Goal: Task Accomplishment & Management: Manage account settings

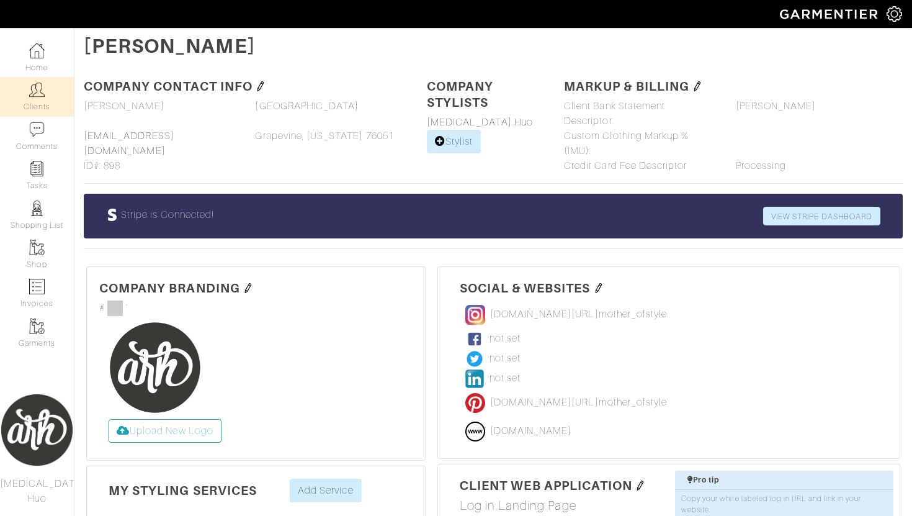
click at [47, 110] on link "Clients" at bounding box center [37, 96] width 74 height 39
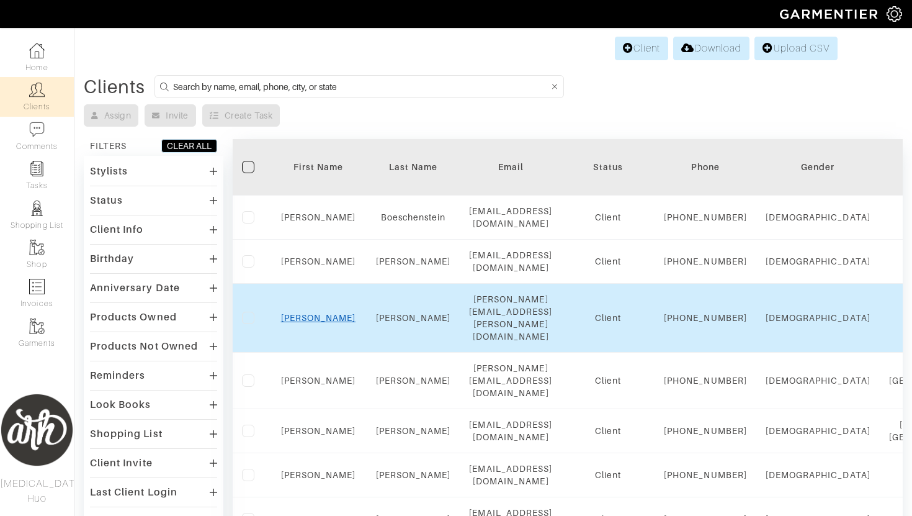
click at [318, 323] on link "[PERSON_NAME]" at bounding box center [318, 318] width 75 height 10
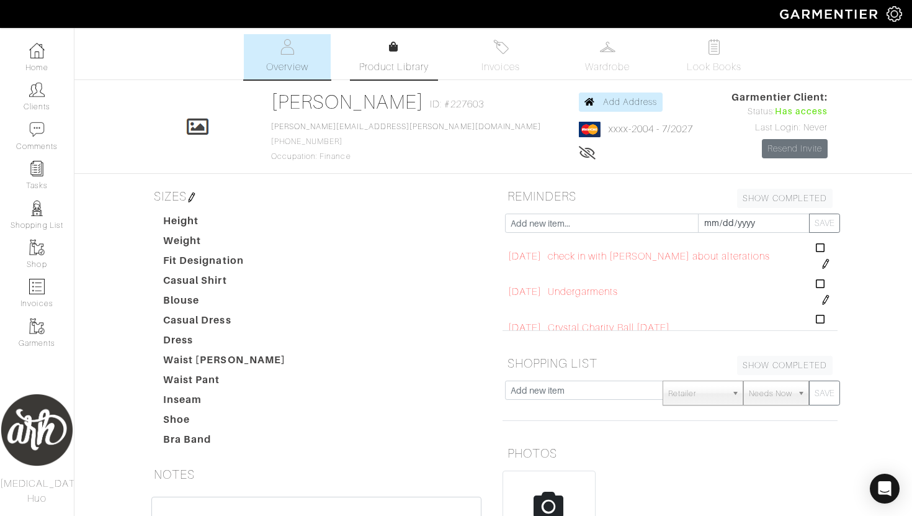
click at [390, 72] on span "Product Library" at bounding box center [394, 67] width 70 height 15
click at [710, 68] on span "Look Books" at bounding box center [714, 67] width 55 height 15
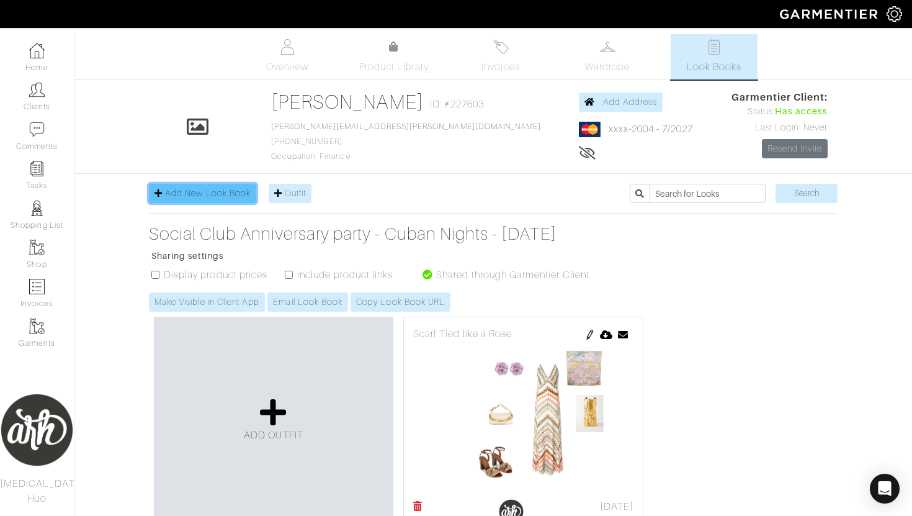
click at [228, 198] on link "Add New Look Book" at bounding box center [202, 193] width 107 height 19
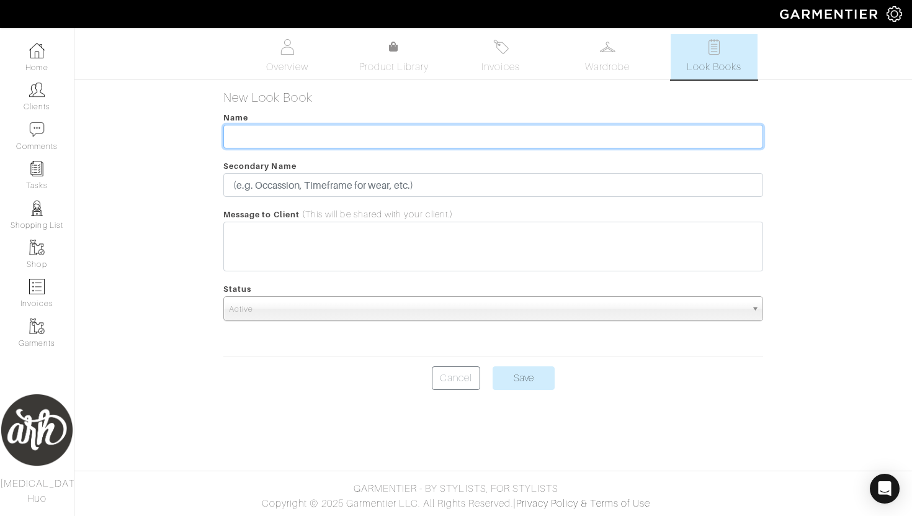
click at [275, 132] on input "text" at bounding box center [493, 137] width 540 height 24
type input "Carolina Herrera Party"
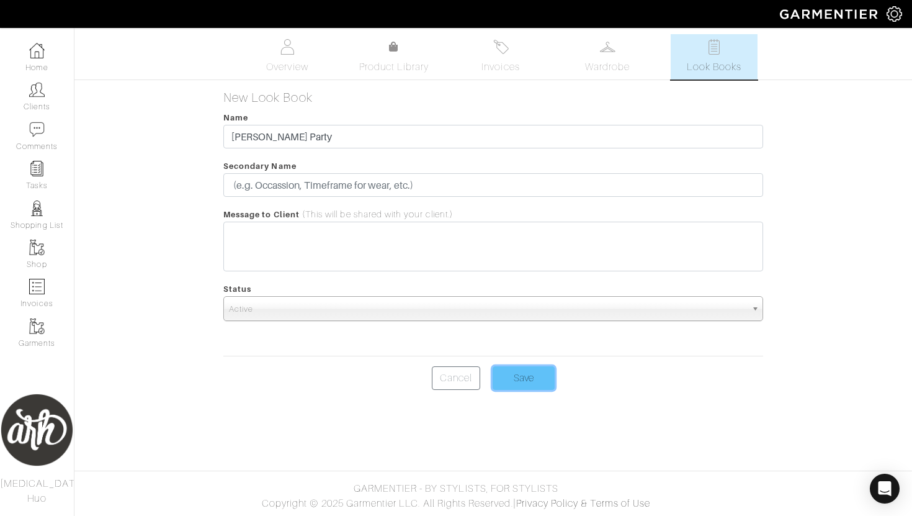
click at [528, 373] on input "Save" at bounding box center [524, 378] width 62 height 24
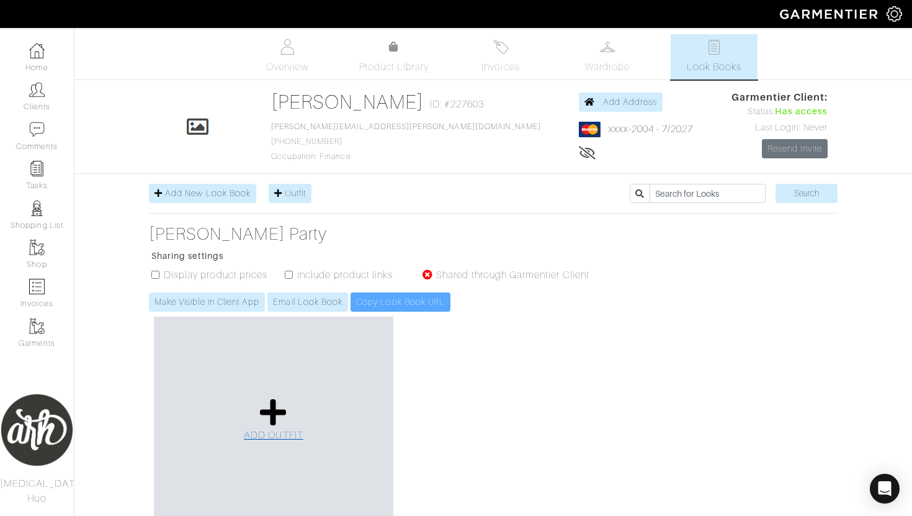
click at [256, 422] on link "ADD OUTFIT" at bounding box center [274, 419] width 60 height 45
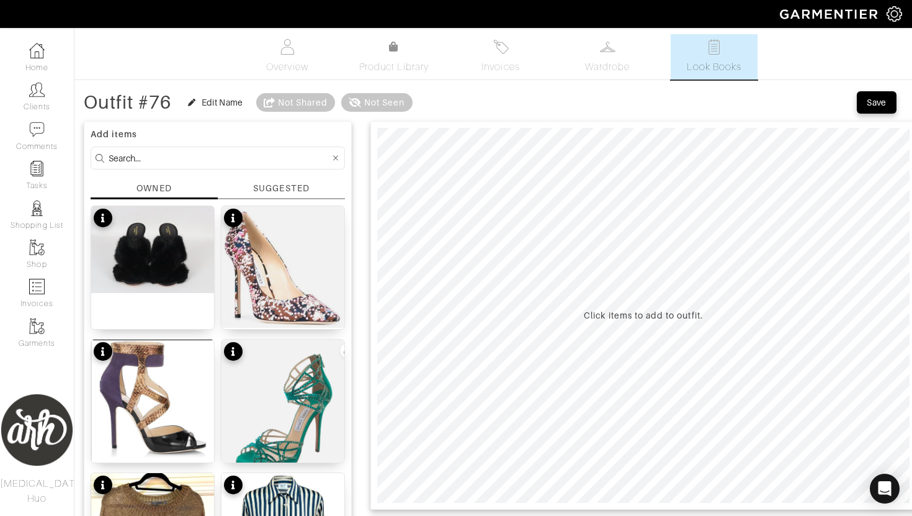
click at [233, 162] on input at bounding box center [219, 158] width 221 height 16
type input "carolina herrera"
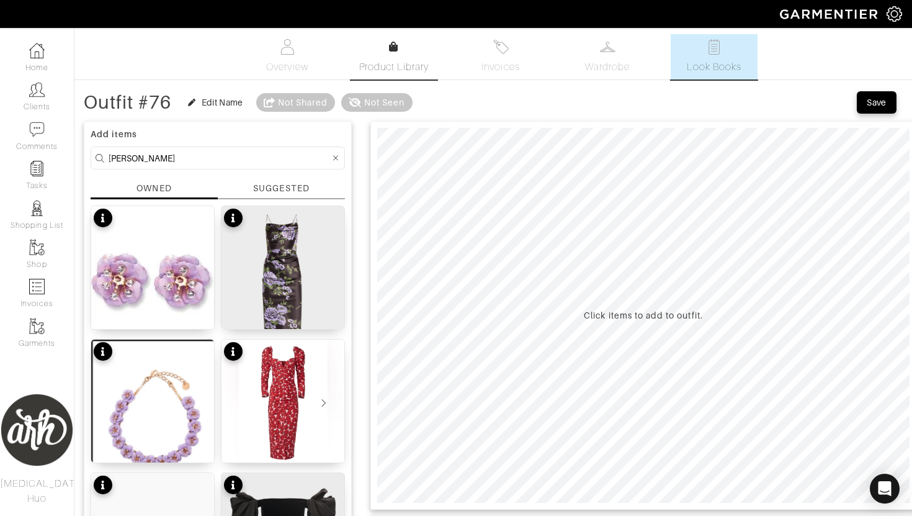
click at [416, 69] on span "Product Library" at bounding box center [394, 67] width 70 height 15
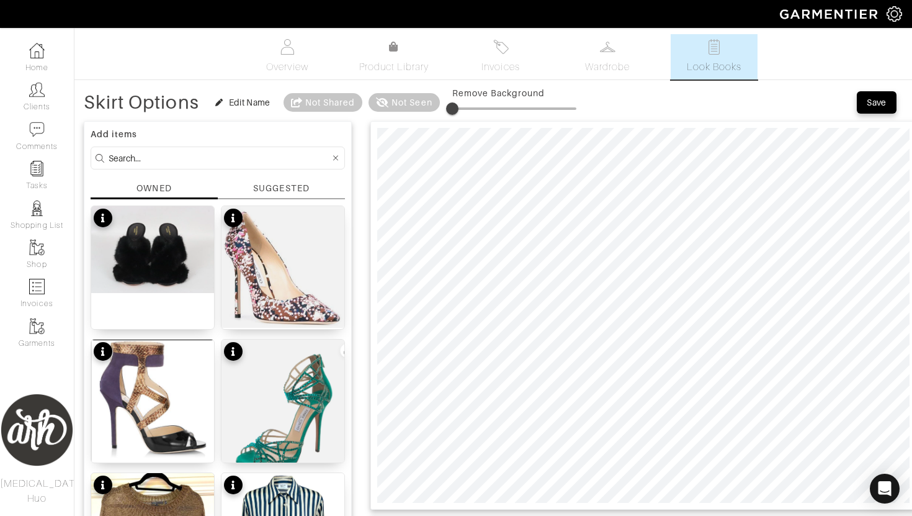
click at [253, 160] on input at bounding box center [219, 158] width 221 height 16
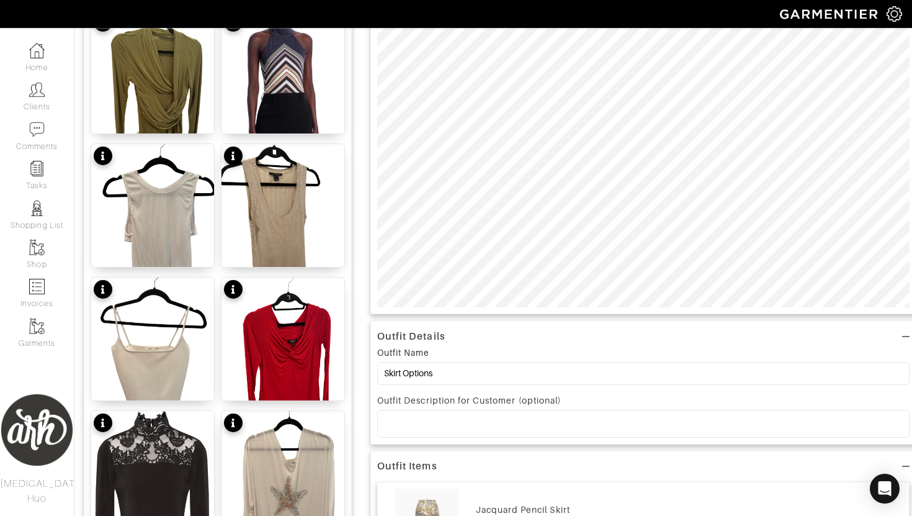
scroll to position [197, 0]
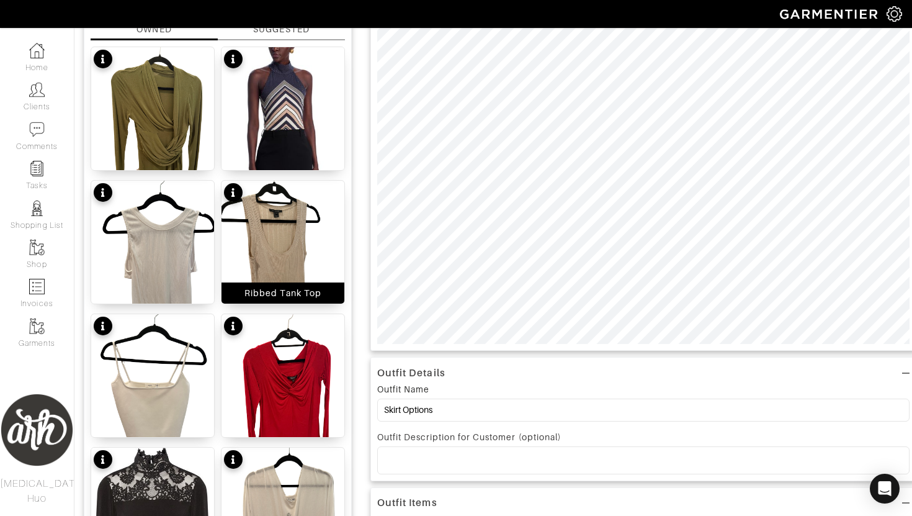
scroll to position [159, 0]
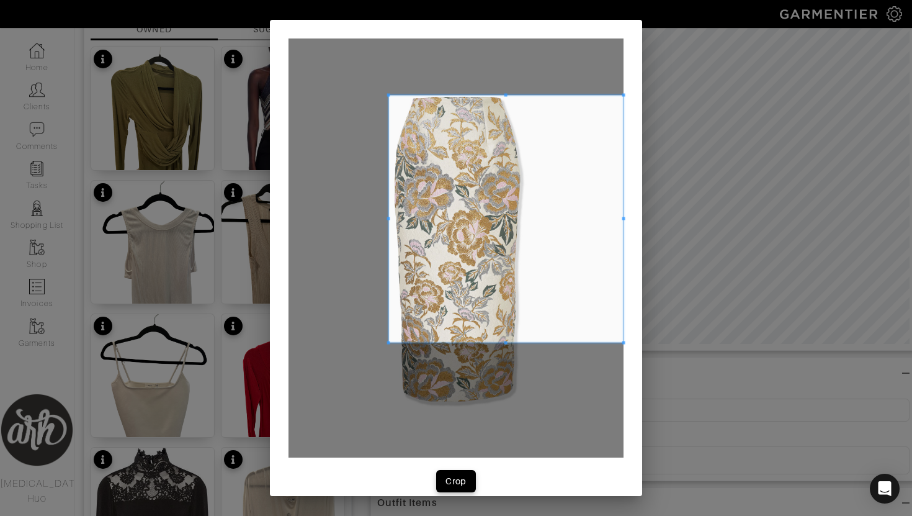
click at [389, 94] on span at bounding box center [388, 95] width 3 height 3
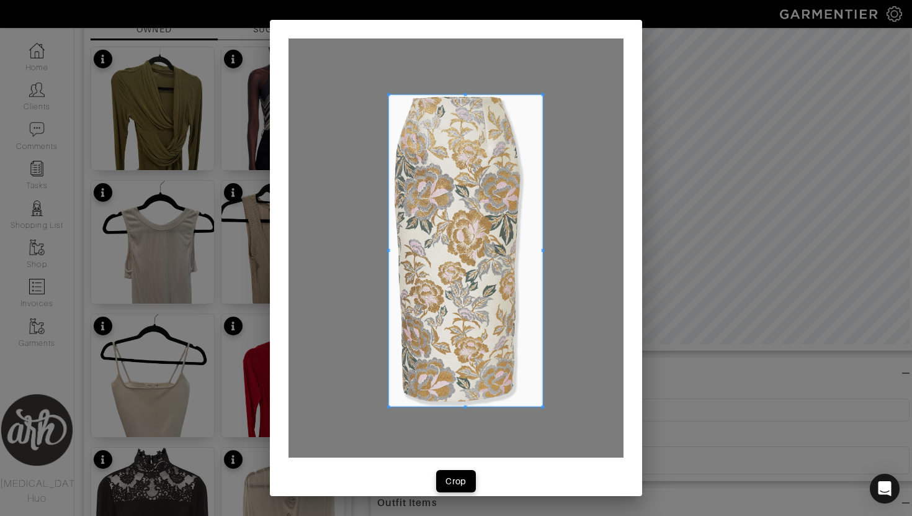
click at [545, 408] on span at bounding box center [543, 406] width 3 height 3
click at [463, 476] on div "Crop" at bounding box center [455, 481] width 21 height 12
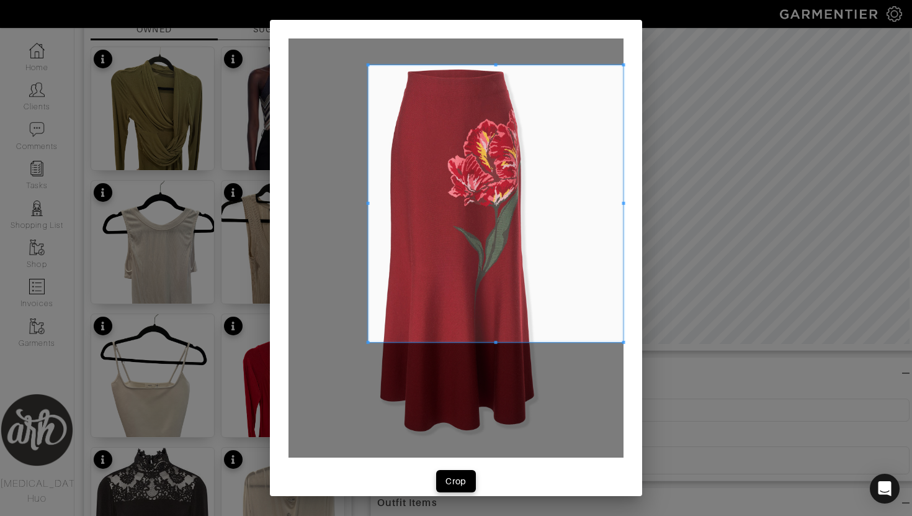
click at [367, 65] on span at bounding box center [368, 64] width 3 height 3
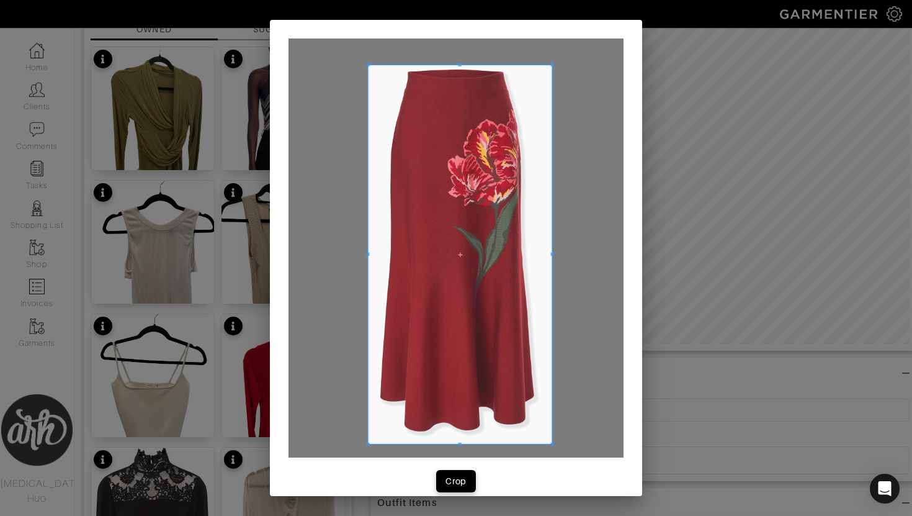
click at [554, 443] on span at bounding box center [552, 443] width 3 height 3
click at [465, 479] on div "Crop" at bounding box center [455, 481] width 21 height 12
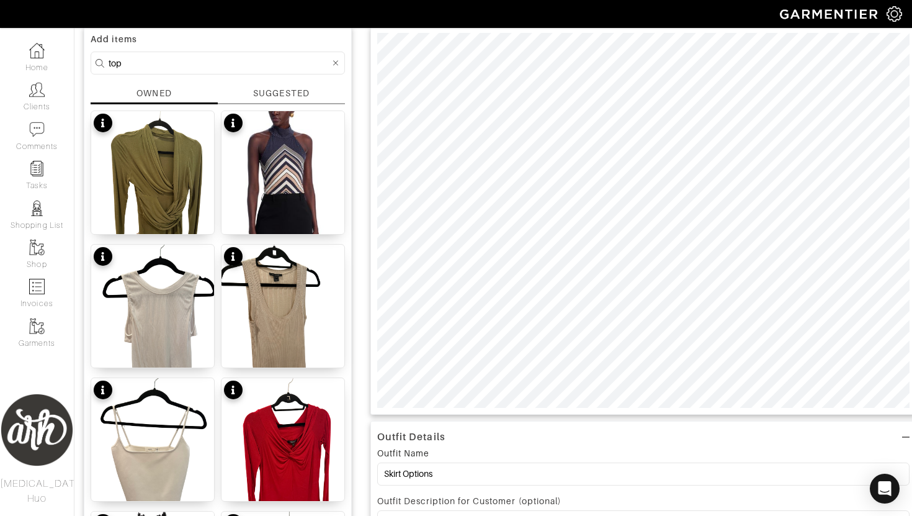
scroll to position [0, 0]
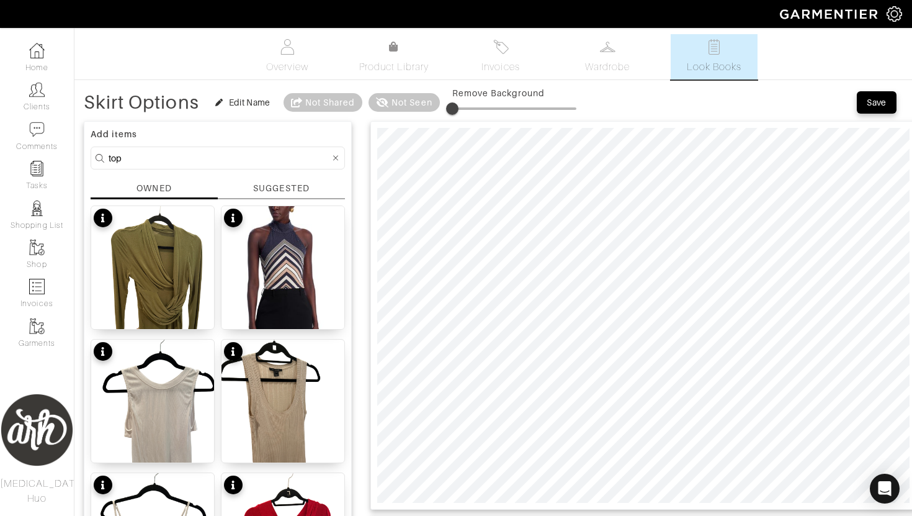
click at [215, 153] on input "top" at bounding box center [219, 158] width 221 height 16
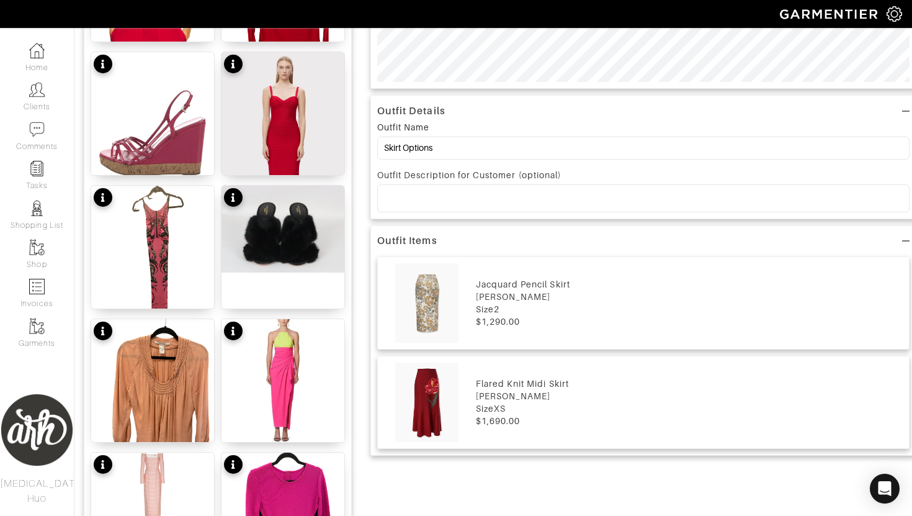
scroll to position [442, 0]
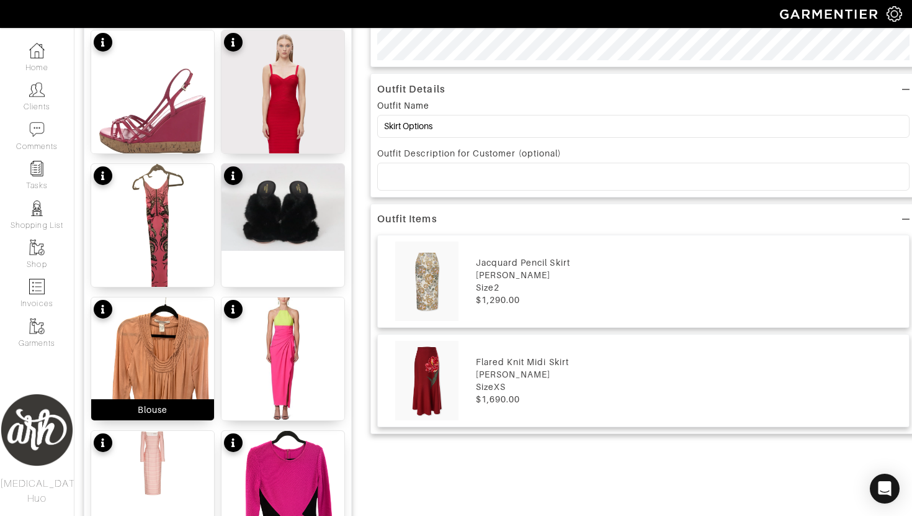
click at [176, 367] on img at bounding box center [152, 379] width 123 height 164
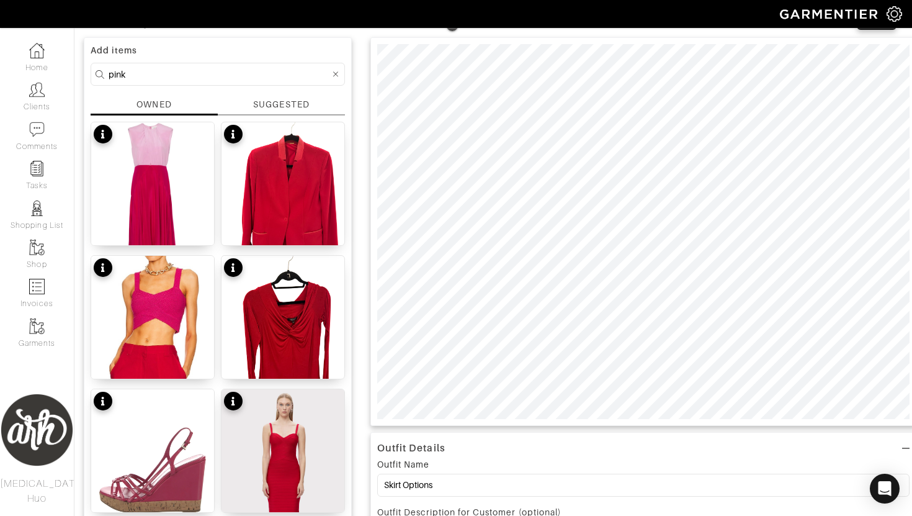
scroll to position [75, 0]
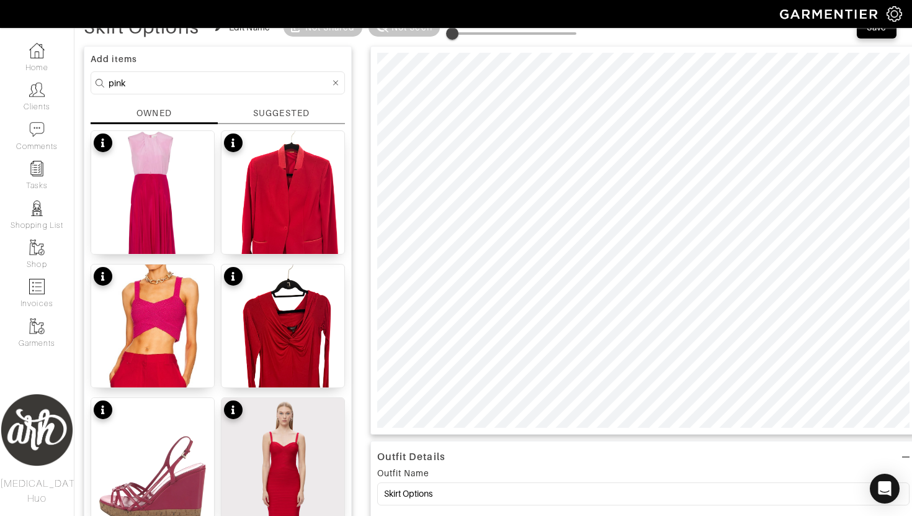
click at [201, 81] on input "pink" at bounding box center [219, 83] width 221 height 16
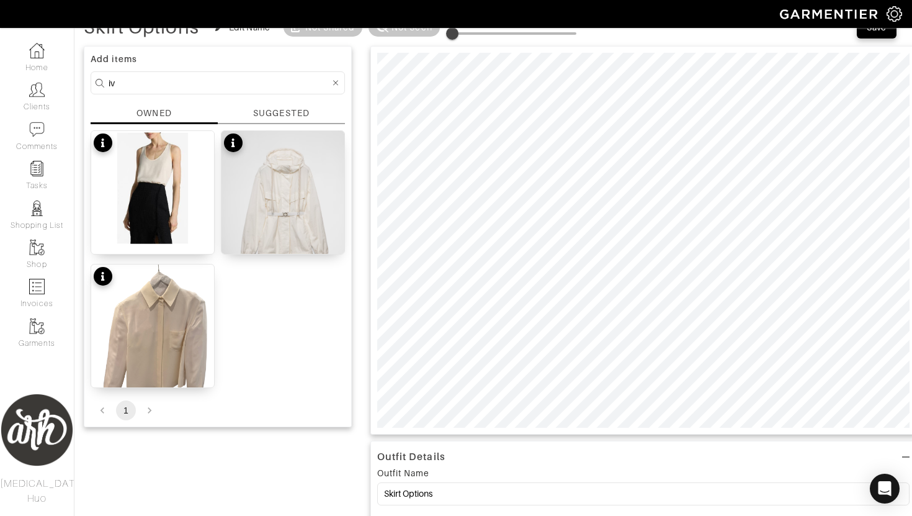
type input "i"
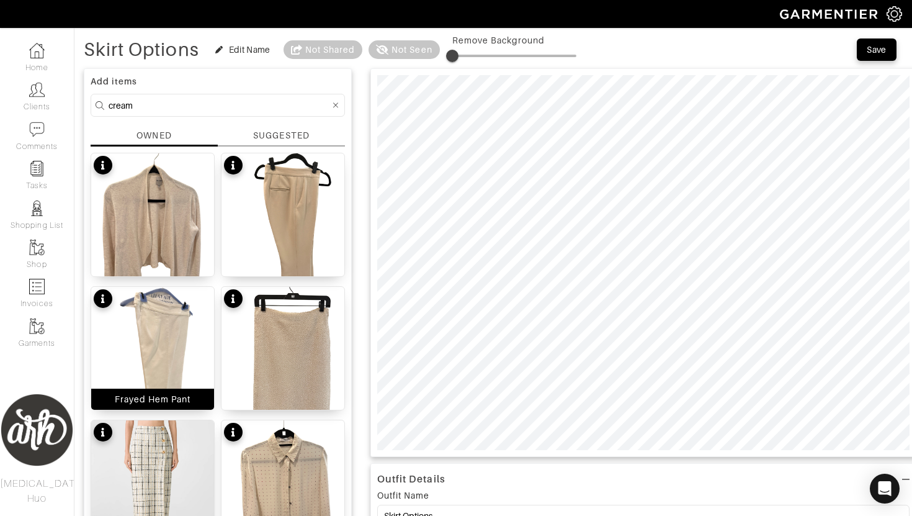
scroll to position [0, 0]
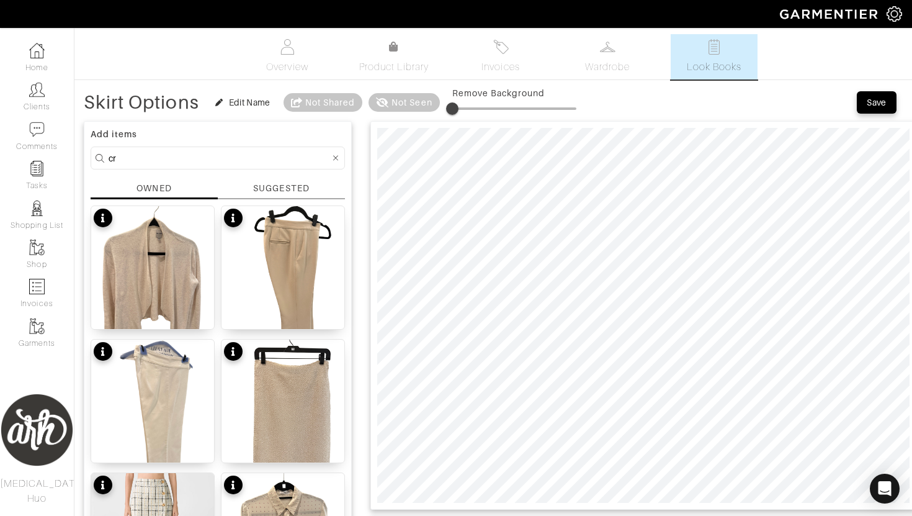
type input "c"
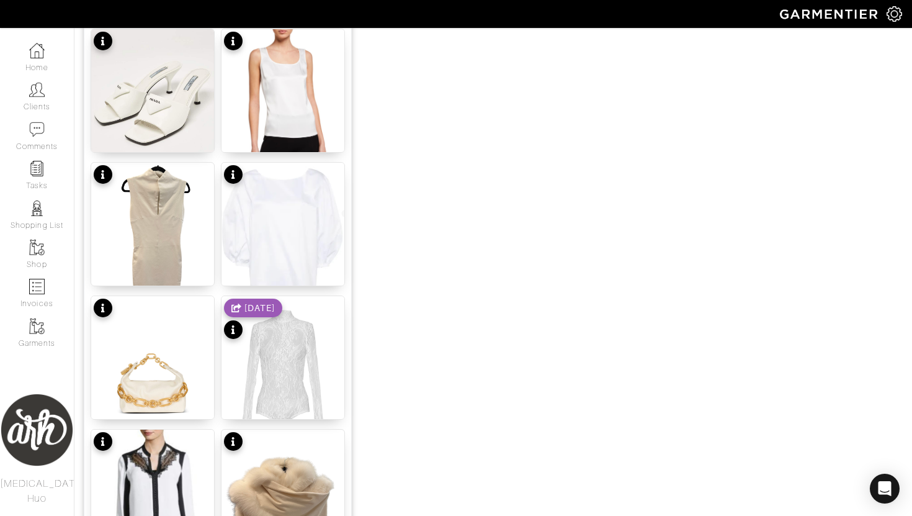
scroll to position [1262, 0]
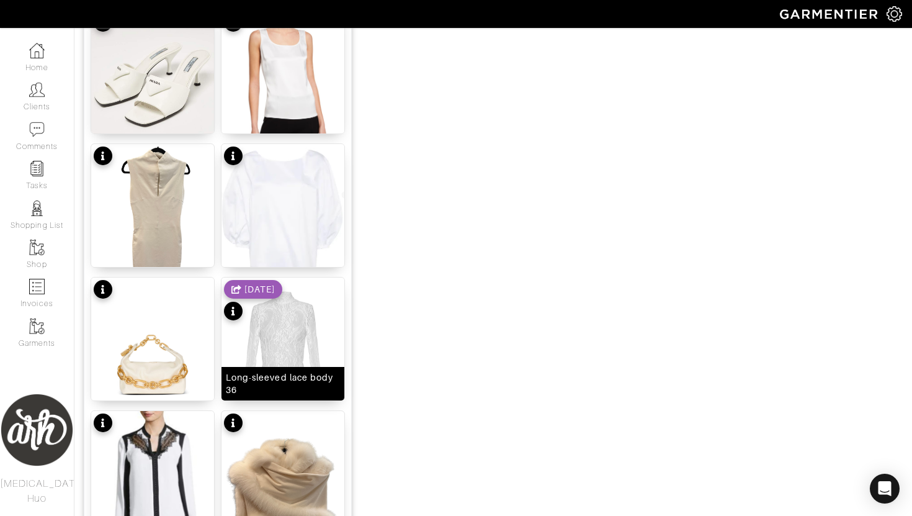
click at [300, 344] on img at bounding box center [282, 360] width 123 height 166
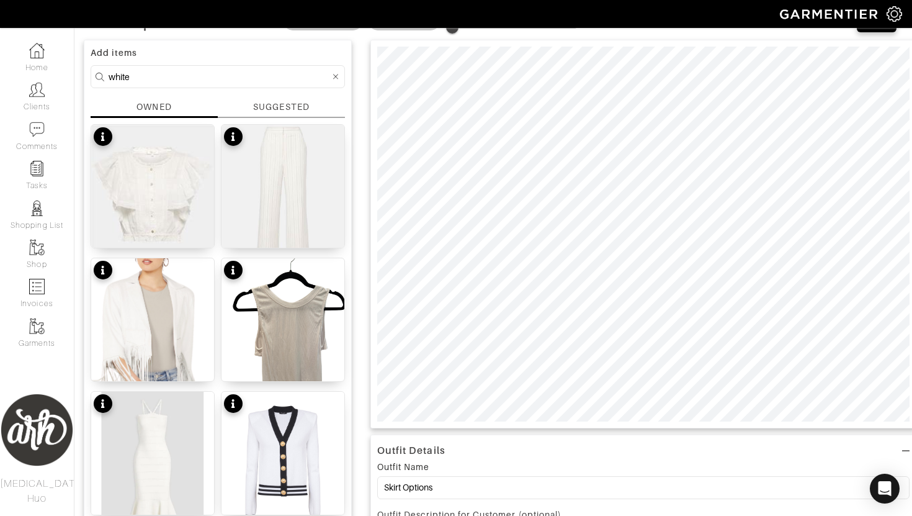
scroll to position [74, 0]
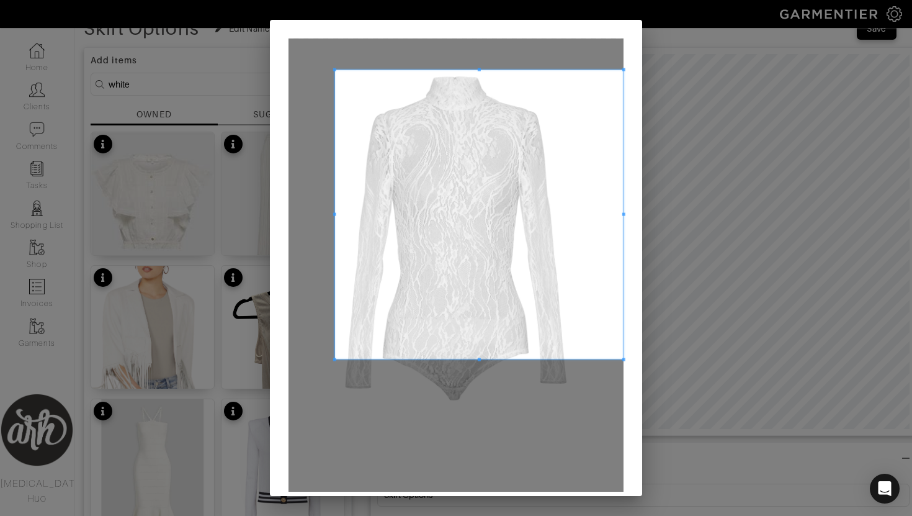
click at [333, 68] on span at bounding box center [334, 69] width 3 height 3
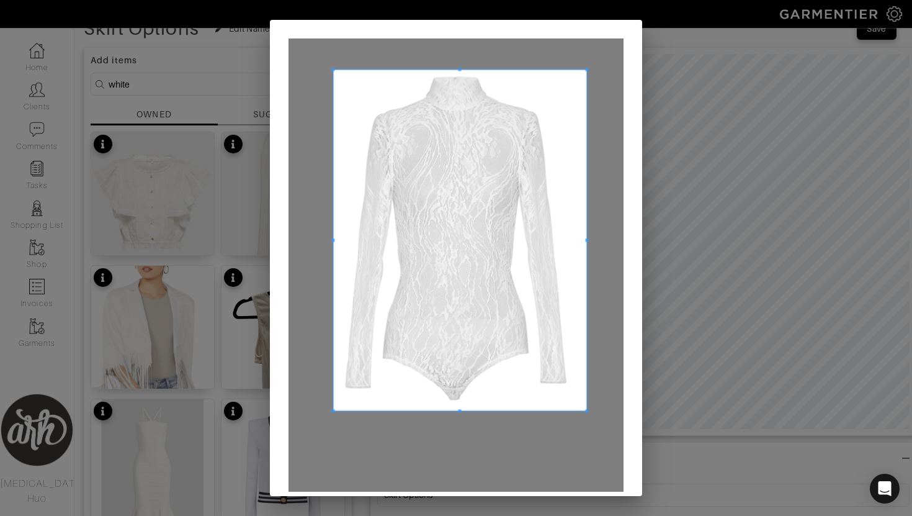
click at [586, 409] on span at bounding box center [587, 410] width 3 height 3
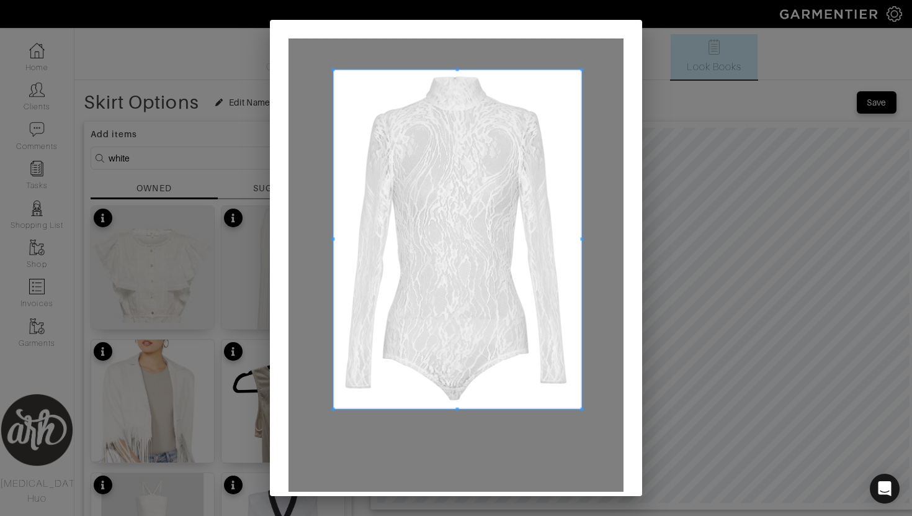
scroll to position [49, 0]
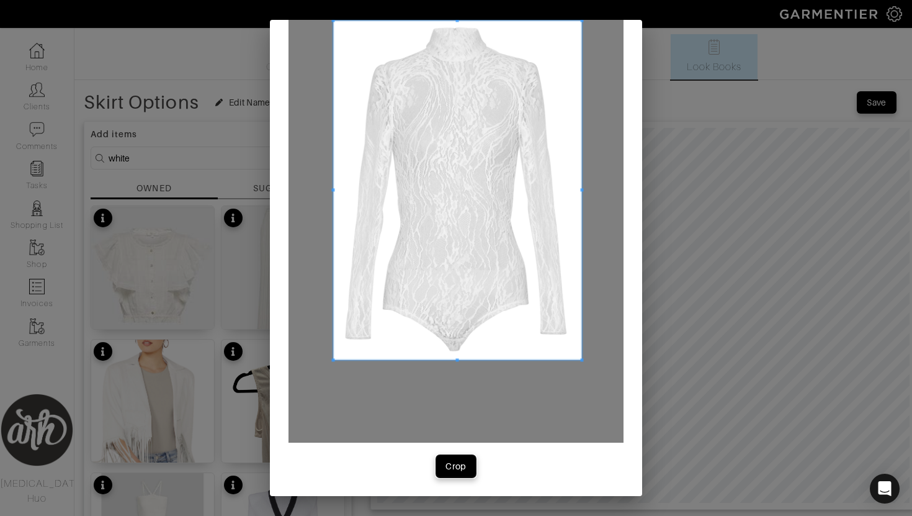
click at [458, 467] on div "Crop" at bounding box center [455, 466] width 21 height 12
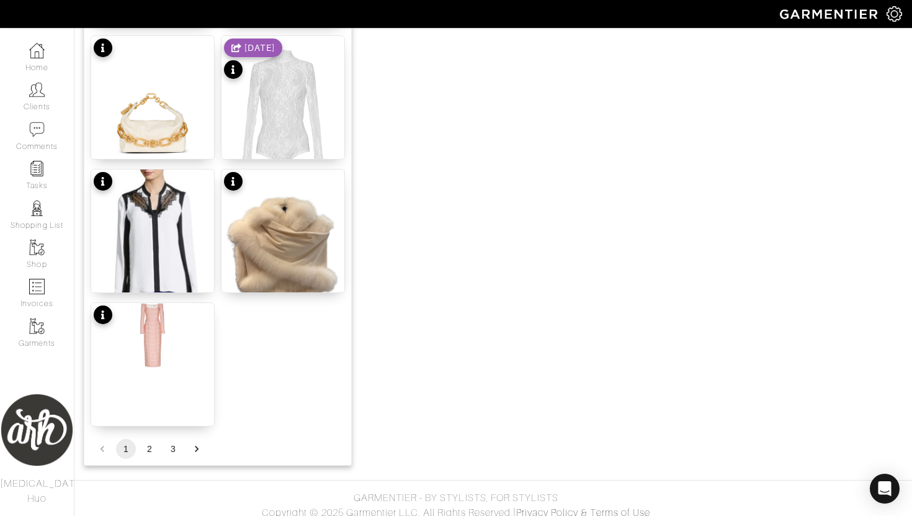
scroll to position [1513, 0]
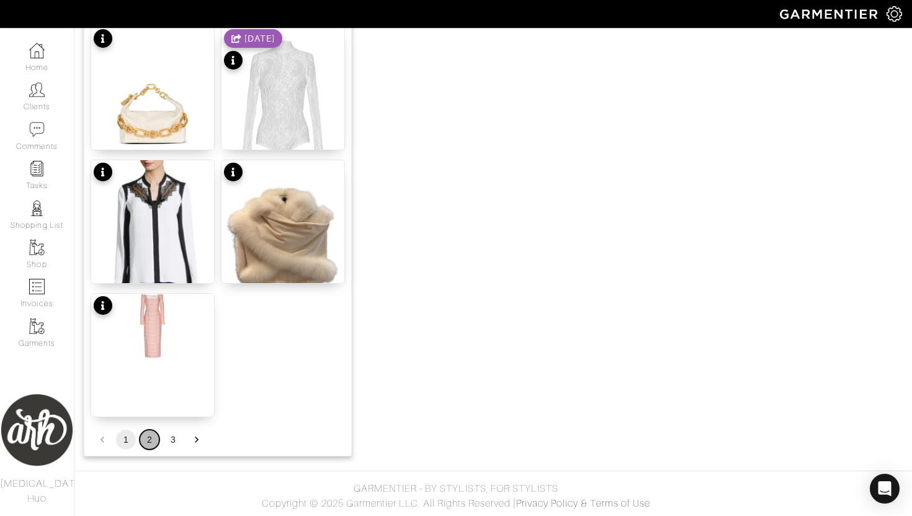
click at [148, 444] on button "2" at bounding box center [150, 439] width 20 height 20
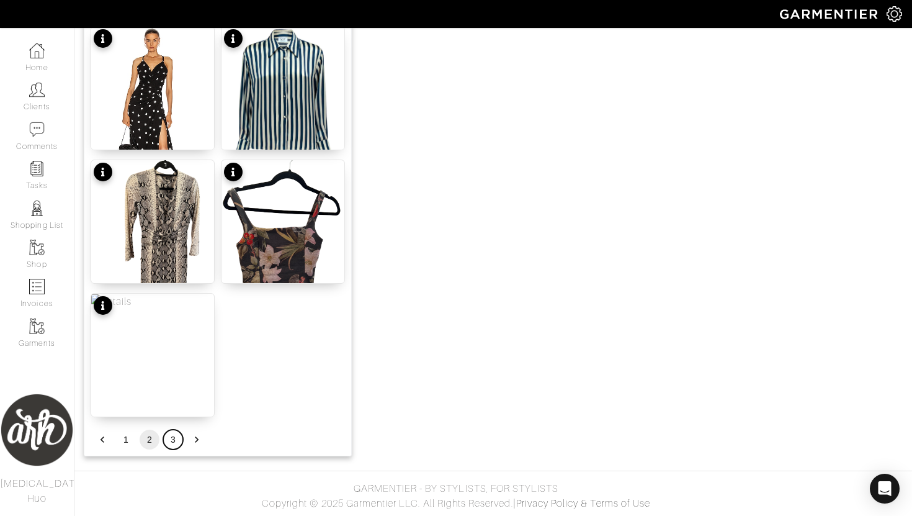
click at [172, 444] on button "3" at bounding box center [173, 439] width 20 height 20
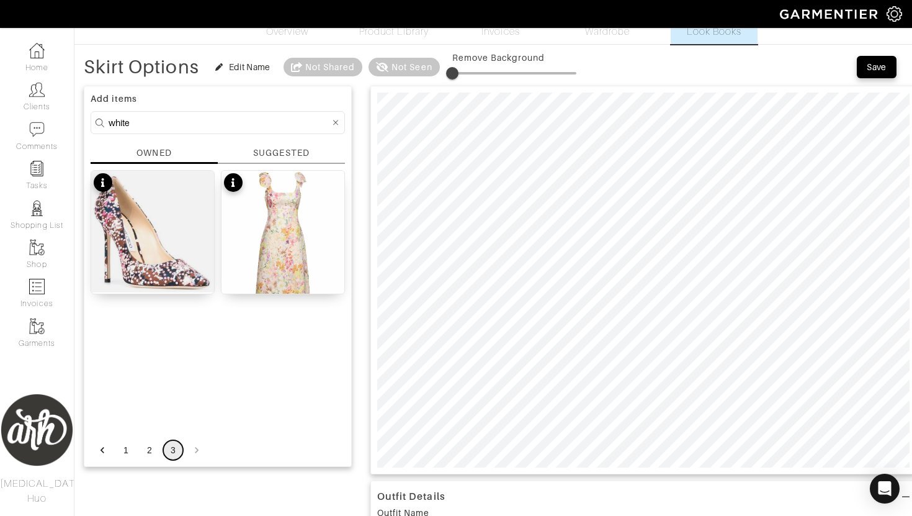
scroll to position [0, 0]
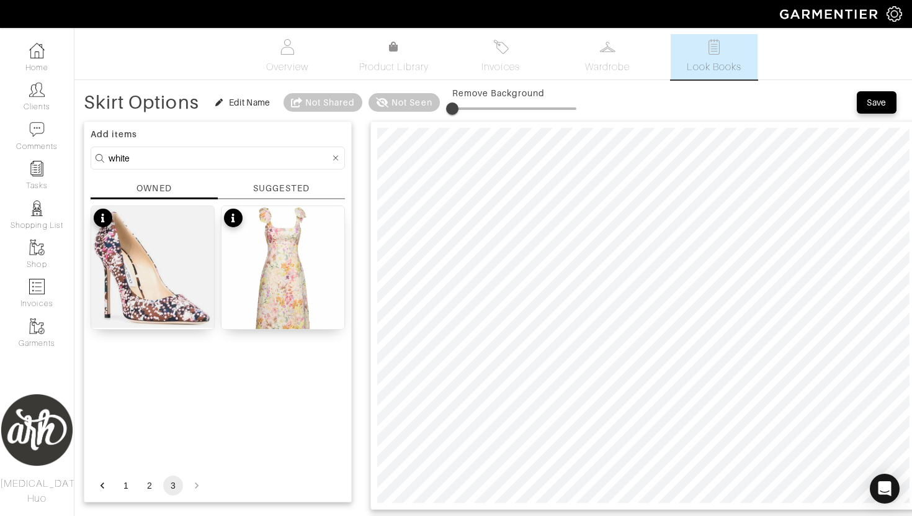
click at [217, 164] on input "white" at bounding box center [219, 158] width 221 height 16
click at [183, 159] on input "white" at bounding box center [219, 158] width 221 height 16
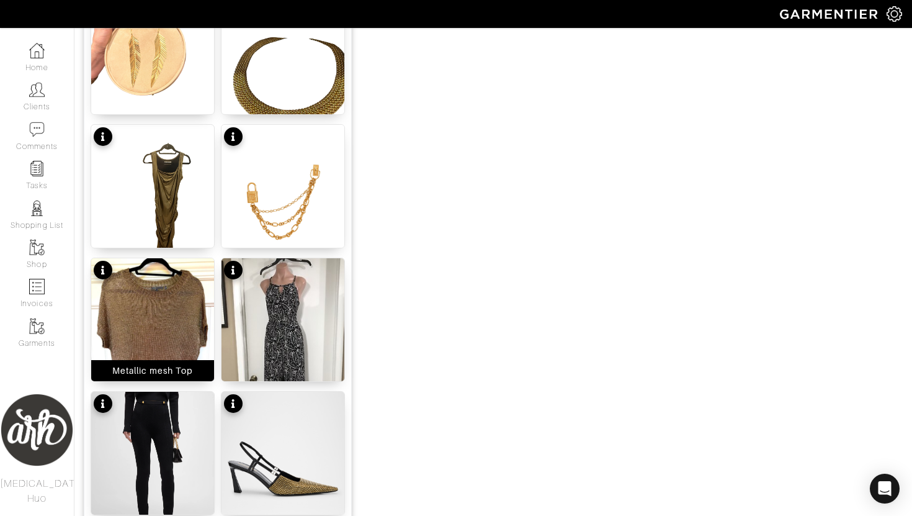
scroll to position [1153, 0]
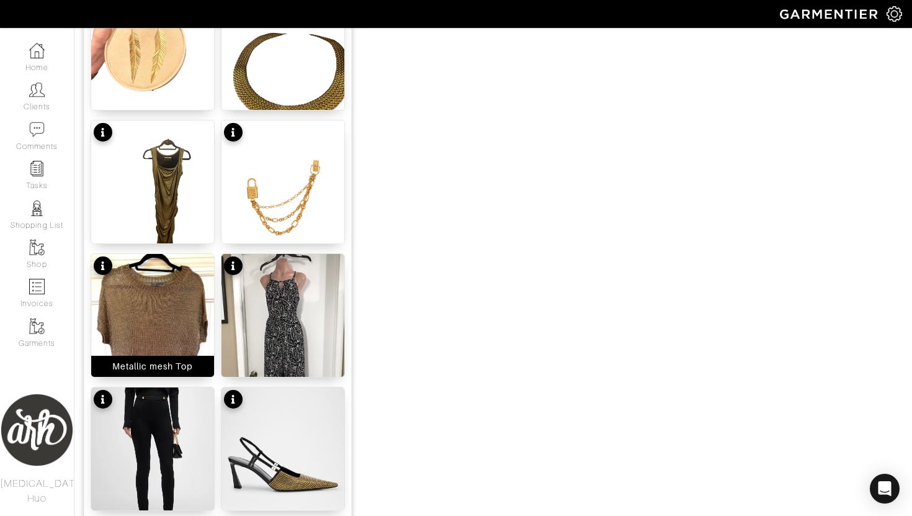
click at [190, 339] on img at bounding box center [152, 325] width 123 height 142
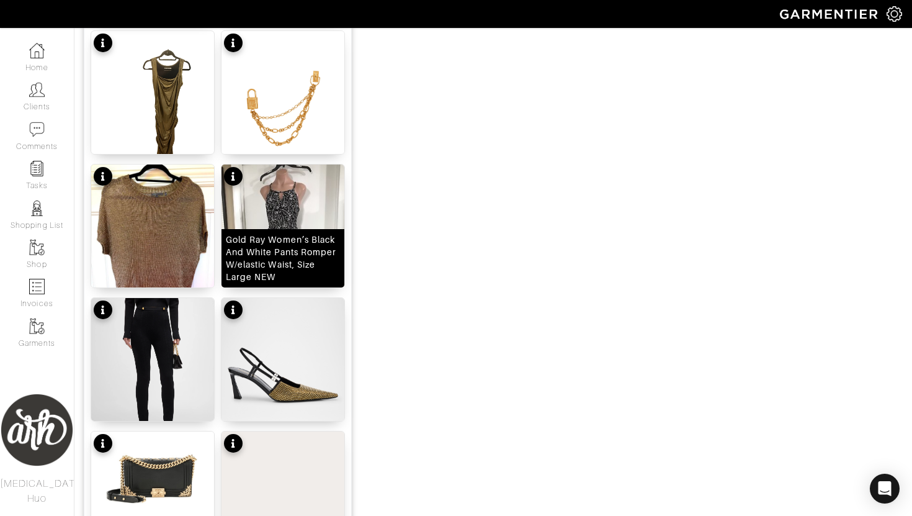
scroll to position [1513, 0]
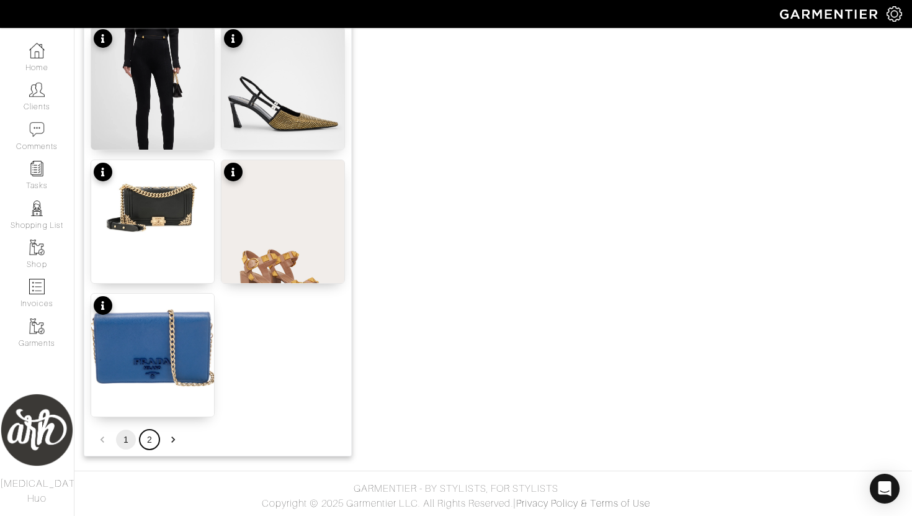
click at [150, 440] on button "2" at bounding box center [150, 439] width 20 height 20
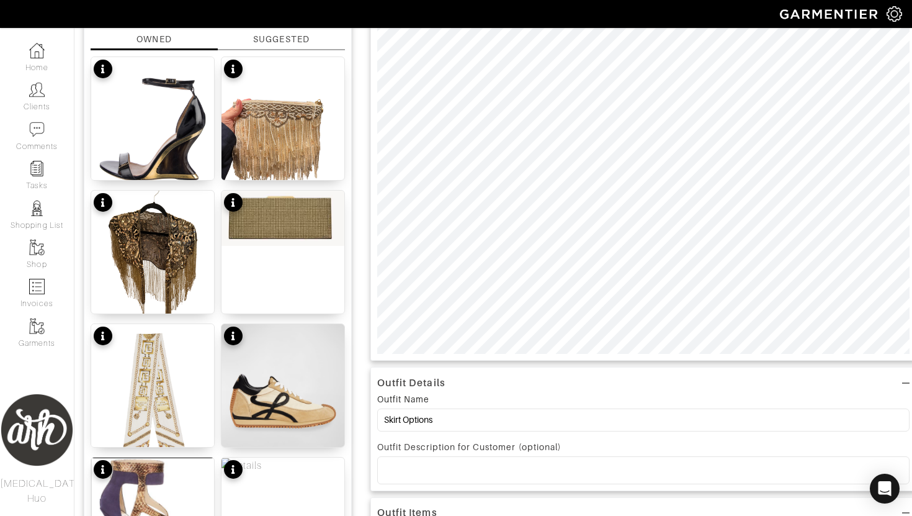
scroll to position [0, 0]
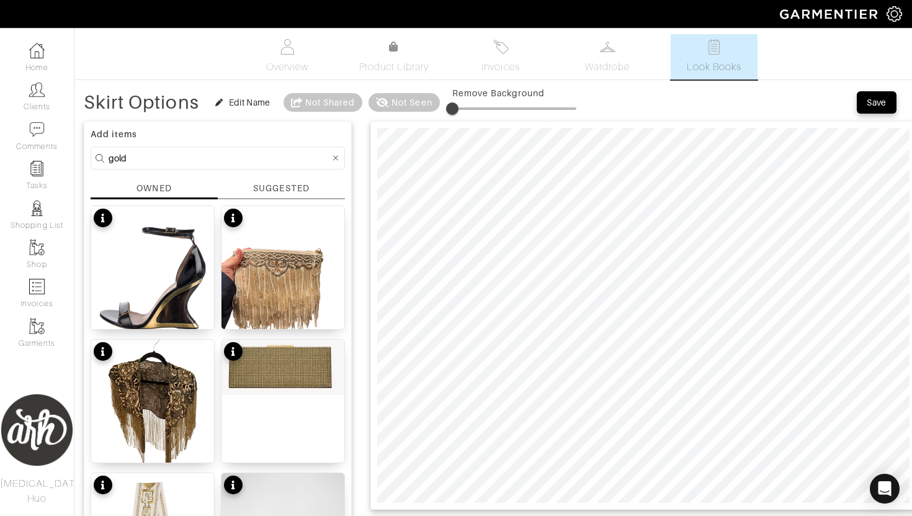
click at [226, 151] on input "gold" at bounding box center [219, 158] width 221 height 16
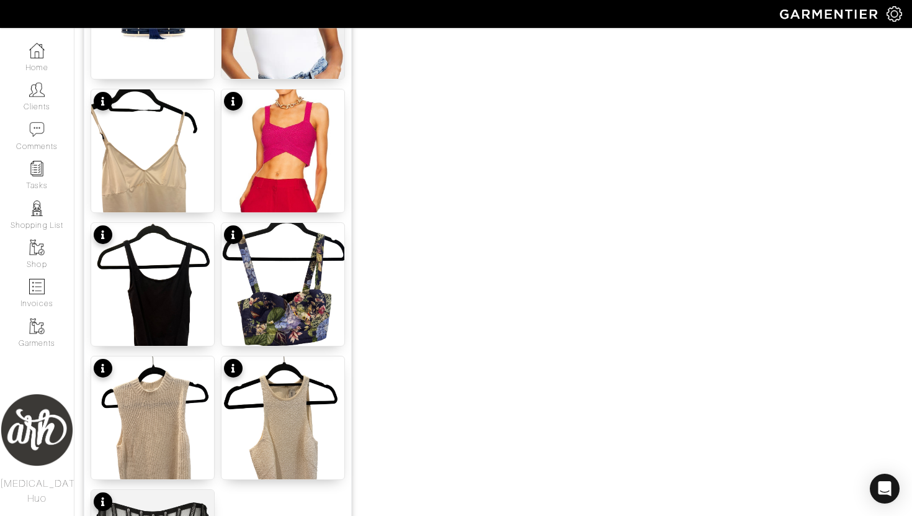
scroll to position [1513, 0]
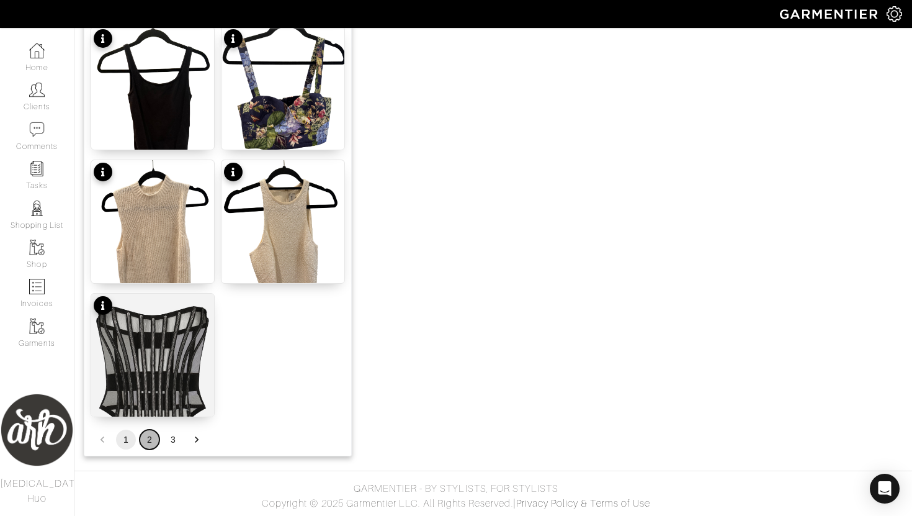
click at [145, 440] on button "2" at bounding box center [150, 439] width 20 height 20
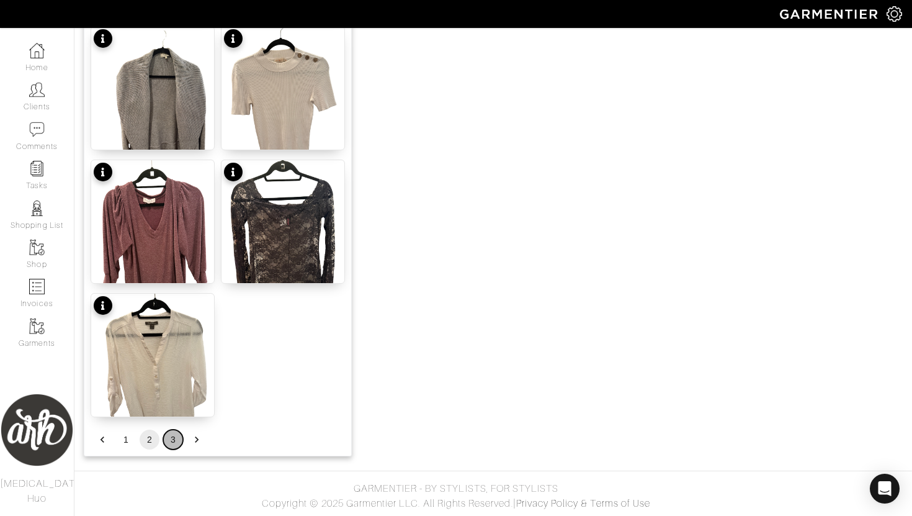
click at [174, 444] on button "3" at bounding box center [173, 439] width 20 height 20
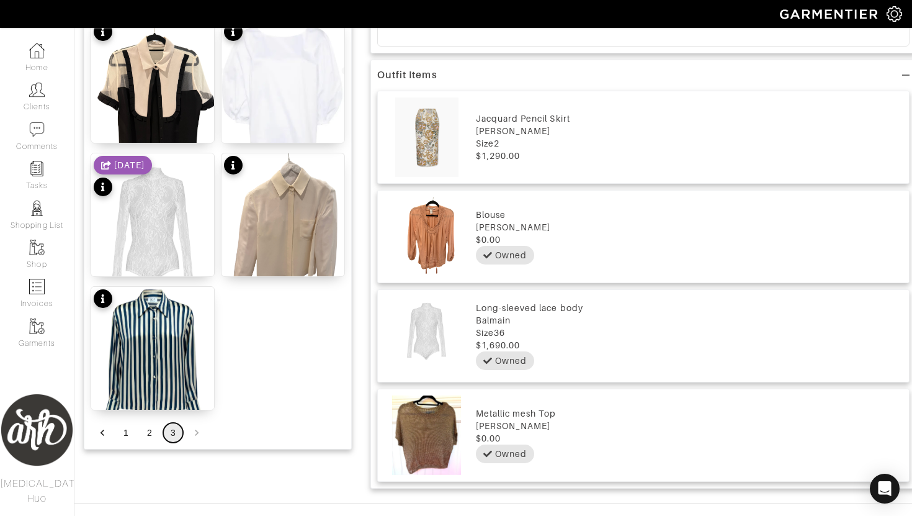
scroll to position [619, 0]
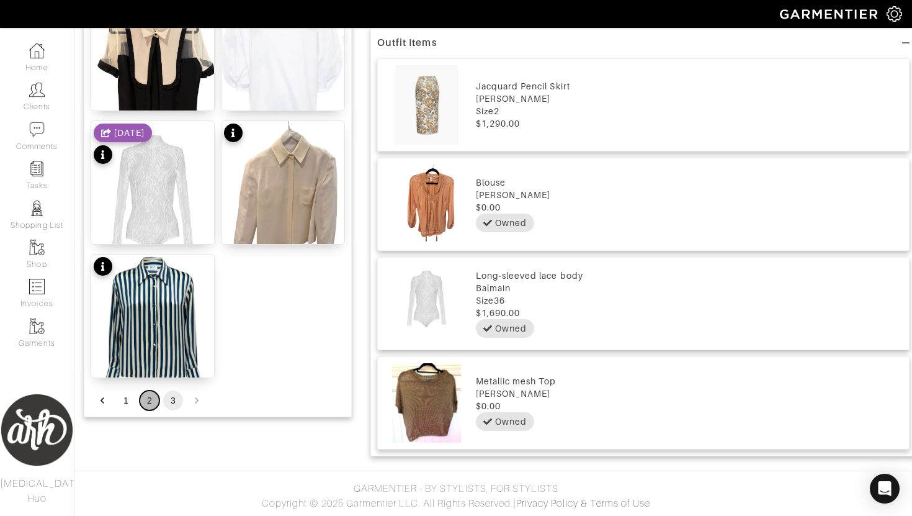
click at [153, 405] on button "2" at bounding box center [150, 400] width 20 height 20
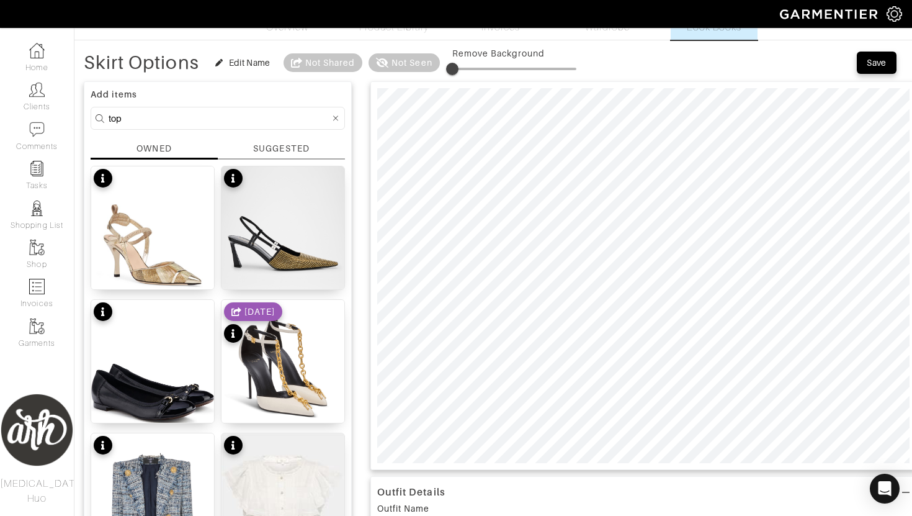
scroll to position [0, 0]
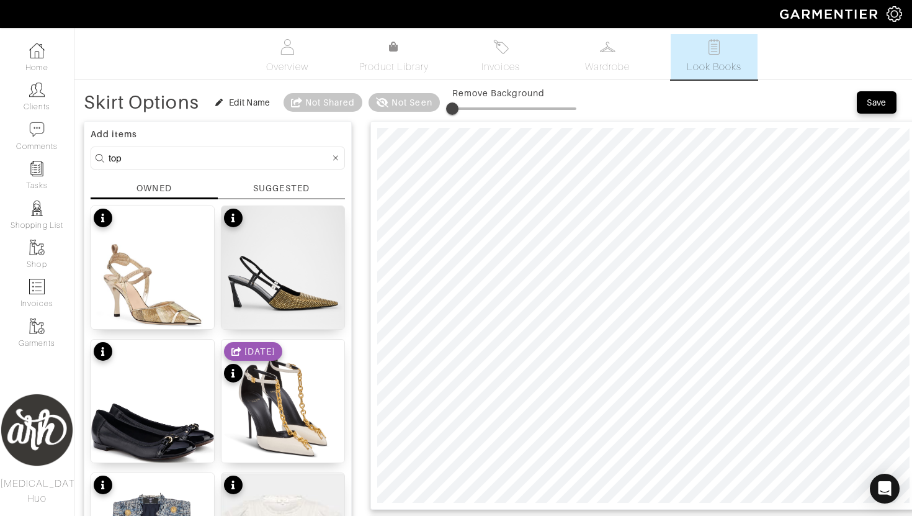
click at [228, 164] on input "top" at bounding box center [219, 158] width 221 height 16
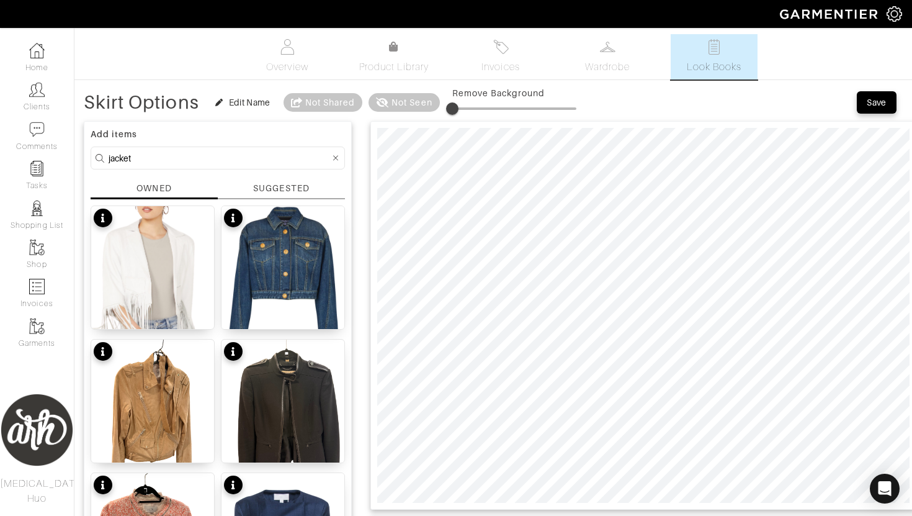
click at [208, 154] on input "jacket" at bounding box center [219, 158] width 221 height 16
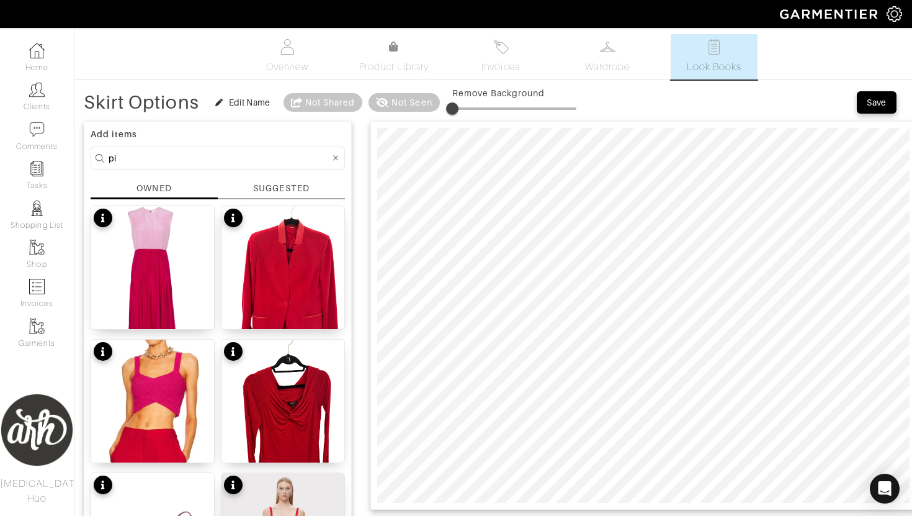
type input "p"
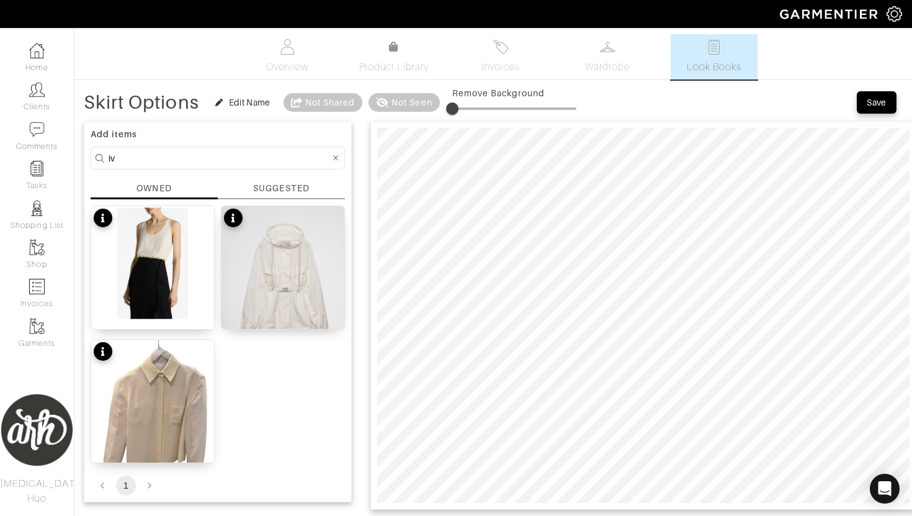
type input "i"
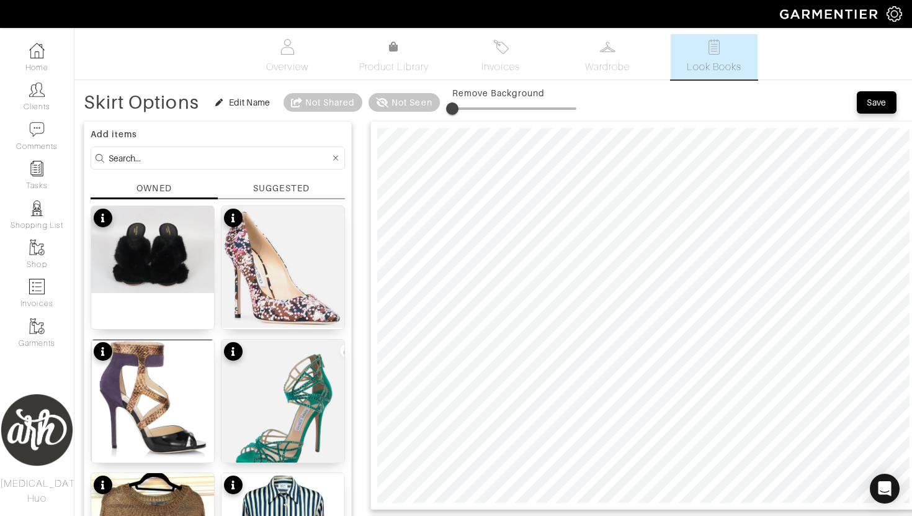
click at [288, 194] on div "SUGGESTED" at bounding box center [281, 188] width 56 height 13
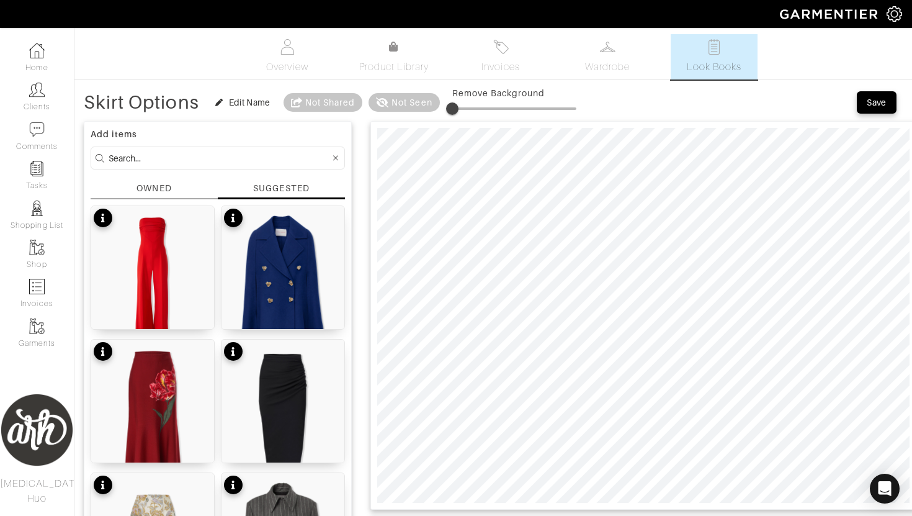
click at [175, 186] on div "OWNED" at bounding box center [154, 190] width 127 height 17
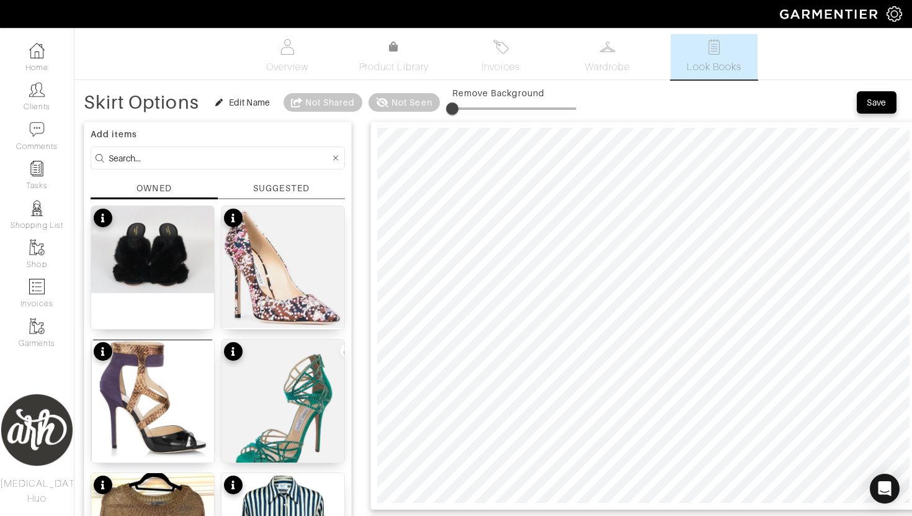
click at [251, 190] on div "SUGGESTED" at bounding box center [281, 190] width 127 height 17
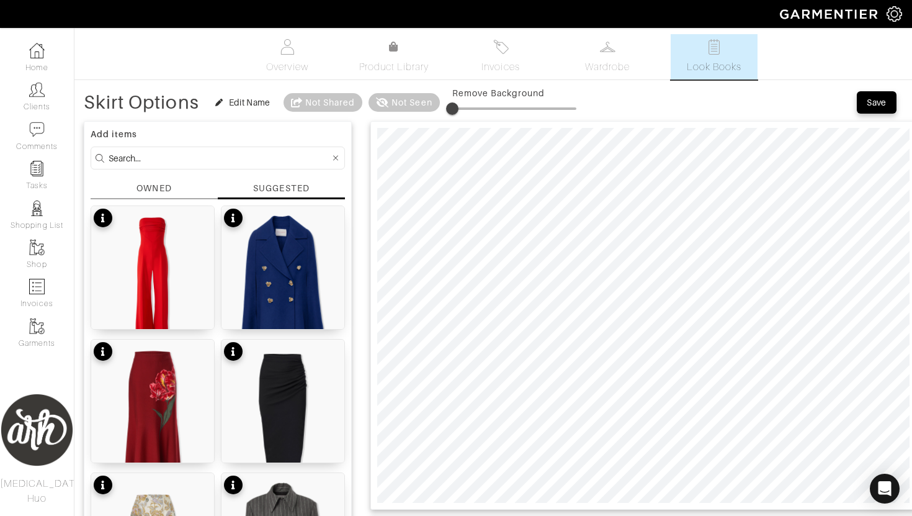
click at [254, 159] on input at bounding box center [219, 158] width 221 height 16
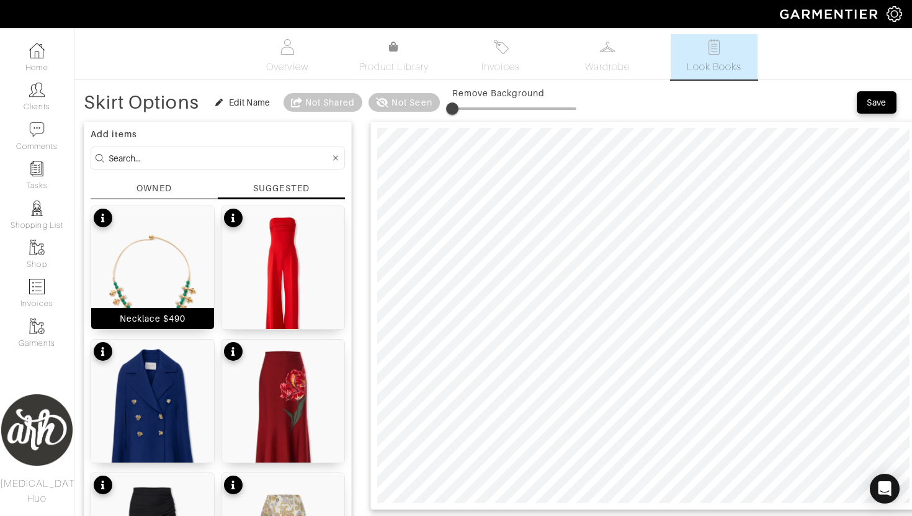
click at [184, 284] on img at bounding box center [152, 283] width 123 height 154
type input "4"
click at [458, 105] on span at bounding box center [457, 108] width 12 height 12
click at [259, 159] on input at bounding box center [219, 158] width 221 height 16
type input "green"
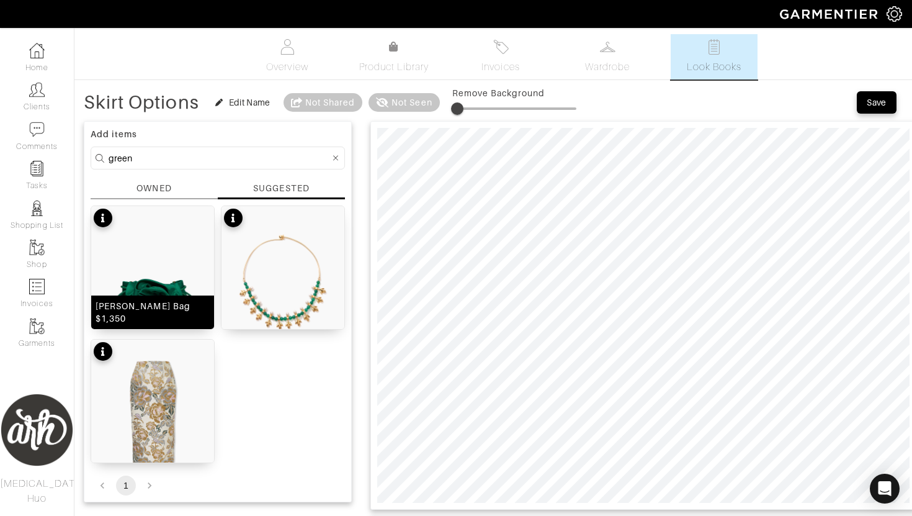
click at [171, 296] on img at bounding box center [152, 283] width 123 height 154
click at [461, 110] on span at bounding box center [459, 108] width 12 height 12
type input "6"
click at [279, 172] on div "Add items green OWNED SUGGESTED Rosita Bag $1,350 Necklace $490 Jacquard Pencil…" at bounding box center [218, 311] width 268 height 381
click at [280, 166] on form "green" at bounding box center [218, 157] width 254 height 23
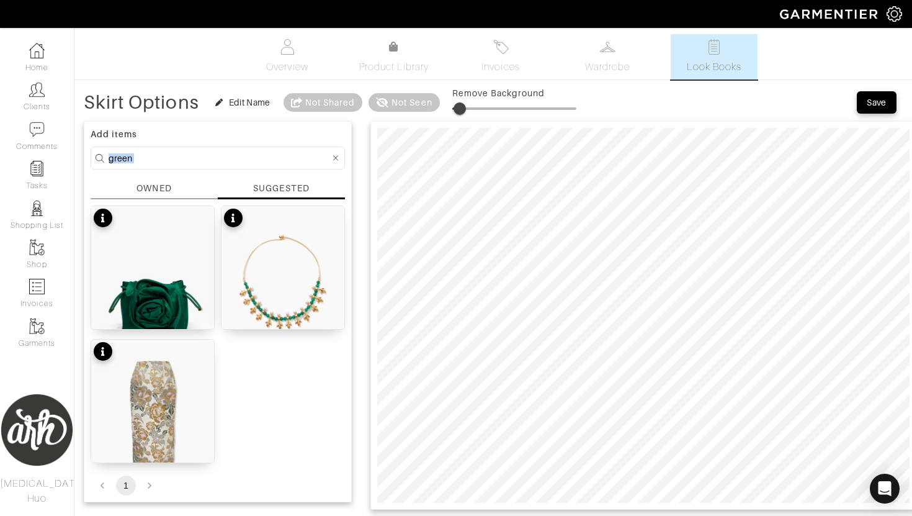
click at [280, 166] on form "green" at bounding box center [218, 157] width 254 height 23
click at [272, 153] on input "green" at bounding box center [219, 158] width 221 height 16
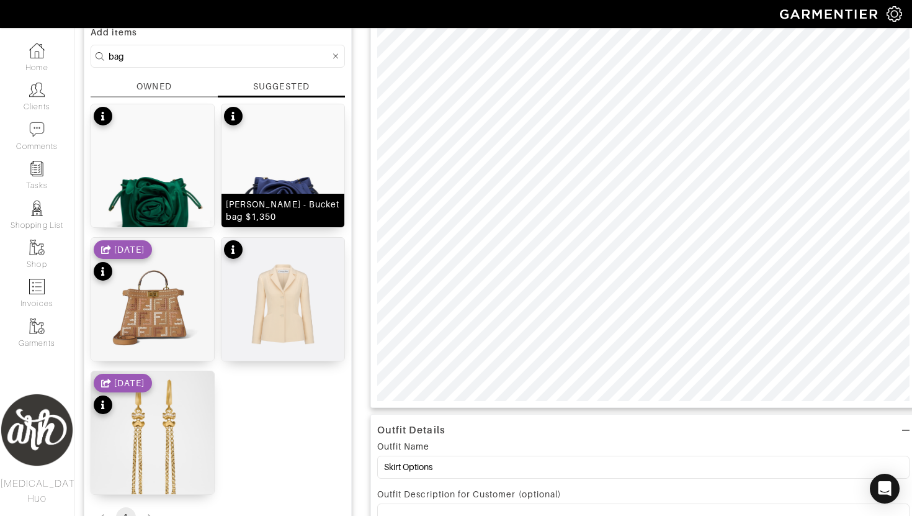
scroll to position [84, 0]
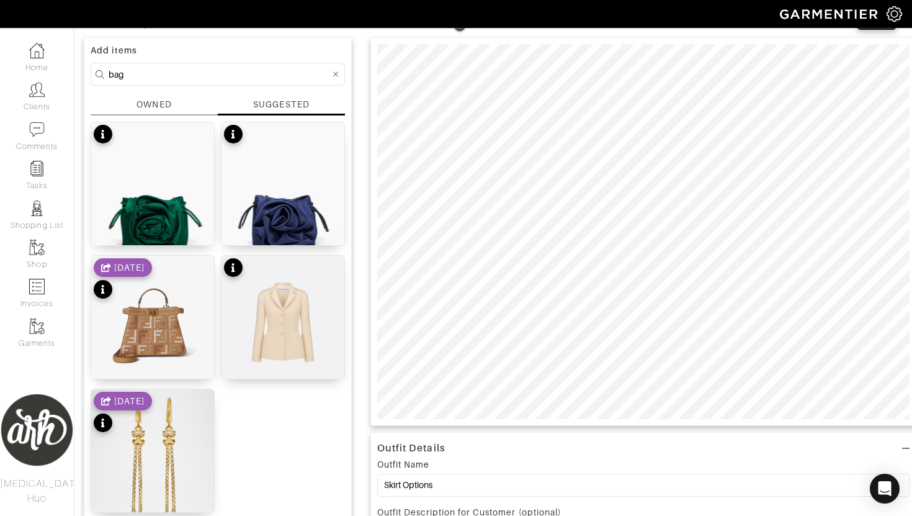
click at [168, 108] on div "OWNED" at bounding box center [153, 104] width 35 height 13
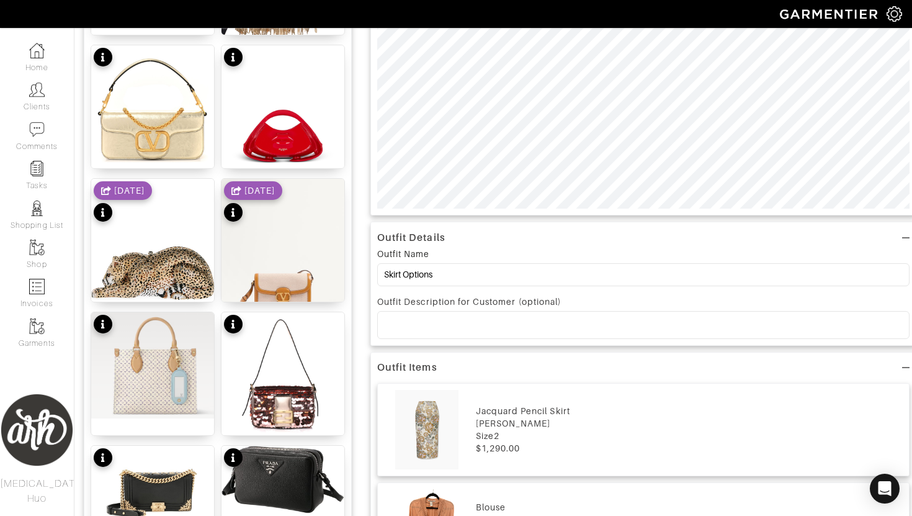
scroll to position [0, 0]
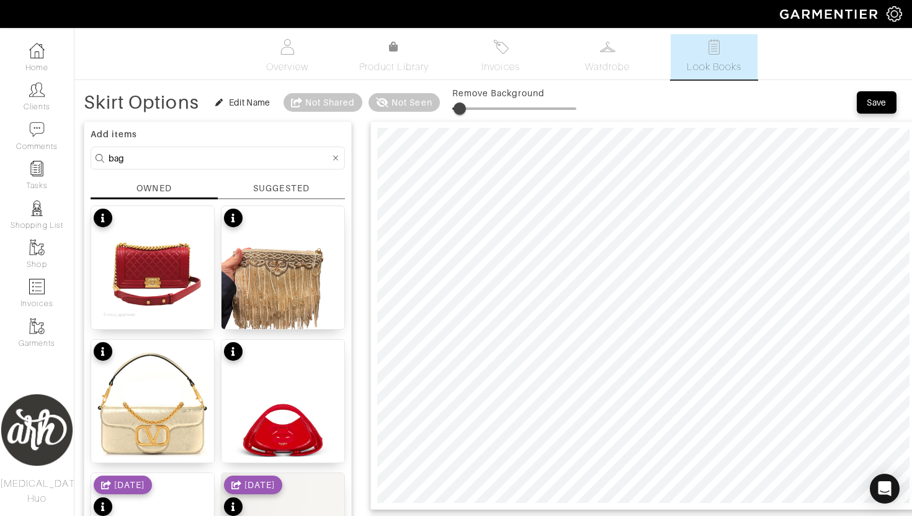
click at [227, 163] on input "bag" at bounding box center [219, 158] width 221 height 16
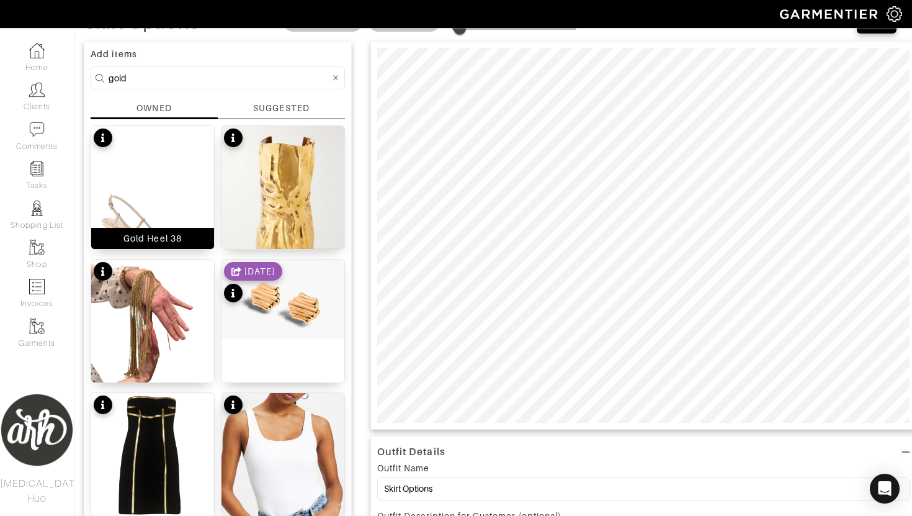
scroll to position [79, 0]
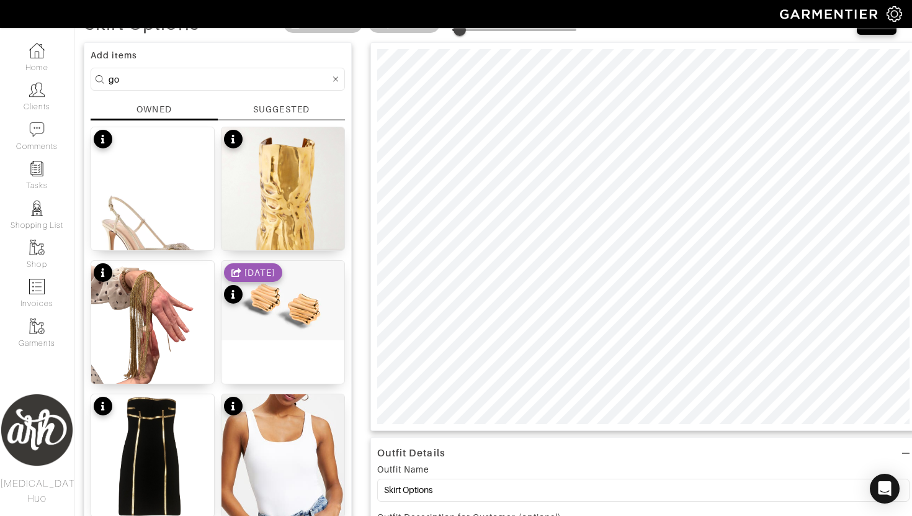
type input "g"
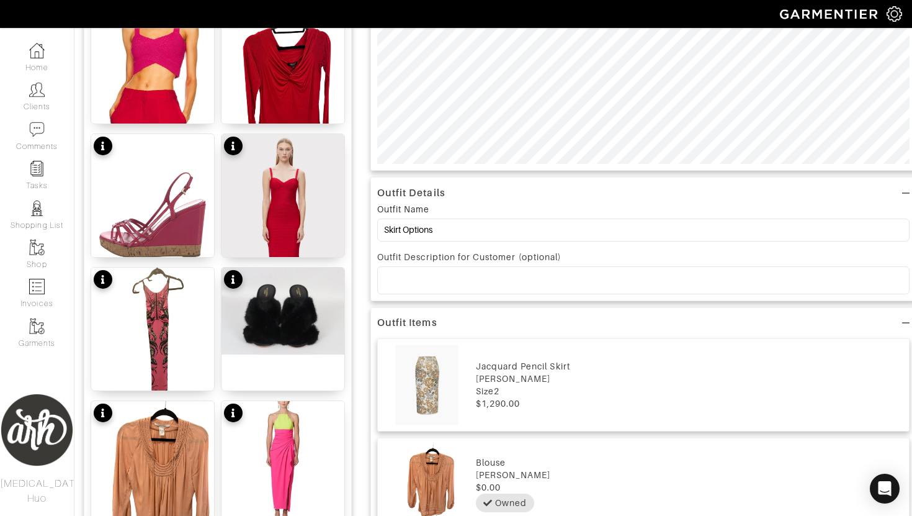
scroll to position [0, 0]
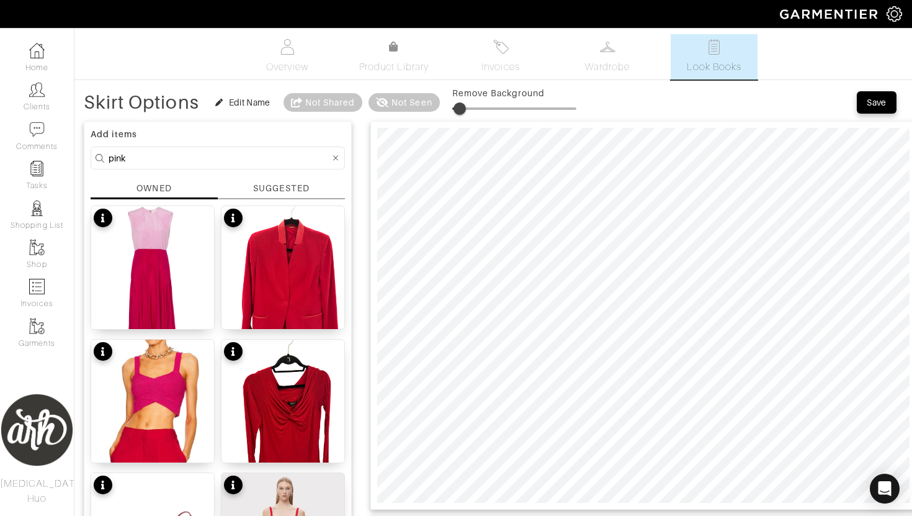
click at [212, 159] on input "pink" at bounding box center [219, 158] width 221 height 16
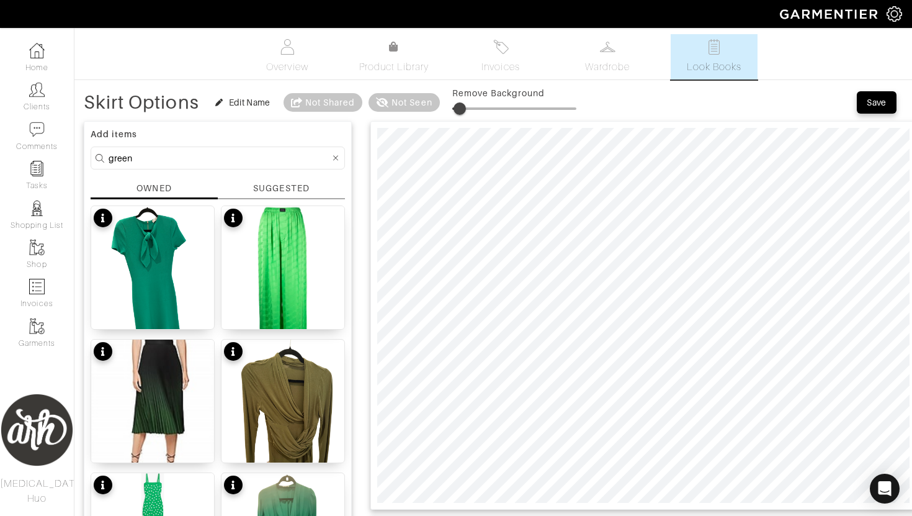
click at [221, 158] on input "green" at bounding box center [219, 158] width 221 height 16
type input "gold"
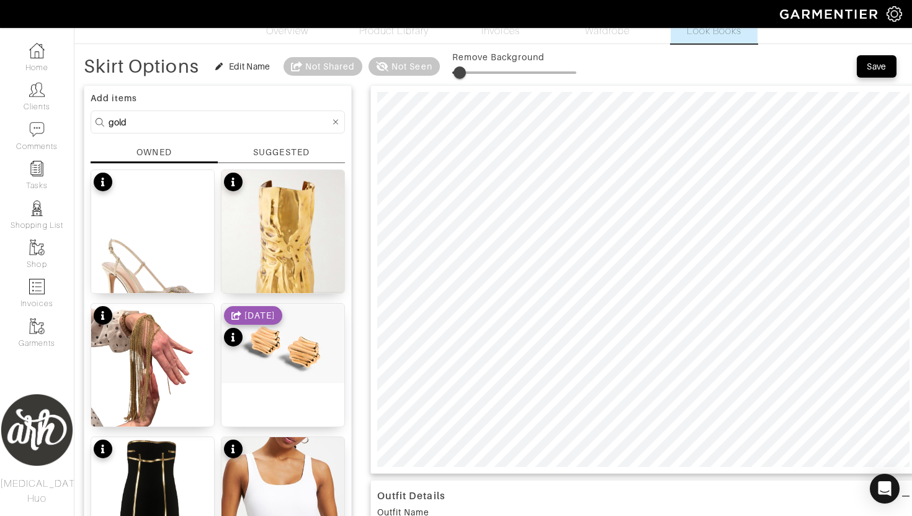
scroll to position [34, 0]
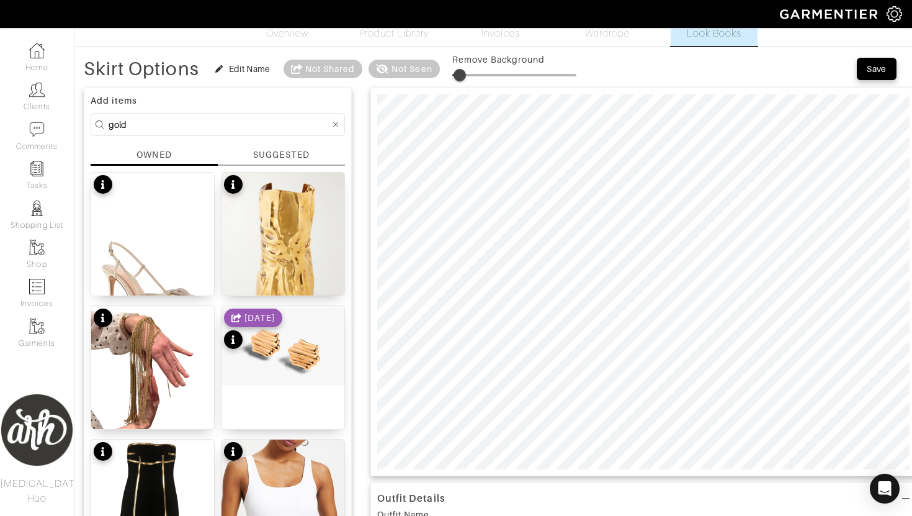
type input "4"
click at [276, 158] on div "SUGGESTED" at bounding box center [281, 154] width 56 height 13
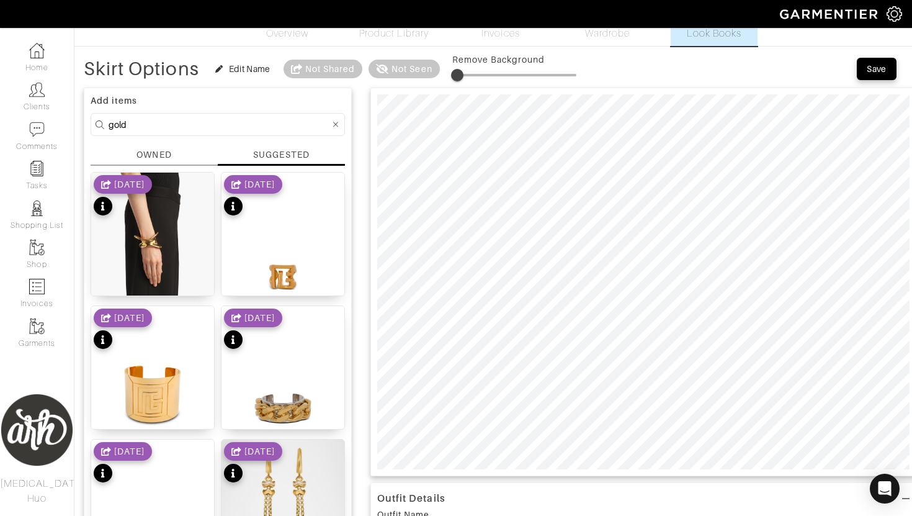
click at [271, 125] on input "gold" at bounding box center [219, 125] width 221 height 16
type input "g"
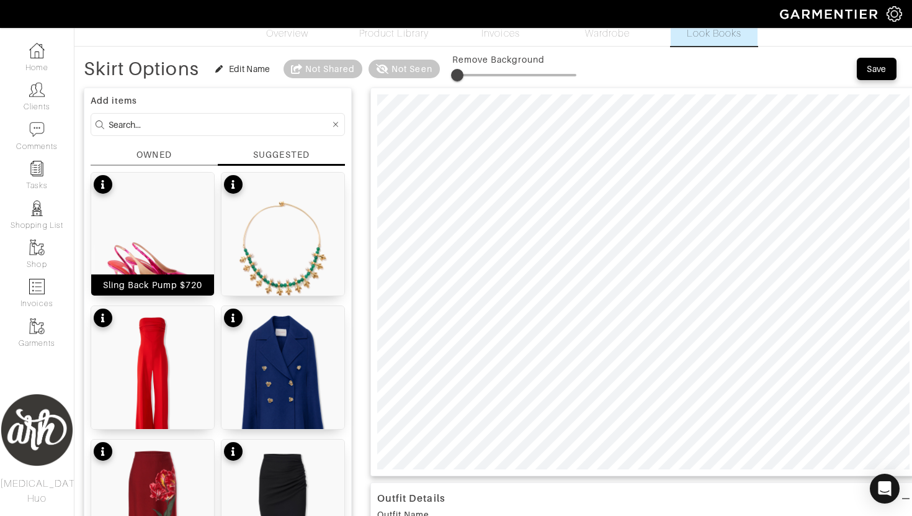
click at [141, 261] on img at bounding box center [152, 249] width 123 height 154
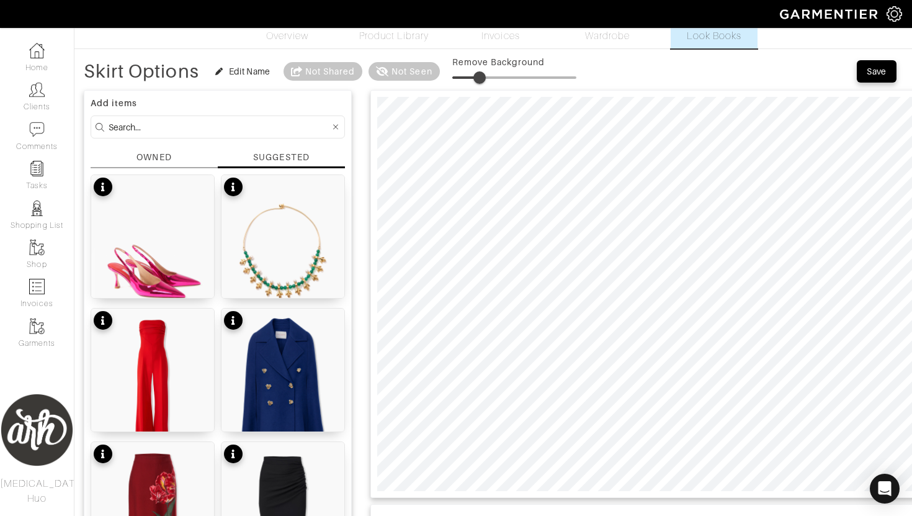
drag, startPoint x: 457, startPoint y: 80, endPoint x: 481, endPoint y: 81, distance: 24.2
click at [481, 81] on span at bounding box center [479, 77] width 12 height 12
click at [223, 123] on input at bounding box center [219, 127] width 221 height 16
type input "6"
click at [213, 125] on input at bounding box center [219, 127] width 221 height 16
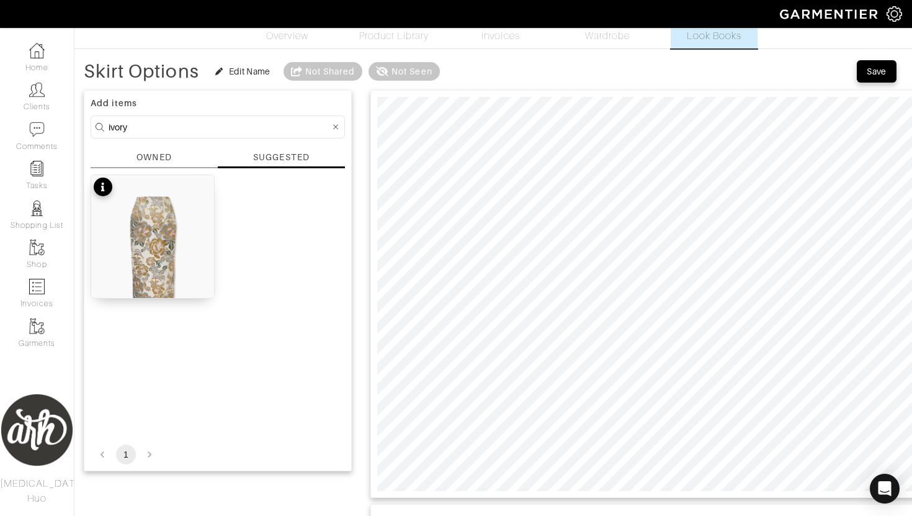
click at [174, 158] on div "OWNED" at bounding box center [154, 159] width 127 height 17
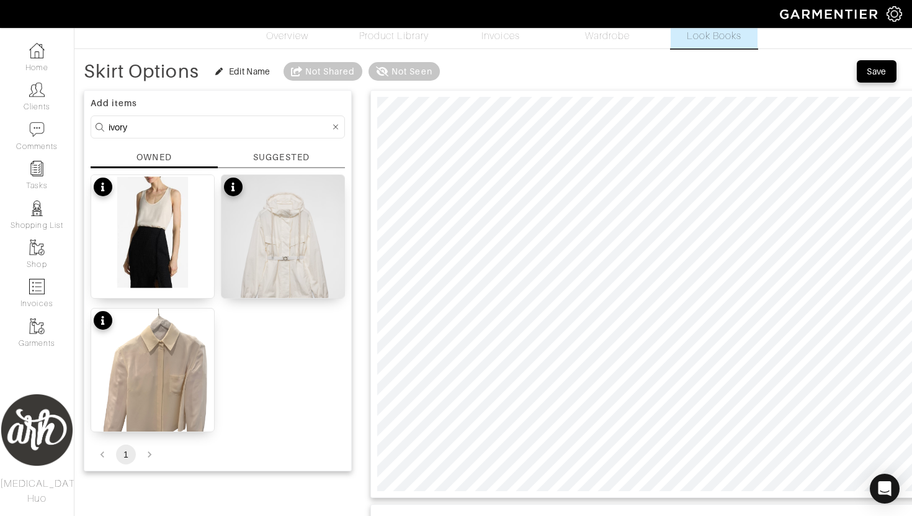
click at [193, 133] on input "ivory" at bounding box center [219, 127] width 221 height 16
type input "white"
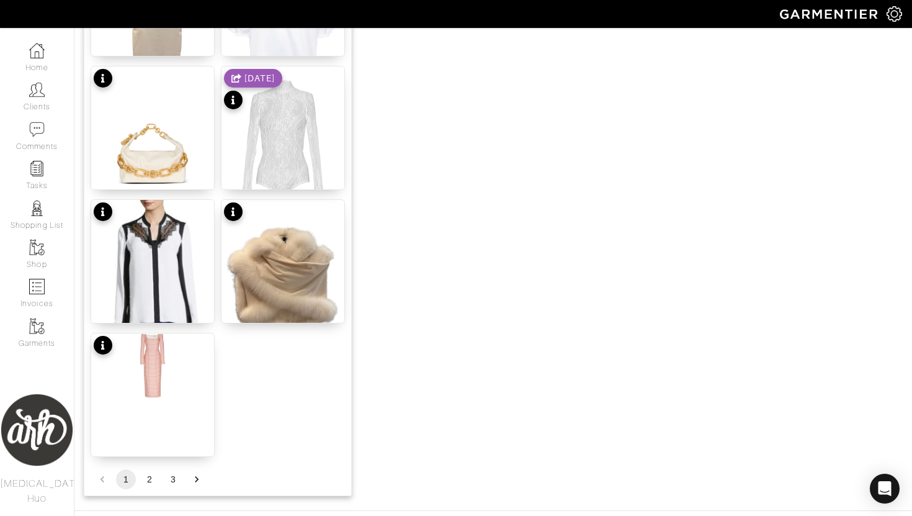
scroll to position [1459, 0]
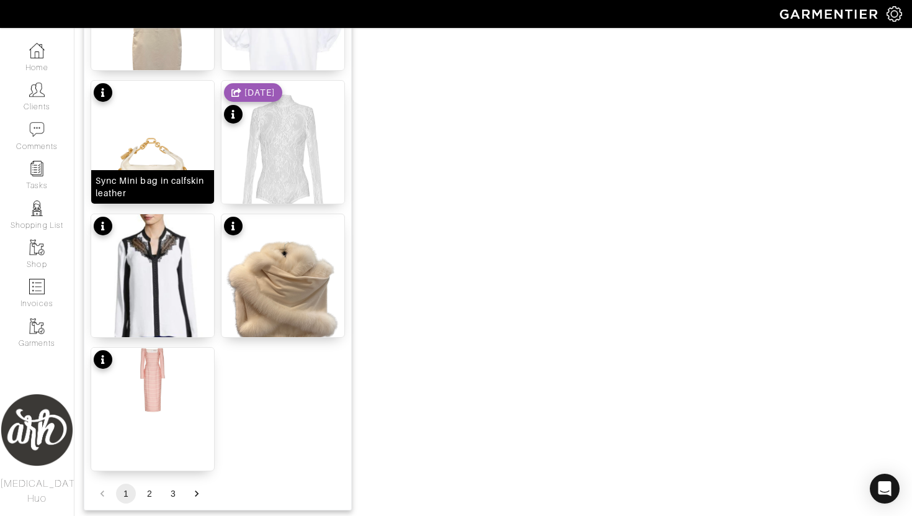
click at [186, 177] on div "Sync Mini bag in calfskin leather" at bounding box center [153, 186] width 114 height 25
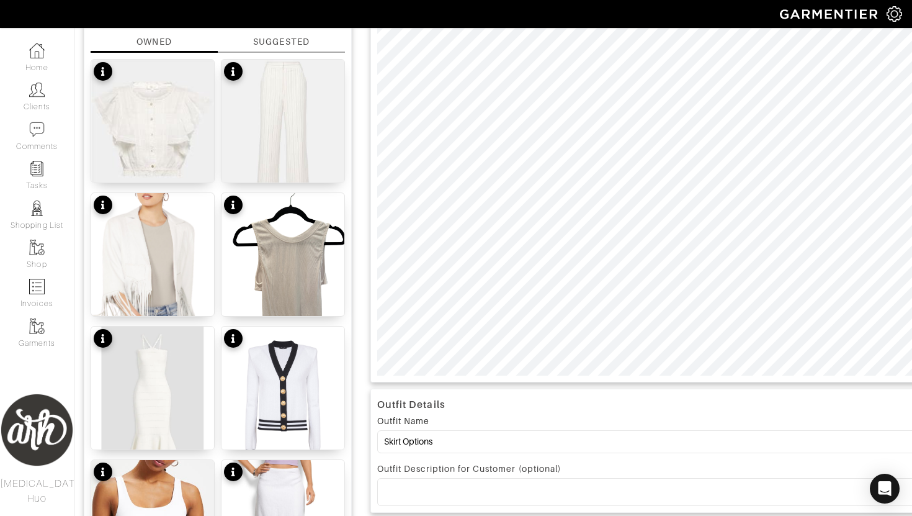
scroll to position [0, 0]
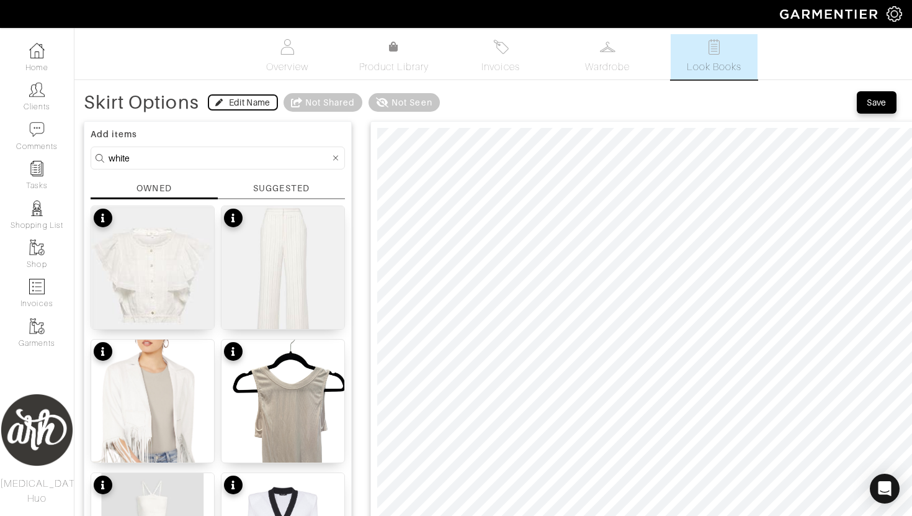
click at [246, 104] on div "Edit Name" at bounding box center [250, 102] width 42 height 12
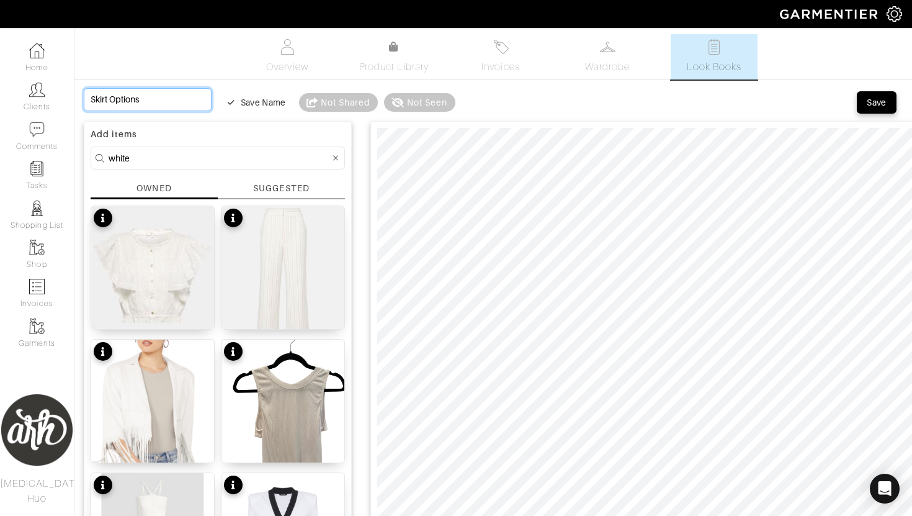
click at [169, 94] on input "Skirt Options" at bounding box center [148, 99] width 128 height 23
type input "Gold, Green and Pink Skirt - 2 top options"
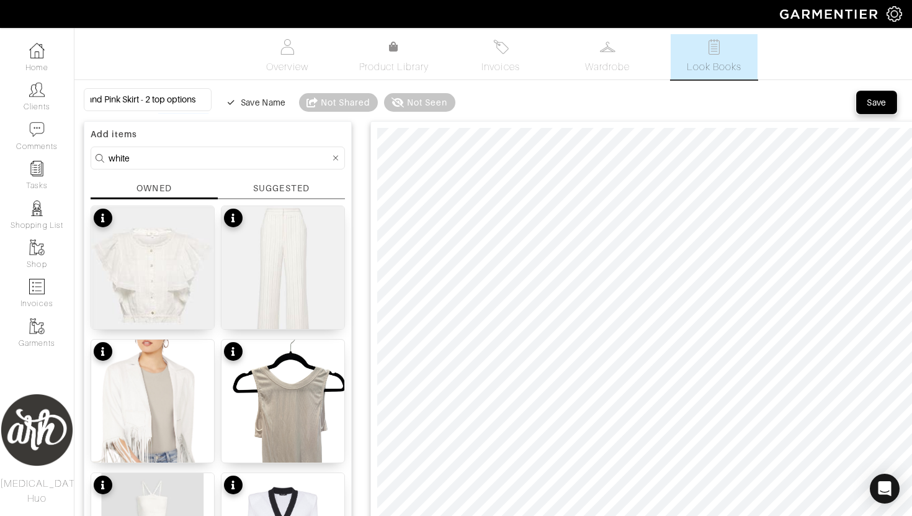
click at [879, 101] on div "Save" at bounding box center [877, 102] width 20 height 12
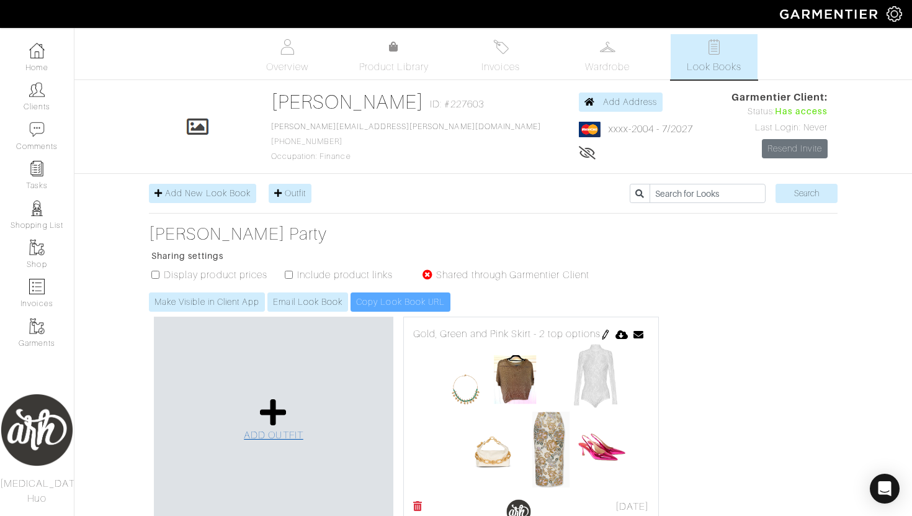
click at [277, 419] on icon at bounding box center [273, 412] width 27 height 30
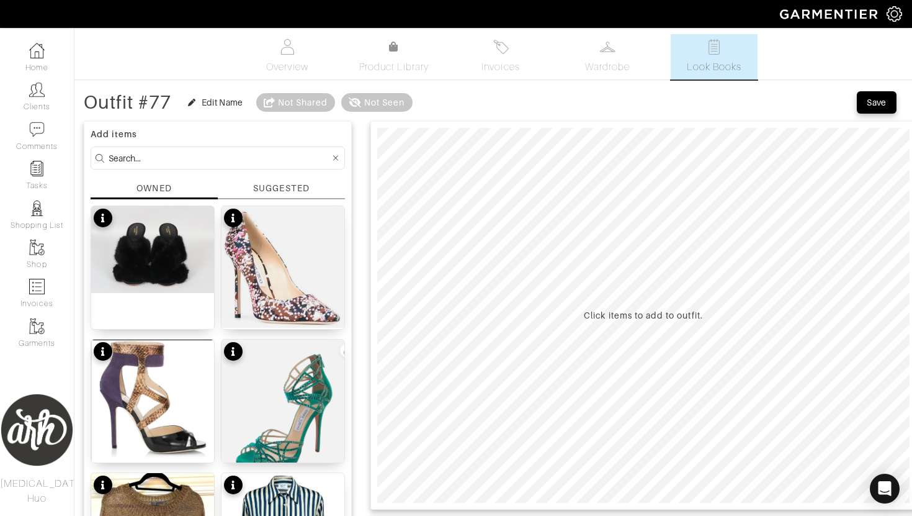
click at [277, 193] on div "SUGGESTED" at bounding box center [281, 188] width 56 height 13
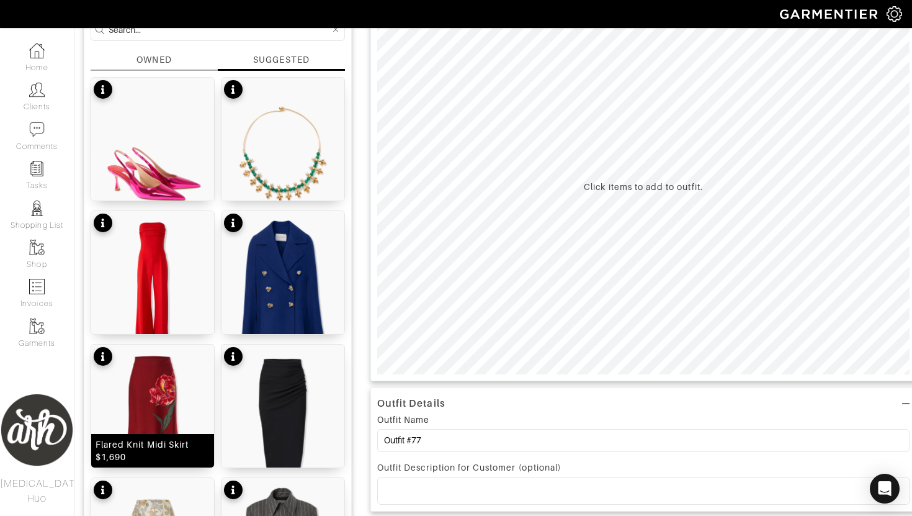
scroll to position [154, 0]
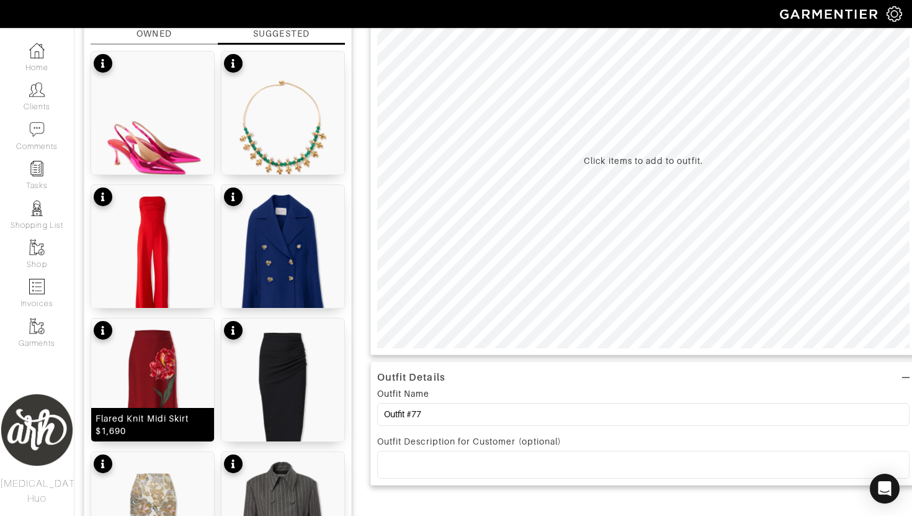
click at [164, 405] on img at bounding box center [152, 395] width 123 height 154
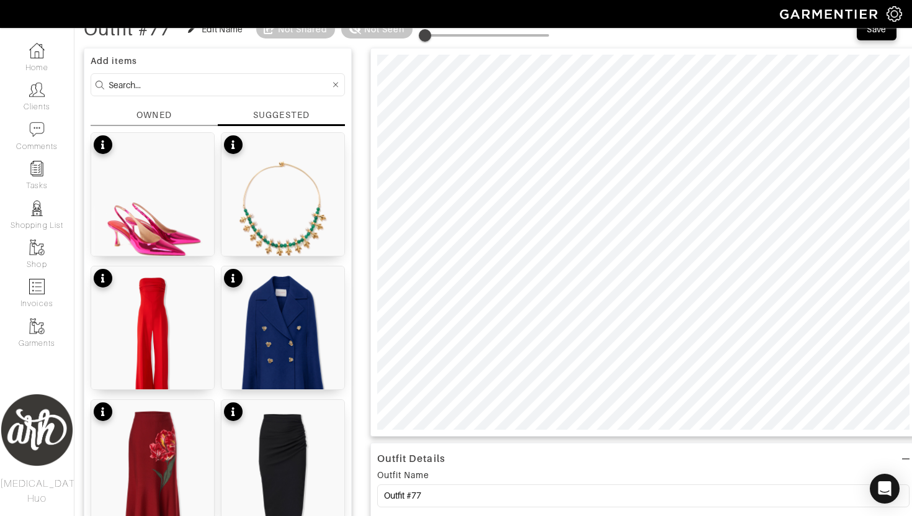
scroll to position [0, 0]
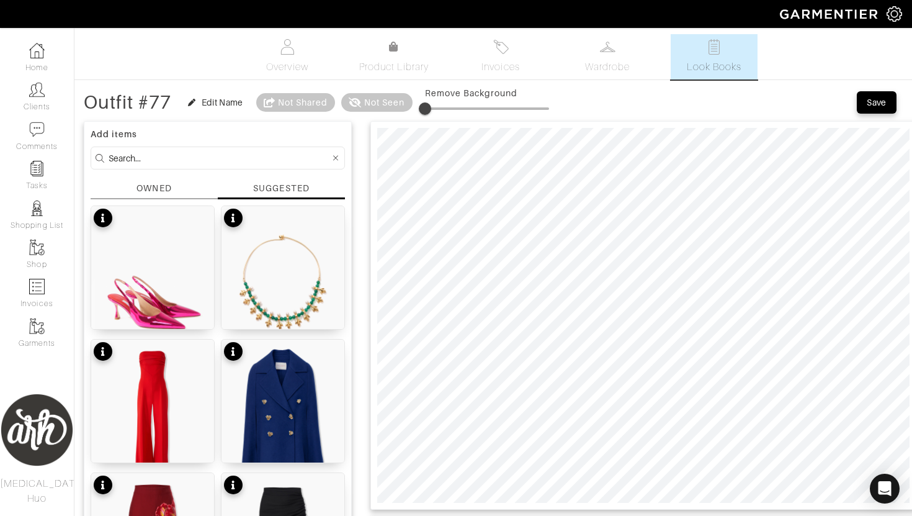
click at [159, 186] on div "OWNED" at bounding box center [153, 188] width 35 height 13
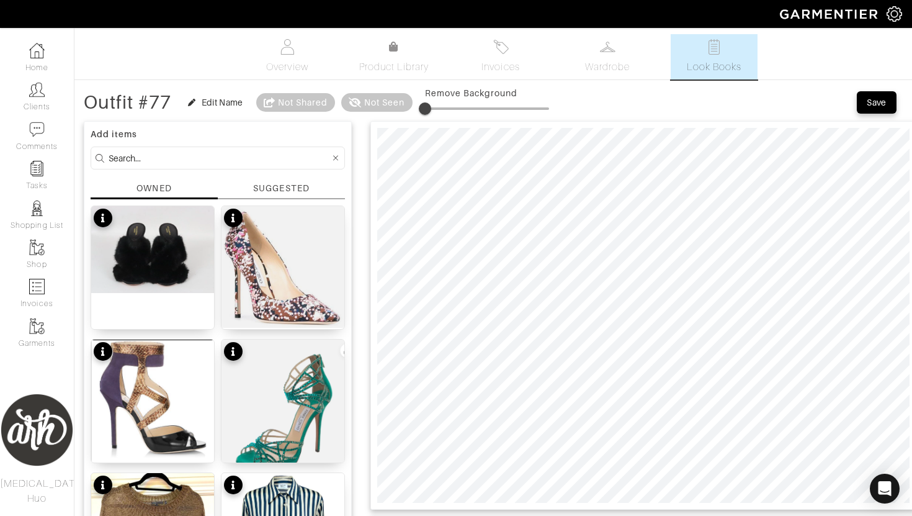
click at [220, 154] on input at bounding box center [219, 158] width 221 height 16
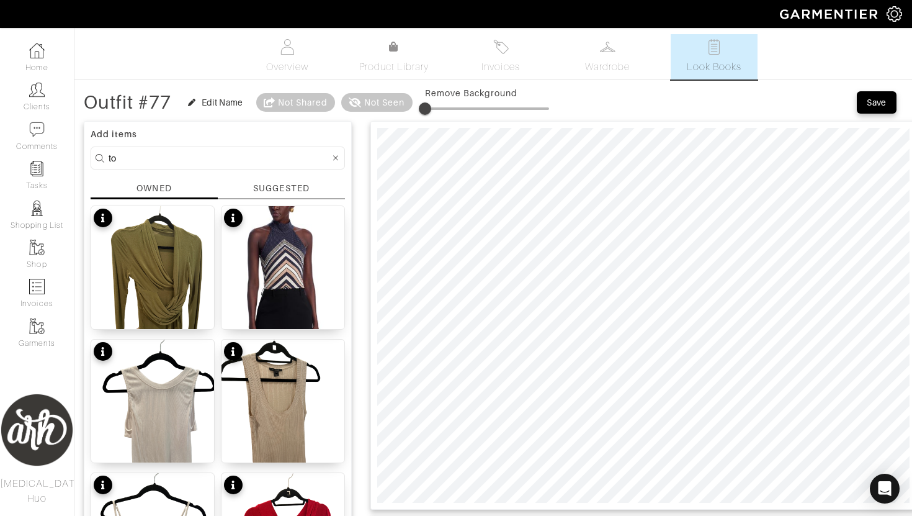
type input "t"
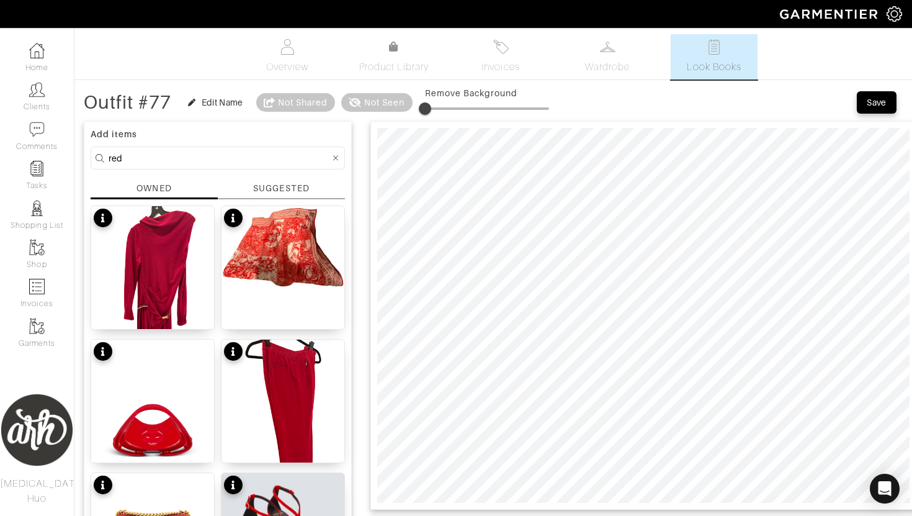
click at [220, 162] on input "red" at bounding box center [219, 158] width 221 height 16
type input "top"
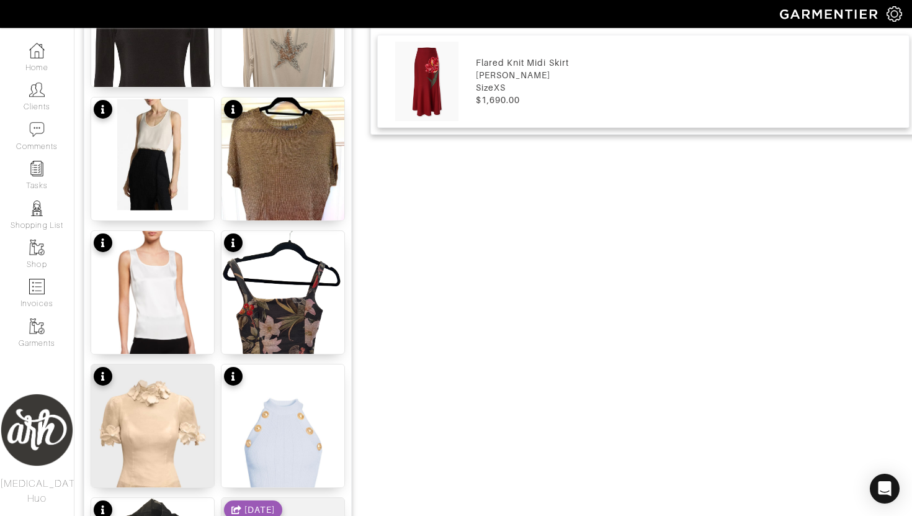
scroll to position [666, 0]
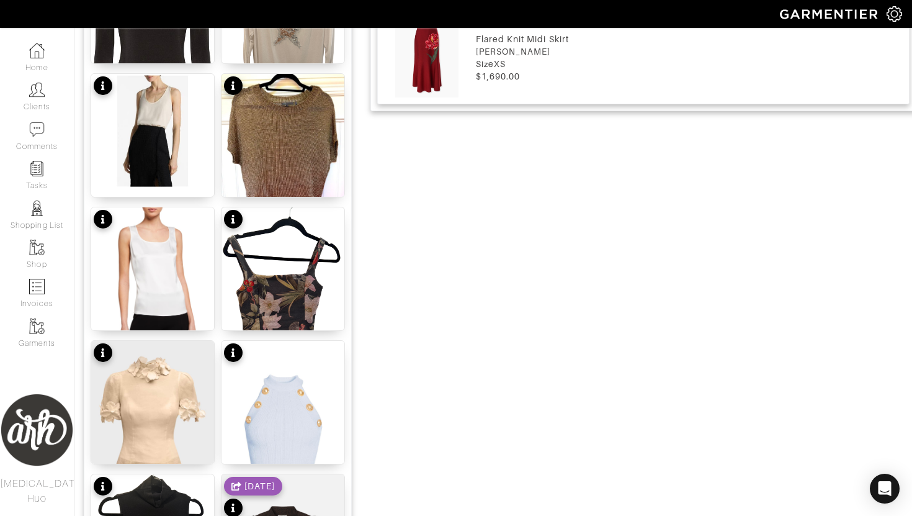
click at [170, 372] on img at bounding box center [152, 418] width 123 height 154
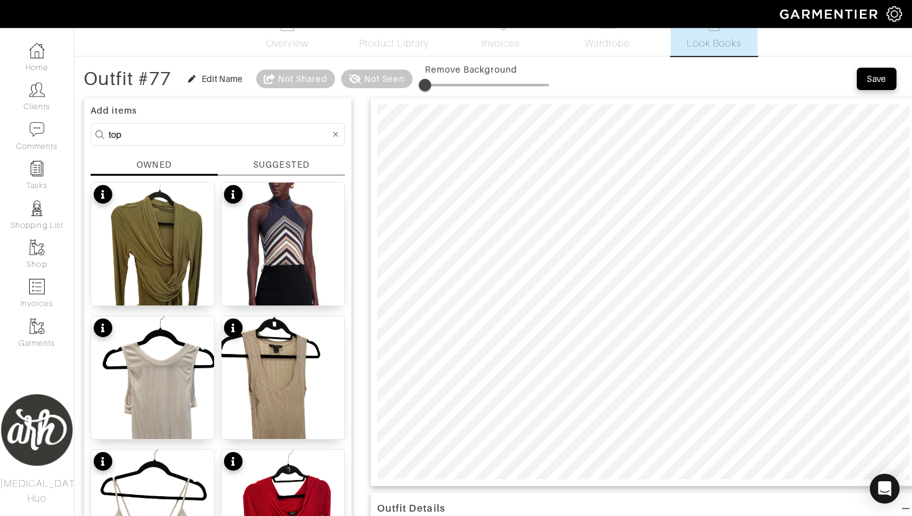
scroll to position [0, 0]
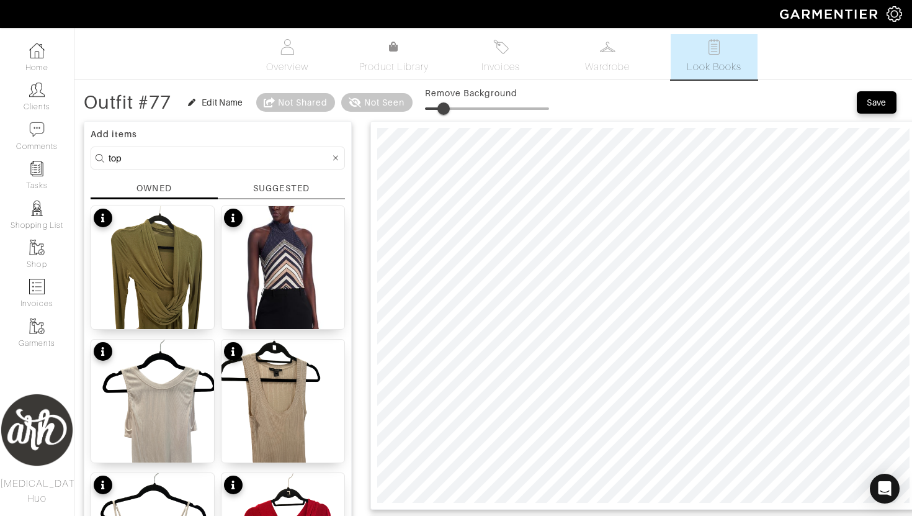
drag, startPoint x: 429, startPoint y: 110, endPoint x: 445, endPoint y: 110, distance: 16.1
click at [445, 110] on span at bounding box center [443, 108] width 12 height 12
click at [451, 107] on span at bounding box center [448, 108] width 12 height 12
type input "19"
click at [189, 150] on input "top" at bounding box center [219, 158] width 221 height 16
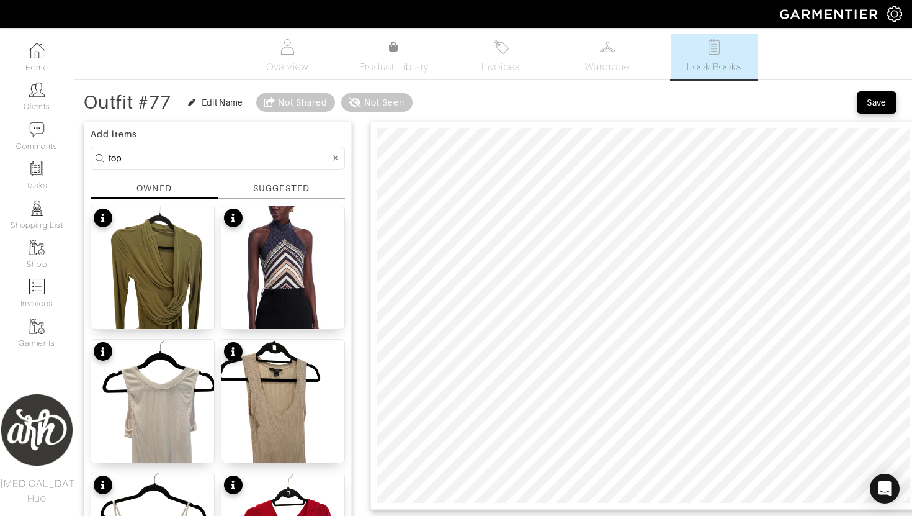
click at [226, 151] on input "top" at bounding box center [219, 158] width 221 height 16
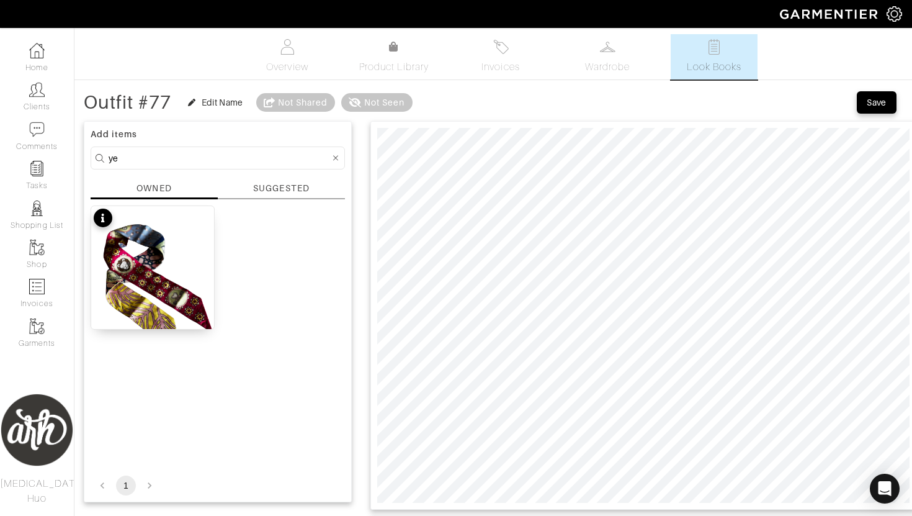
type input "y"
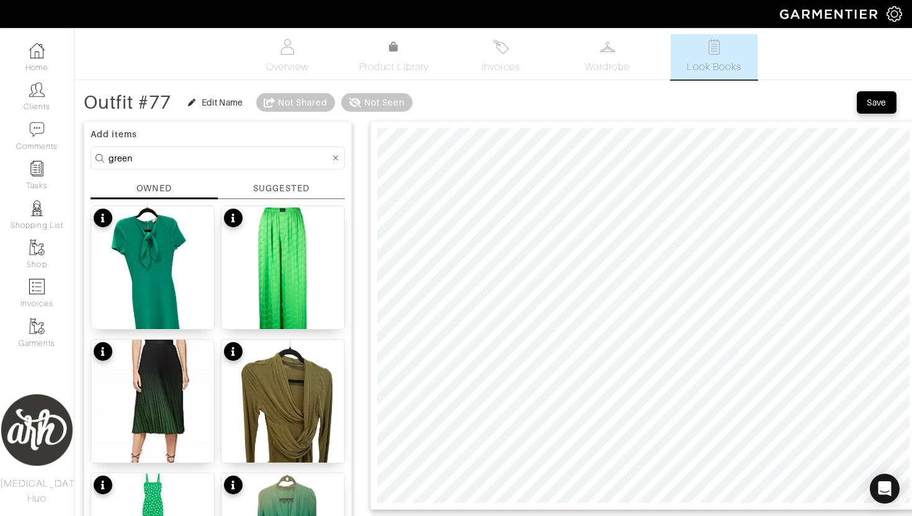
click at [216, 164] on input "green" at bounding box center [219, 158] width 221 height 16
type input "i"
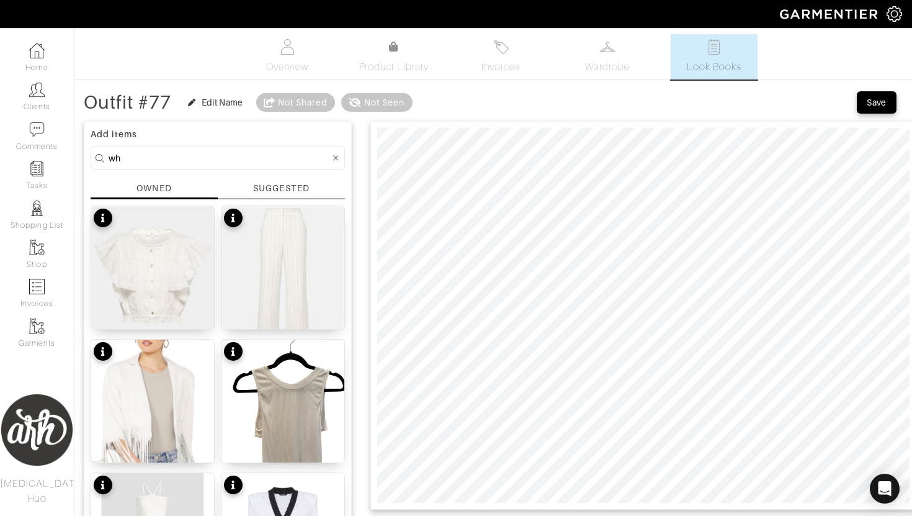
type input "w"
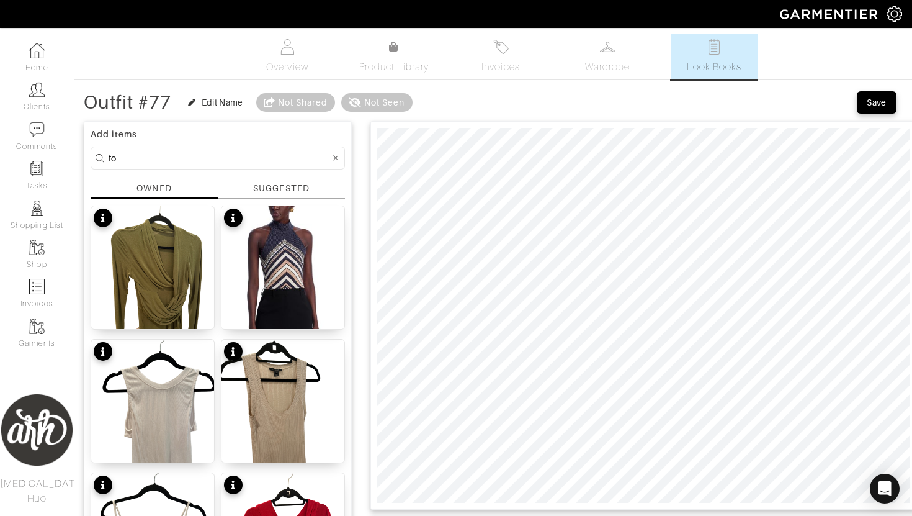
type input "t"
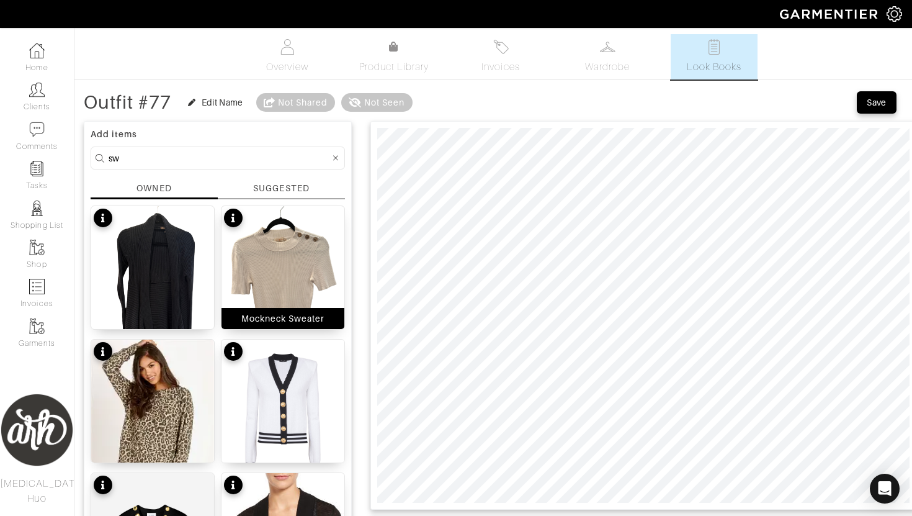
type input "s"
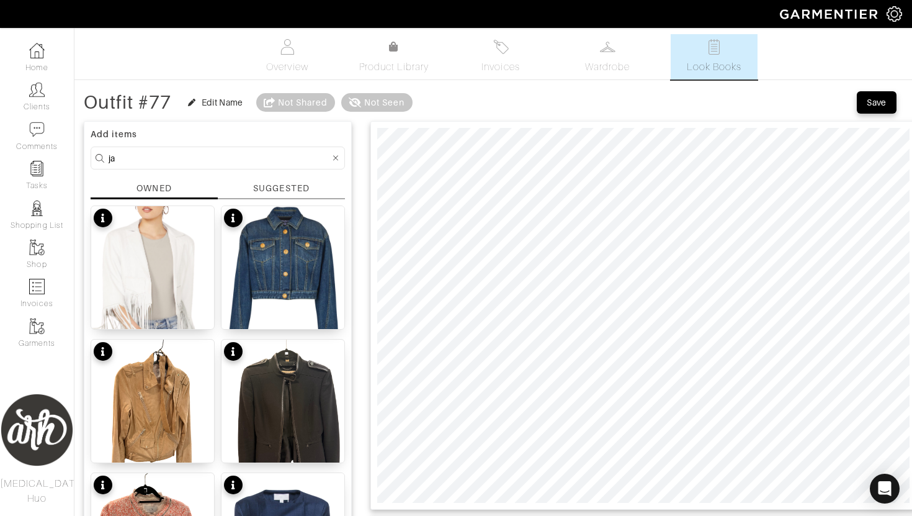
type input "j"
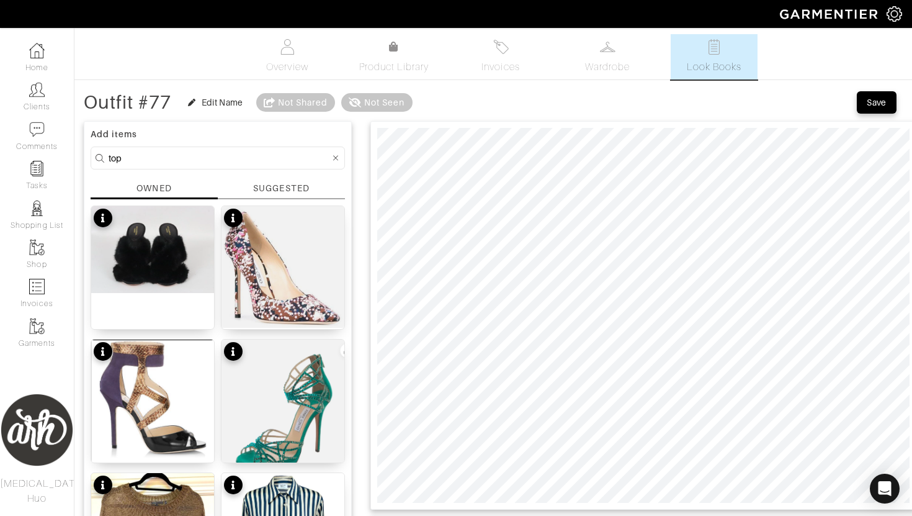
type input "top"
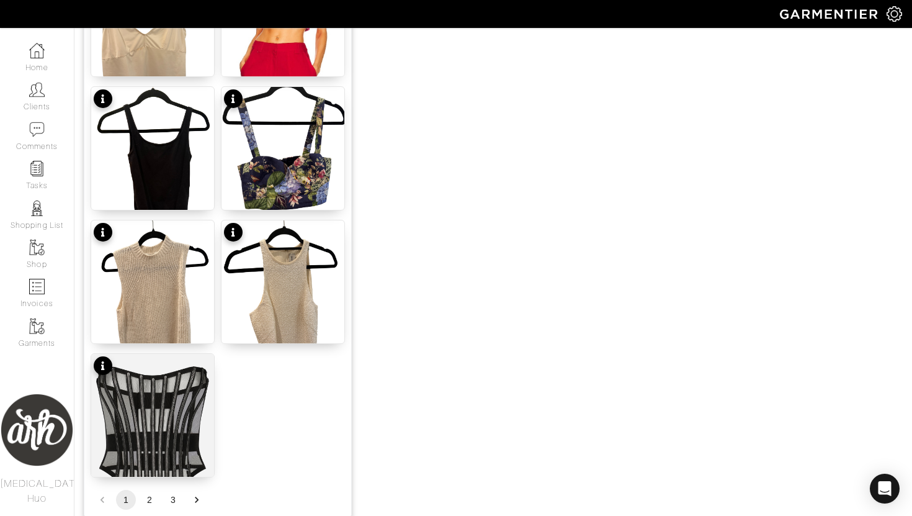
scroll to position [1513, 0]
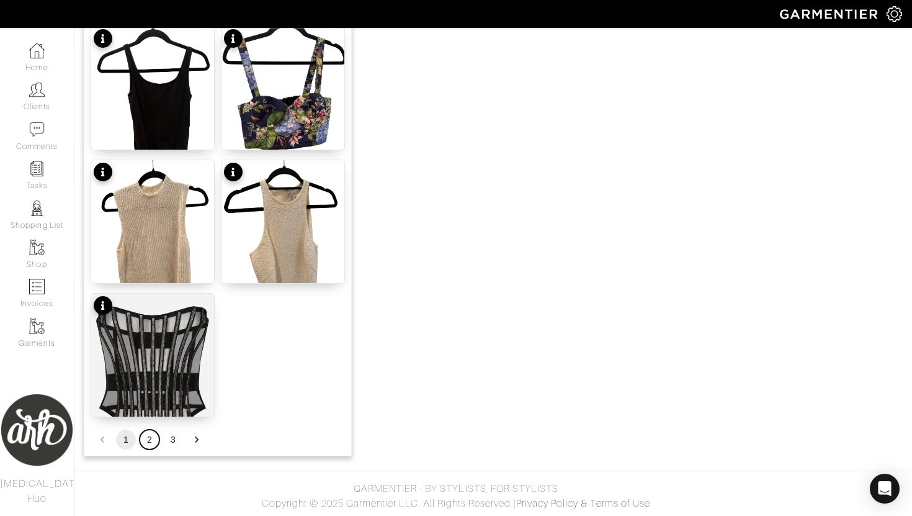
click at [144, 445] on button "2" at bounding box center [150, 439] width 20 height 20
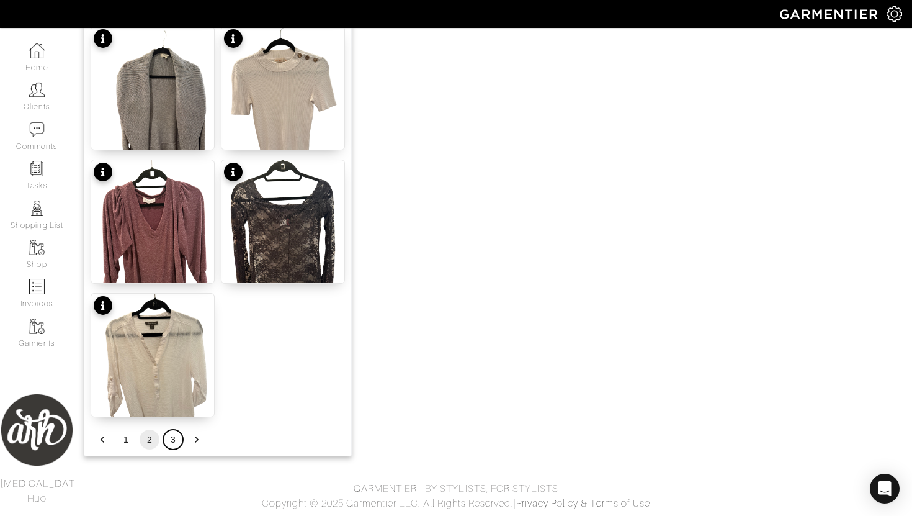
click at [172, 442] on button "3" at bounding box center [173, 439] width 20 height 20
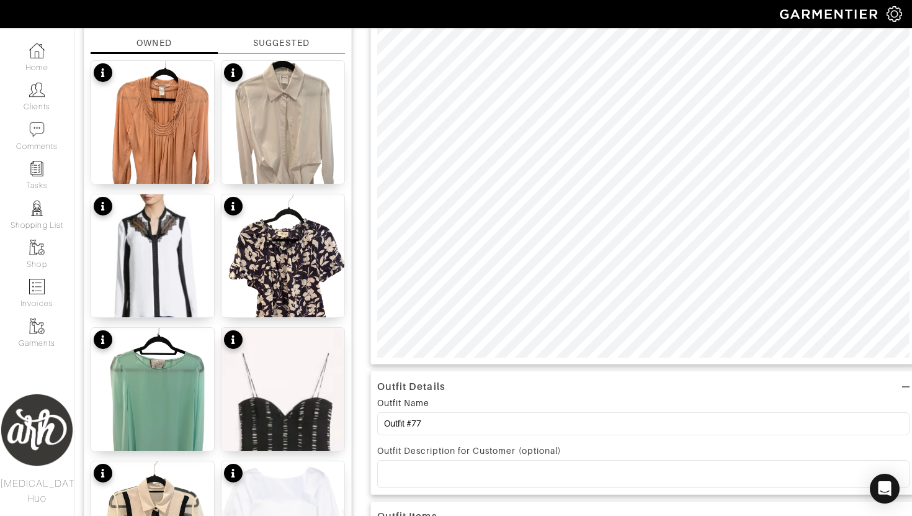
scroll to position [141, 0]
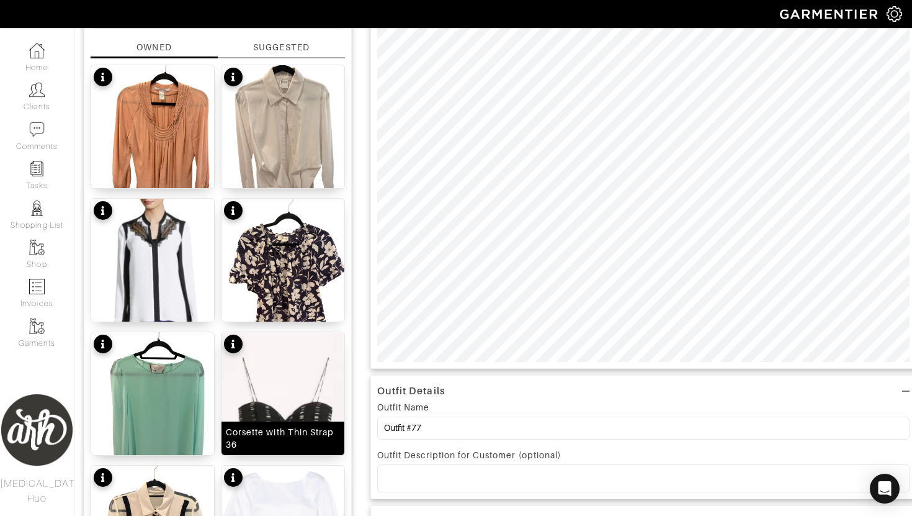
click at [278, 405] on img at bounding box center [282, 433] width 123 height 202
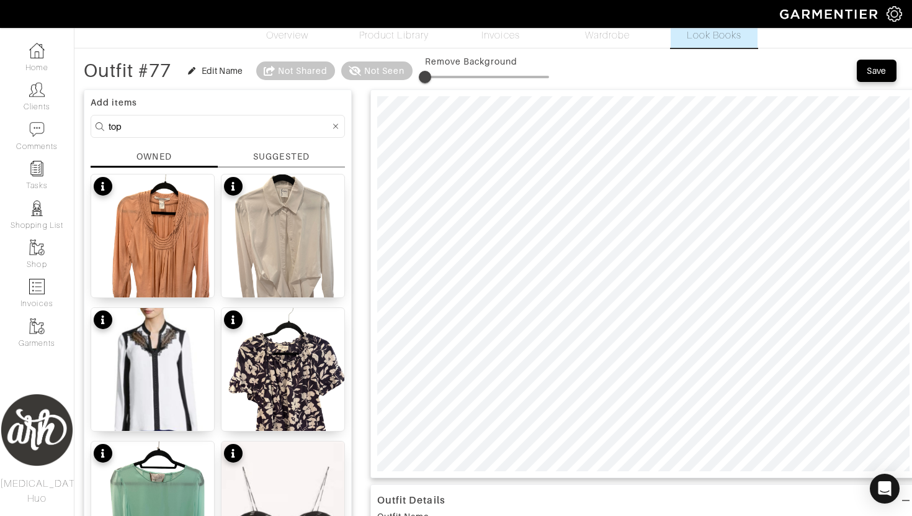
scroll to position [26, 0]
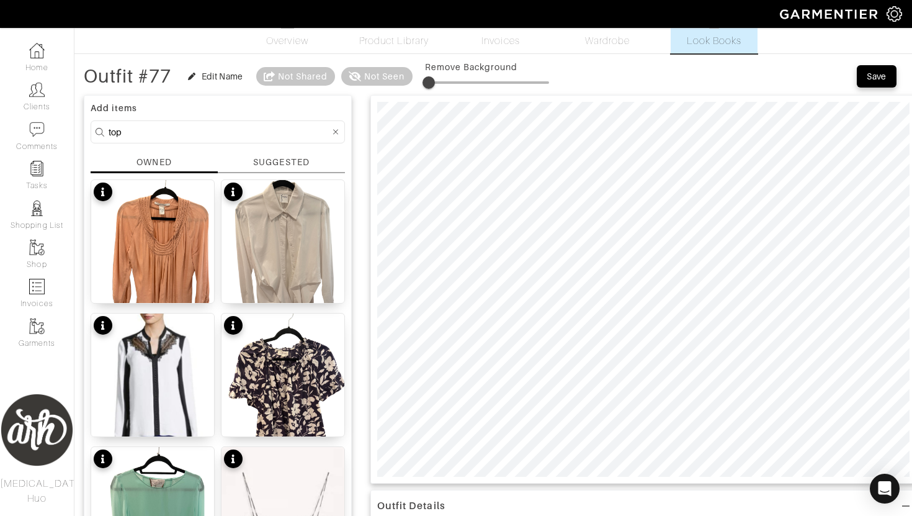
type input "7"
drag, startPoint x: 427, startPoint y: 86, endPoint x: 436, endPoint y: 86, distance: 8.7
click at [436, 86] on span at bounding box center [433, 82] width 12 height 12
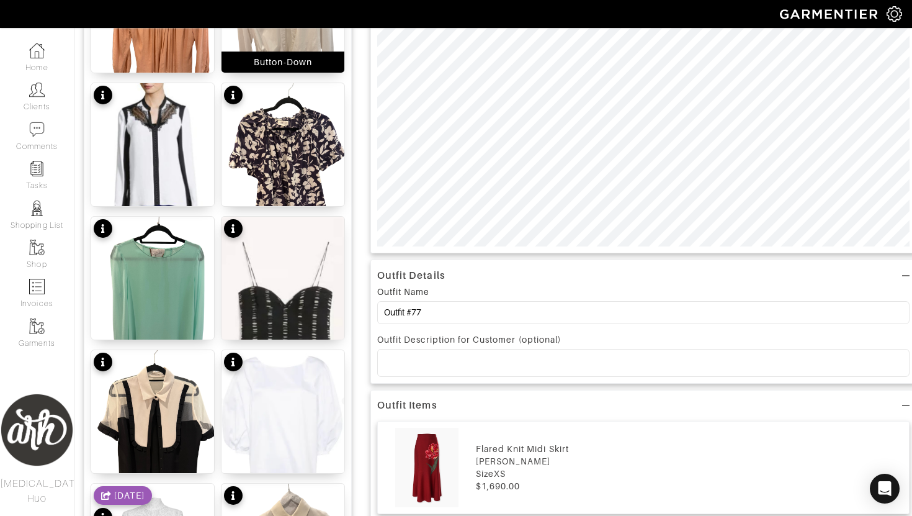
scroll to position [0, 0]
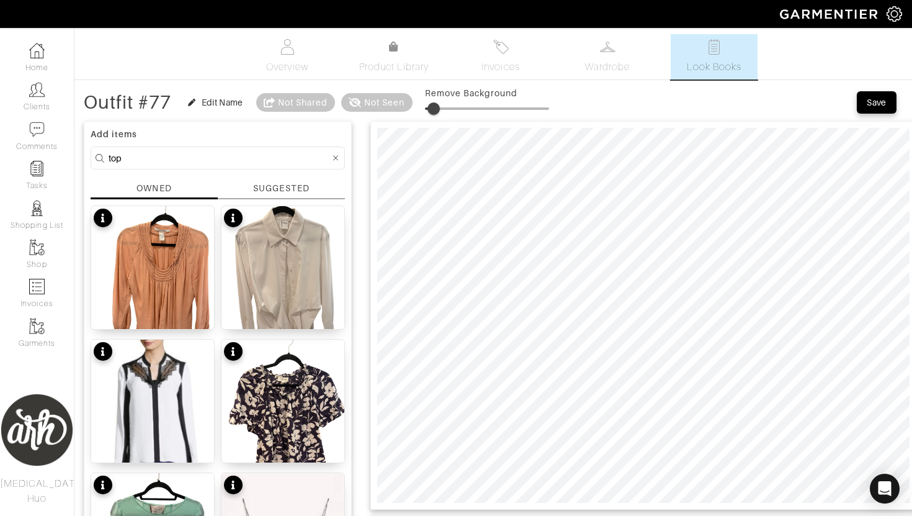
click at [272, 161] on input "top" at bounding box center [219, 158] width 221 height 16
click at [278, 185] on div "SUGGESTED" at bounding box center [281, 188] width 56 height 13
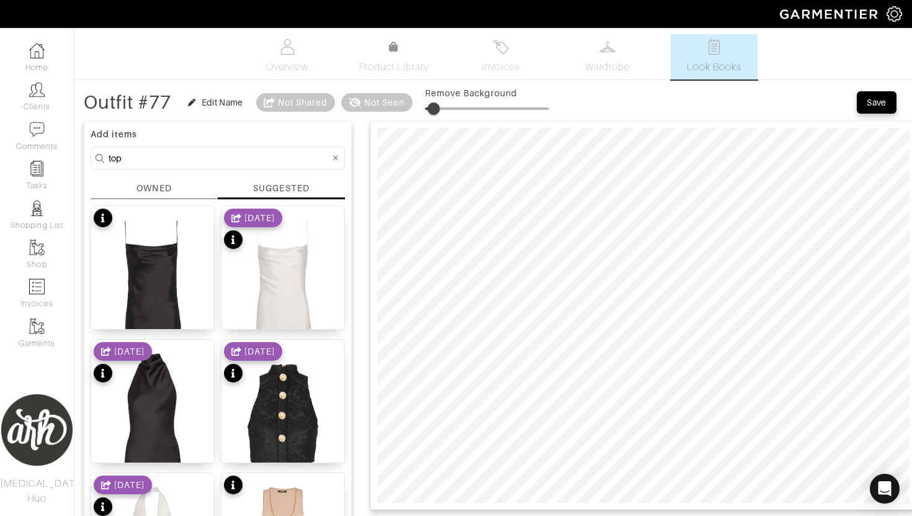
click at [296, 156] on input "top" at bounding box center [219, 158] width 221 height 16
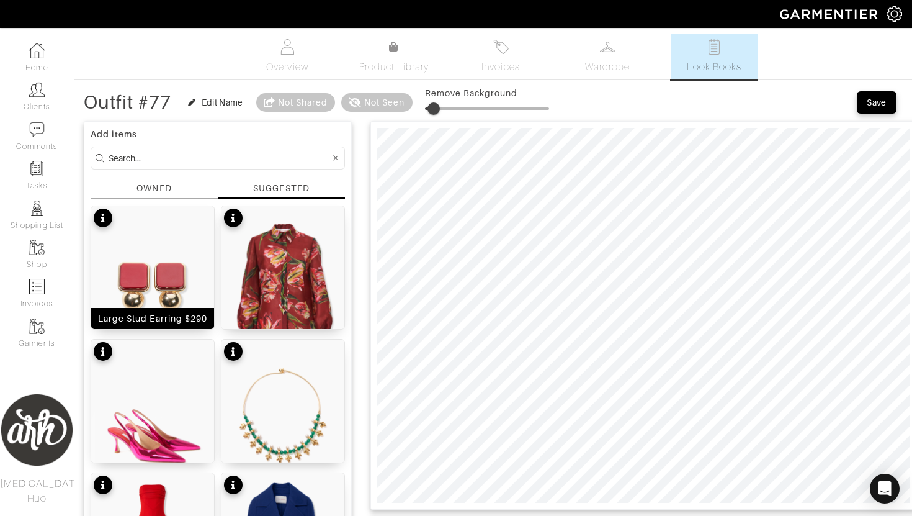
click at [170, 261] on img at bounding box center [152, 283] width 123 height 154
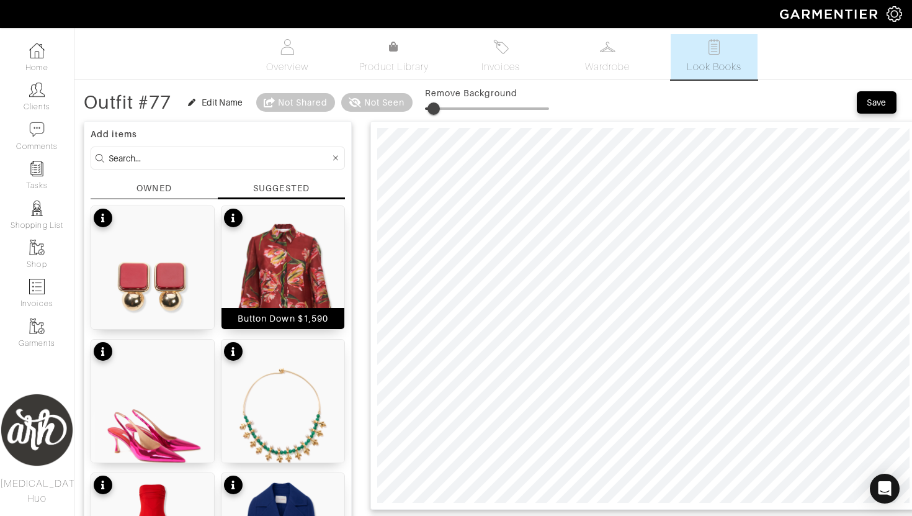
click at [311, 306] on img at bounding box center [282, 283] width 123 height 154
drag, startPoint x: 433, startPoint y: 113, endPoint x: 444, endPoint y: 114, distance: 10.6
click at [444, 114] on span at bounding box center [441, 108] width 12 height 12
type input "17"
click at [448, 108] on span at bounding box center [445, 108] width 12 height 12
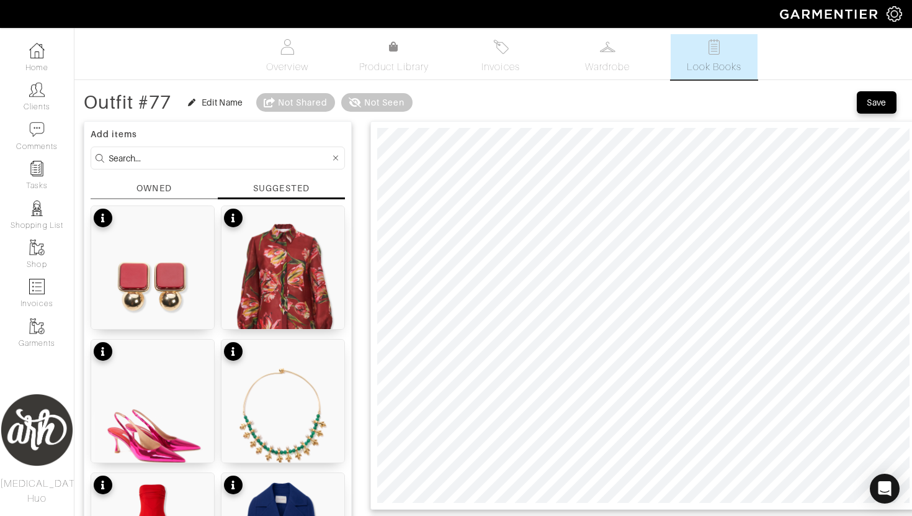
click at [260, 158] on input at bounding box center [219, 158] width 221 height 16
type input "pink"
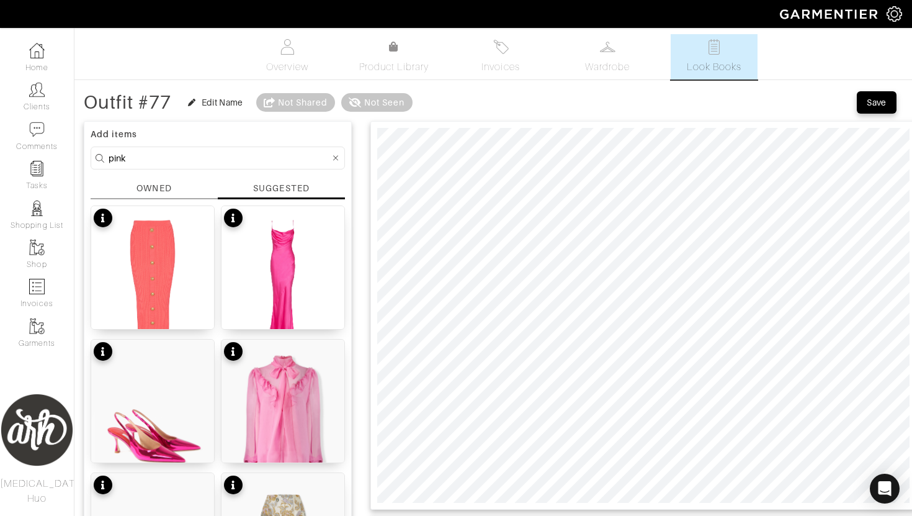
click at [155, 182] on div "OWNED" at bounding box center [153, 188] width 35 height 13
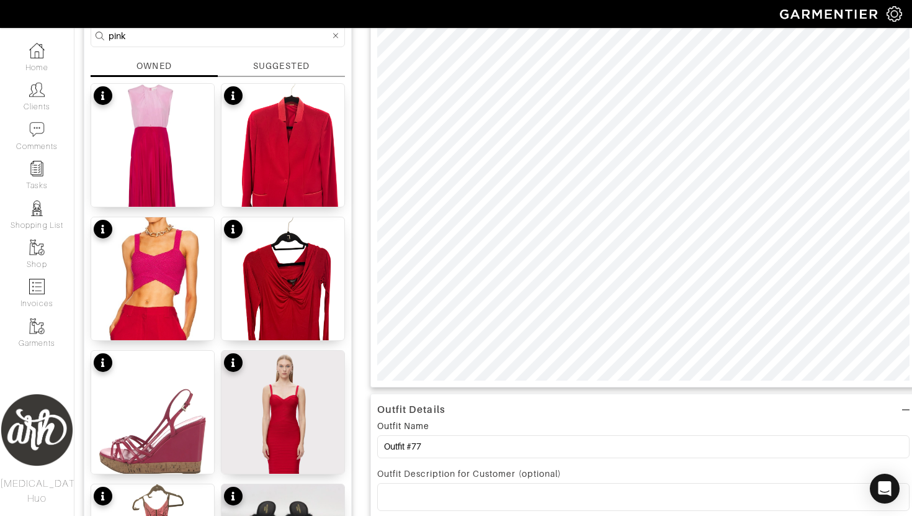
scroll to position [123, 0]
click at [287, 64] on div "SUGGESTED" at bounding box center [281, 65] width 56 height 13
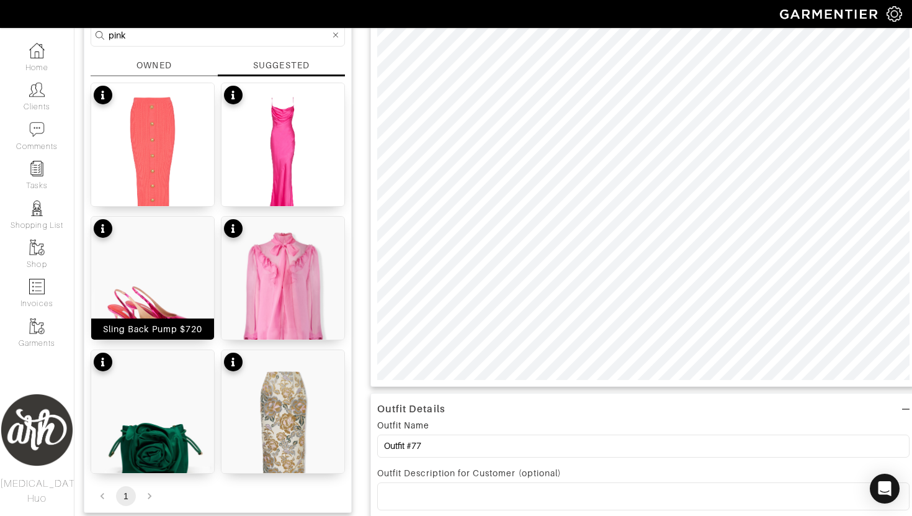
click at [166, 271] on img at bounding box center [152, 294] width 123 height 154
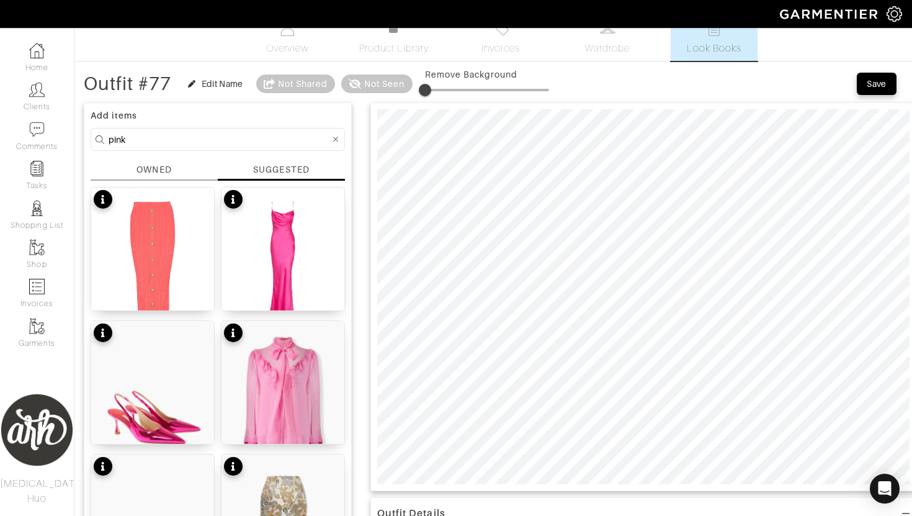
scroll to position [0, 0]
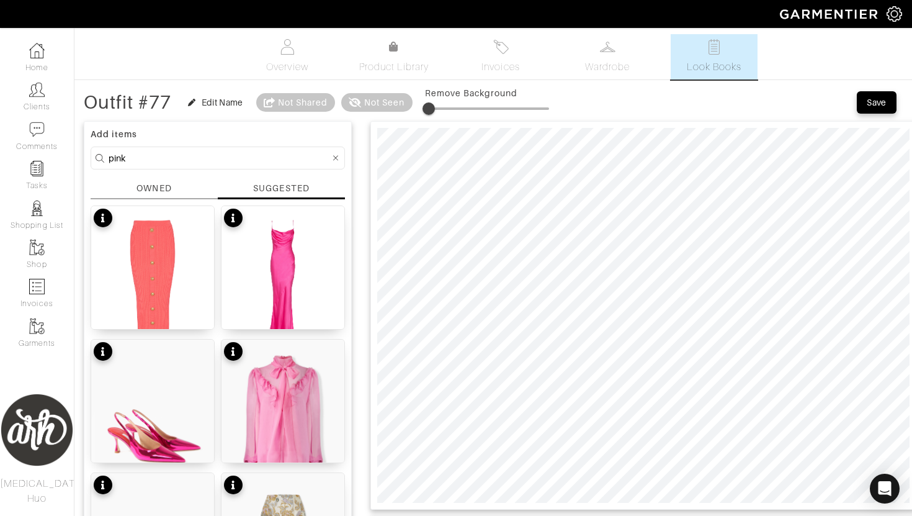
type input "4"
click at [432, 110] on span at bounding box center [430, 108] width 12 height 12
click at [281, 162] on input "pink" at bounding box center [219, 158] width 221 height 16
click at [173, 194] on div "OWNED" at bounding box center [154, 190] width 127 height 17
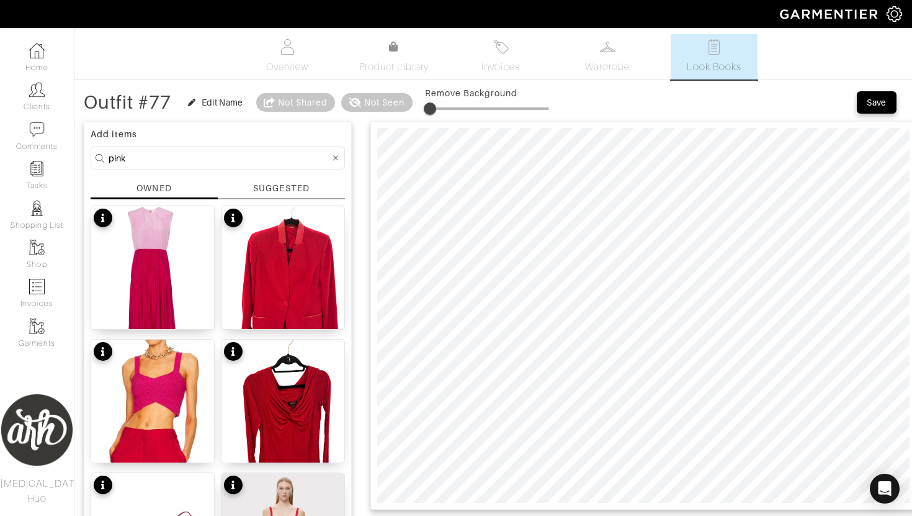
click at [201, 153] on input "pink" at bounding box center [219, 158] width 221 height 16
click at [213, 158] on input "pink" at bounding box center [219, 158] width 221 height 16
click at [270, 190] on div "SUGGESTED" at bounding box center [281, 188] width 56 height 13
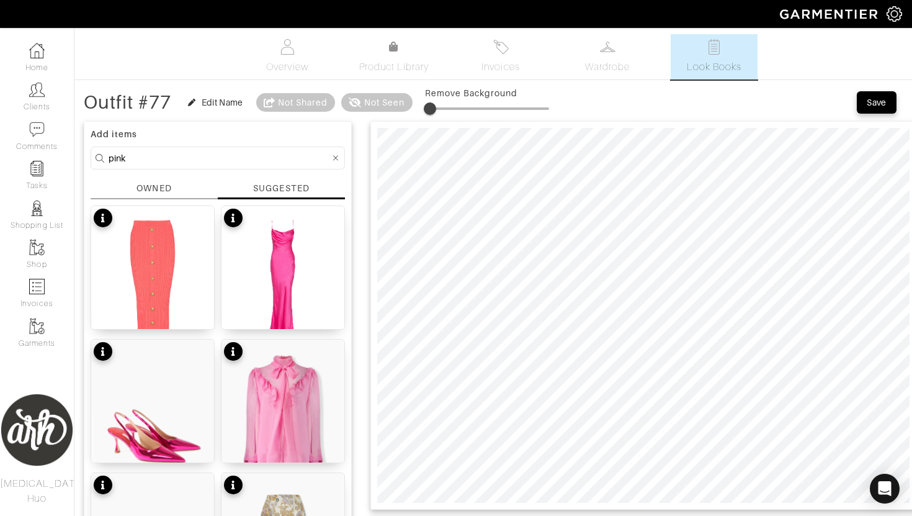
click at [290, 156] on input "pink" at bounding box center [219, 158] width 221 height 16
type input "gold"
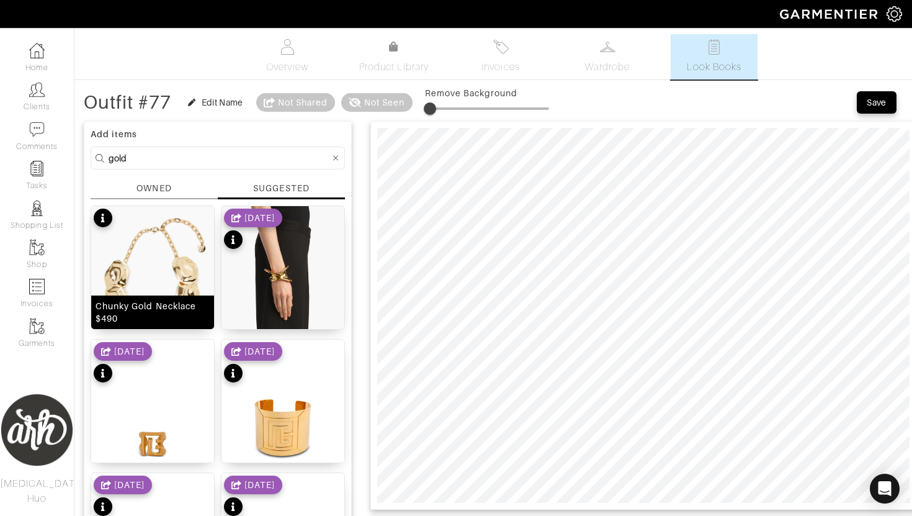
click at [159, 297] on div "Chunky Gold Necklace $490" at bounding box center [152, 312] width 123 height 34
type input "9"
click at [439, 110] on span at bounding box center [436, 108] width 12 height 12
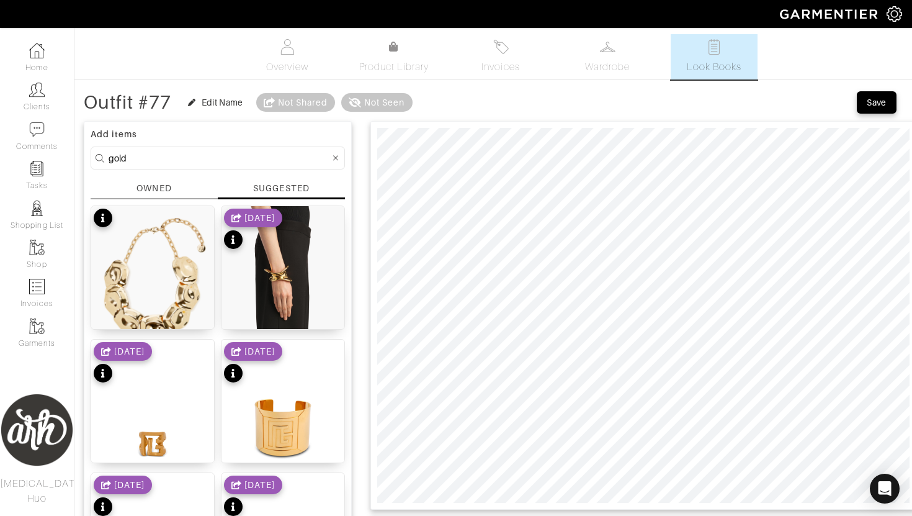
click at [180, 182] on div "OWNED" at bounding box center [154, 190] width 127 height 17
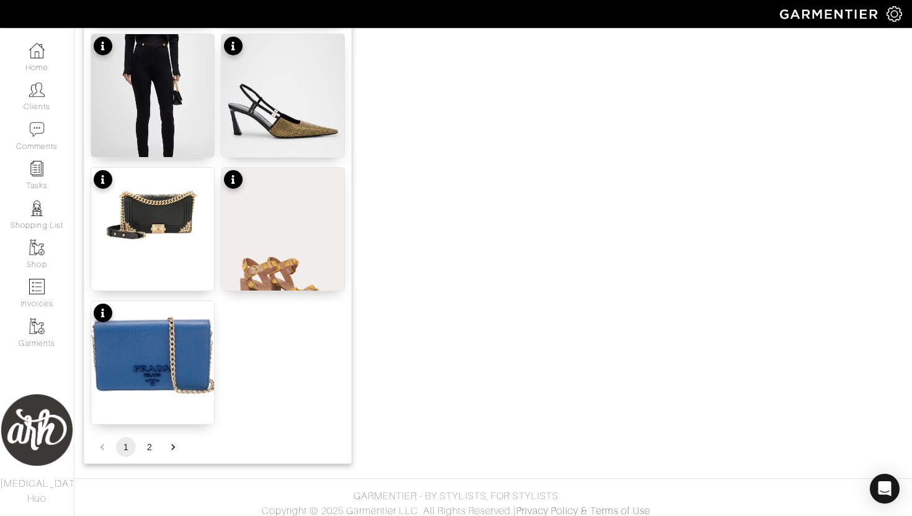
scroll to position [1513, 0]
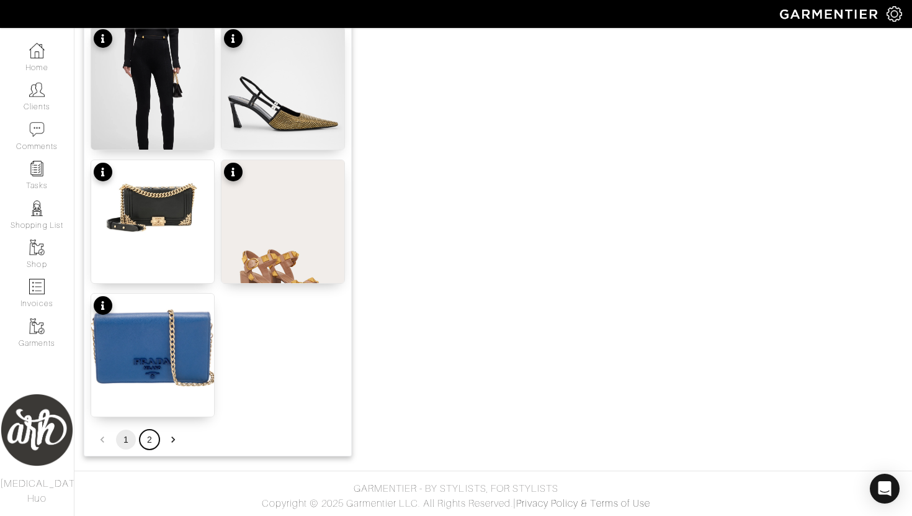
click at [149, 442] on button "2" at bounding box center [150, 439] width 20 height 20
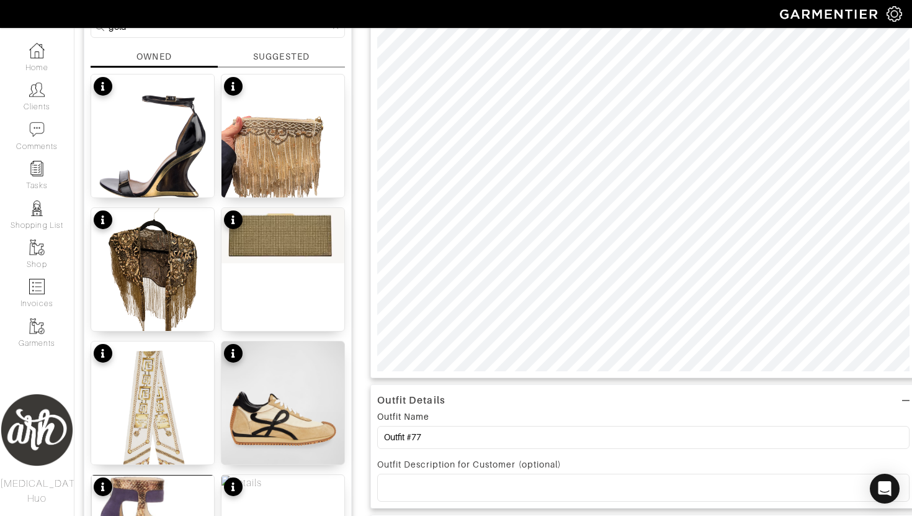
scroll to position [133, 0]
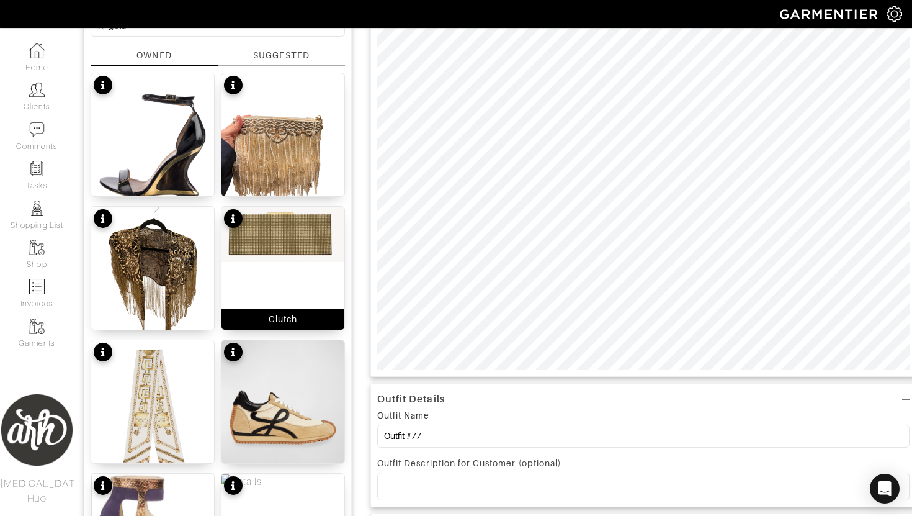
click at [301, 235] on img at bounding box center [282, 234] width 123 height 55
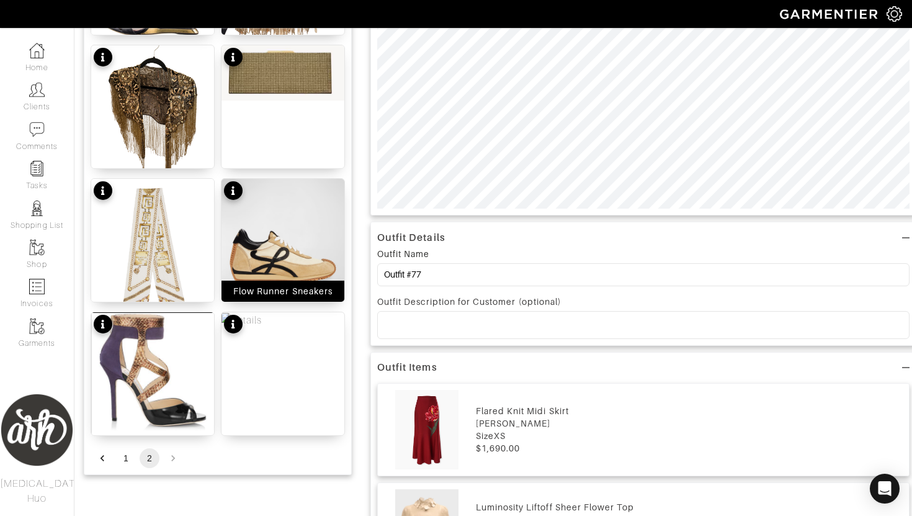
scroll to position [298, 0]
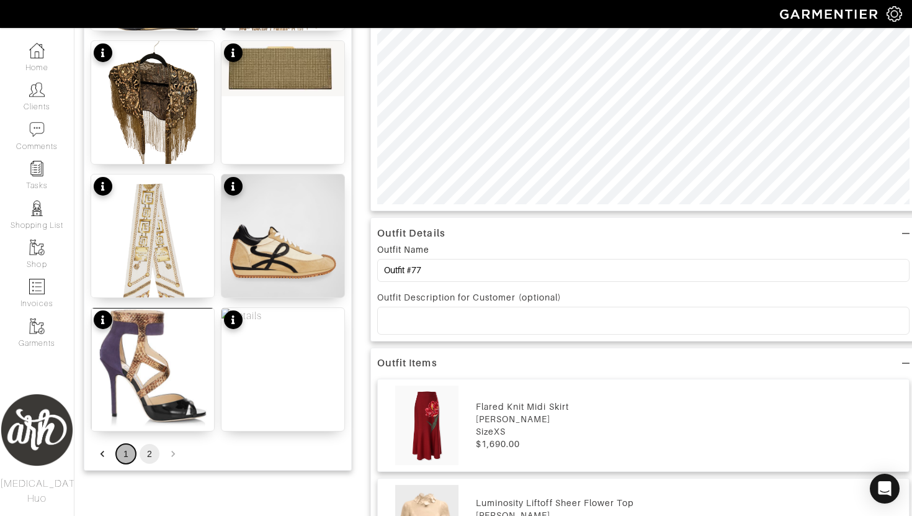
click at [125, 455] on button "1" at bounding box center [126, 454] width 20 height 20
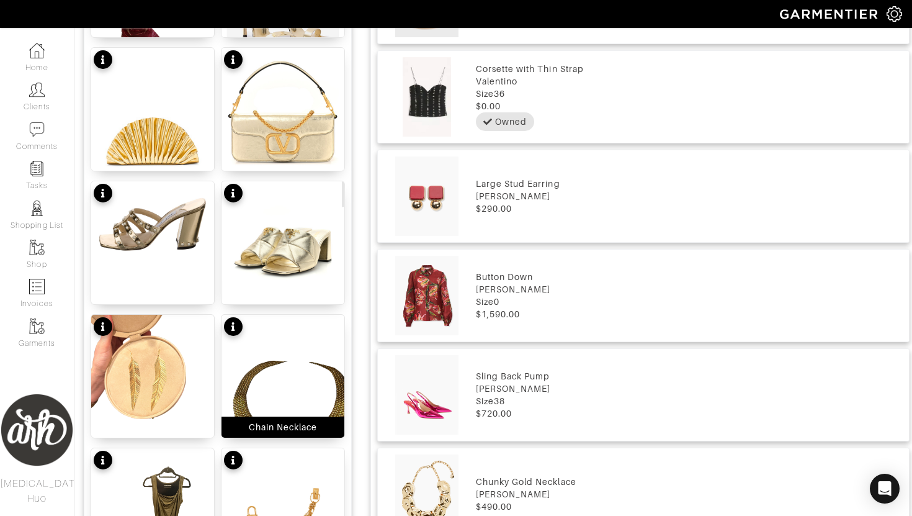
scroll to position [0, 0]
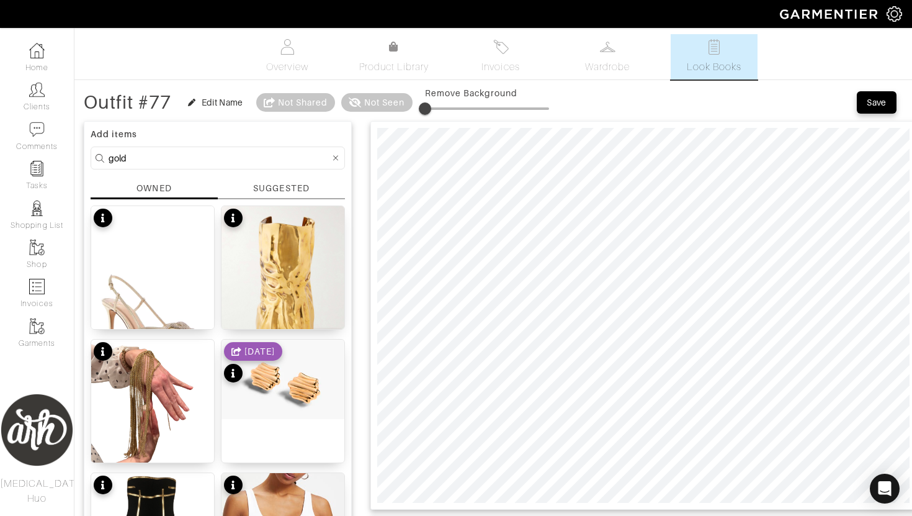
click at [217, 166] on form "gold" at bounding box center [218, 157] width 254 height 23
click at [217, 158] on input "gold" at bounding box center [219, 158] width 221 height 16
type input "bag"
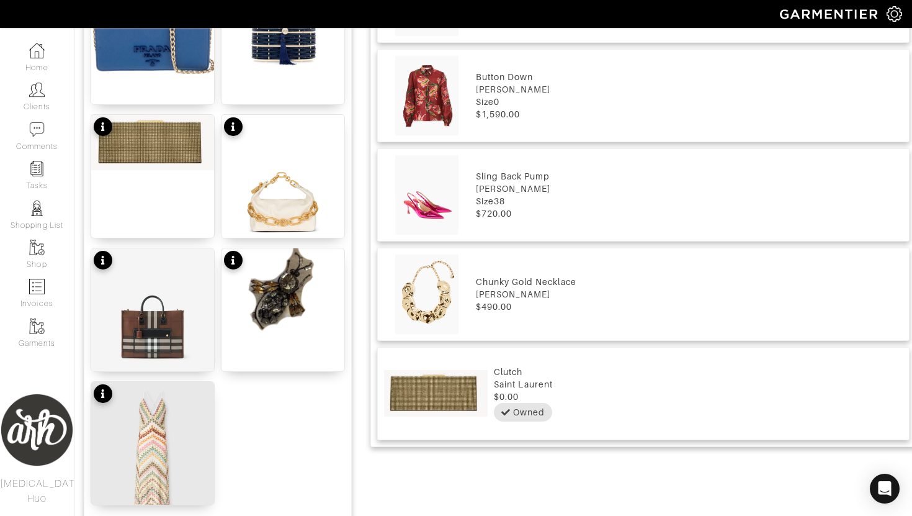
scroll to position [1025, 0]
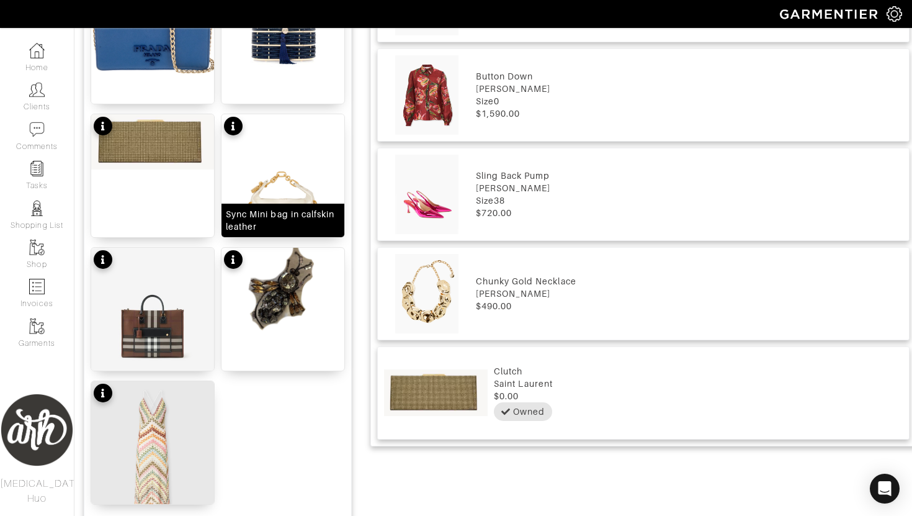
click at [271, 223] on div "Sync Mini bag in calfskin leather" at bounding box center [283, 220] width 114 height 25
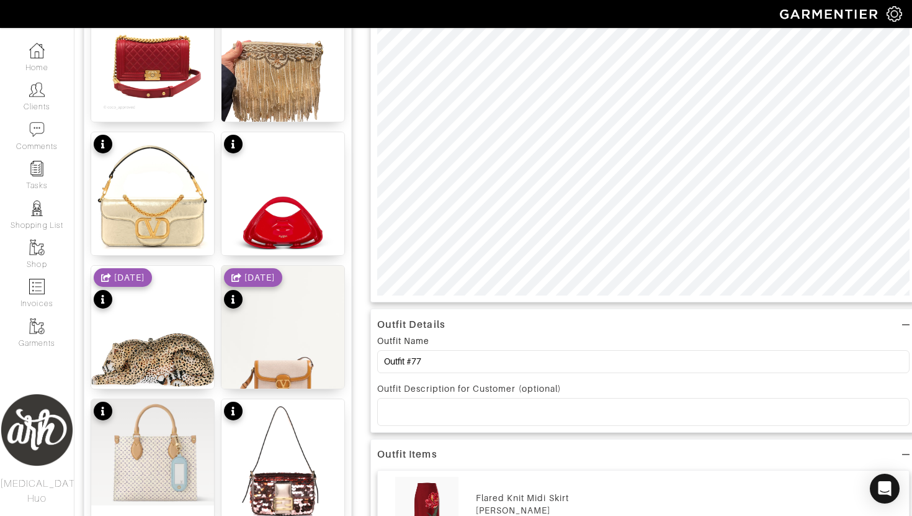
scroll to position [144, 0]
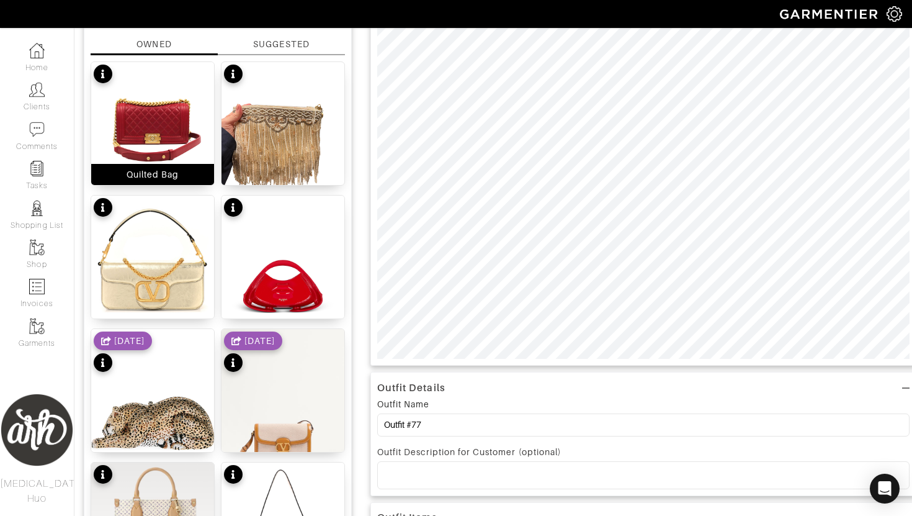
click at [163, 141] on img at bounding box center [152, 123] width 123 height 123
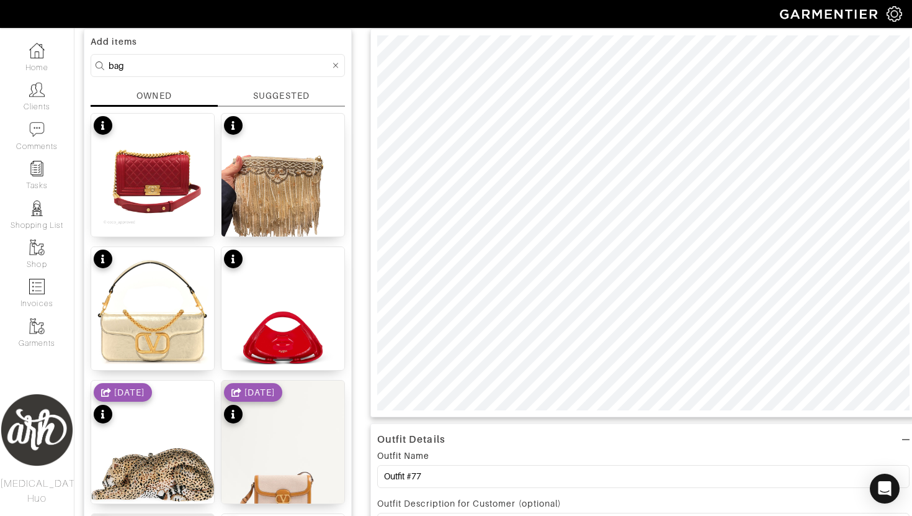
scroll to position [91, 0]
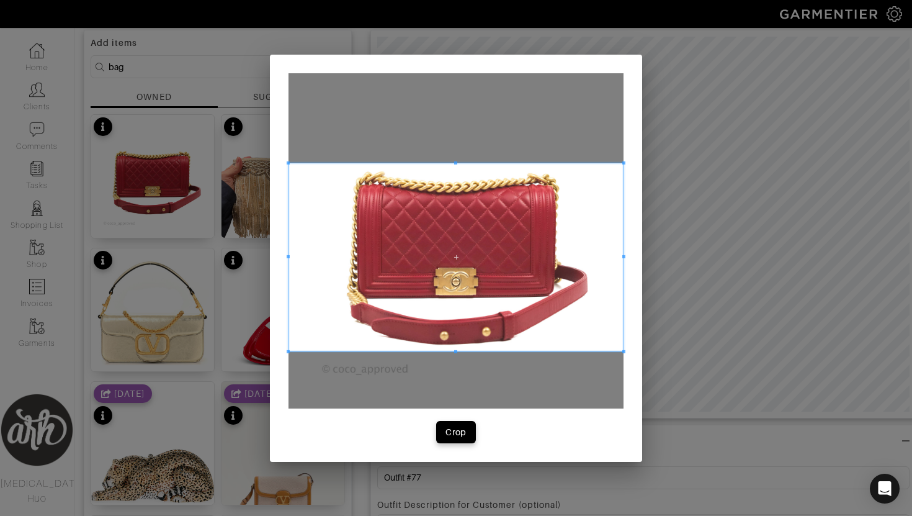
click at [491, 250] on span at bounding box center [455, 257] width 335 height 189
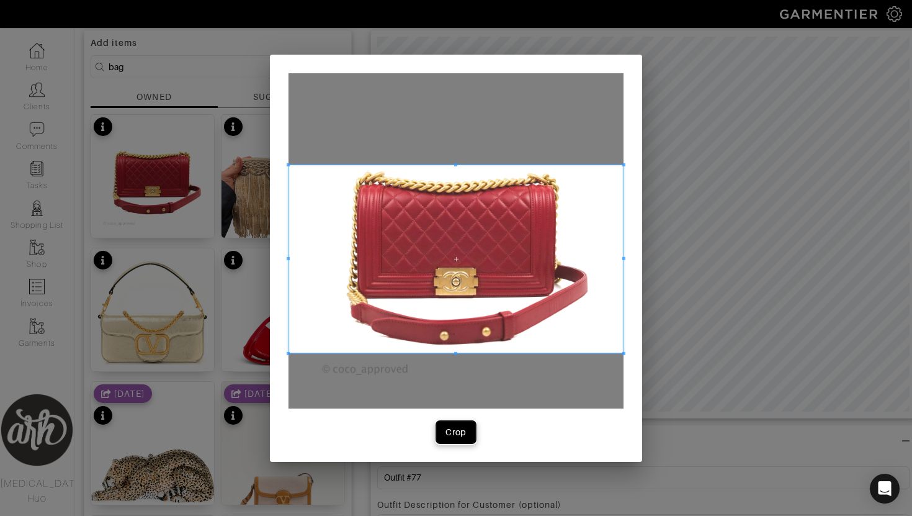
click at [462, 434] on div "Crop" at bounding box center [455, 432] width 21 height 12
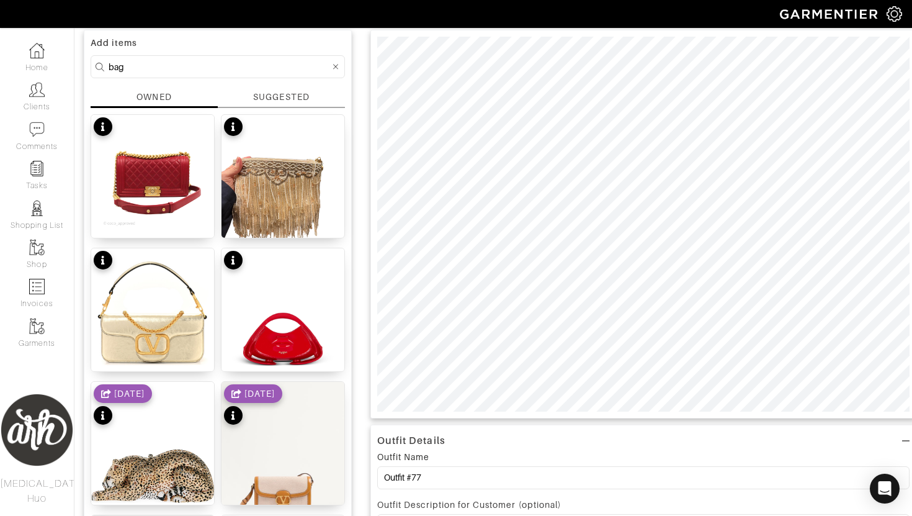
type input "19"
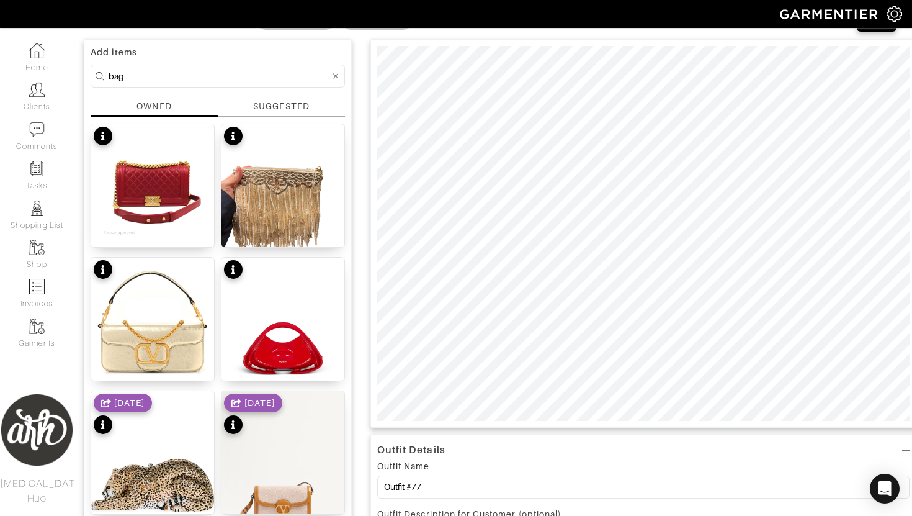
scroll to position [76, 0]
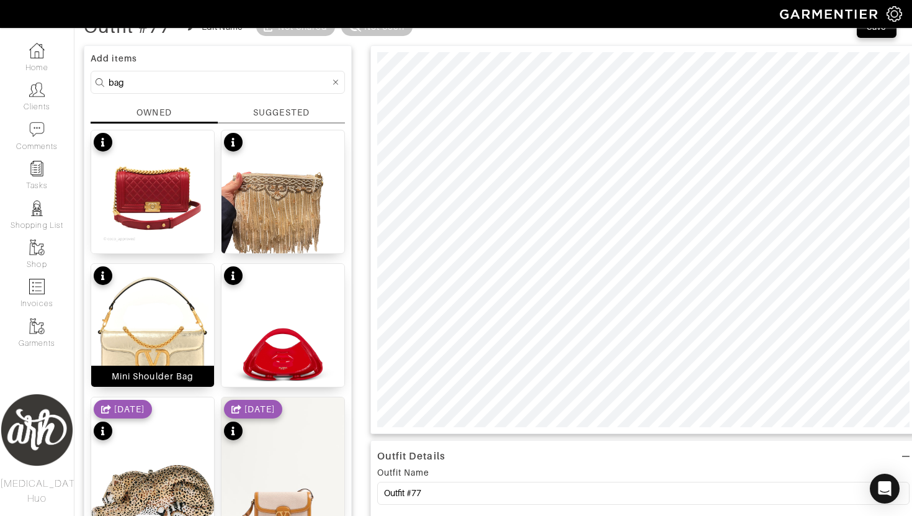
click at [164, 324] on img at bounding box center [152, 325] width 123 height 123
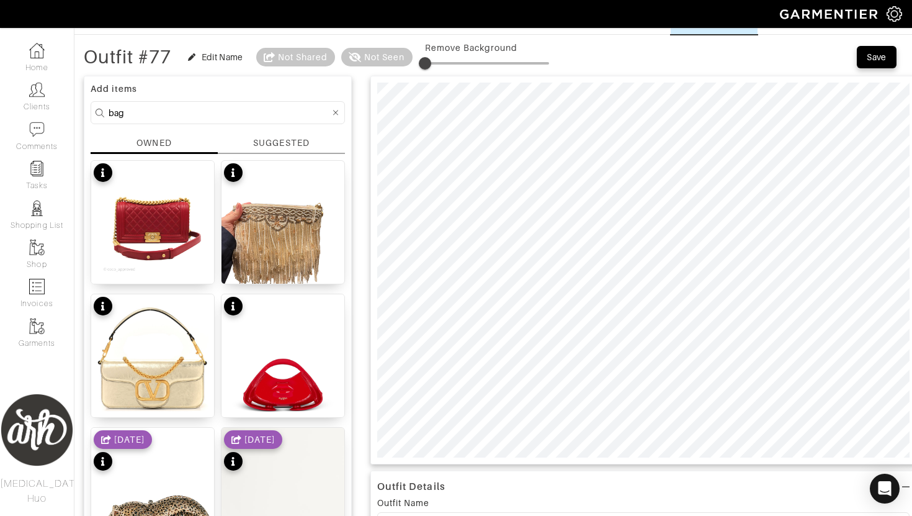
scroll to position [45, 0]
click at [228, 57] on div "Edit Name" at bounding box center [223, 57] width 42 height 12
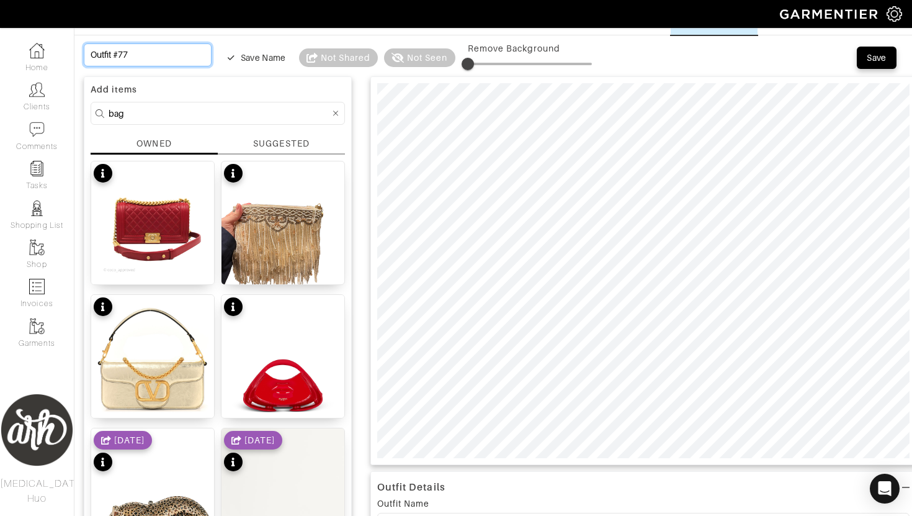
click at [172, 57] on input "Outfit #77" at bounding box center [148, 54] width 128 height 23
type input "K"
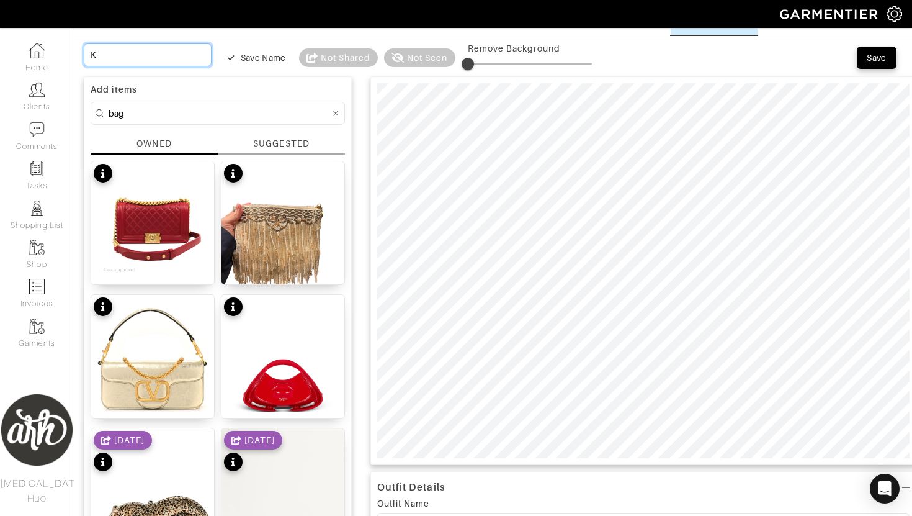
type input "Kn"
type input "Kni"
type input "Knit"
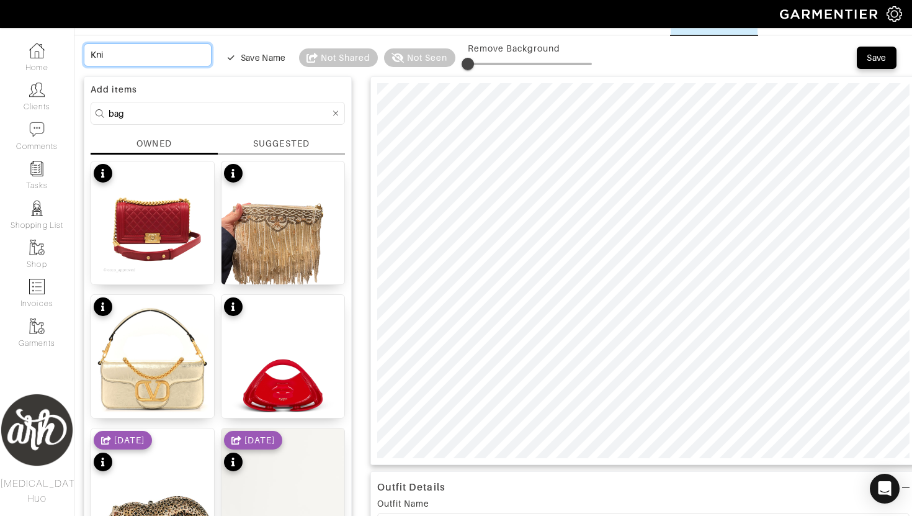
type input "Knit"
type input "Knit S"
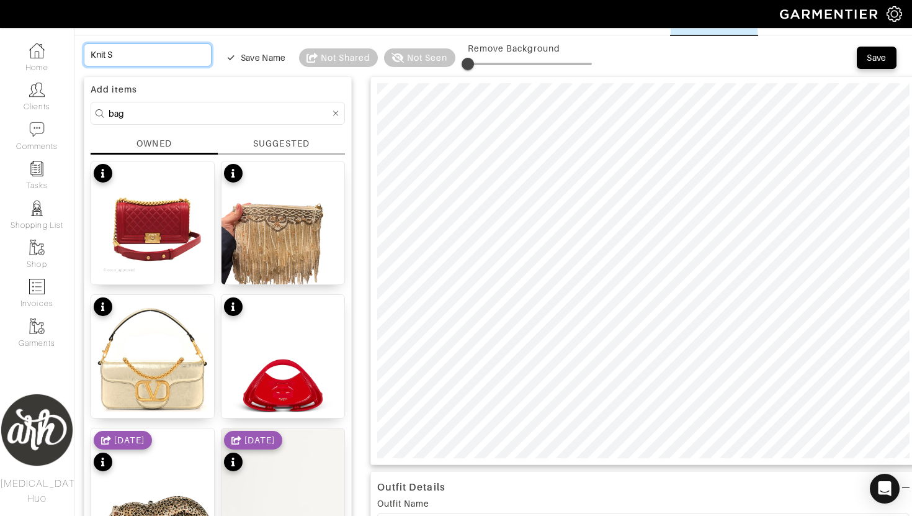
type input "Knit Sk"
type input "Knit Ski"
type input "Knit Skir"
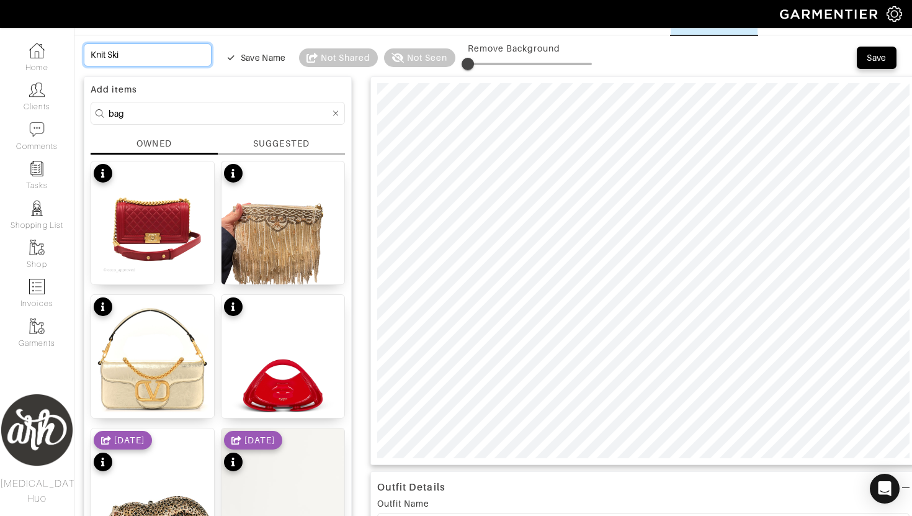
type input "Knit Skir"
type input "Knit Skirt"
click at [867, 58] on div "Save" at bounding box center [877, 57] width 20 height 12
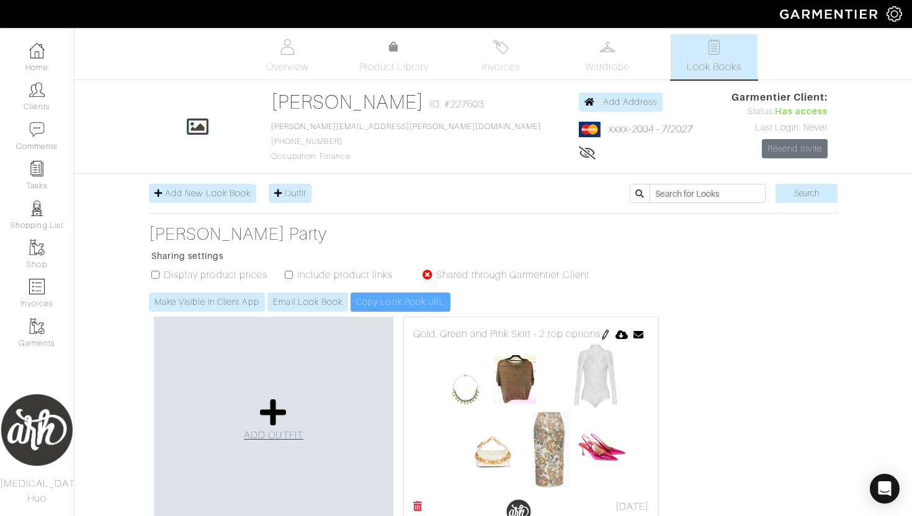
click at [266, 422] on icon at bounding box center [273, 412] width 27 height 30
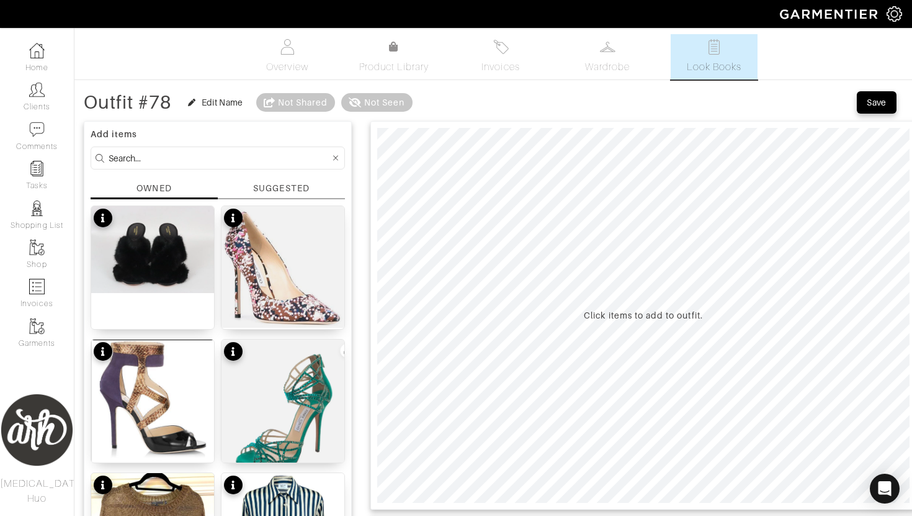
click at [280, 194] on div "SUGGESTED" at bounding box center [281, 188] width 56 height 13
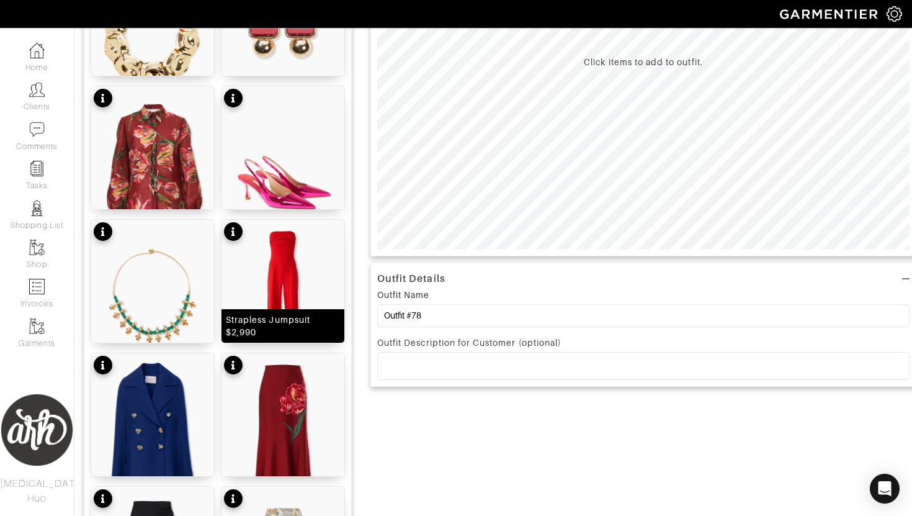
scroll to position [270, 0]
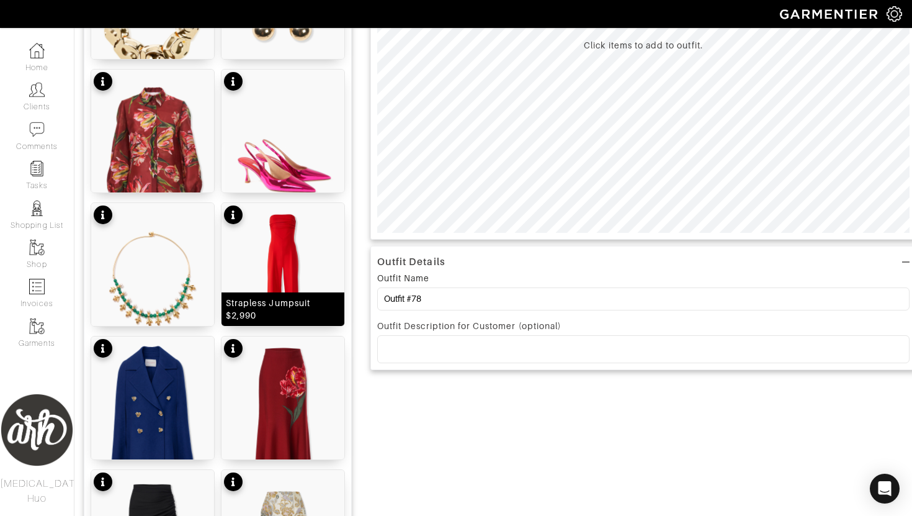
click at [290, 278] on img at bounding box center [282, 280] width 123 height 154
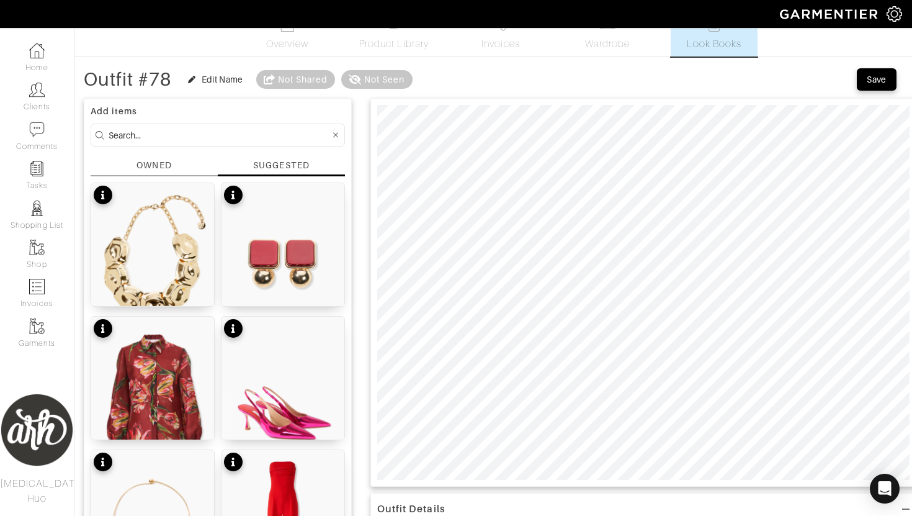
scroll to position [0, 0]
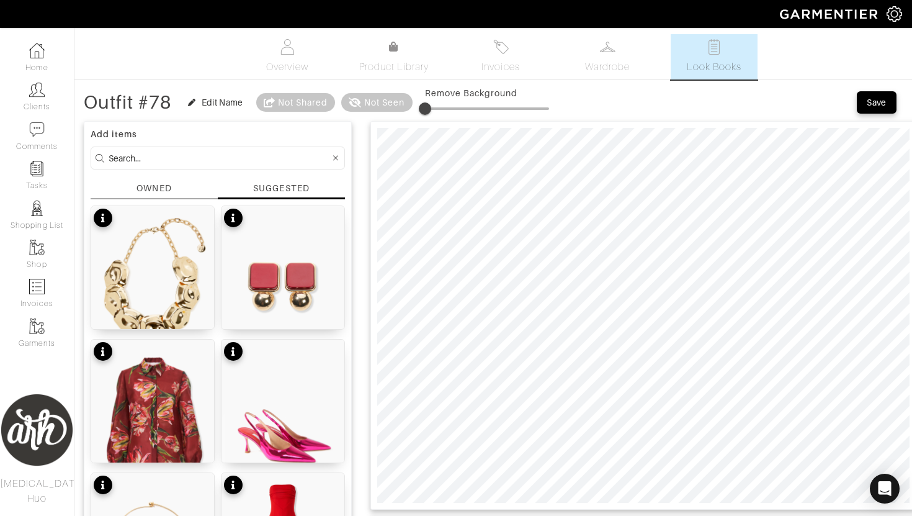
type input "6"
drag, startPoint x: 427, startPoint y: 102, endPoint x: 435, endPoint y: 103, distance: 7.5
click at [435, 103] on span at bounding box center [432, 108] width 12 height 12
click at [241, 156] on input at bounding box center [219, 158] width 221 height 16
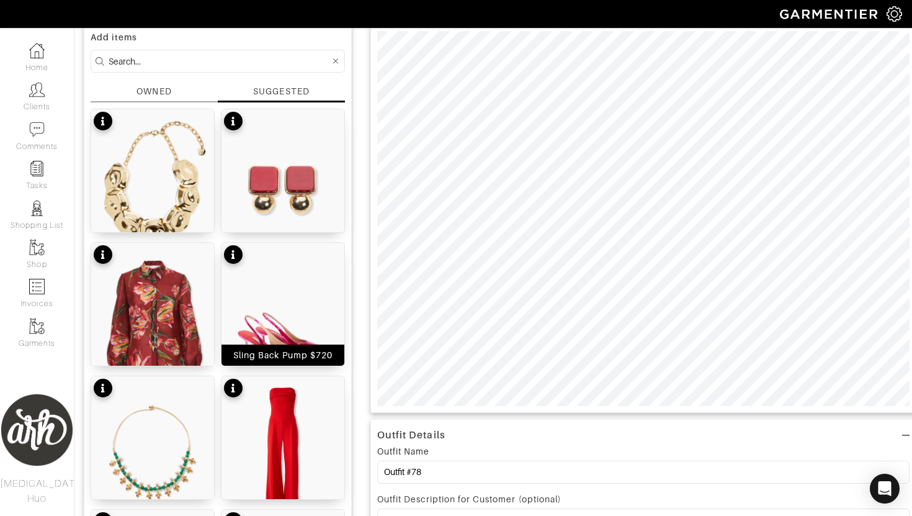
scroll to position [84, 0]
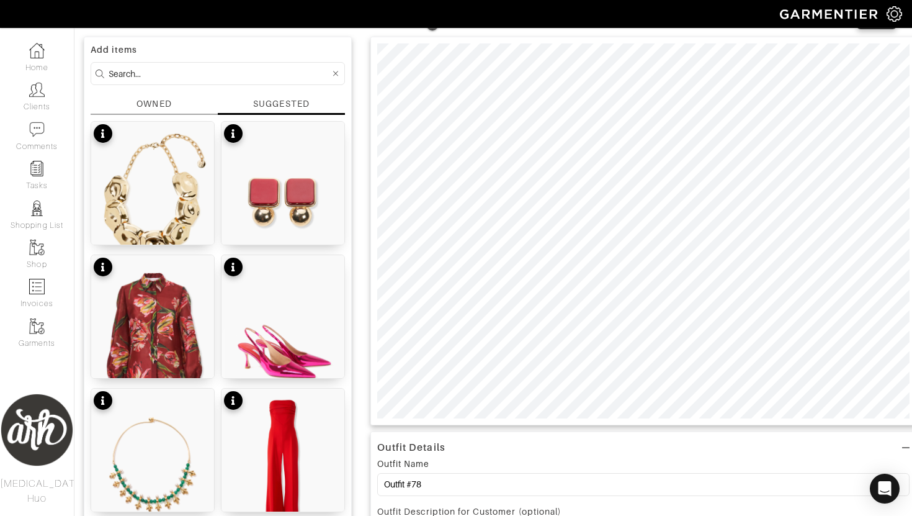
click at [169, 101] on div "OWNED" at bounding box center [153, 103] width 35 height 13
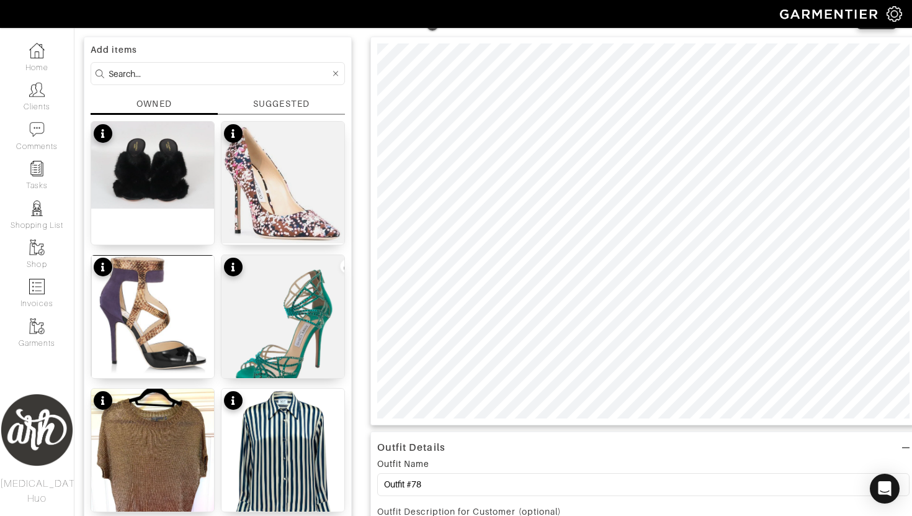
click at [290, 104] on div "SUGGESTED" at bounding box center [281, 103] width 56 height 13
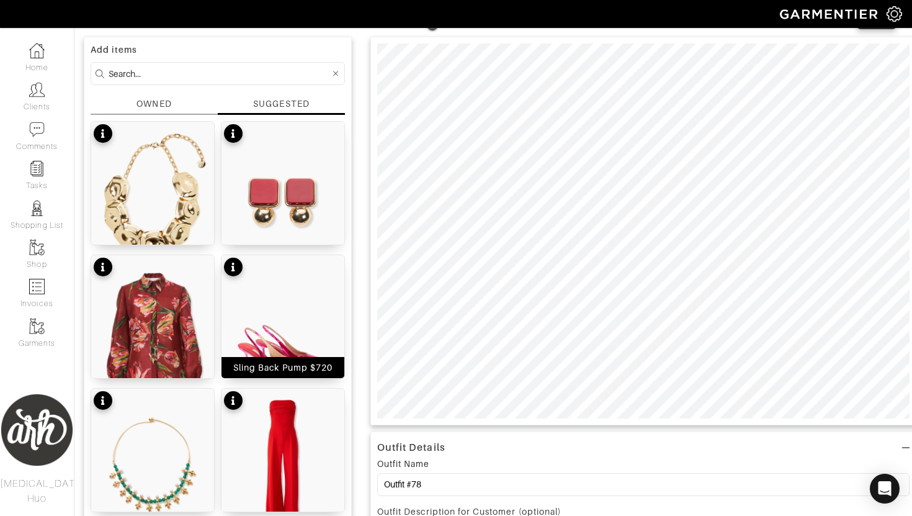
click at [290, 328] on img at bounding box center [282, 332] width 123 height 154
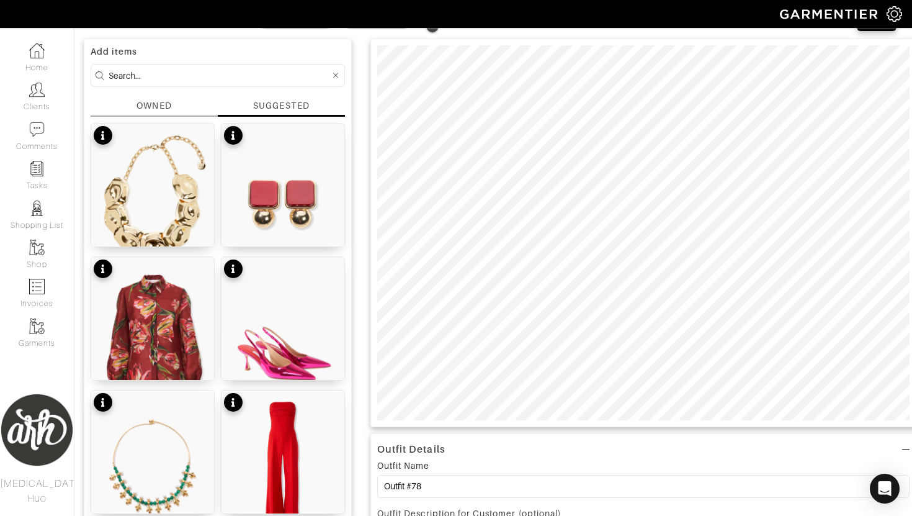
scroll to position [0, 0]
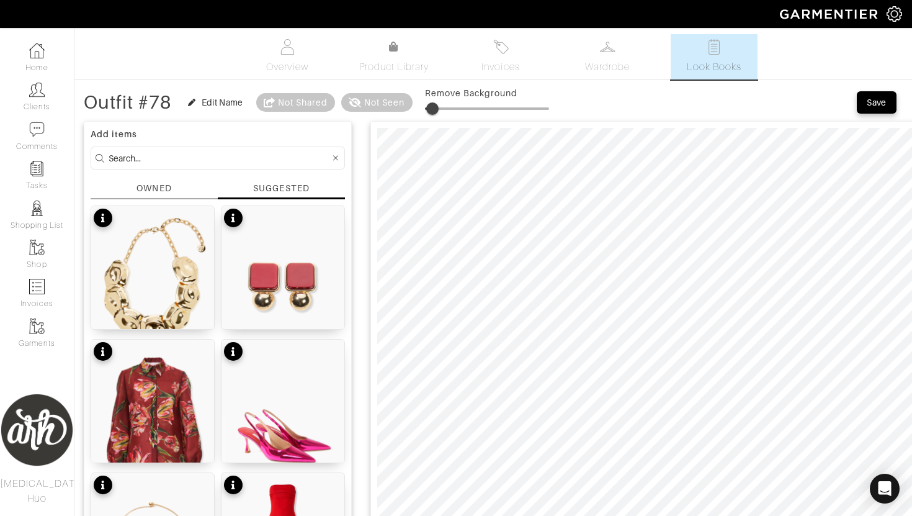
click at [176, 183] on div "OWNED" at bounding box center [154, 190] width 127 height 17
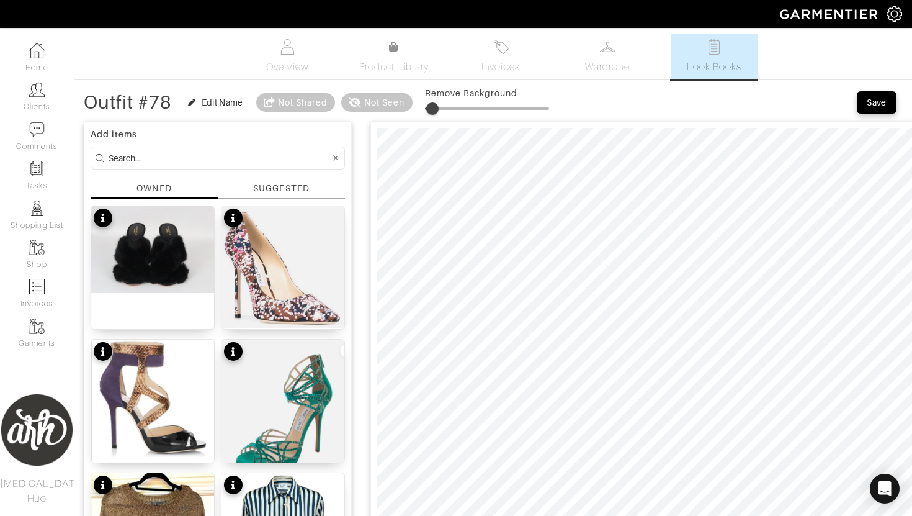
click at [195, 158] on input at bounding box center [219, 158] width 221 height 16
type input "blue"
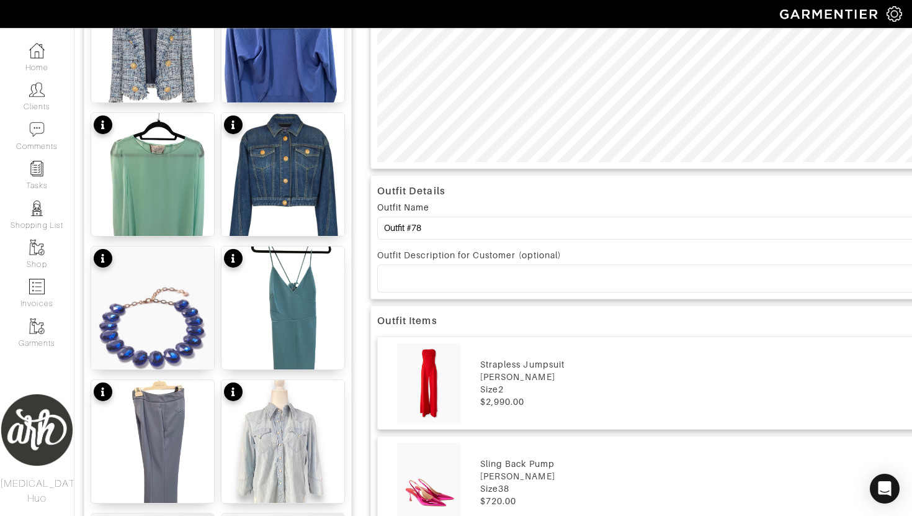
scroll to position [373, 0]
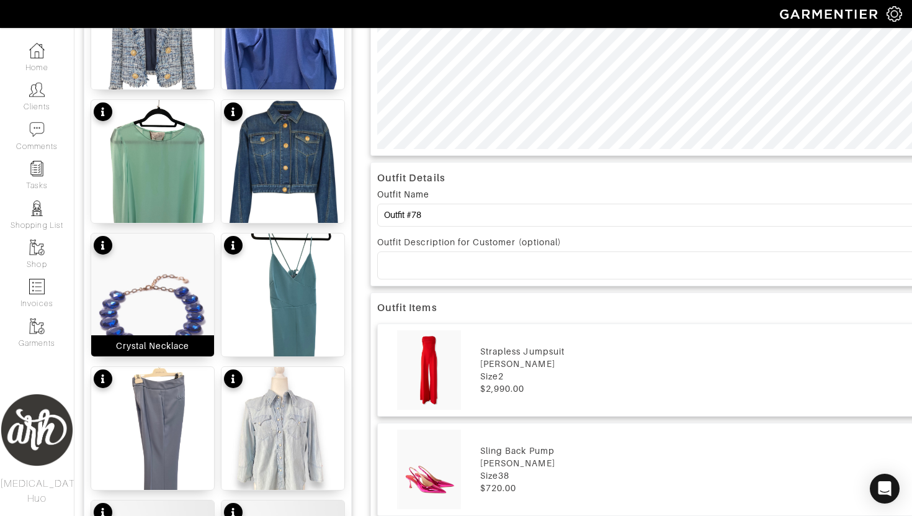
click at [184, 325] on img at bounding box center [152, 310] width 123 height 154
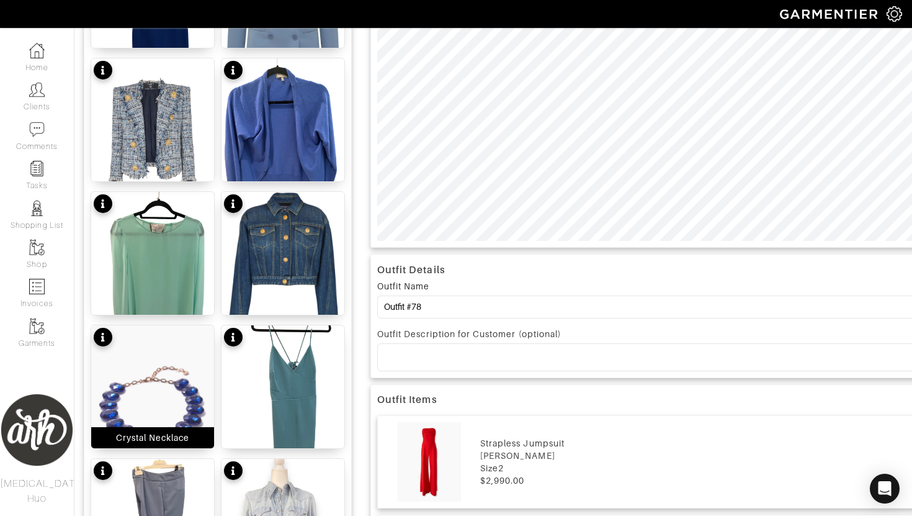
scroll to position [36, 0]
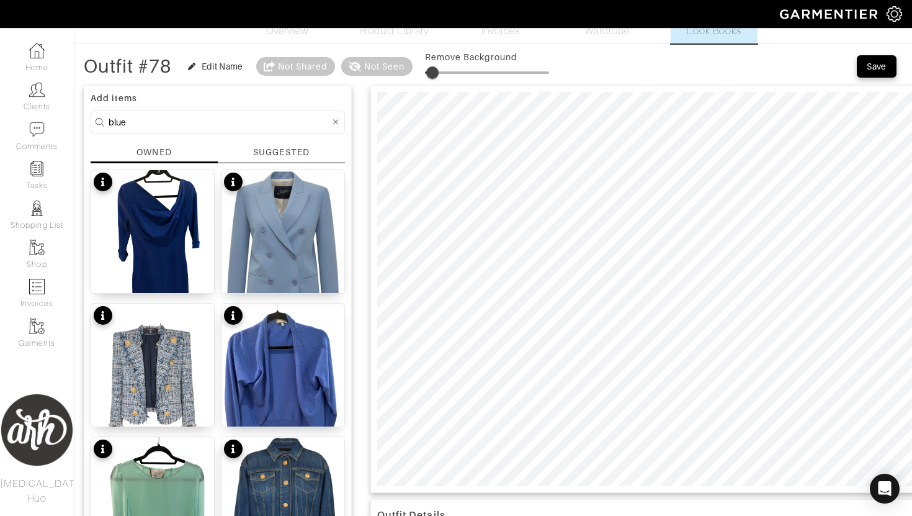
click at [281, 156] on div "SUGGESTED" at bounding box center [281, 152] width 56 height 13
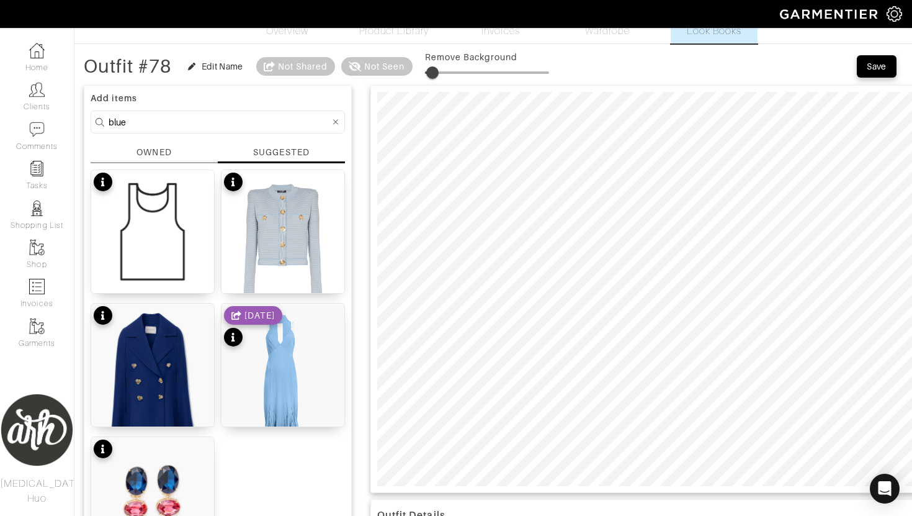
click at [172, 480] on img at bounding box center [152, 514] width 123 height 154
click at [437, 71] on span at bounding box center [435, 72] width 12 height 12
click at [440, 70] on span at bounding box center [438, 72] width 12 height 12
type input "8"
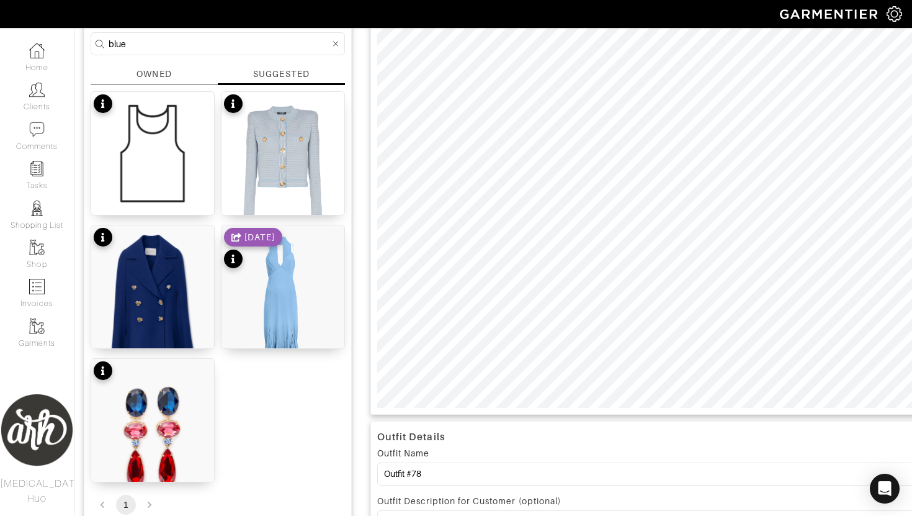
scroll to position [0, 0]
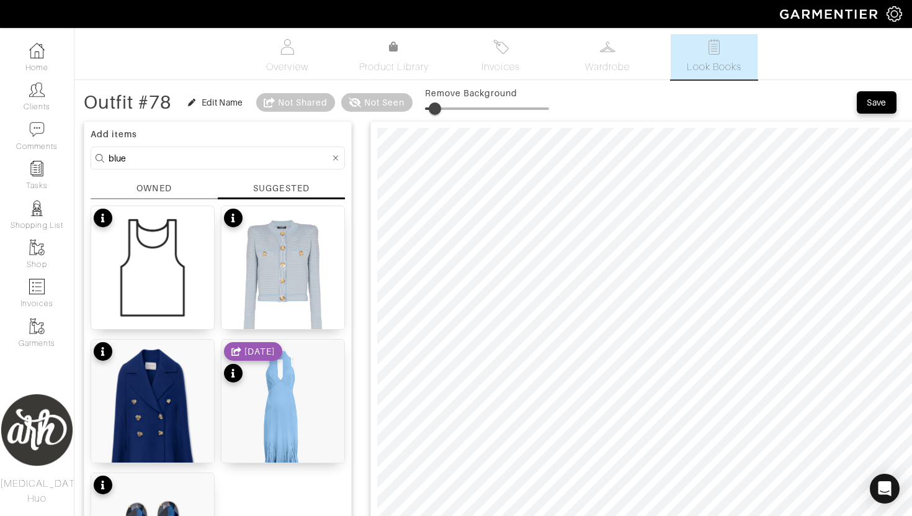
click at [169, 179] on div "Add items blue OWNED SUGGESTED Crayon Knotted Striped Cotton-Poplin Halterneck …" at bounding box center [218, 378] width 268 height 514
click at [163, 188] on div "OWNED" at bounding box center [153, 188] width 35 height 13
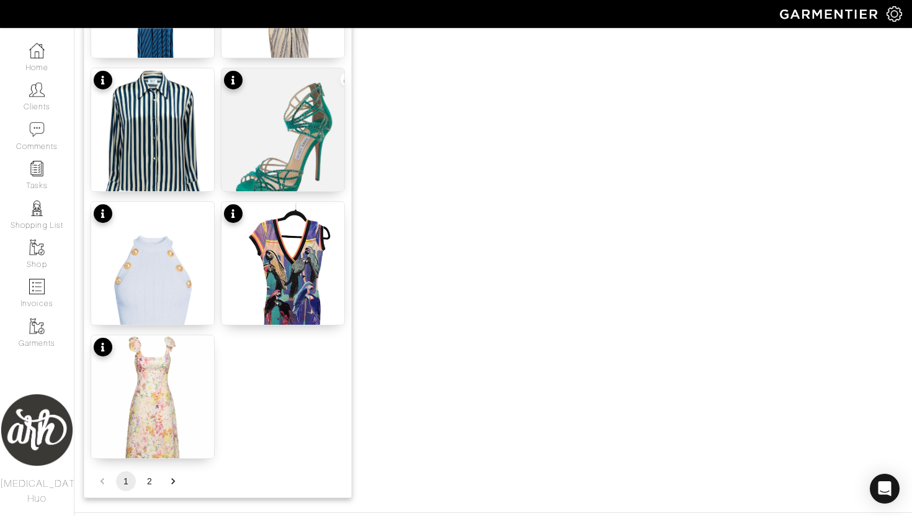
scroll to position [1513, 0]
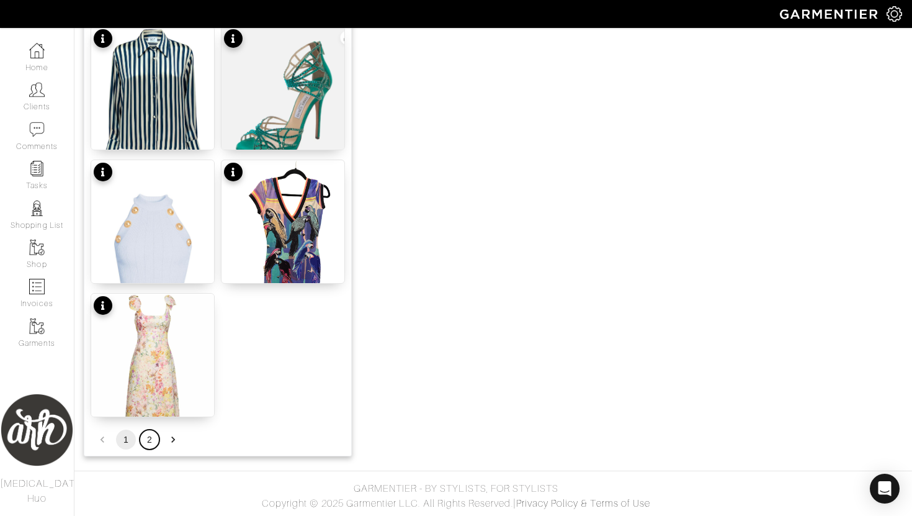
click at [148, 444] on button "2" at bounding box center [150, 439] width 20 height 20
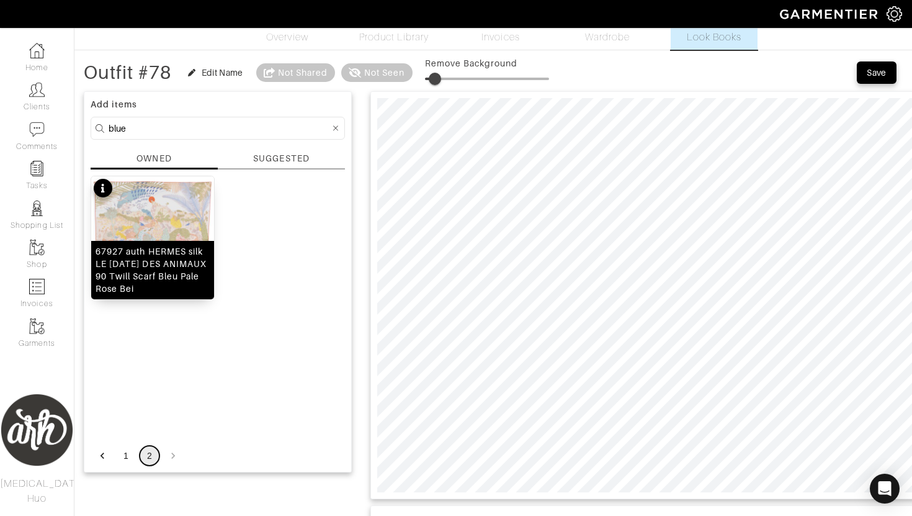
scroll to position [29, 0]
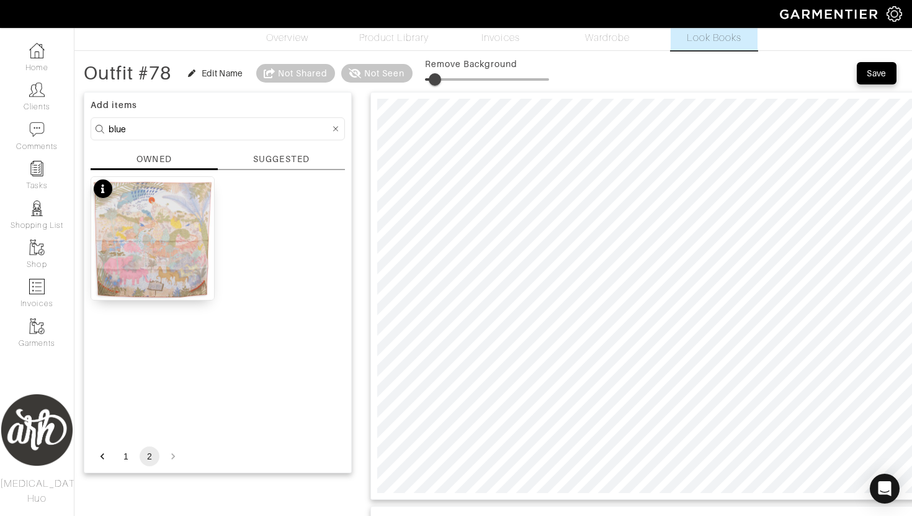
click at [274, 166] on div "SUGGESTED" at bounding box center [281, 161] width 127 height 17
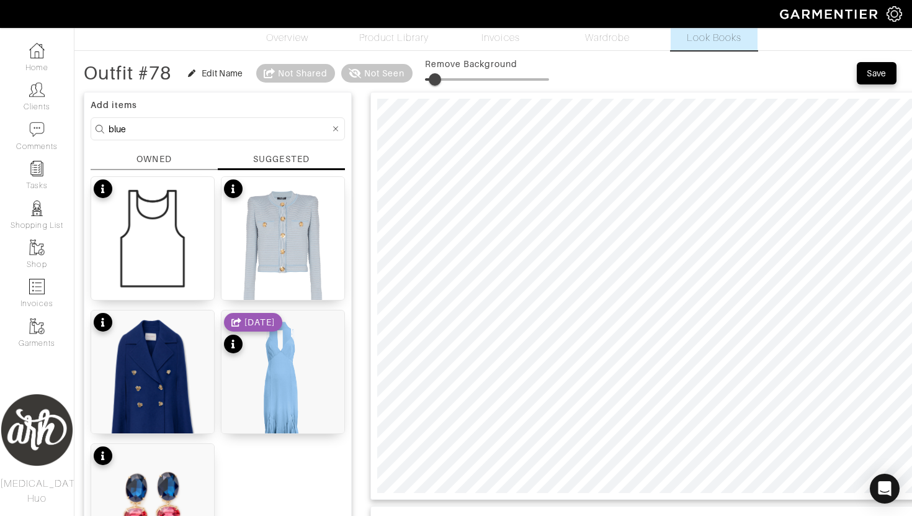
click at [258, 125] on input "blue" at bounding box center [219, 129] width 221 height 16
type input "b"
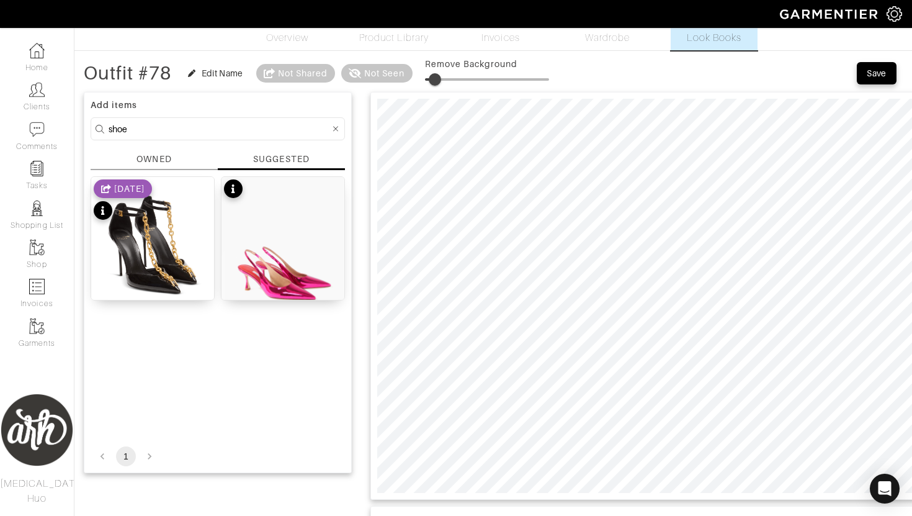
click at [161, 159] on div "OWNED" at bounding box center [153, 159] width 35 height 13
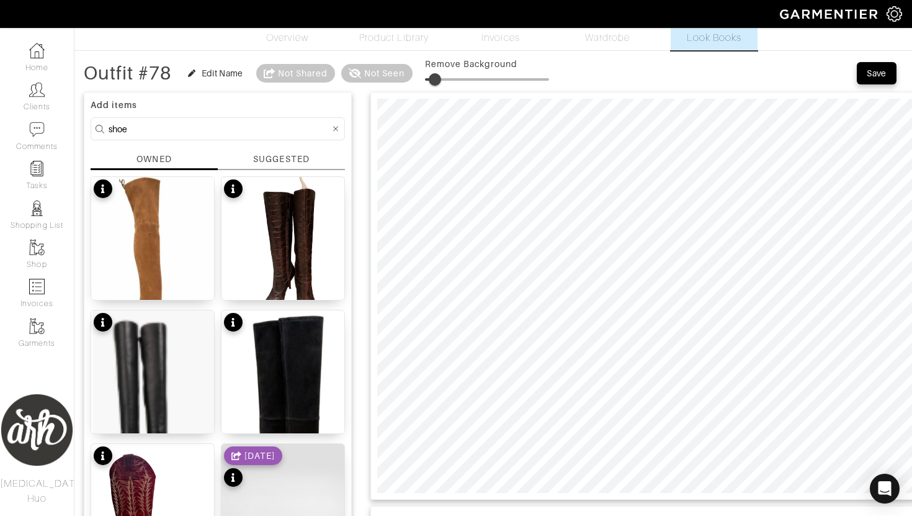
drag, startPoint x: 226, startPoint y: 125, endPoint x: 111, endPoint y: 134, distance: 115.8
click at [111, 131] on input "shoe" at bounding box center [219, 129] width 221 height 16
type input "s"
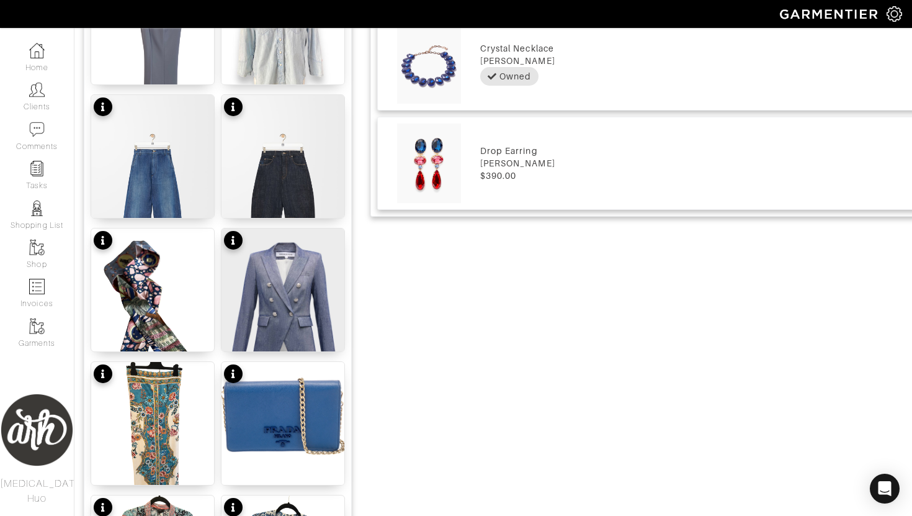
scroll to position [781, 0]
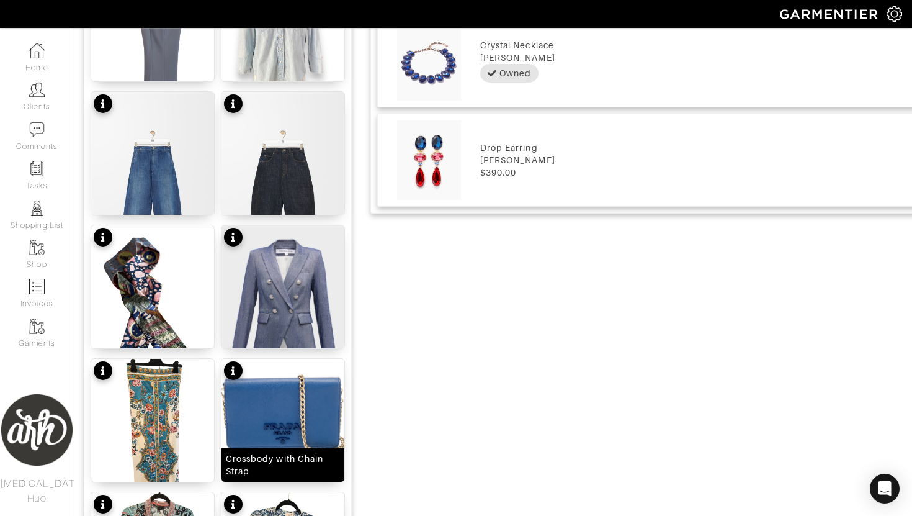
click at [292, 411] on img at bounding box center [282, 443] width 123 height 169
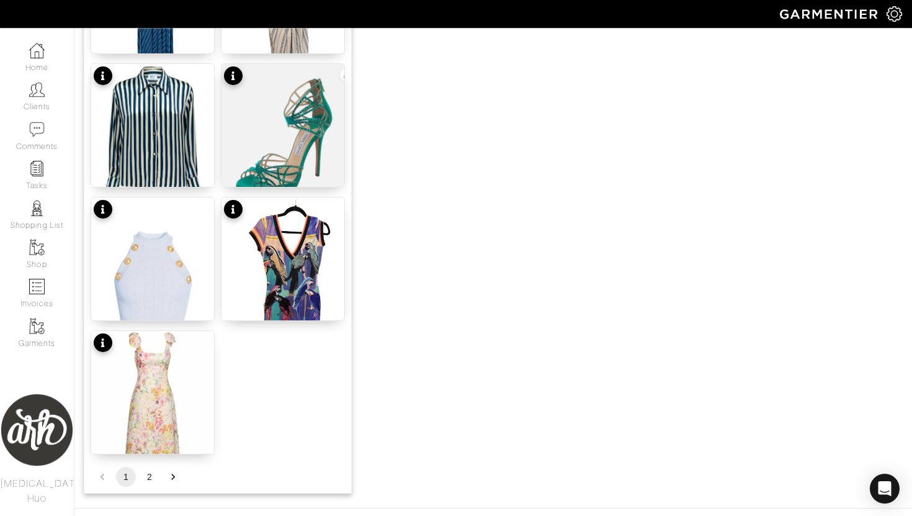
scroll to position [1513, 0]
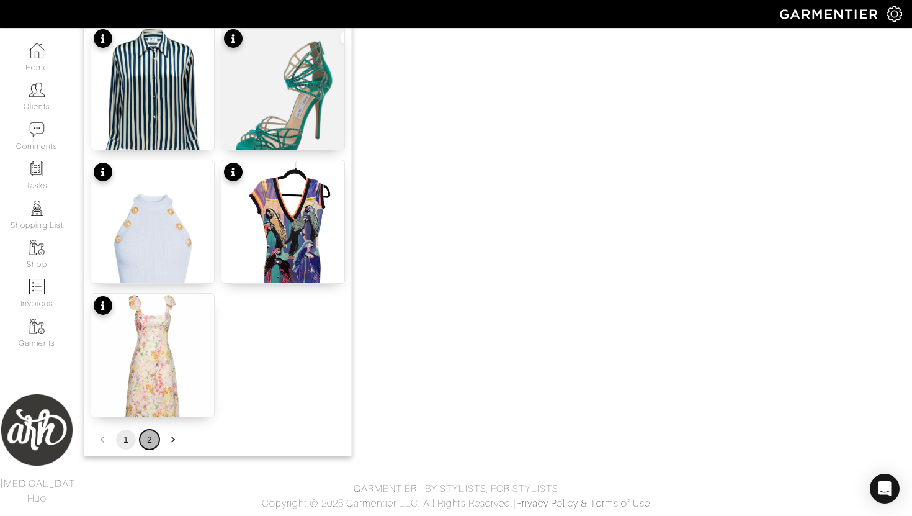
click at [143, 443] on button "2" at bounding box center [150, 439] width 20 height 20
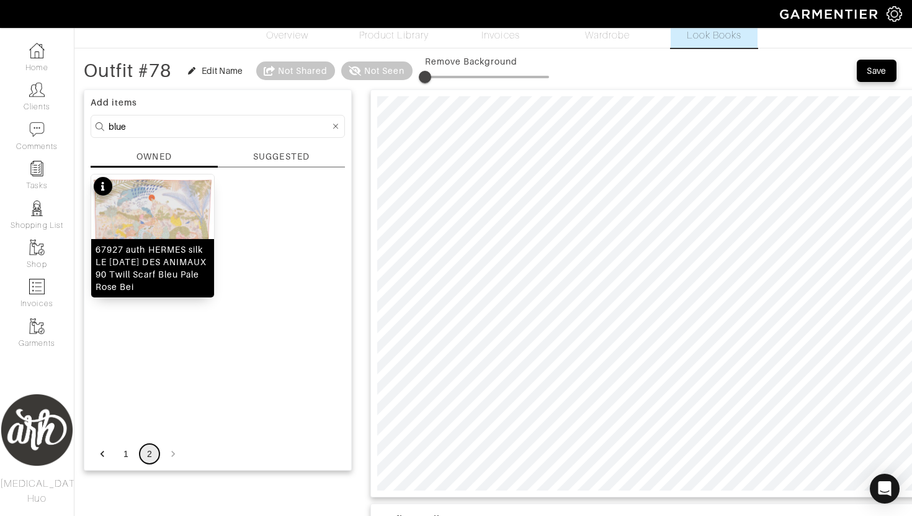
scroll to position [22, 0]
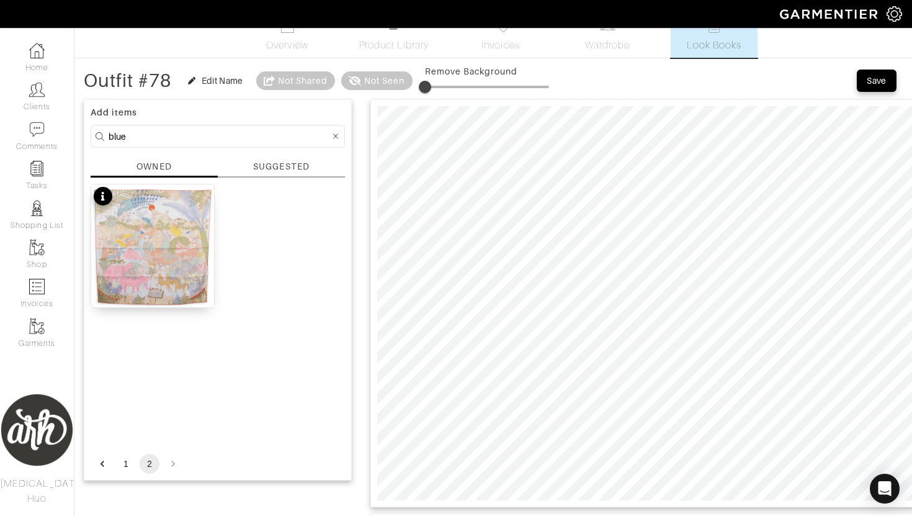
click at [212, 140] on input "blue" at bounding box center [219, 136] width 221 height 16
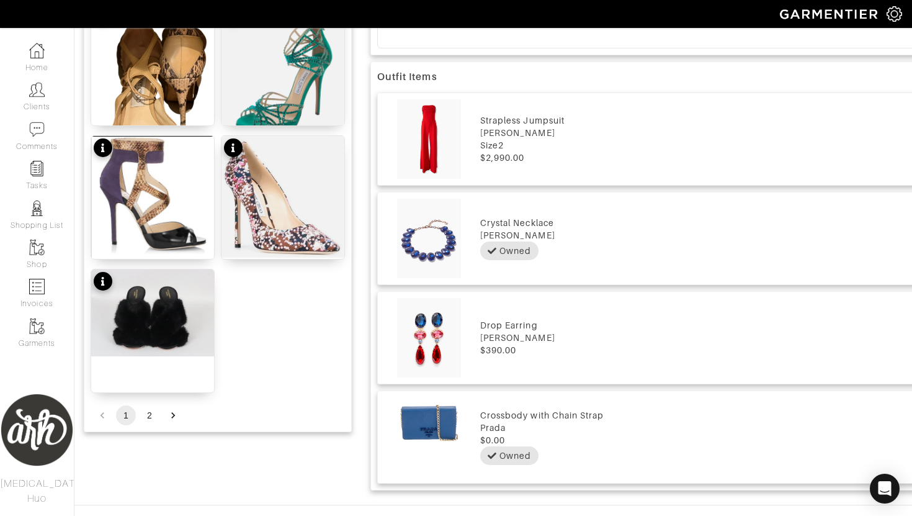
scroll to position [631, 0]
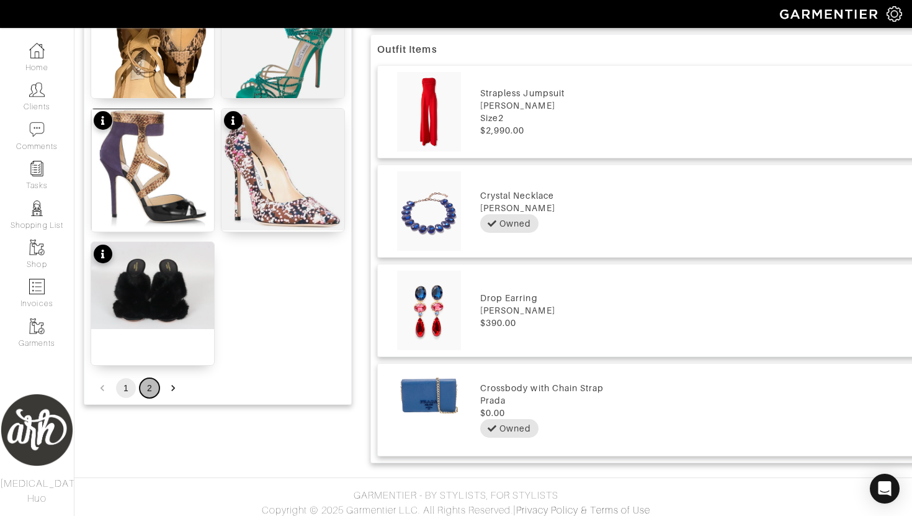
click at [151, 392] on button "2" at bounding box center [150, 388] width 20 height 20
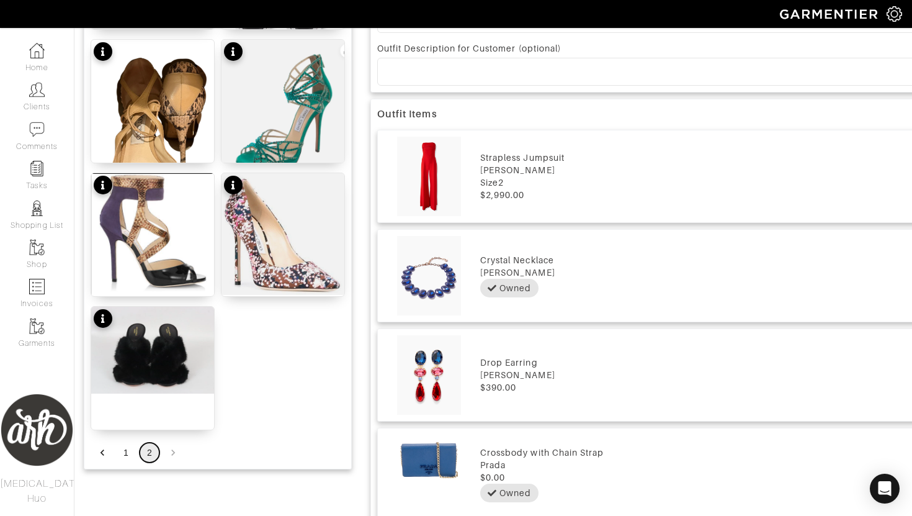
scroll to position [638, 0]
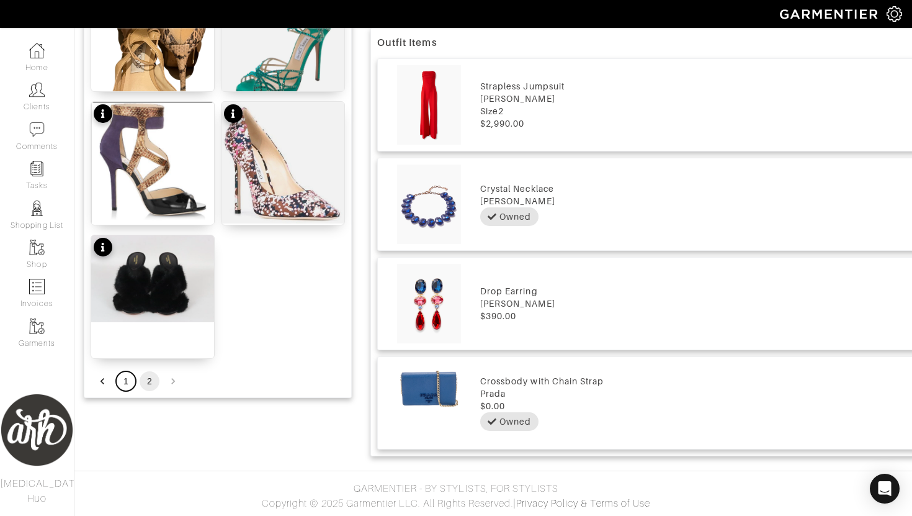
click at [127, 383] on button "1" at bounding box center [126, 381] width 20 height 20
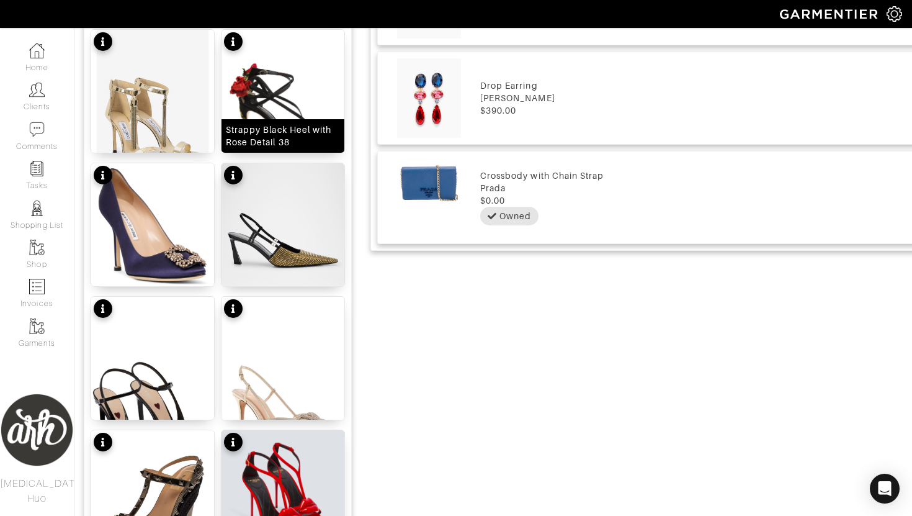
scroll to position [836, 0]
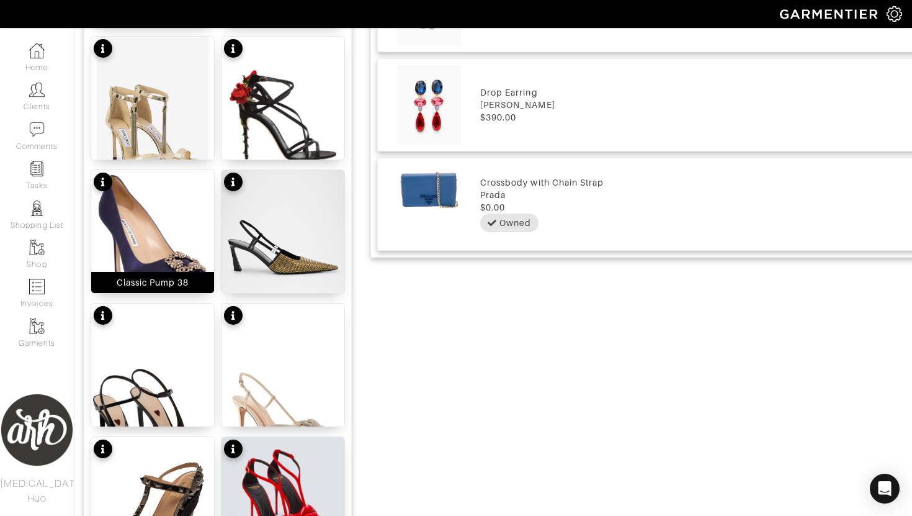
click at [177, 265] on img at bounding box center [152, 231] width 123 height 123
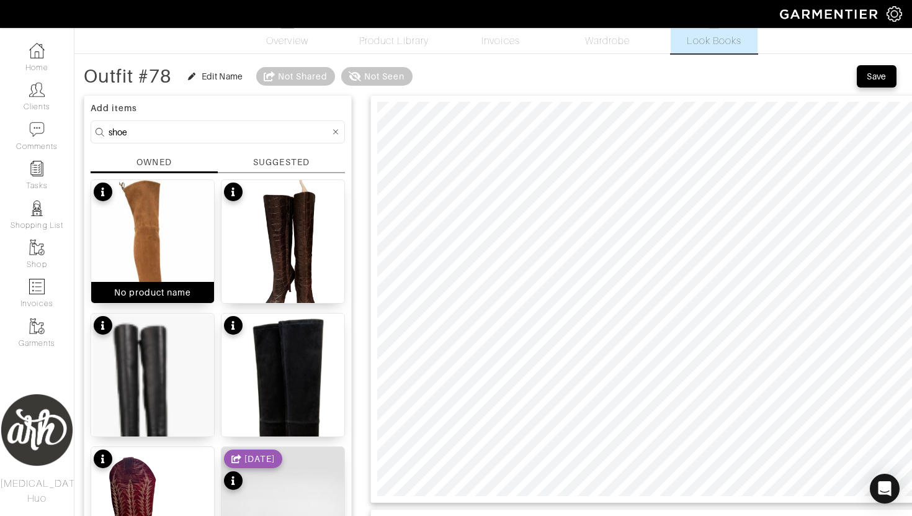
scroll to position [0, 0]
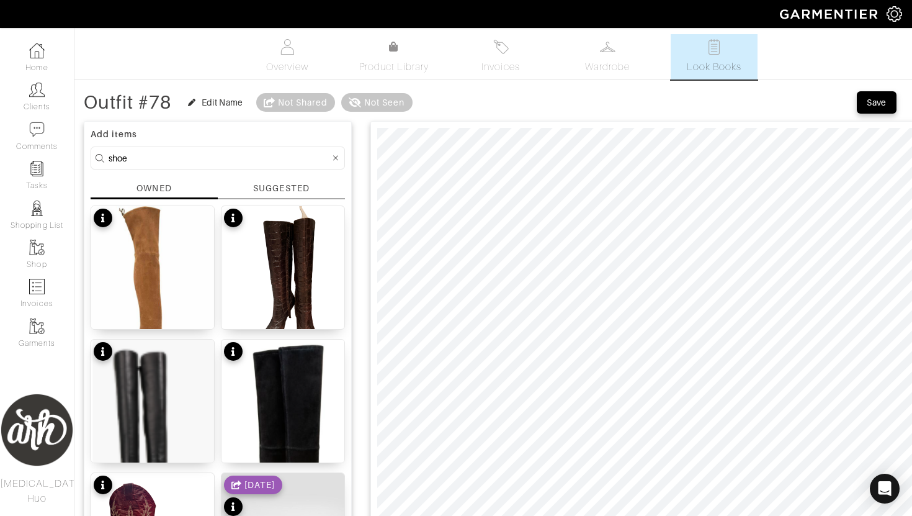
click at [207, 163] on input "shoe" at bounding box center [219, 158] width 221 height 16
type input "bag"
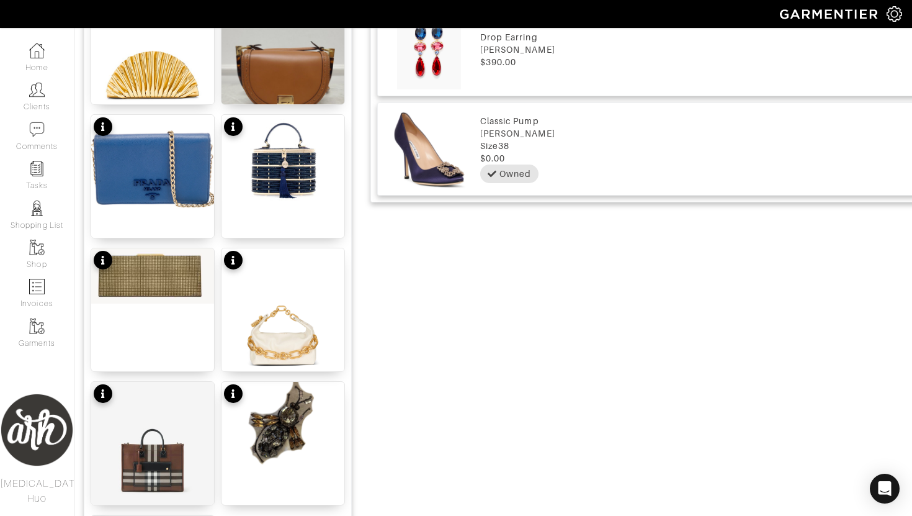
scroll to position [893, 0]
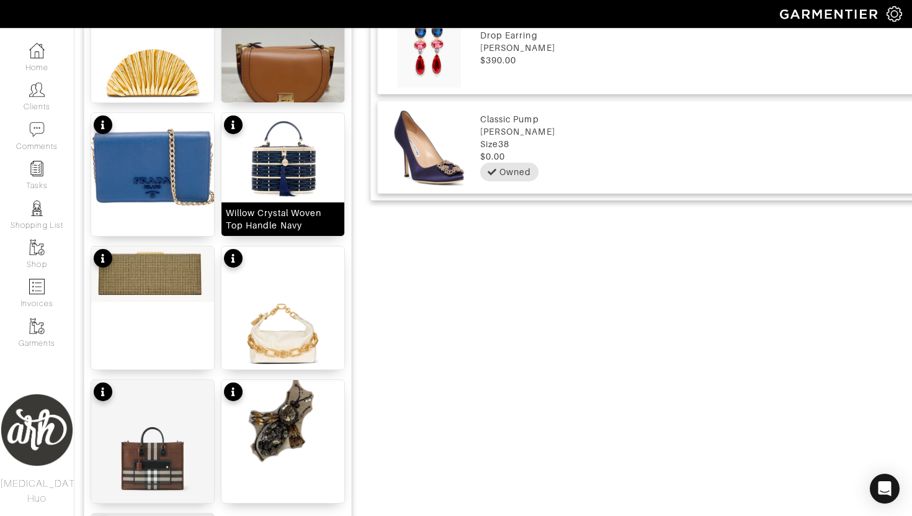
click at [305, 171] on img at bounding box center [282, 156] width 123 height 86
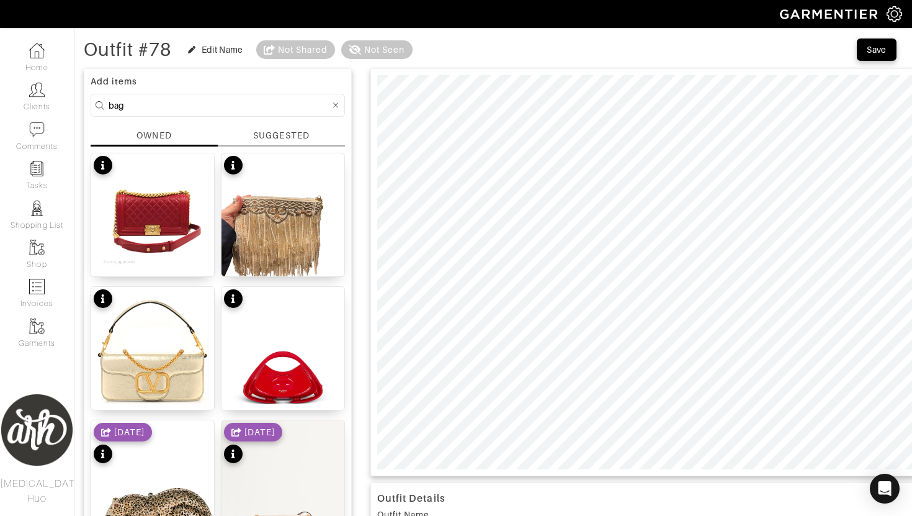
scroll to position [48, 0]
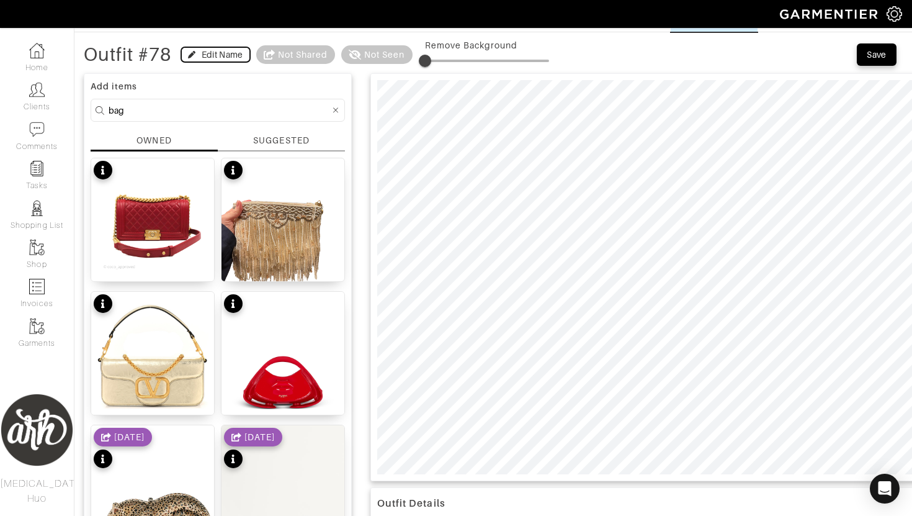
click at [206, 56] on div "Edit Name" at bounding box center [223, 54] width 42 height 12
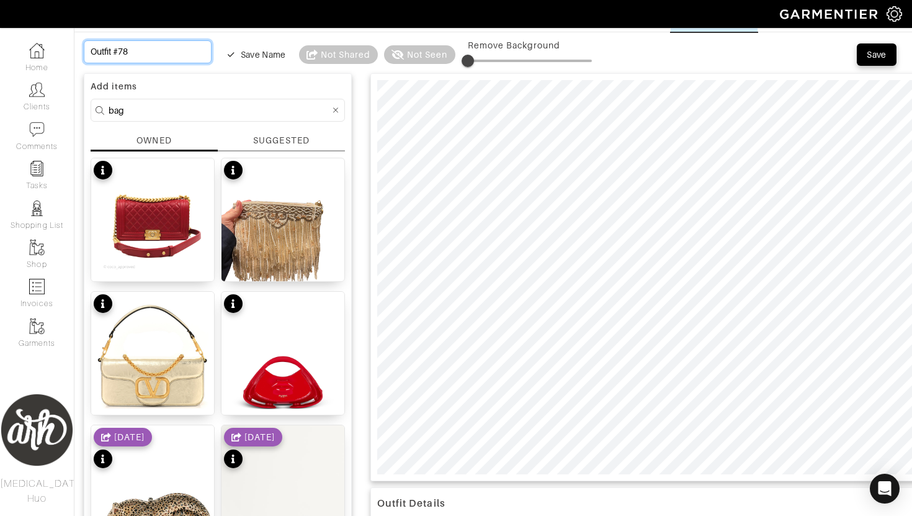
click at [142, 50] on input "Outfit #78" at bounding box center [148, 51] width 128 height 23
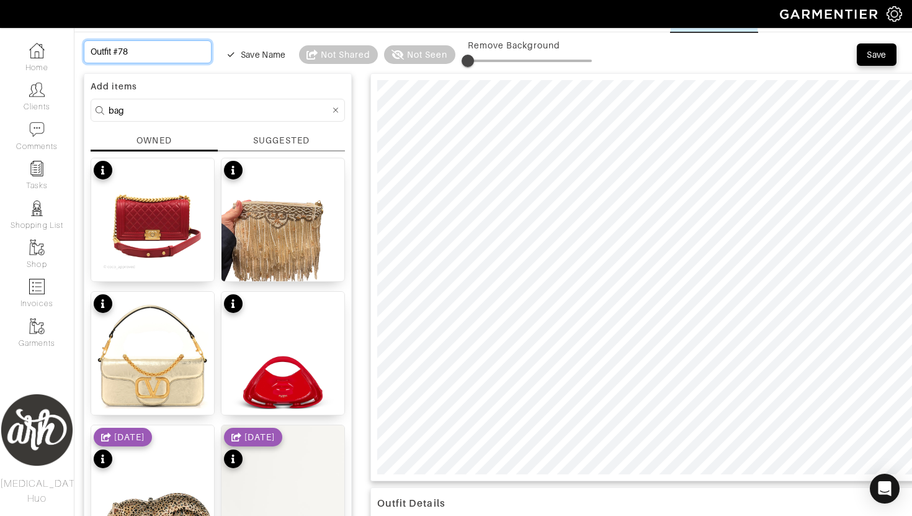
type input "R"
type input "Re"
type input "Red"
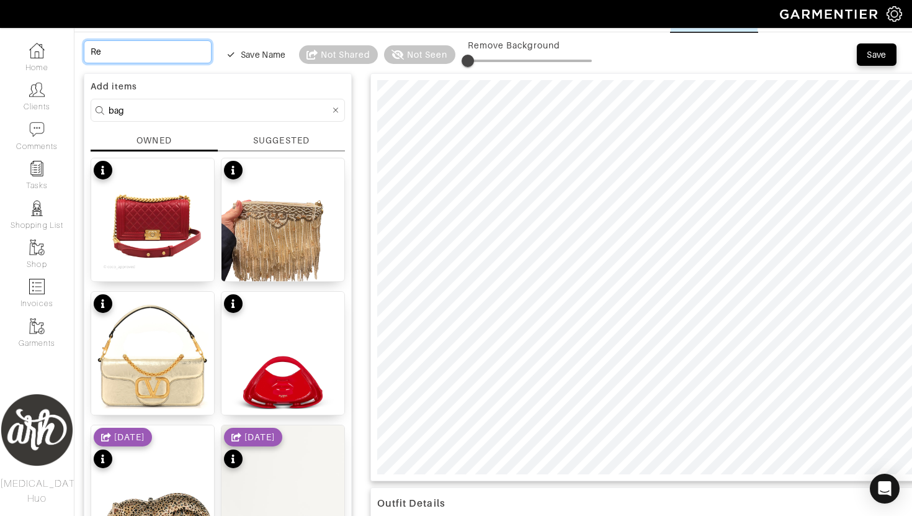
type input "Red"
type input "Red J"
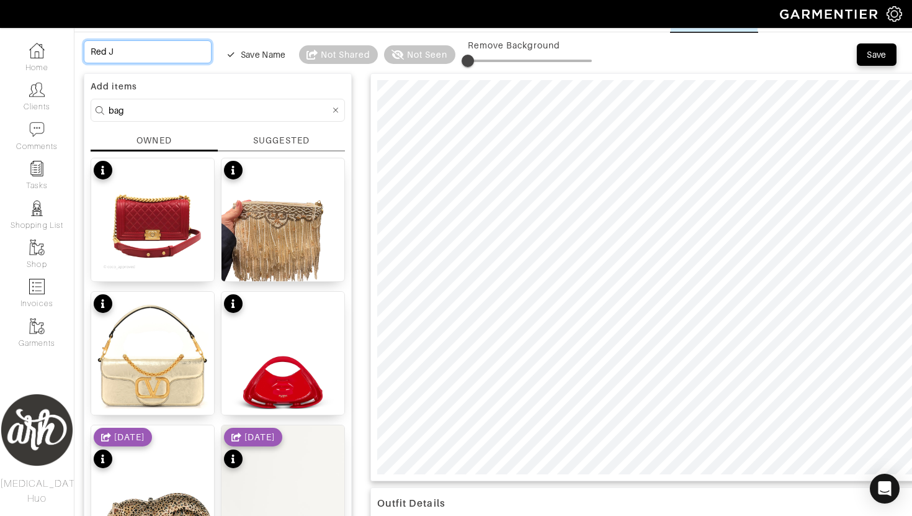
type input "Red Ju"
type input "Red Jum"
type input "Red Jump"
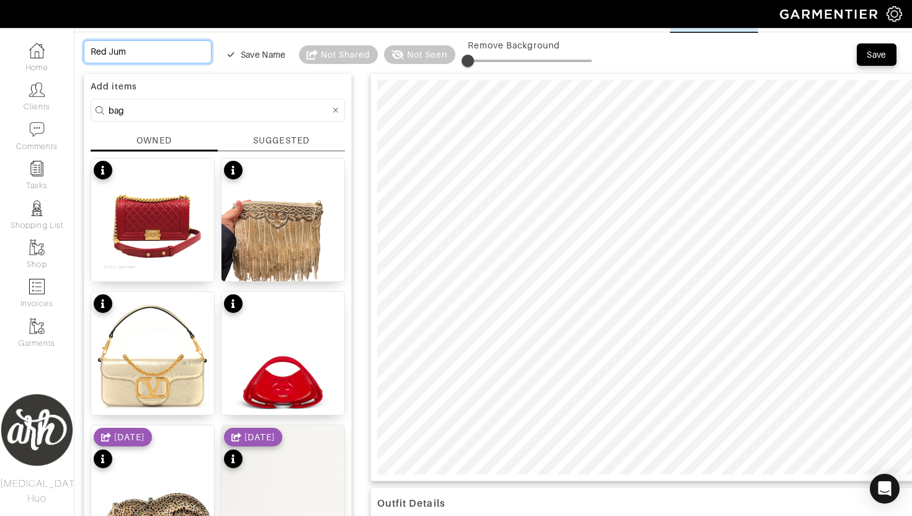
type input "Red Jump"
type input "Red Jumps"
type input "Red Jumpsu"
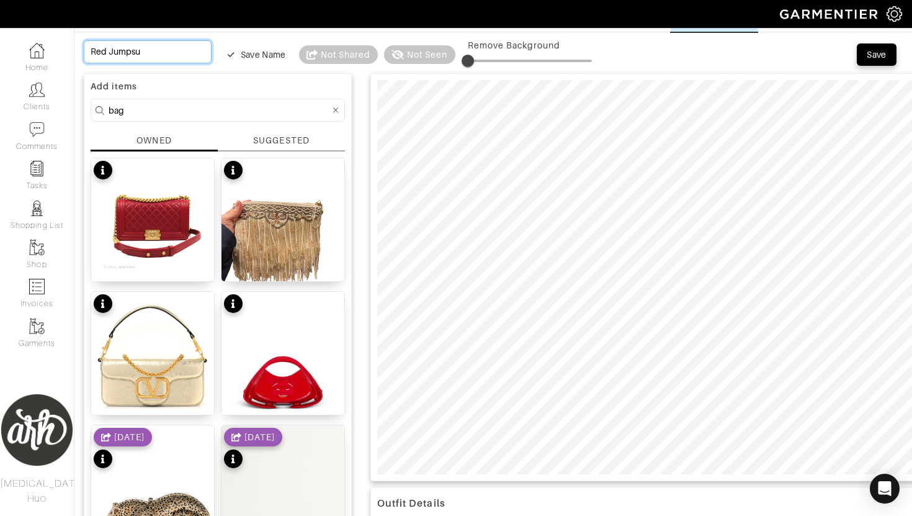
type input "Red Jumpsui"
type input "Red Jumpsuit"
click at [885, 53] on div "Save" at bounding box center [877, 54] width 20 height 12
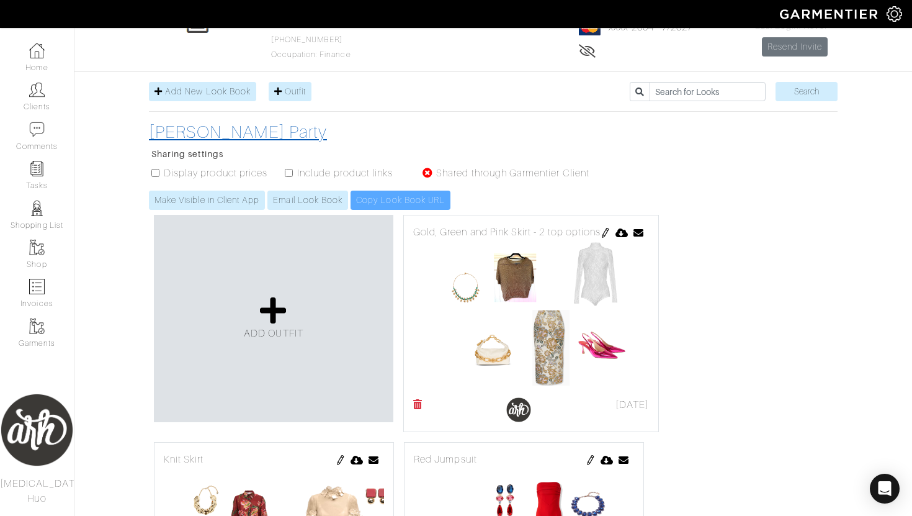
scroll to position [114, 0]
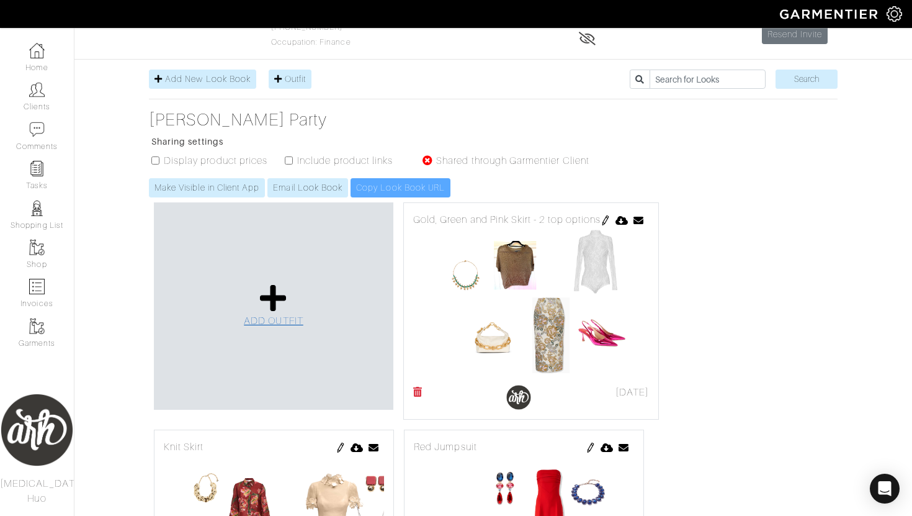
click at [280, 321] on span "ADD OUTFIT" at bounding box center [274, 320] width 60 height 11
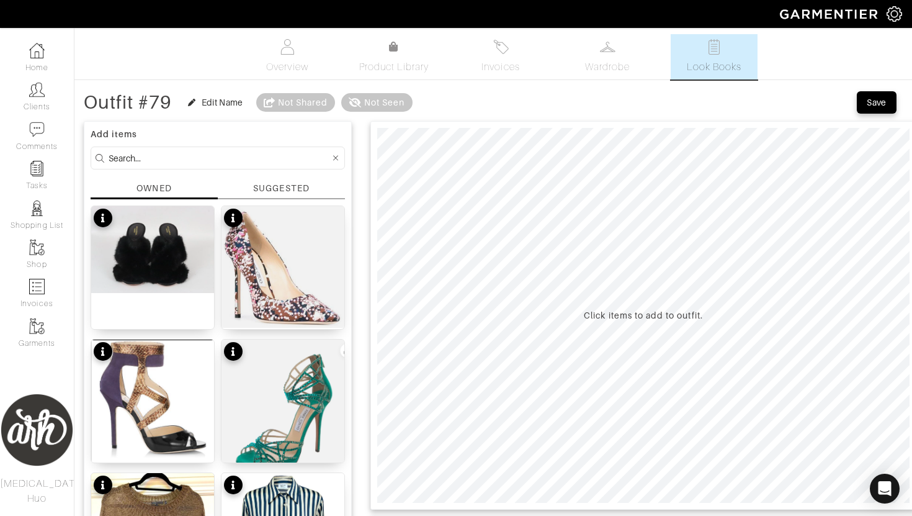
click at [266, 189] on div "SUGGESTED" at bounding box center [281, 188] width 56 height 13
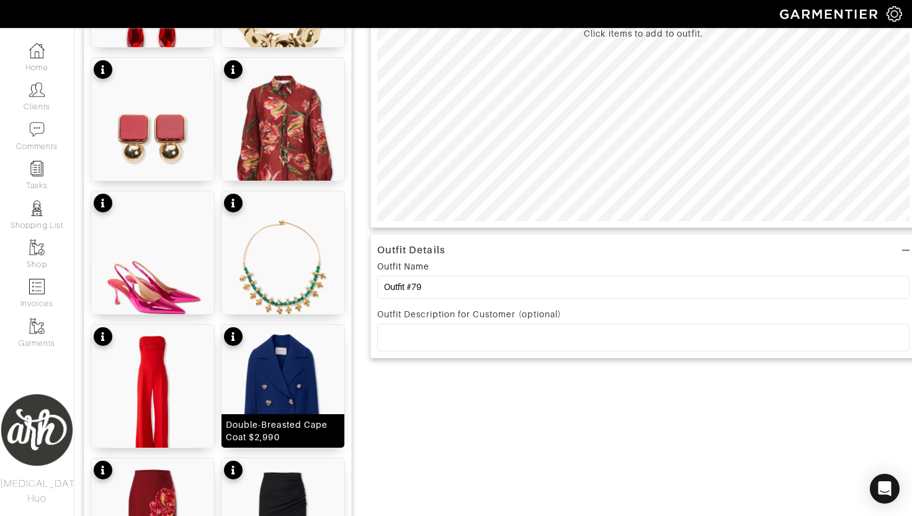
scroll to position [295, 0]
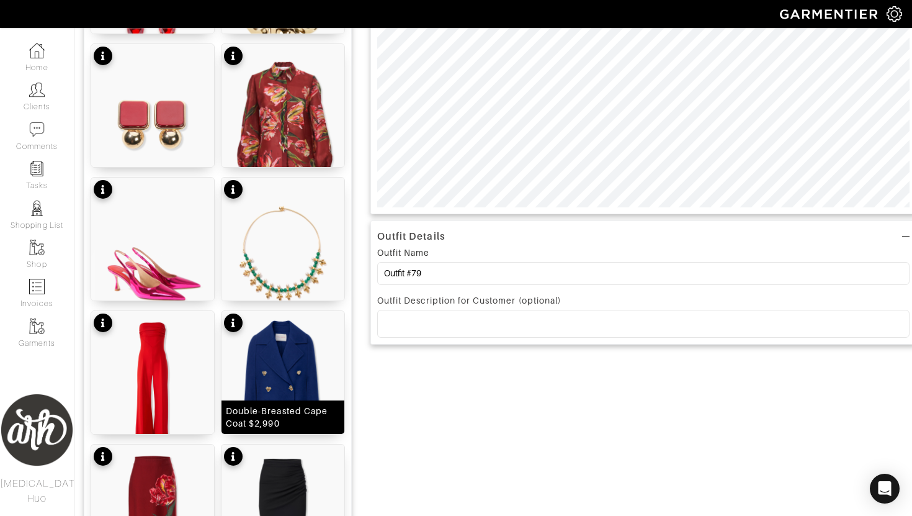
click at [287, 390] on img at bounding box center [282, 388] width 123 height 154
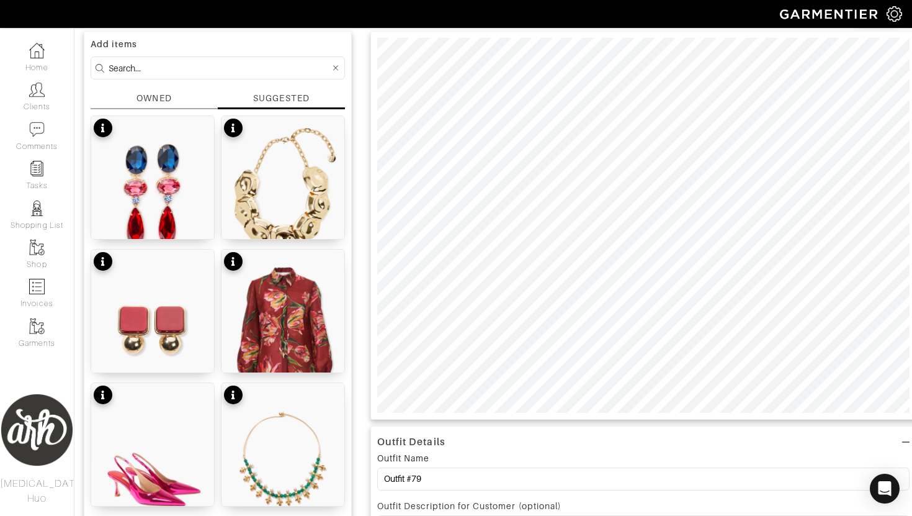
scroll to position [0, 0]
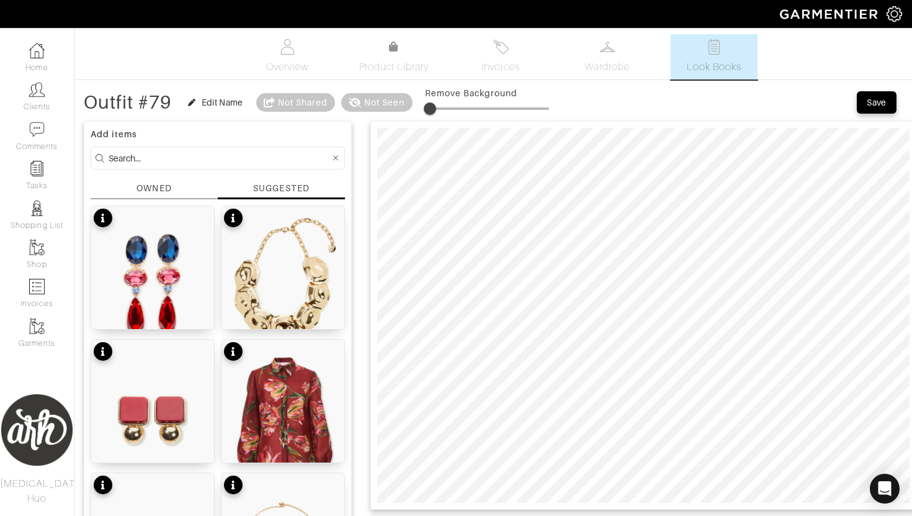
type input "5"
click at [433, 115] on span at bounding box center [431, 108] width 12 height 12
click at [176, 183] on div "OWNED" at bounding box center [154, 190] width 127 height 17
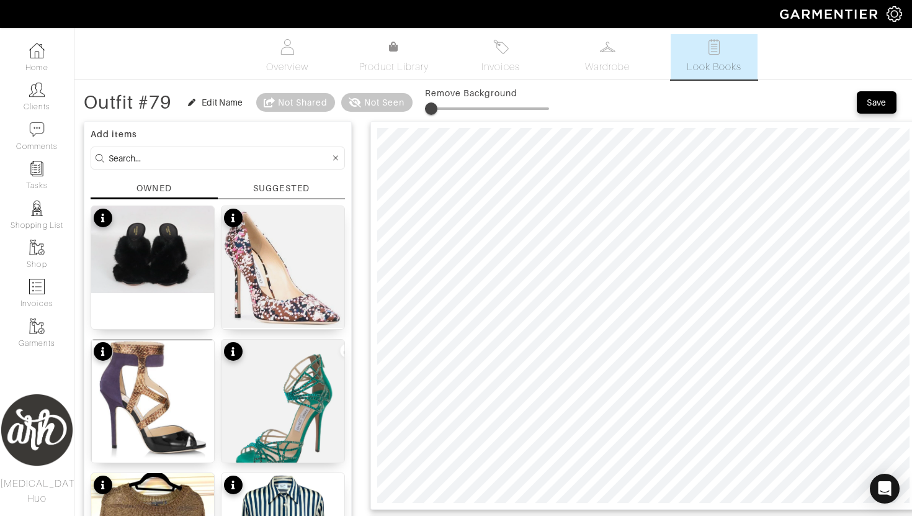
click at [171, 151] on input at bounding box center [219, 158] width 221 height 16
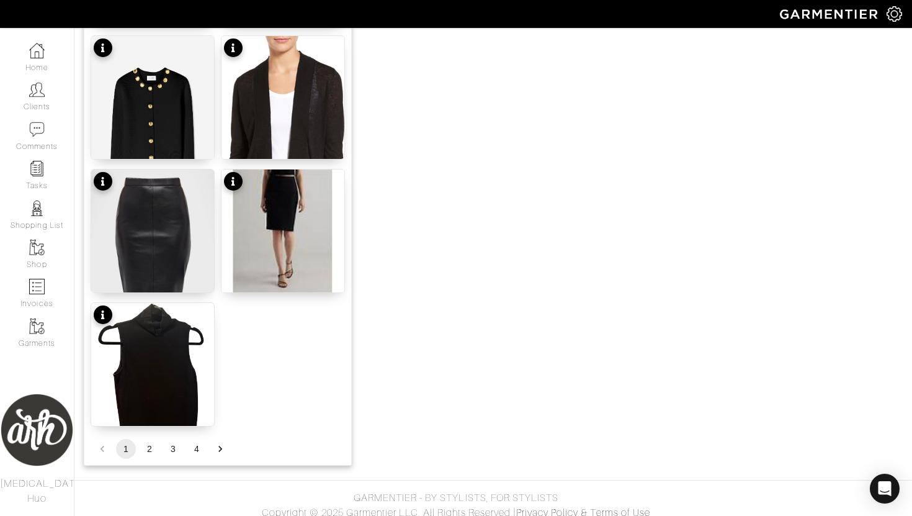
scroll to position [1506, 0]
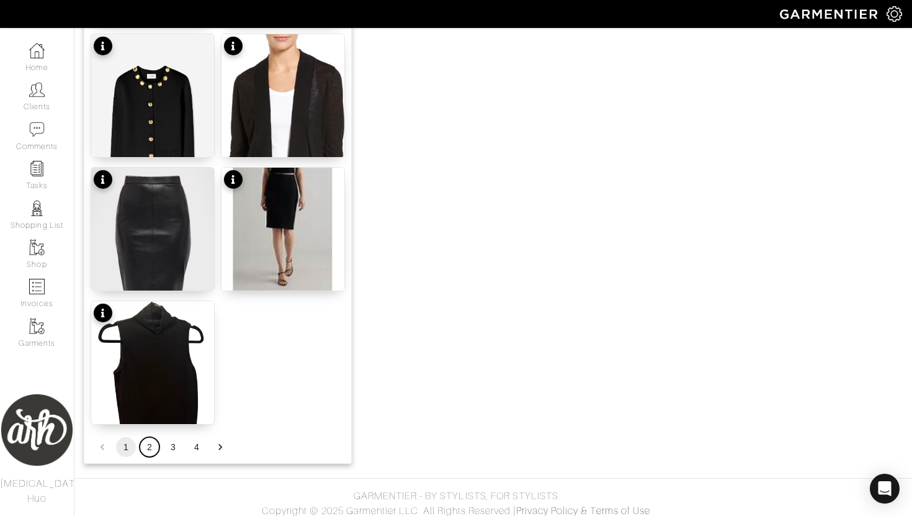
click at [147, 448] on button "2" at bounding box center [150, 447] width 20 height 20
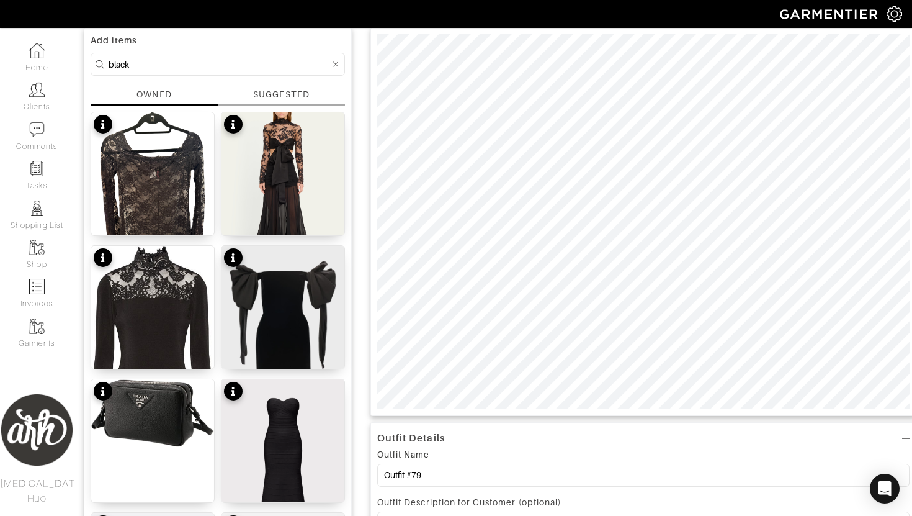
scroll to position [78, 0]
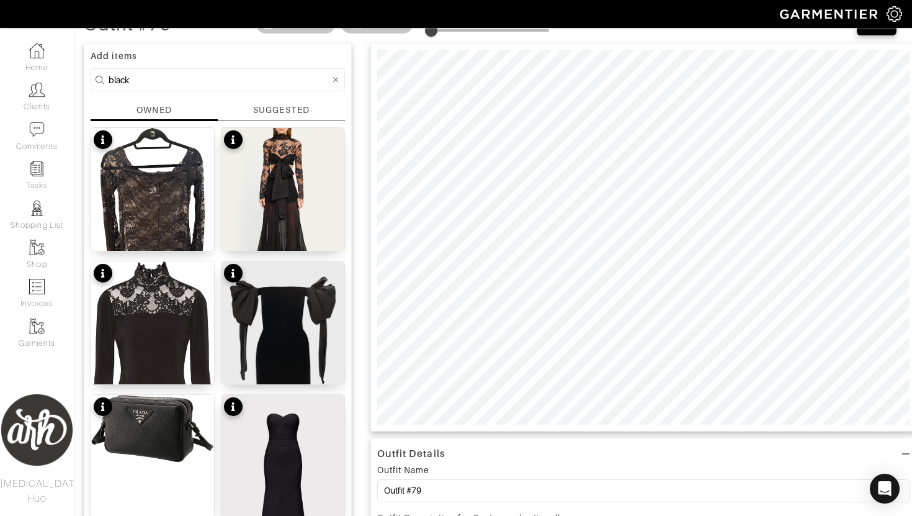
click at [213, 86] on input "black" at bounding box center [219, 80] width 221 height 16
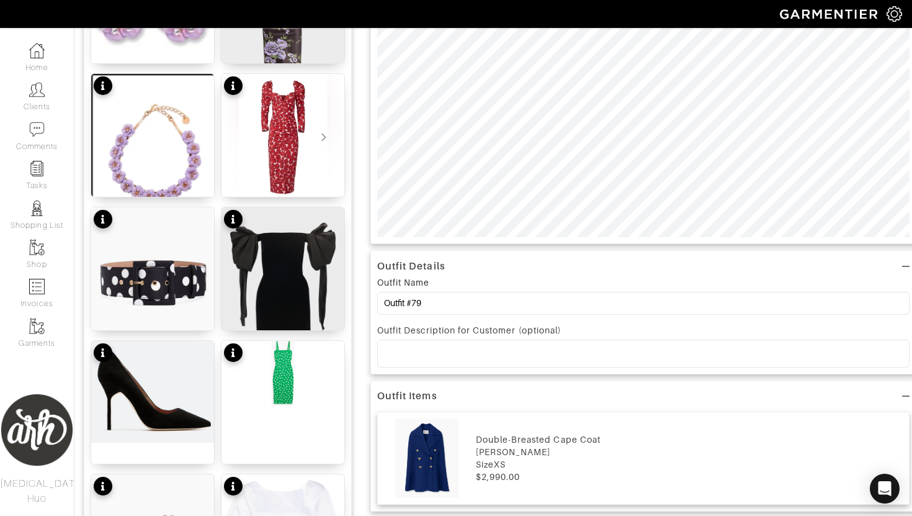
scroll to position [0, 0]
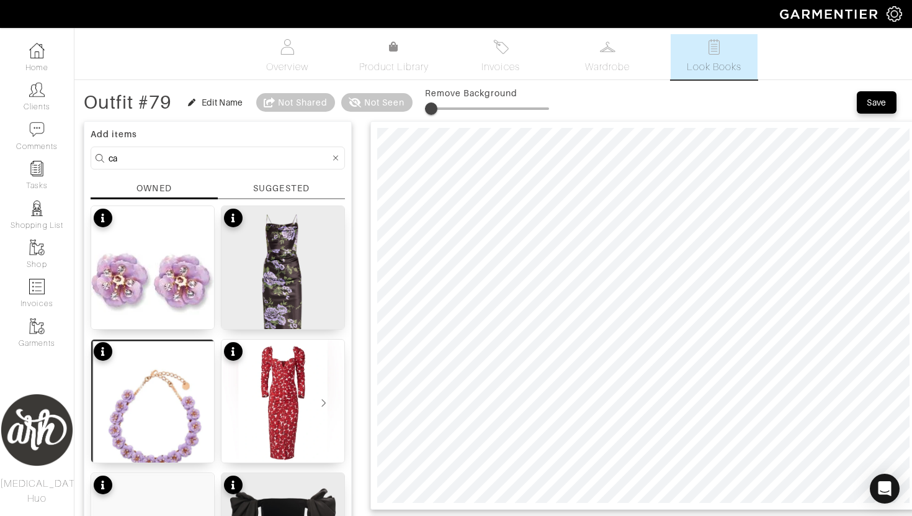
type input "c"
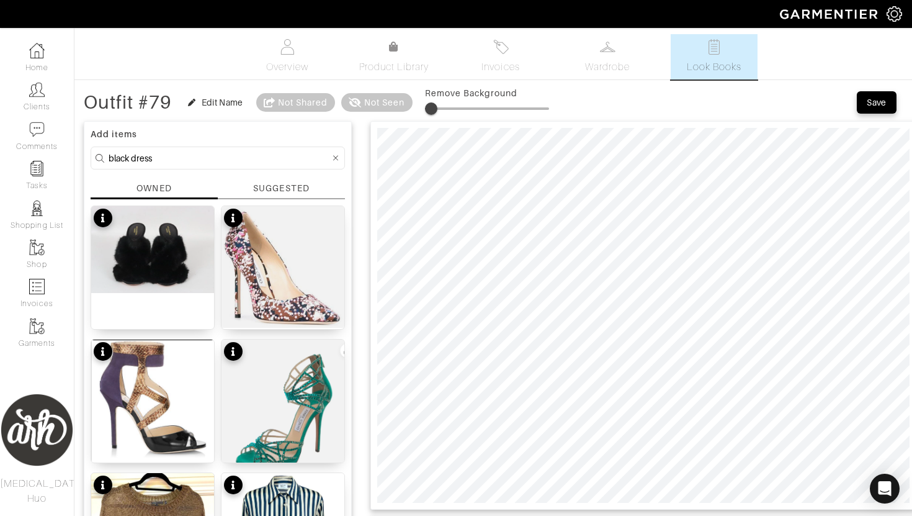
type input "black dress"
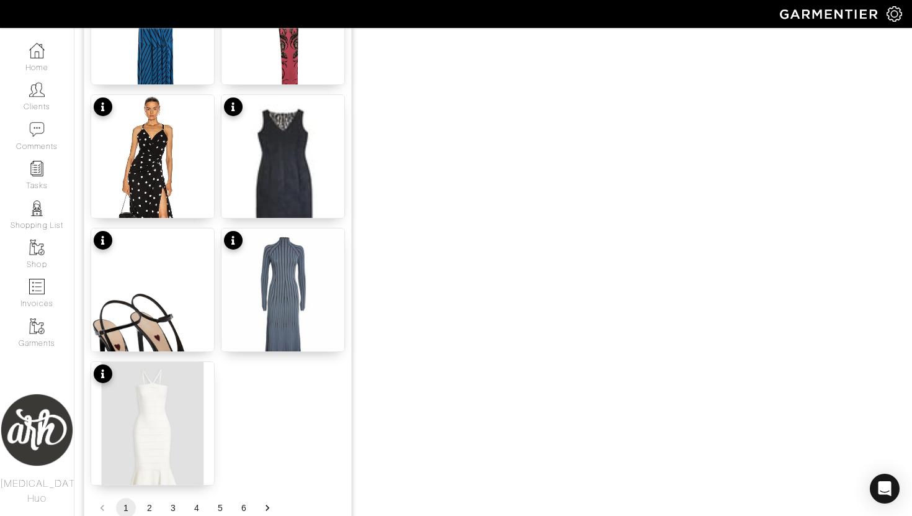
scroll to position [1513, 0]
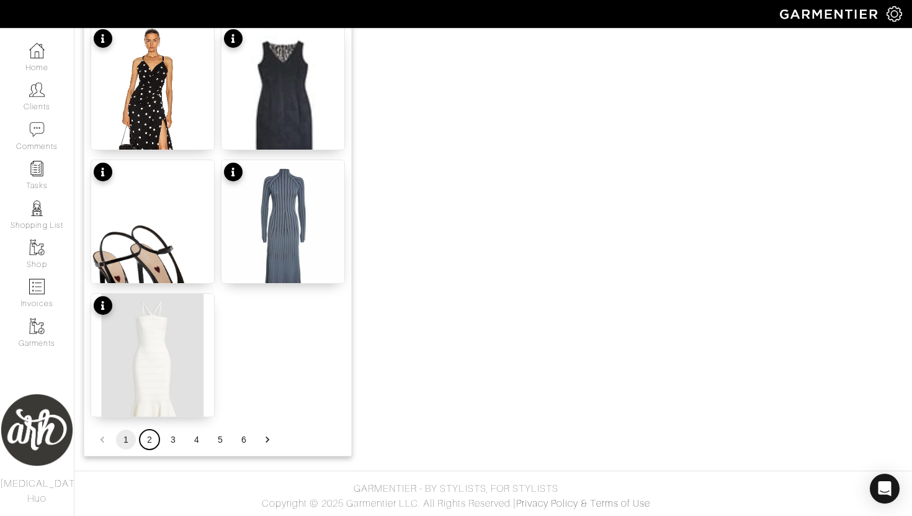
click at [146, 444] on button "2" at bounding box center [150, 439] width 20 height 20
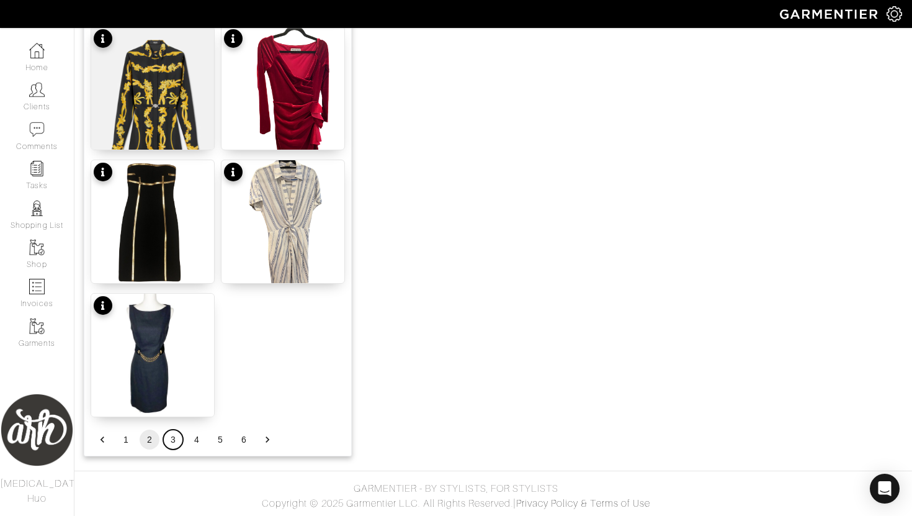
click at [176, 441] on button "3" at bounding box center [173, 439] width 20 height 20
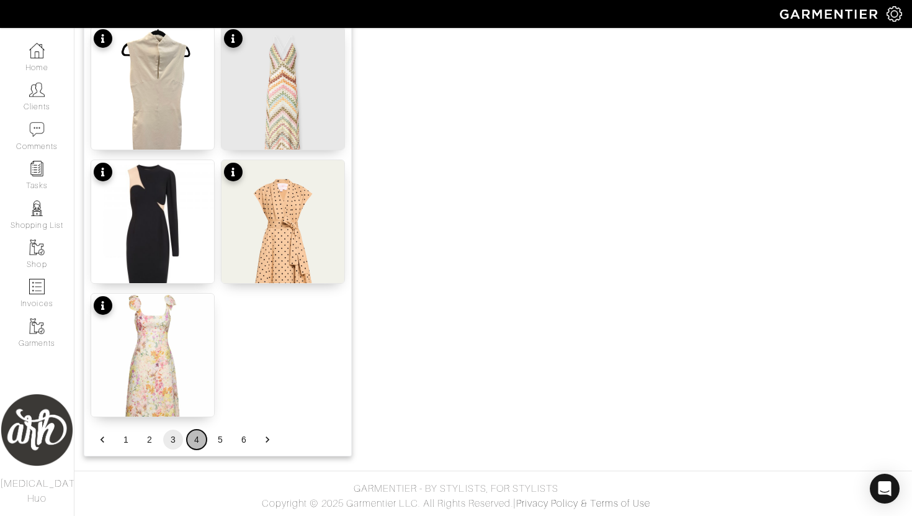
click at [197, 442] on button "4" at bounding box center [197, 439] width 20 height 20
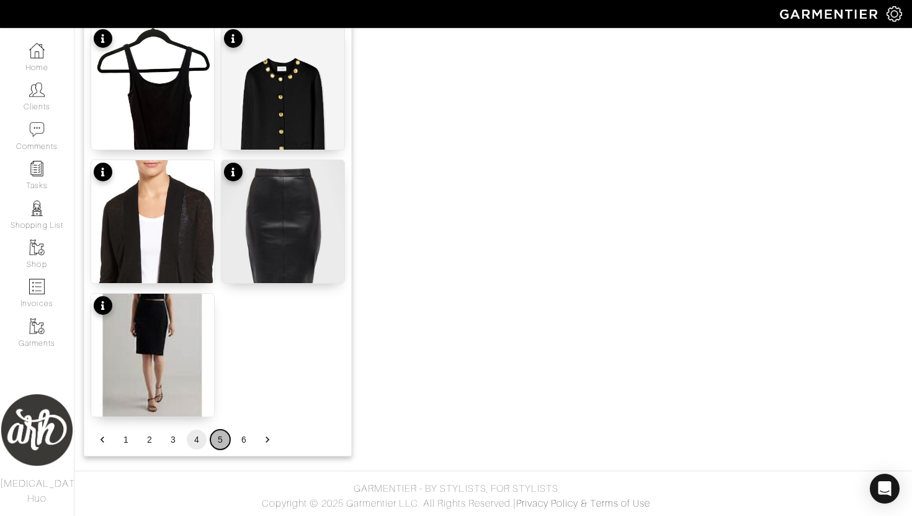
click at [221, 442] on button "5" at bounding box center [220, 439] width 20 height 20
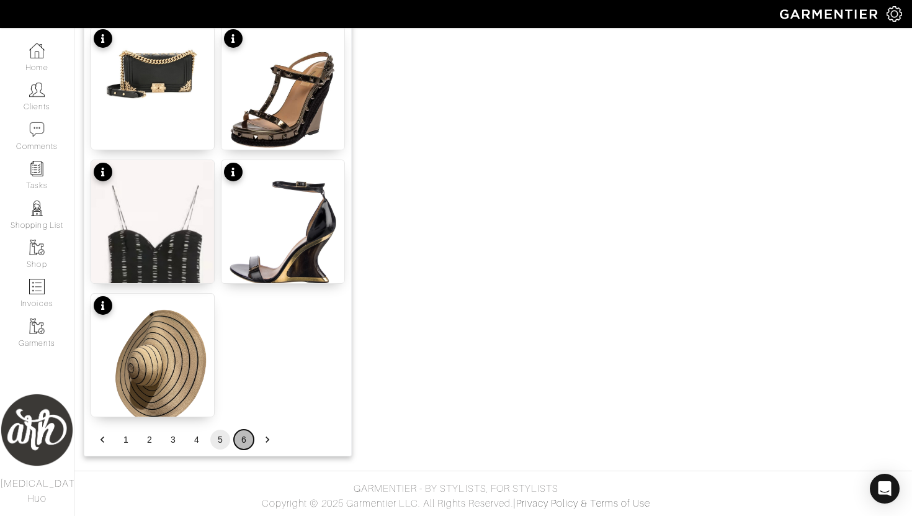
click at [246, 446] on button "6" at bounding box center [244, 439] width 20 height 20
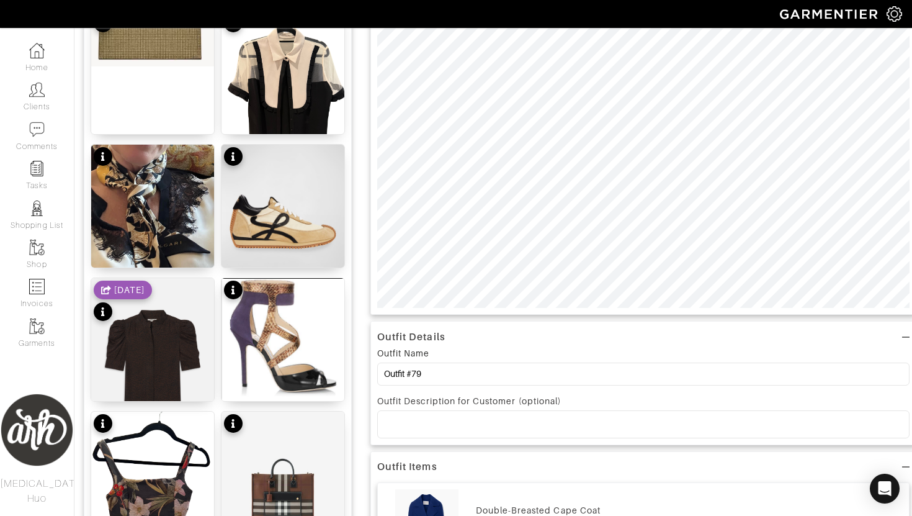
scroll to position [446, 0]
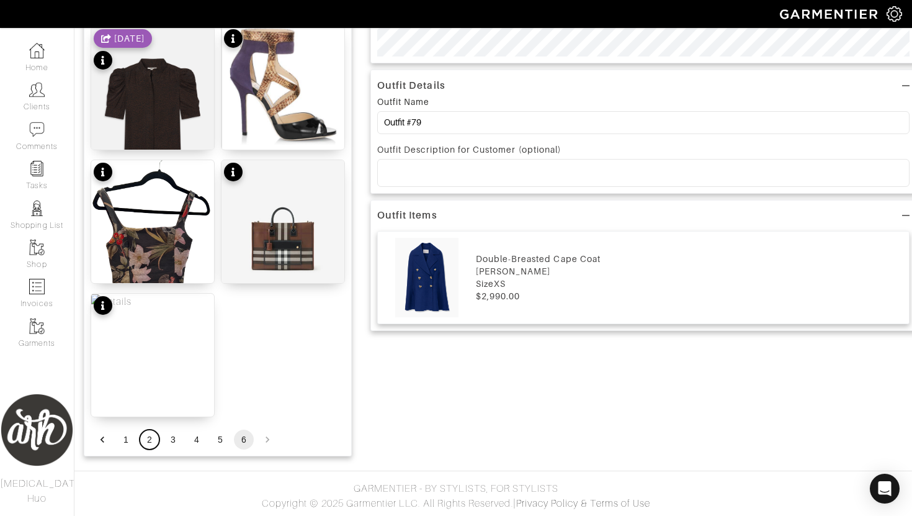
click at [148, 442] on button "2" at bounding box center [150, 439] width 20 height 20
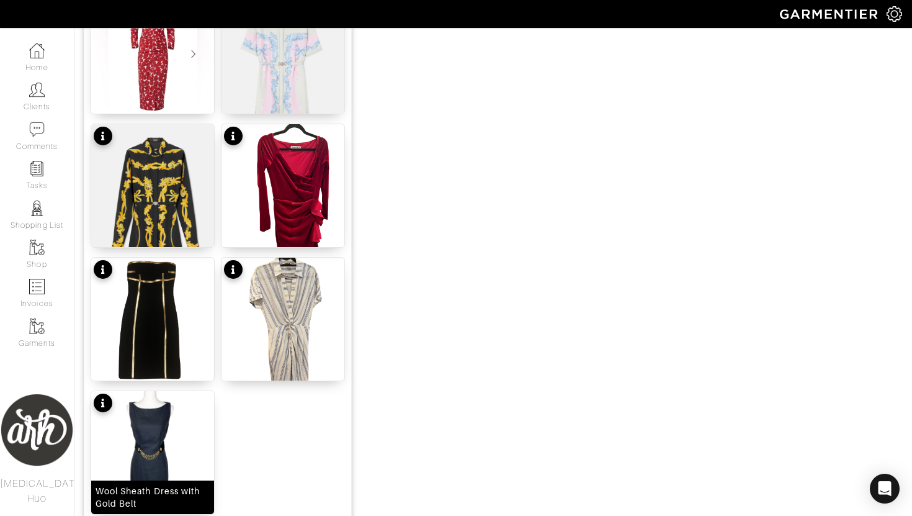
scroll to position [1513, 0]
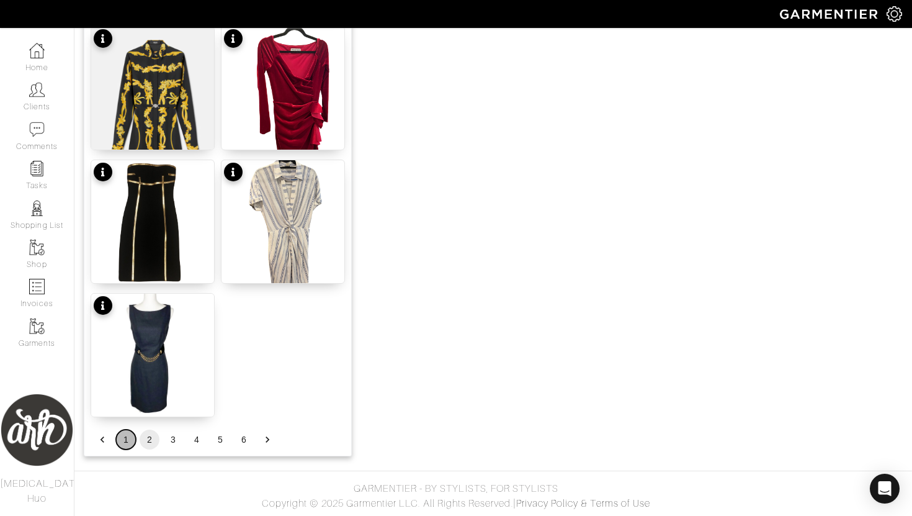
click at [129, 442] on button "1" at bounding box center [126, 439] width 20 height 20
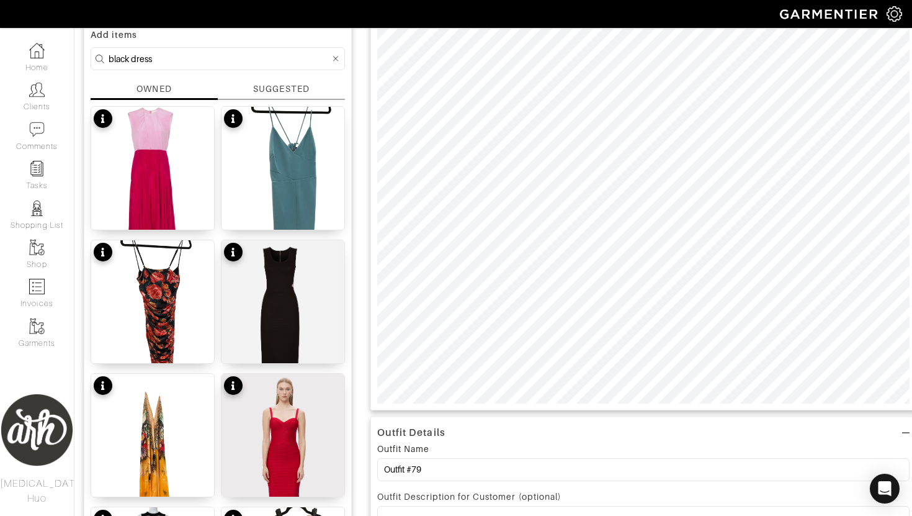
scroll to position [55, 0]
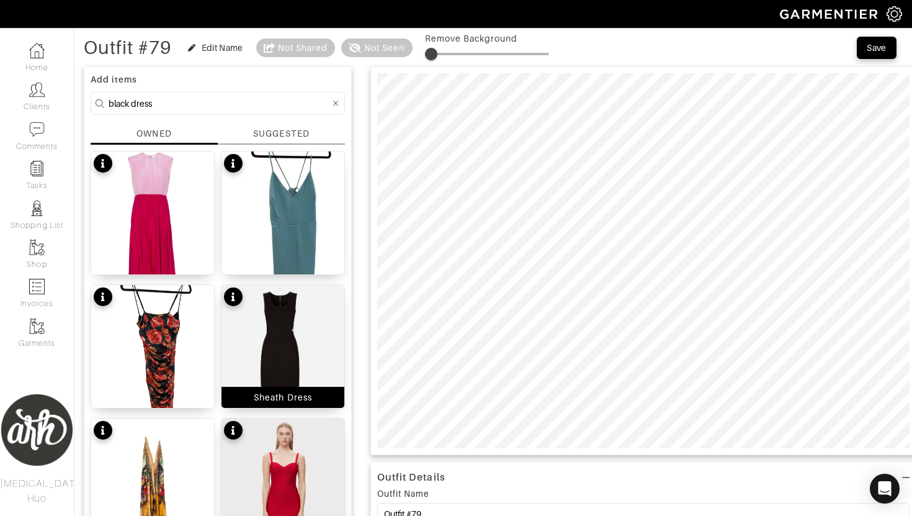
click at [281, 331] on img at bounding box center [282, 355] width 123 height 140
type input "15"
drag, startPoint x: 433, startPoint y: 53, endPoint x: 446, endPoint y: 56, distance: 13.3
click at [446, 56] on span at bounding box center [443, 54] width 12 height 12
click at [280, 130] on div "SUGGESTED" at bounding box center [281, 133] width 56 height 13
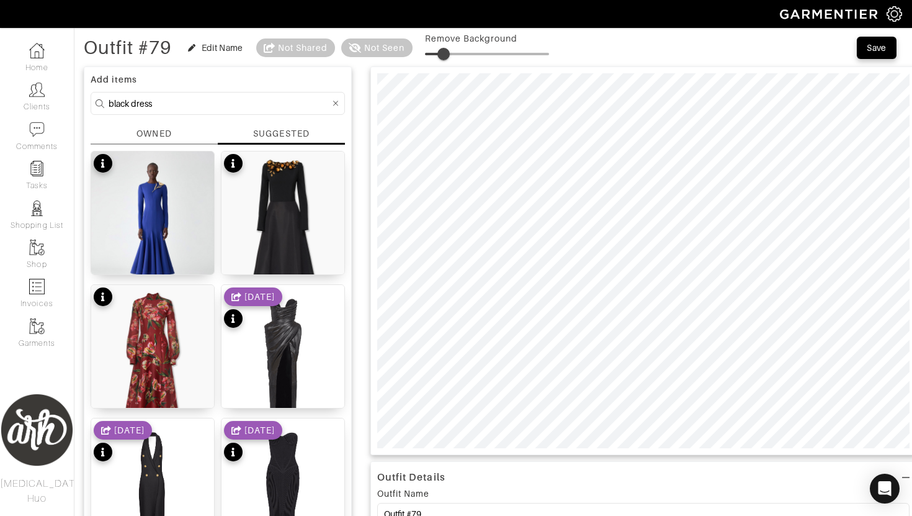
click at [172, 103] on input "black dress" at bounding box center [219, 104] width 221 height 16
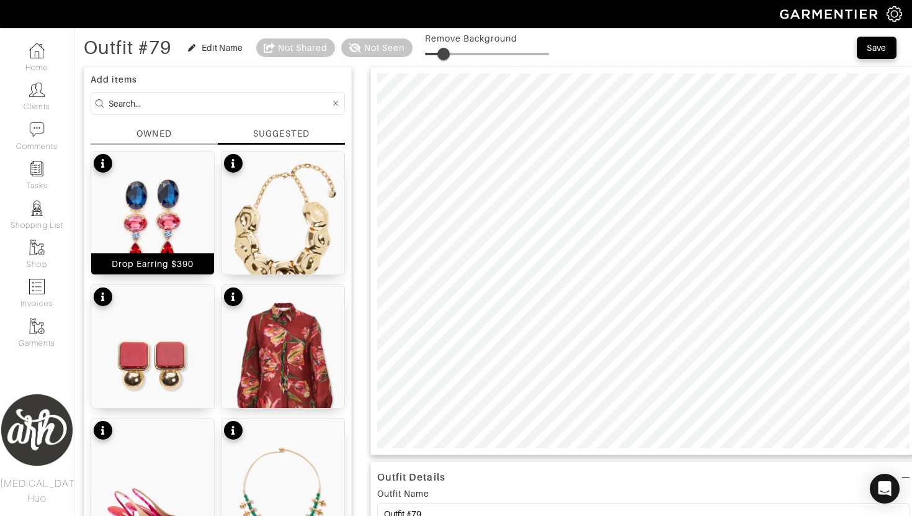
click at [161, 209] on img at bounding box center [152, 228] width 123 height 154
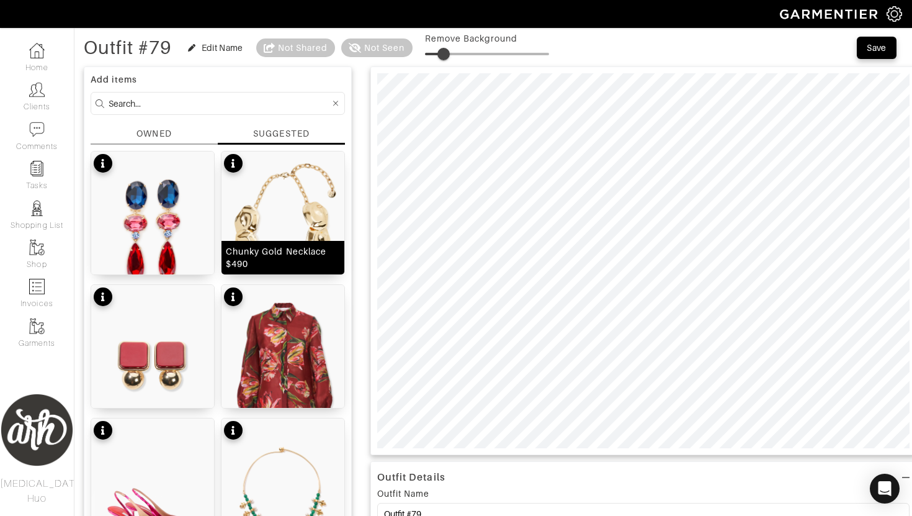
click at [286, 232] on img at bounding box center [282, 228] width 123 height 154
type input "22"
click at [455, 56] on span at bounding box center [452, 54] width 12 height 12
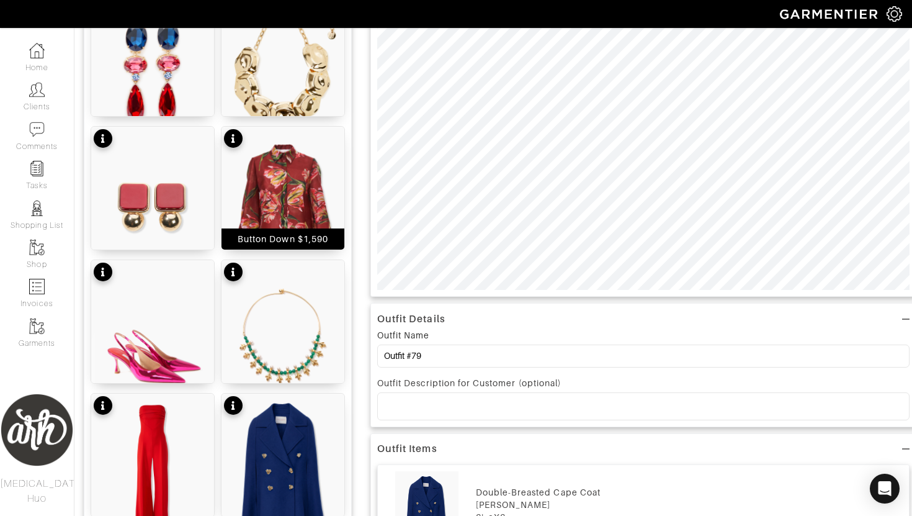
scroll to position [0, 0]
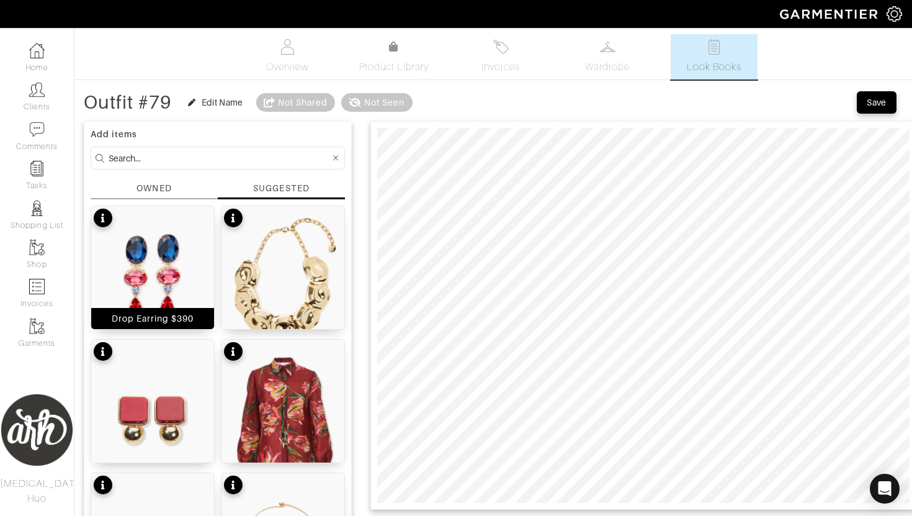
click at [128, 292] on img at bounding box center [152, 283] width 123 height 154
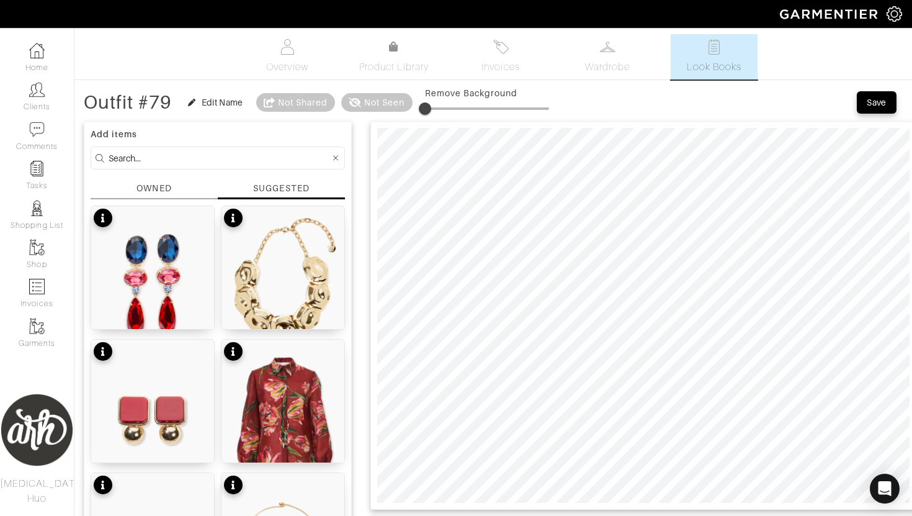
click at [429, 110] on span at bounding box center [425, 108] width 12 height 12
click at [323, 261] on img at bounding box center [282, 283] width 123 height 154
drag, startPoint x: 427, startPoint y: 114, endPoint x: 437, endPoint y: 114, distance: 9.3
click at [437, 114] on span at bounding box center [432, 108] width 12 height 12
click at [433, 109] on span at bounding box center [431, 108] width 12 height 12
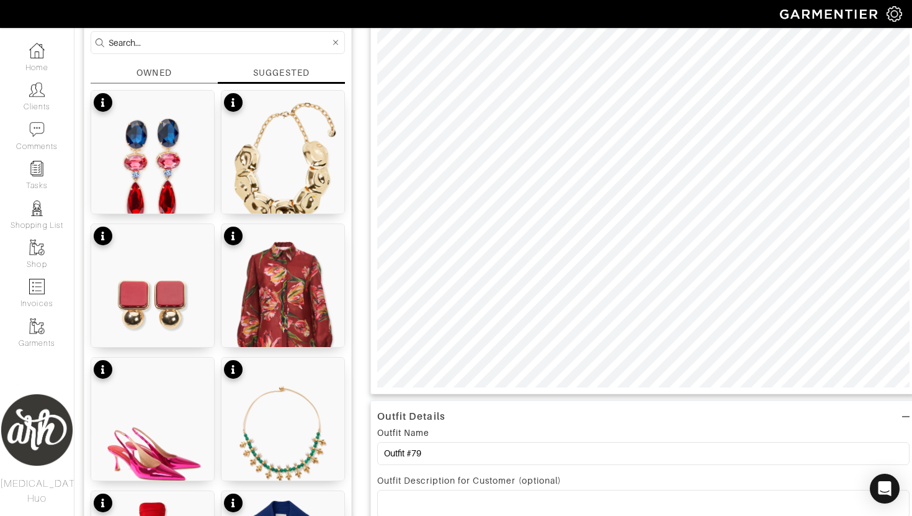
scroll to position [116, 0]
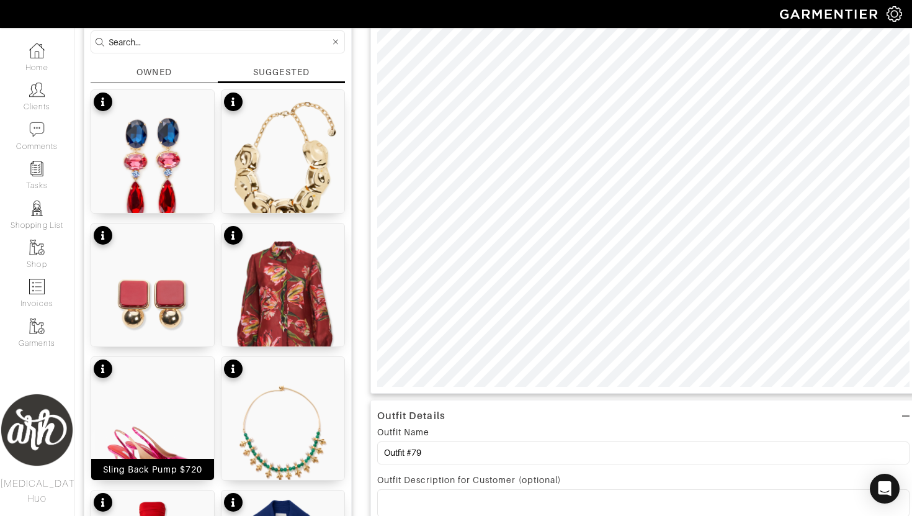
click at [160, 452] on img at bounding box center [152, 434] width 123 height 154
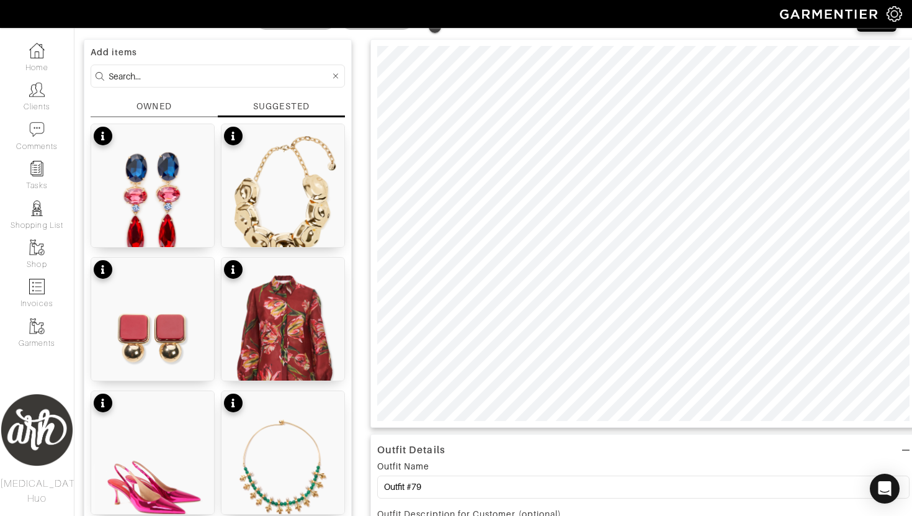
scroll to position [0, 0]
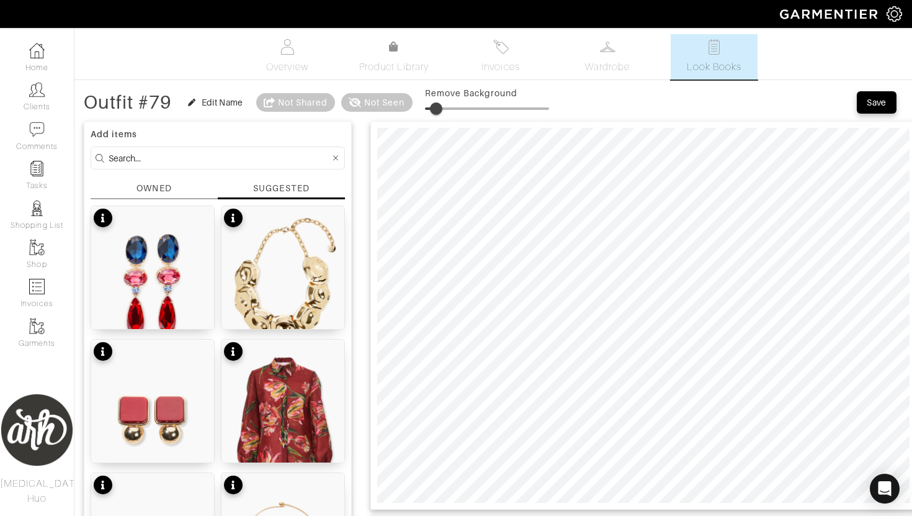
click at [439, 109] on span at bounding box center [436, 108] width 12 height 12
type input "9"
click at [199, 100] on div "Edit Name" at bounding box center [215, 102] width 55 height 12
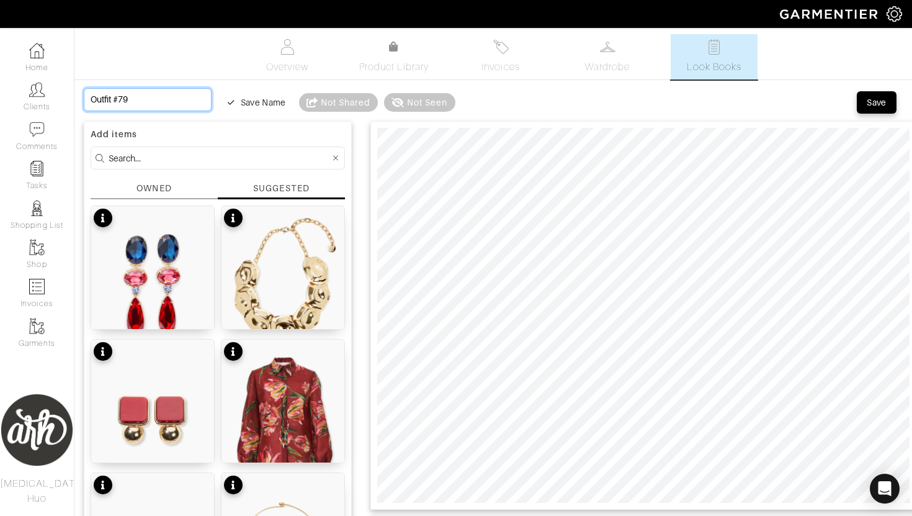
click at [163, 99] on input "Outfit #79" at bounding box center [148, 99] width 128 height 23
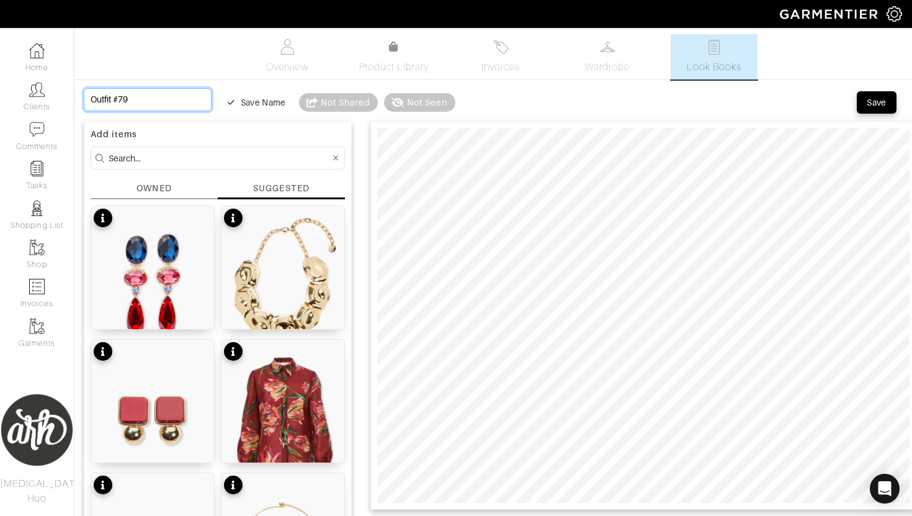
type input "B"
type input "Bl"
type input "Blu"
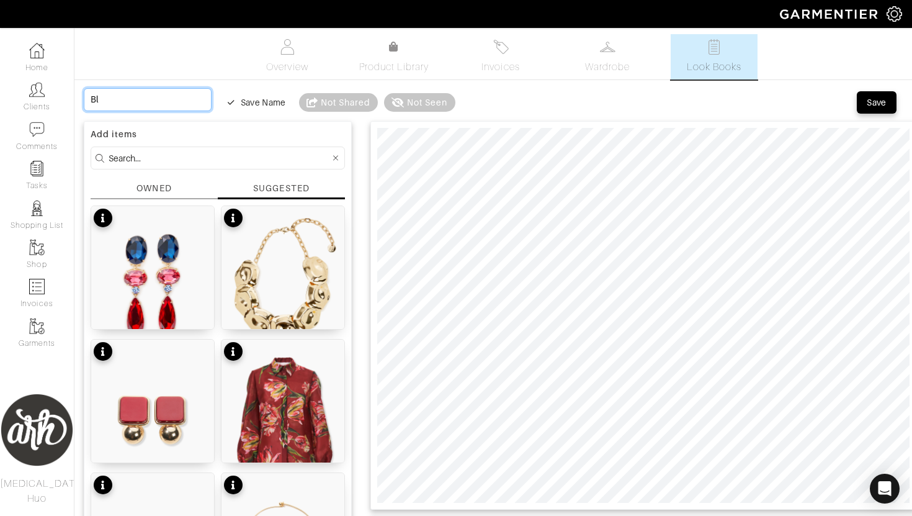
type input "Blu"
type input "Blue"
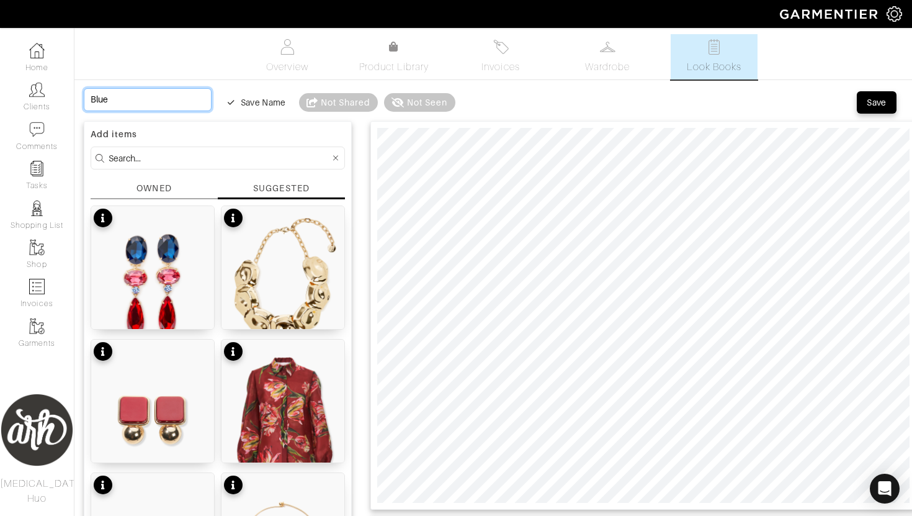
type input "Blue C"
type input "Blue Ca"
type input "Blue Cap"
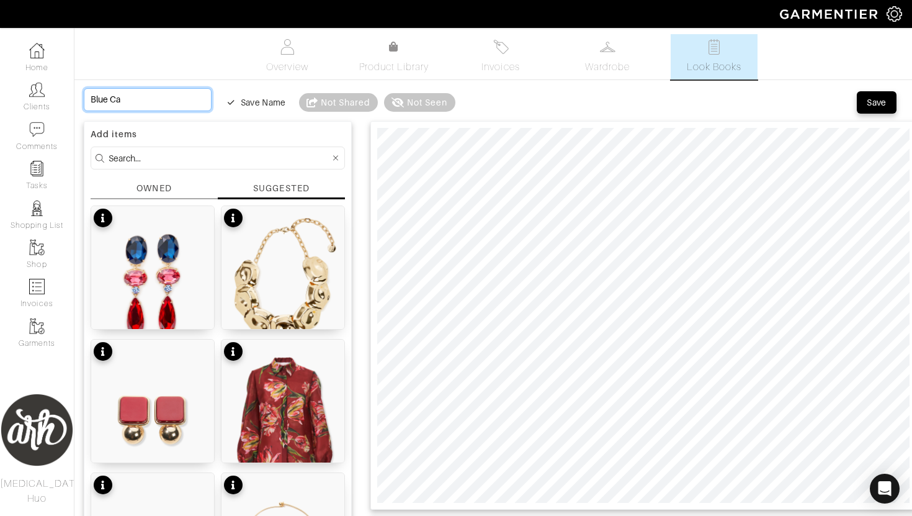
type input "Blue Cap"
type input "Blue Cape"
click at [880, 101] on div "Save" at bounding box center [877, 102] width 20 height 12
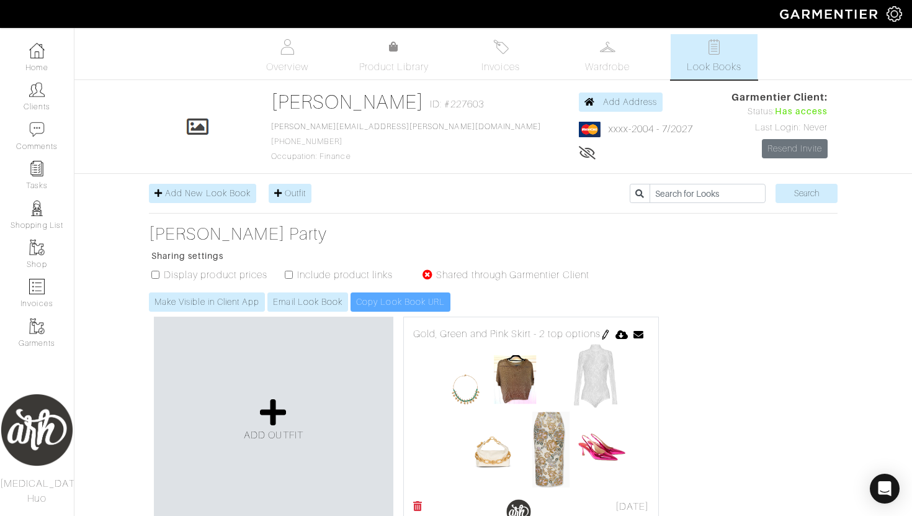
click at [157, 281] on ul "Display product prices Include product links Shared through Garmentier Client" at bounding box center [372, 279] width 436 height 25
click at [156, 275] on input "checkbox" at bounding box center [155, 274] width 8 height 8
checkbox input "true"
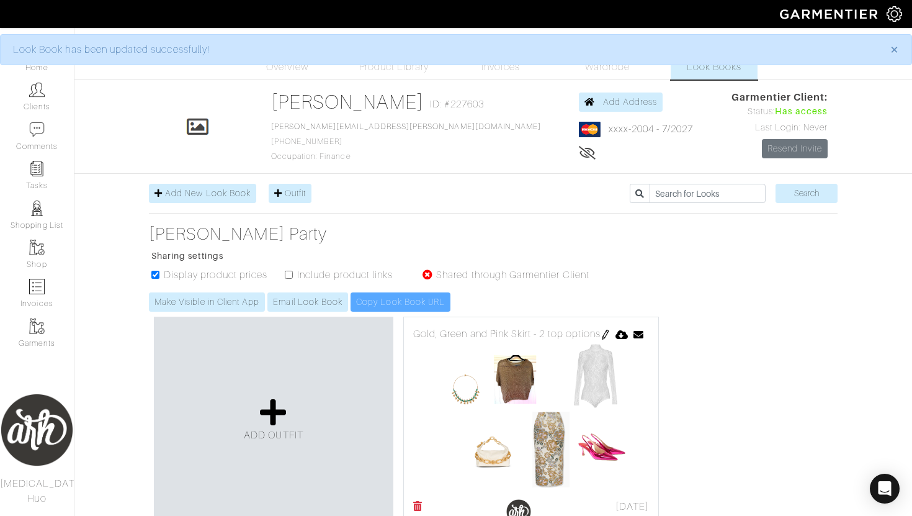
click at [290, 277] on input "checkbox" at bounding box center [289, 274] width 8 height 8
checkbox input "true"
click at [238, 300] on link "Make Visible in Client App" at bounding box center [207, 301] width 116 height 19
click at [310, 303] on link "Email Look Book" at bounding box center [307, 301] width 81 height 19
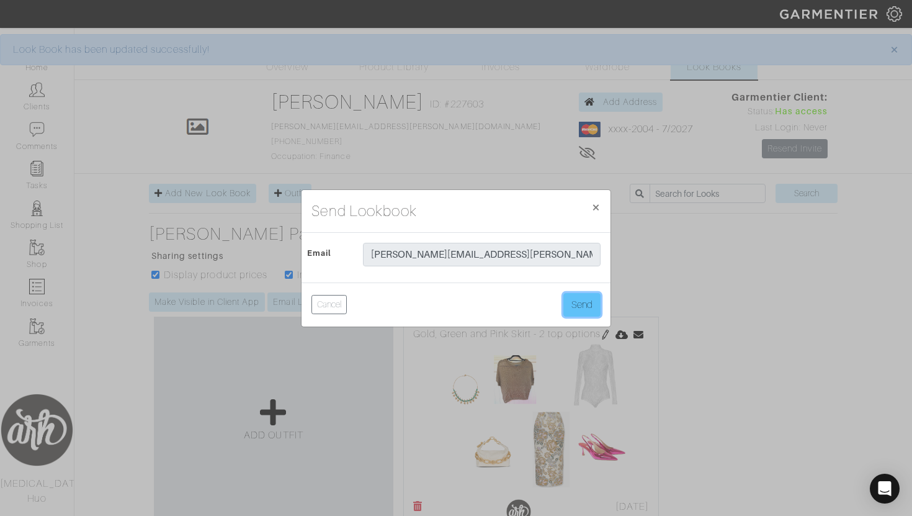
click at [583, 299] on button "Send" at bounding box center [581, 305] width 37 height 24
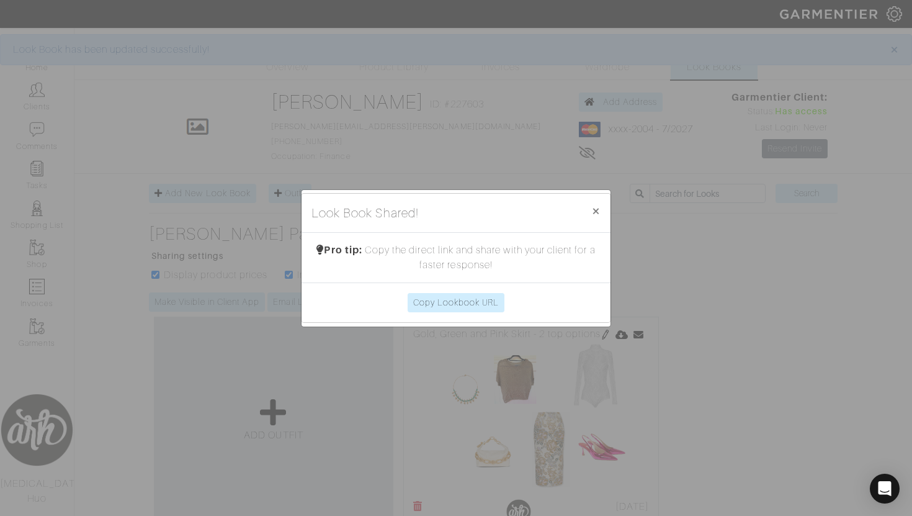
click at [791, 329] on div "Look Book Shared! × Close Pro tip: Copy the direct link and share with your cli…" at bounding box center [456, 258] width 912 height 516
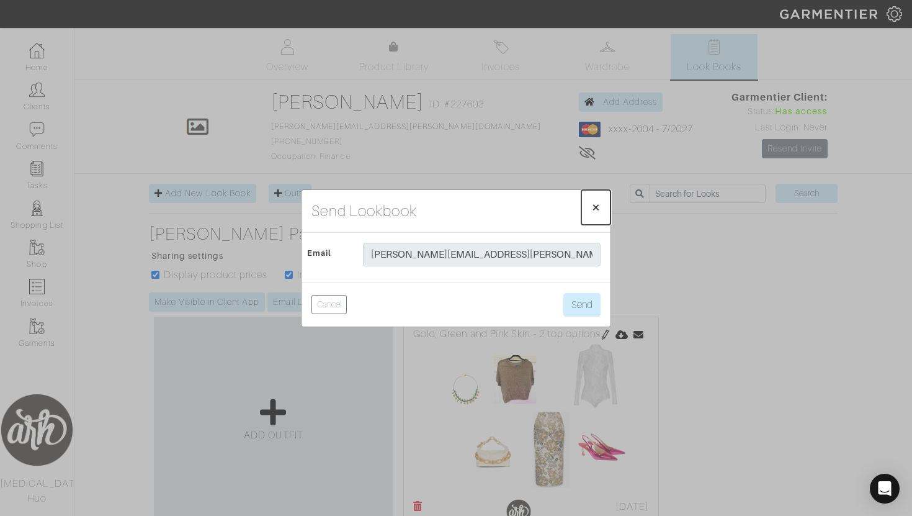
click at [603, 215] on button "× Close" at bounding box center [595, 207] width 29 height 35
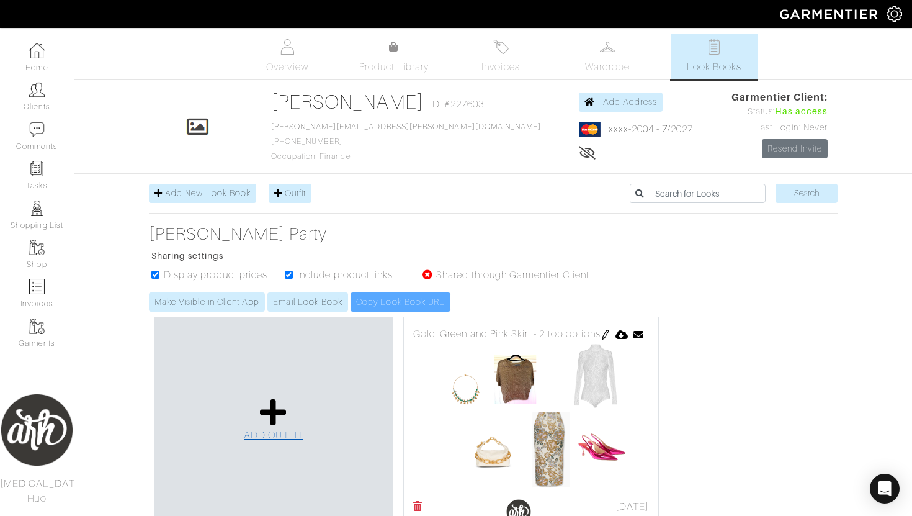
click at [271, 436] on span "ADD OUTFIT" at bounding box center [274, 434] width 60 height 11
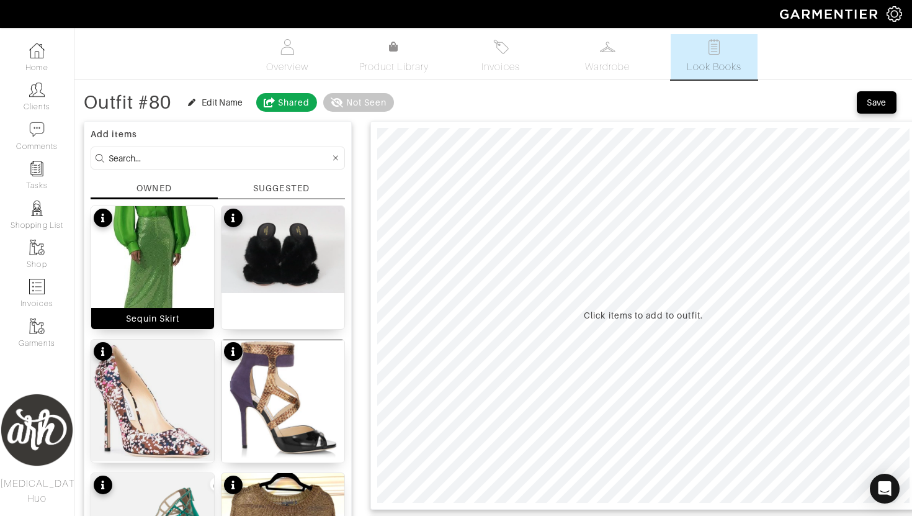
click at [174, 259] on img at bounding box center [152, 283] width 123 height 154
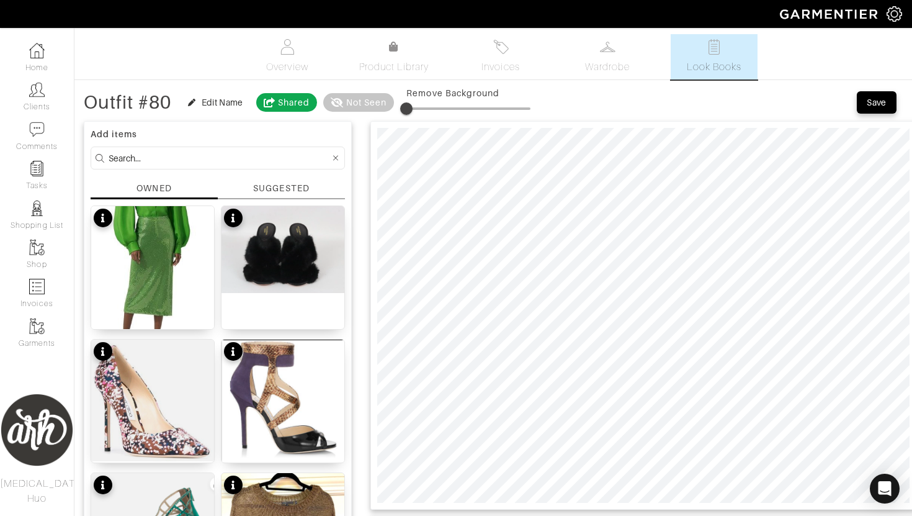
click at [301, 191] on div "SUGGESTED" at bounding box center [281, 188] width 56 height 13
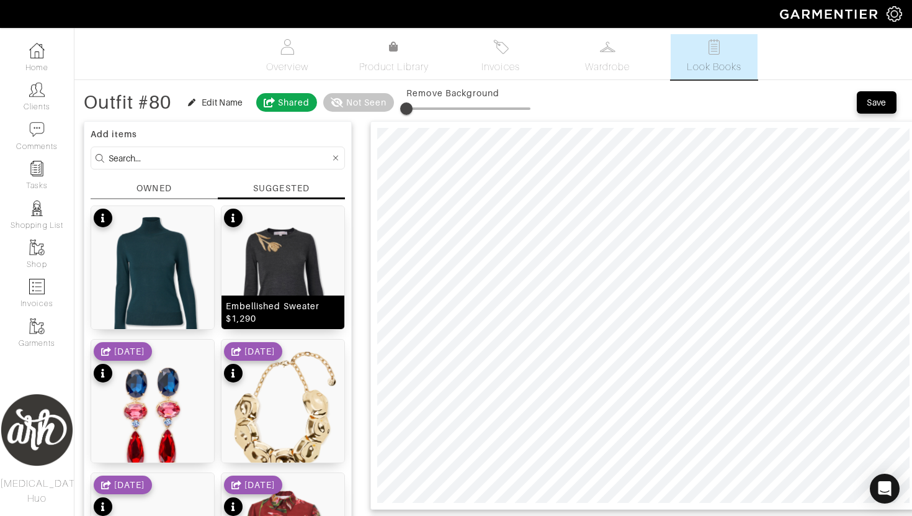
click at [282, 269] on img at bounding box center [282, 283] width 123 height 154
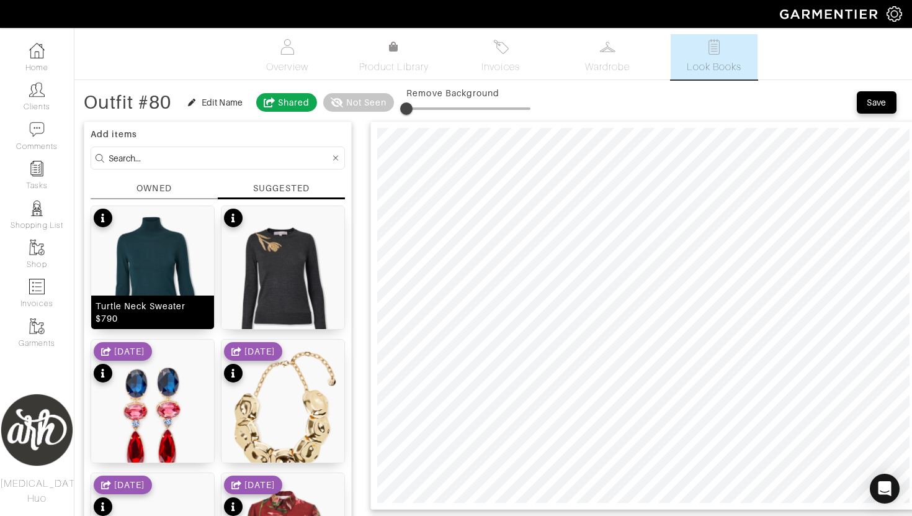
click at [145, 270] on img at bounding box center [152, 283] width 123 height 154
click at [413, 109] on span at bounding box center [409, 108] width 12 height 12
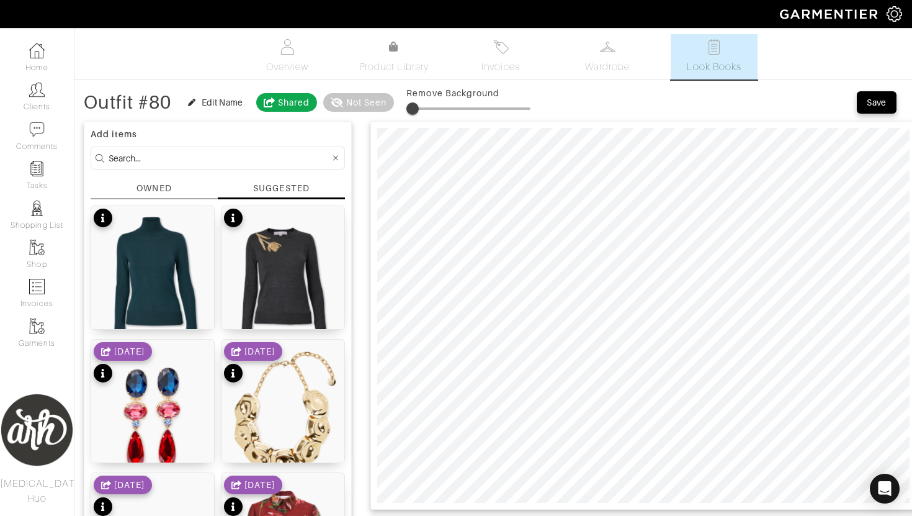
click at [415, 110] on span at bounding box center [412, 108] width 12 height 12
click at [281, 421] on img at bounding box center [282, 416] width 123 height 154
type input "5"
click at [414, 113] on span at bounding box center [412, 108] width 12 height 12
click at [163, 184] on div "OWNED" at bounding box center [153, 188] width 35 height 13
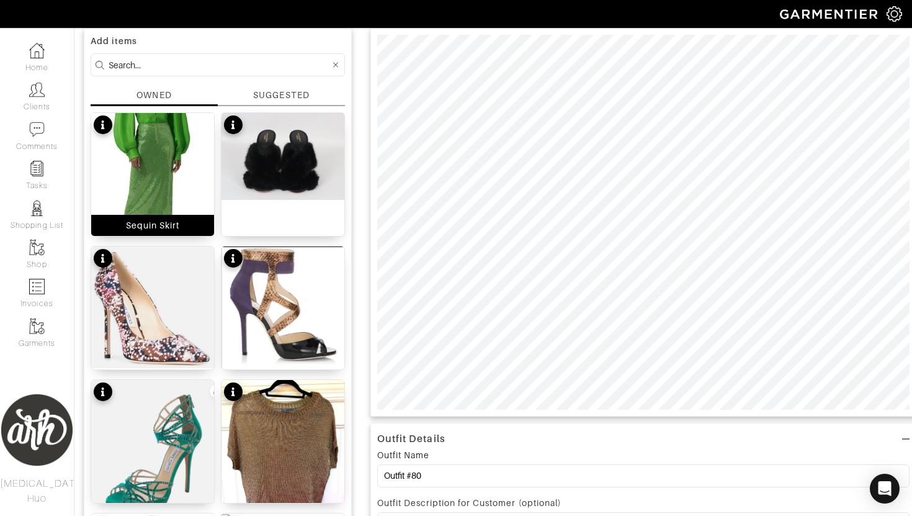
scroll to position [96, 0]
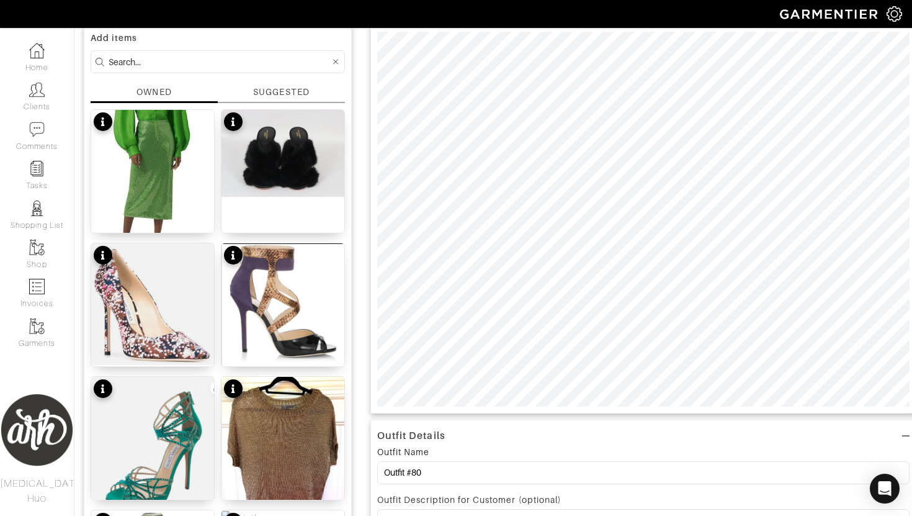
click at [243, 60] on input at bounding box center [219, 62] width 221 height 16
type input "belt"
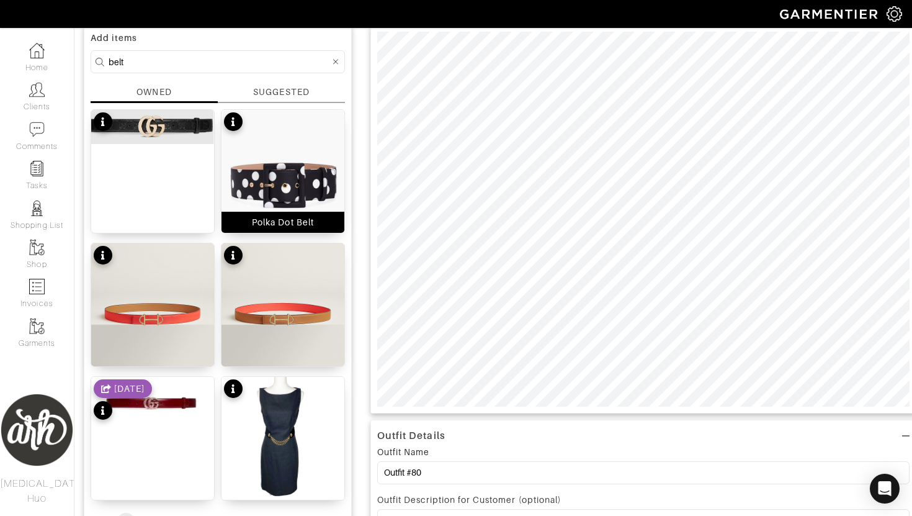
click at [285, 190] on img at bounding box center [282, 186] width 123 height 153
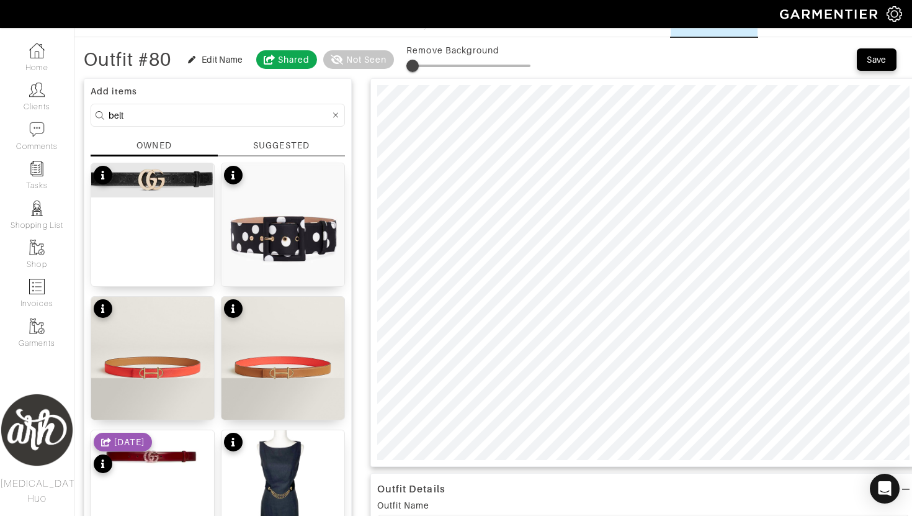
scroll to position [0, 0]
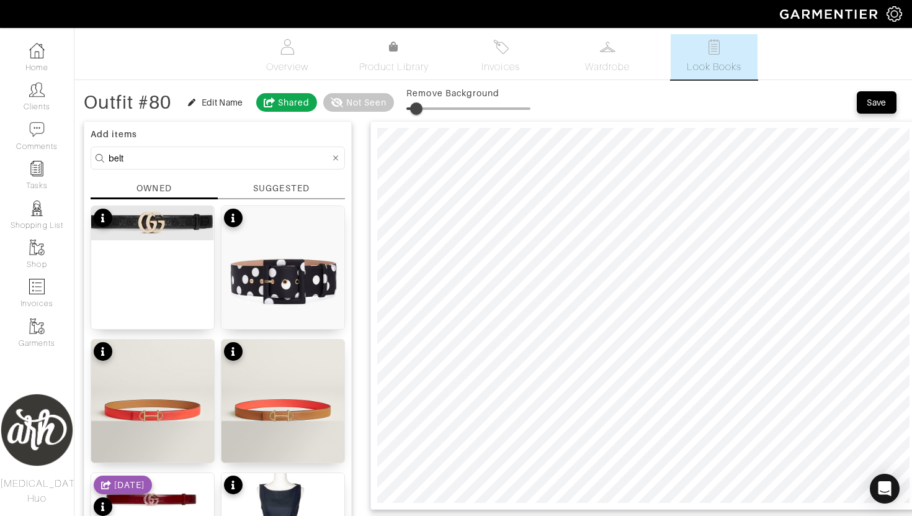
type input "11"
click at [422, 109] on span at bounding box center [420, 108] width 12 height 12
type input "11"
click at [160, 191] on div "OWNED" at bounding box center [153, 188] width 35 height 12
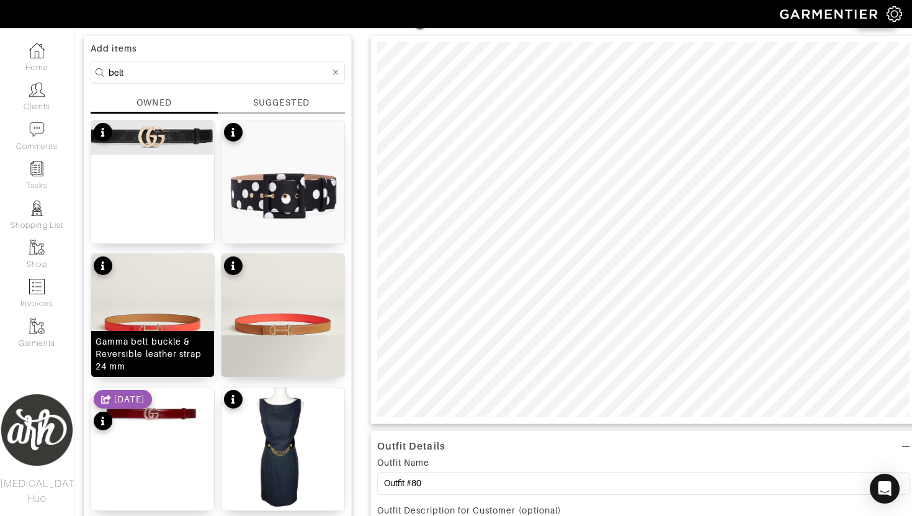
scroll to position [57, 0]
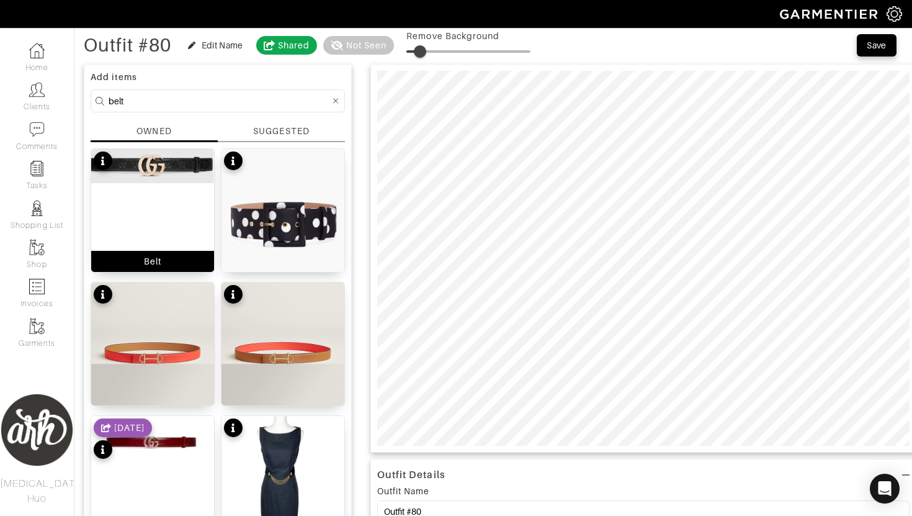
click at [163, 205] on div "Belt" at bounding box center [153, 210] width 124 height 124
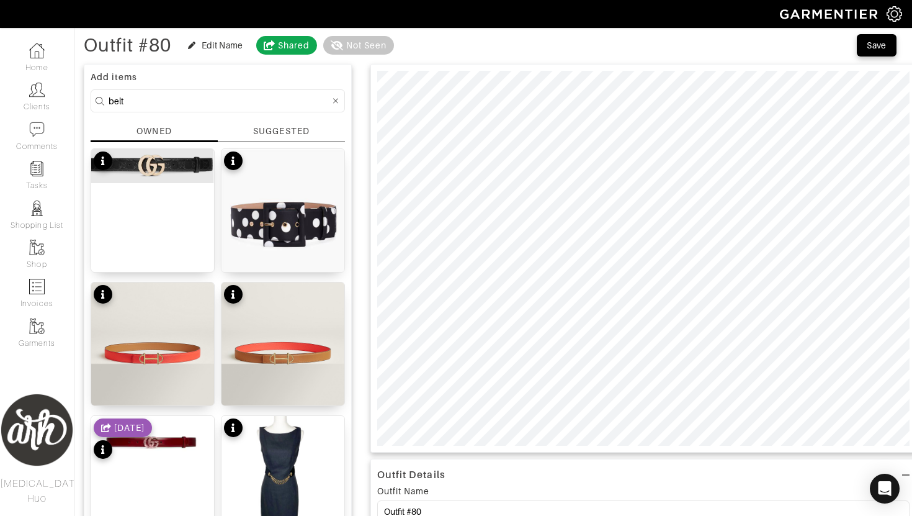
click at [265, 136] on div "SUGGESTED" at bounding box center [281, 131] width 56 height 13
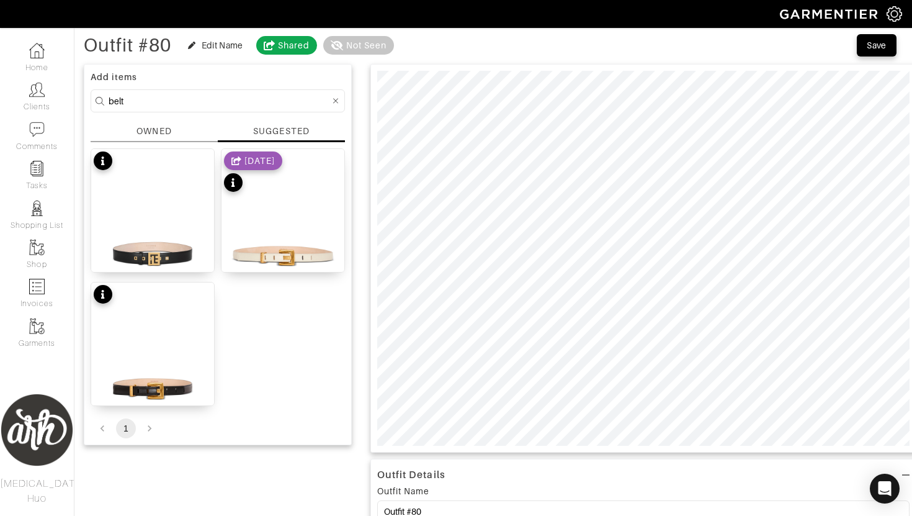
click at [197, 102] on input "belt" at bounding box center [219, 101] width 221 height 16
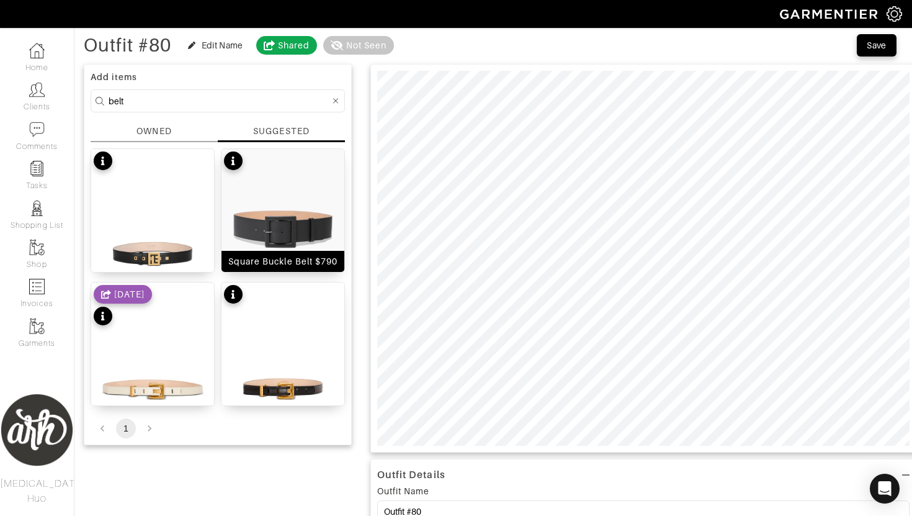
click at [273, 221] on img at bounding box center [282, 226] width 123 height 154
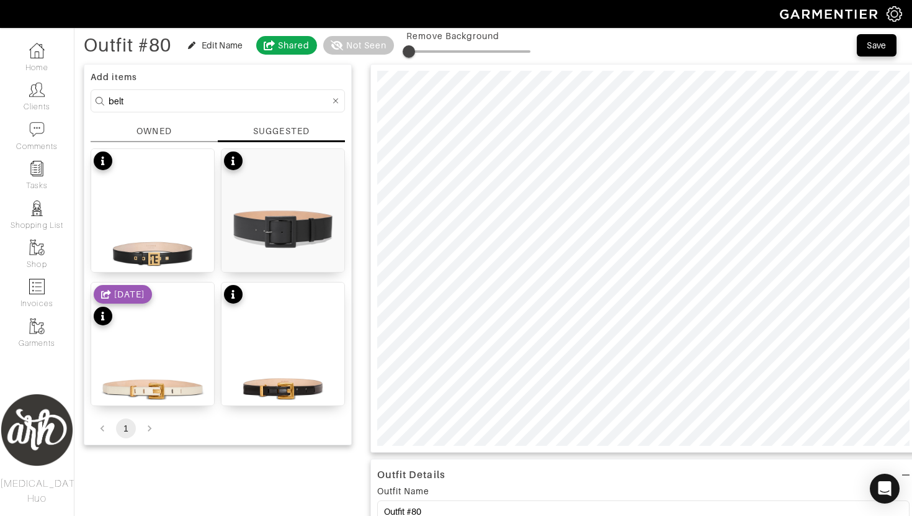
type input "5"
click at [415, 52] on span at bounding box center [412, 51] width 12 height 12
click at [177, 126] on div "OWNED" at bounding box center [154, 133] width 127 height 17
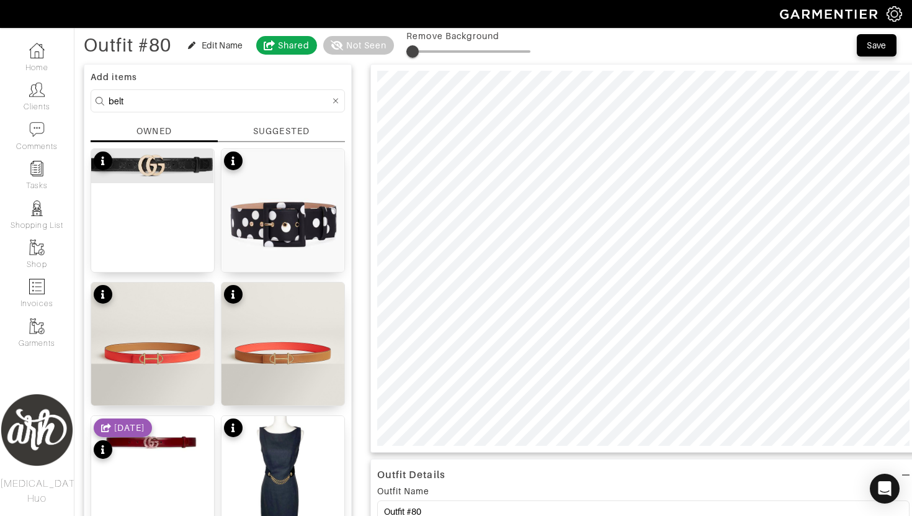
click at [178, 102] on input "belt" at bounding box center [219, 101] width 221 height 16
type input "scarf"
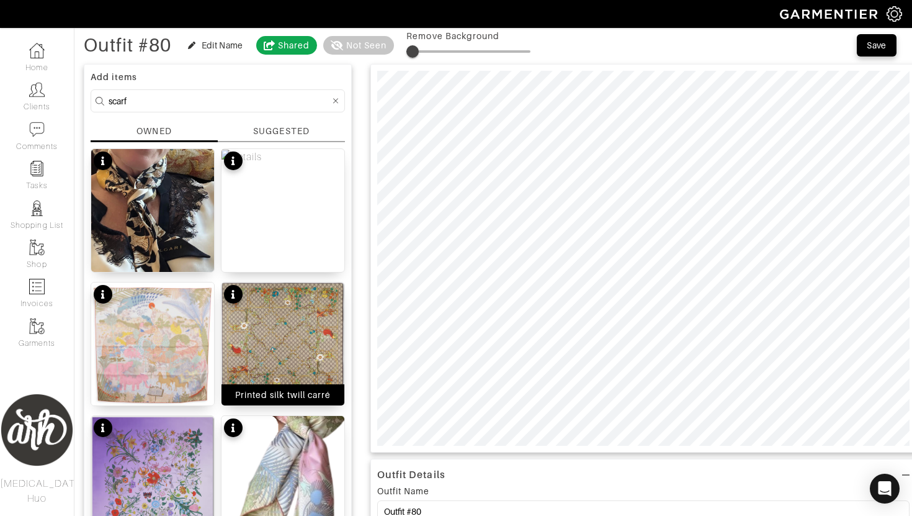
click at [307, 346] on img at bounding box center [282, 340] width 123 height 117
click at [218, 97] on input "scarf" at bounding box center [219, 101] width 221 height 16
click at [264, 131] on div "SUGGESTED" at bounding box center [281, 131] width 56 height 13
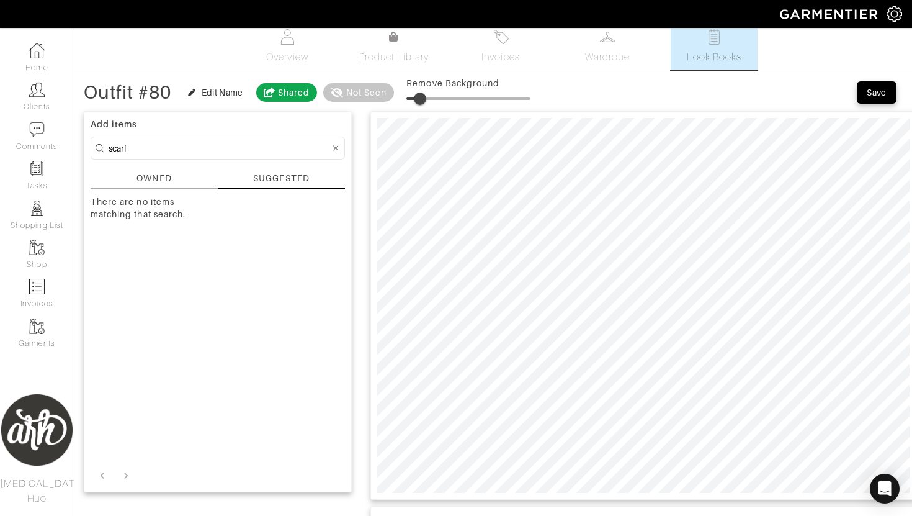
scroll to position [0, 0]
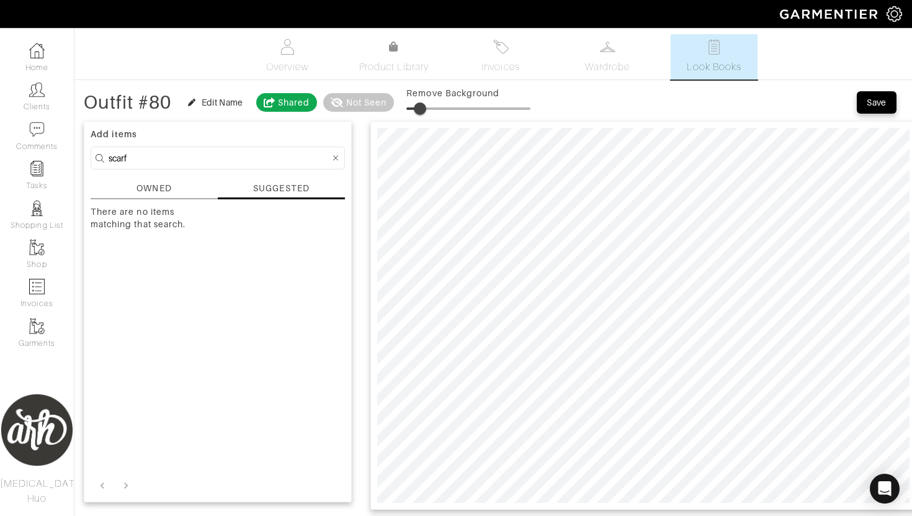
click at [223, 159] on input "scarf" at bounding box center [219, 158] width 221 height 16
type input "5"
click at [160, 184] on div "OWNED" at bounding box center [153, 188] width 35 height 13
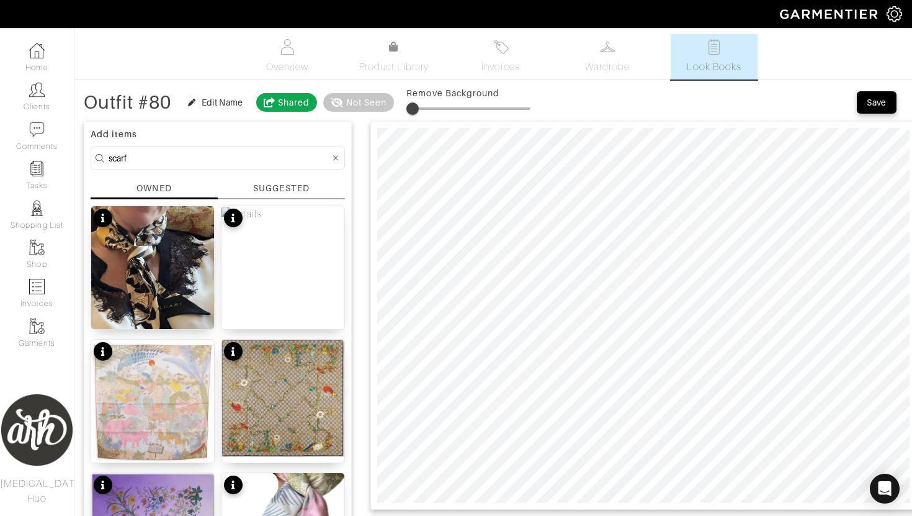
click at [190, 159] on input "scarf" at bounding box center [219, 158] width 221 height 16
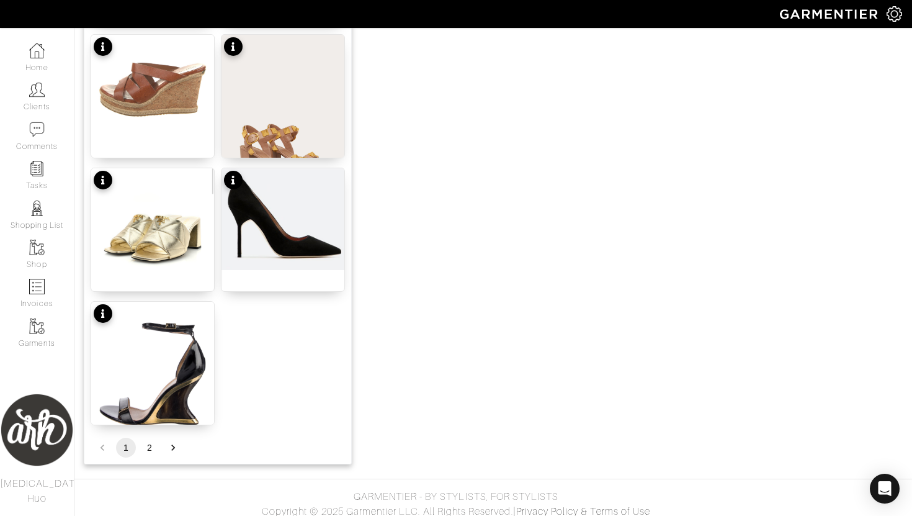
scroll to position [1507, 0]
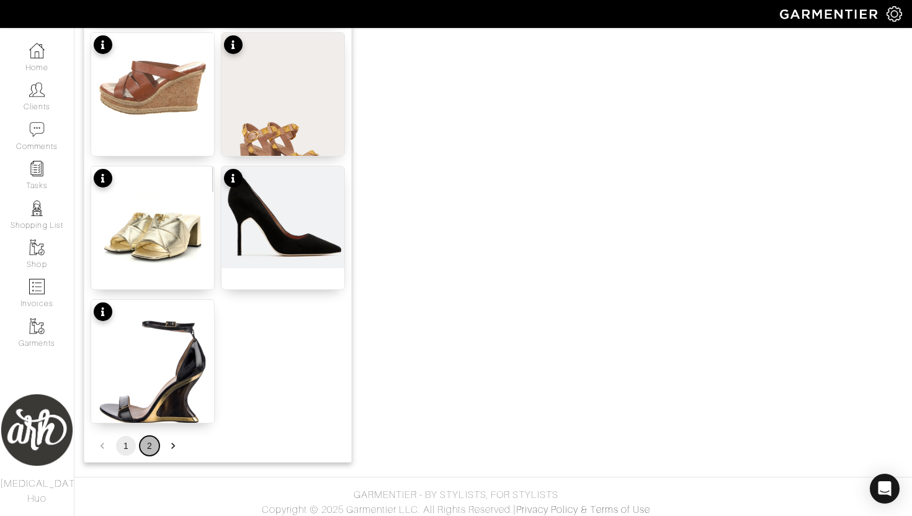
click at [146, 450] on button "2" at bounding box center [150, 446] width 20 height 20
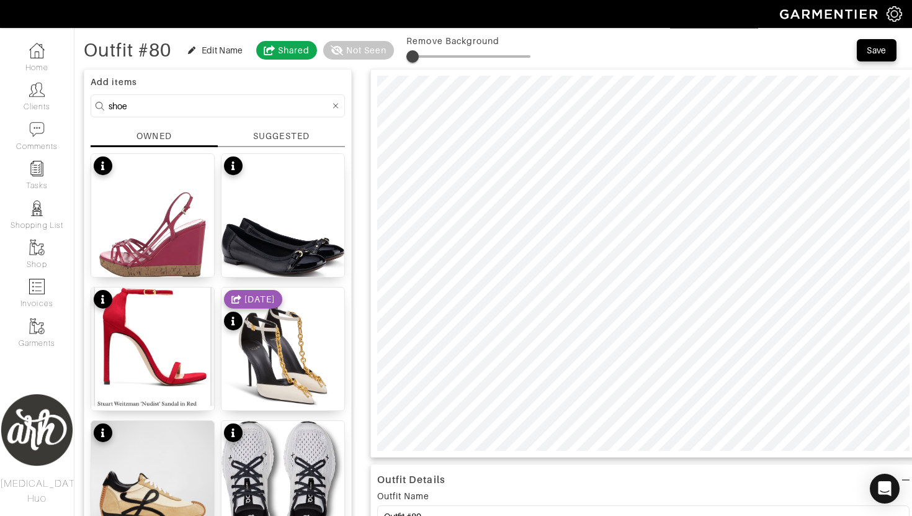
scroll to position [54, 0]
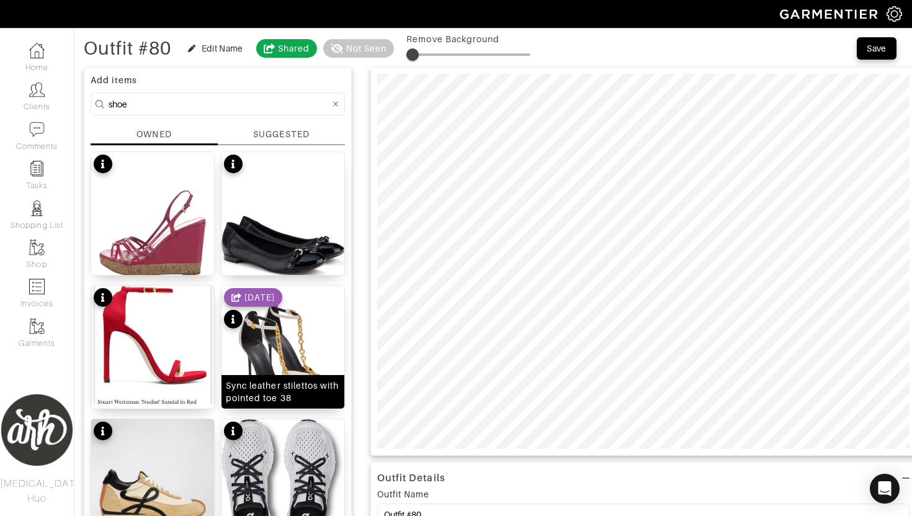
click at [303, 354] on img at bounding box center [282, 368] width 123 height 166
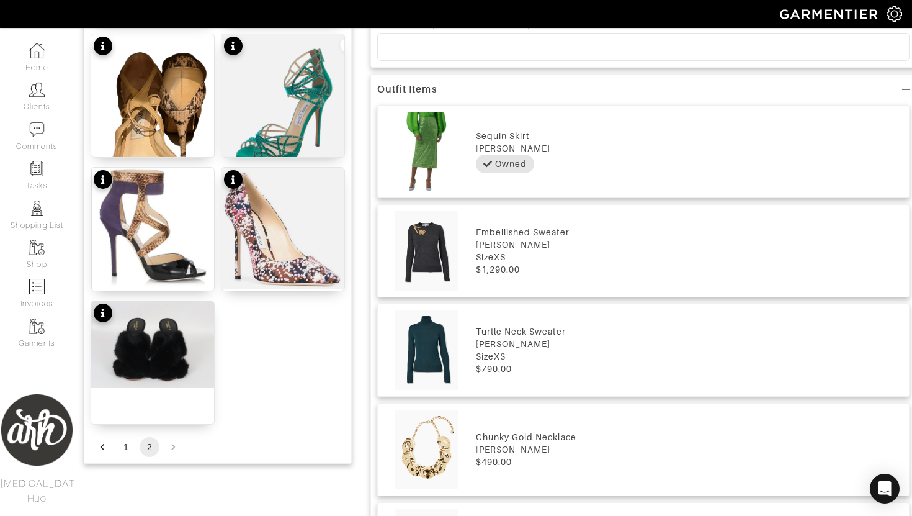
scroll to position [692, 0]
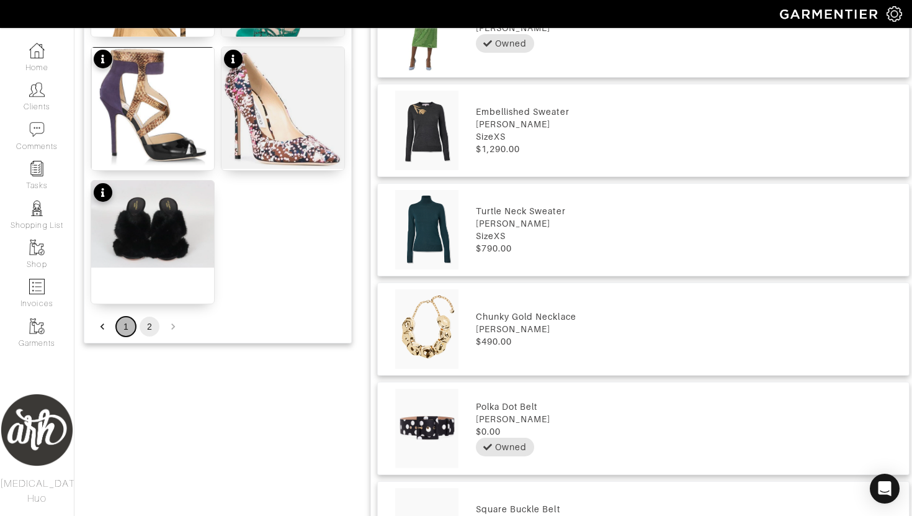
click at [127, 328] on button "1" at bounding box center [126, 326] width 20 height 20
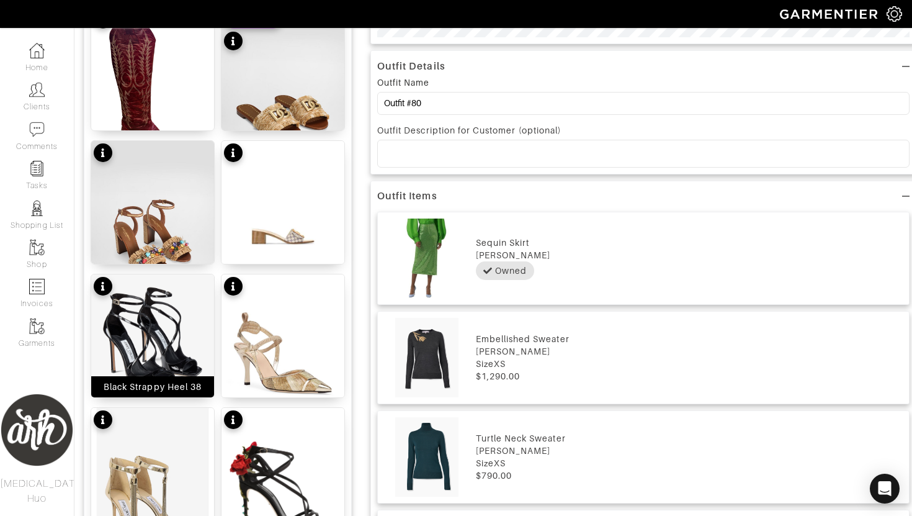
scroll to position [467, 0]
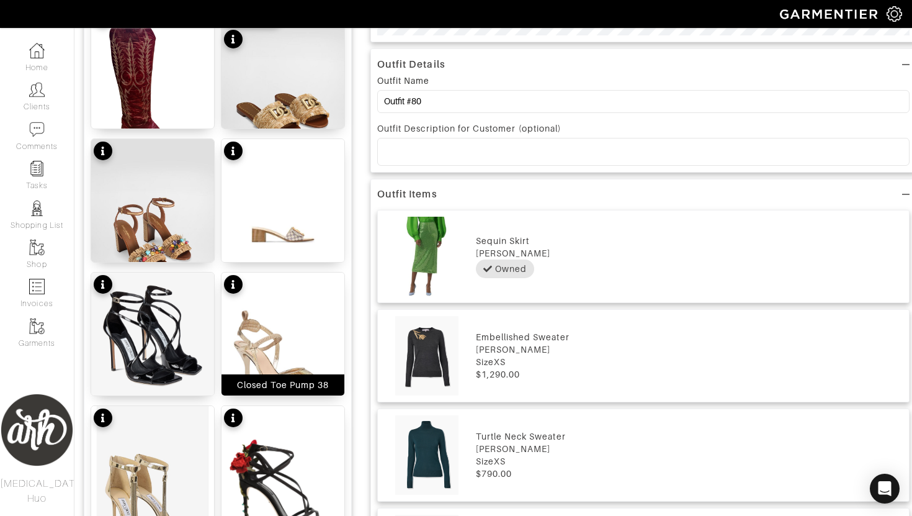
click at [290, 357] on img at bounding box center [282, 354] width 123 height 164
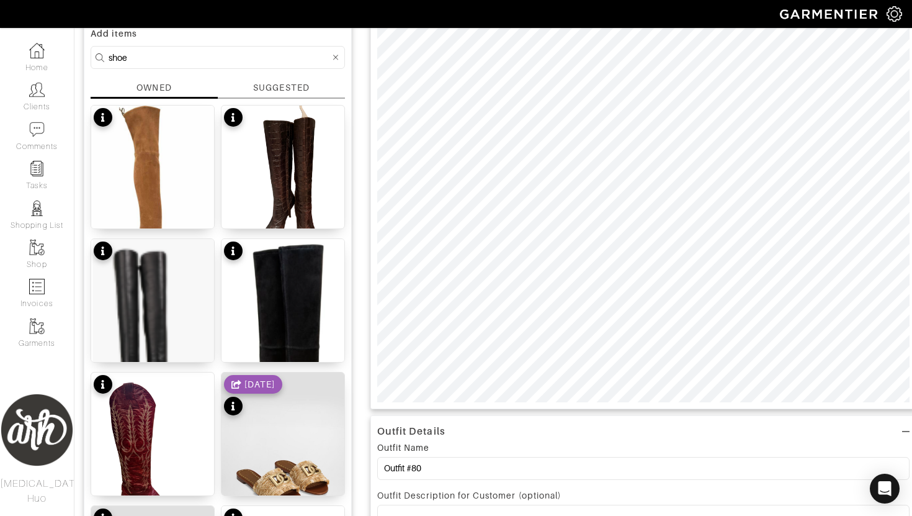
scroll to position [89, 0]
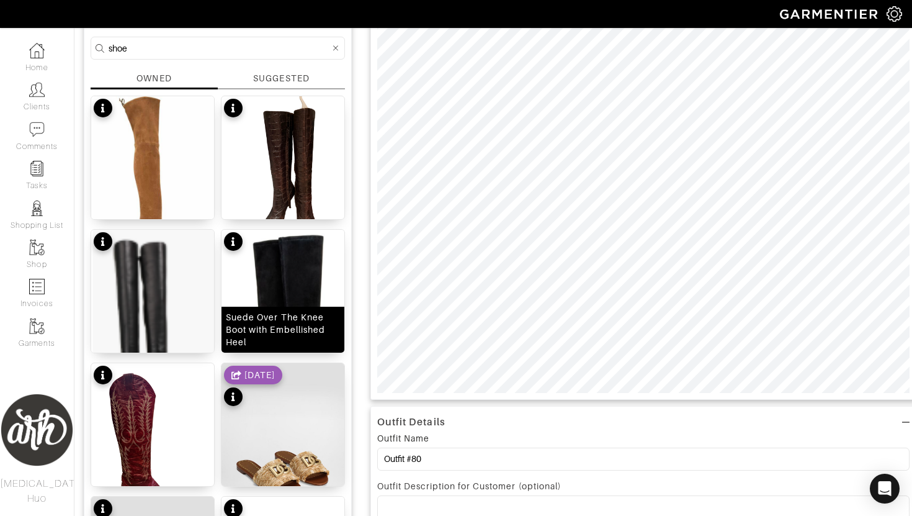
scroll to position [107, 0]
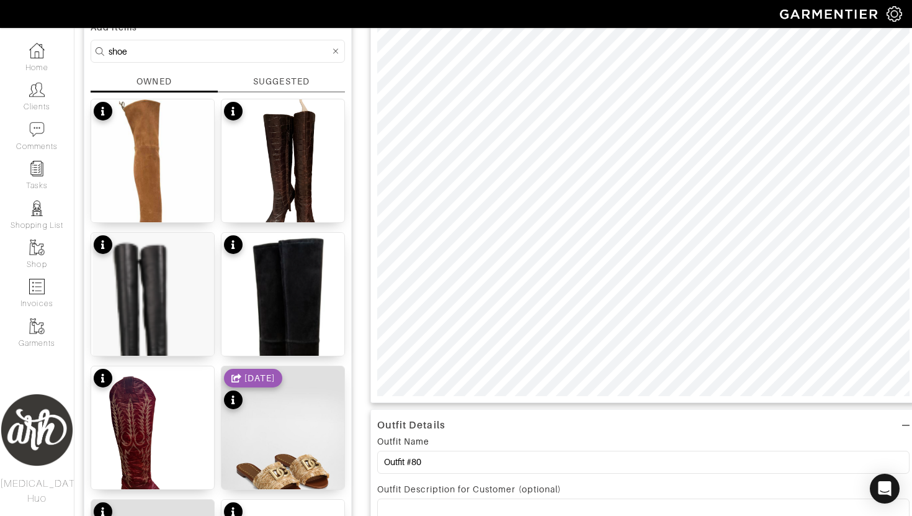
click at [236, 54] on input "shoe" at bounding box center [219, 51] width 221 height 16
type input "bag"
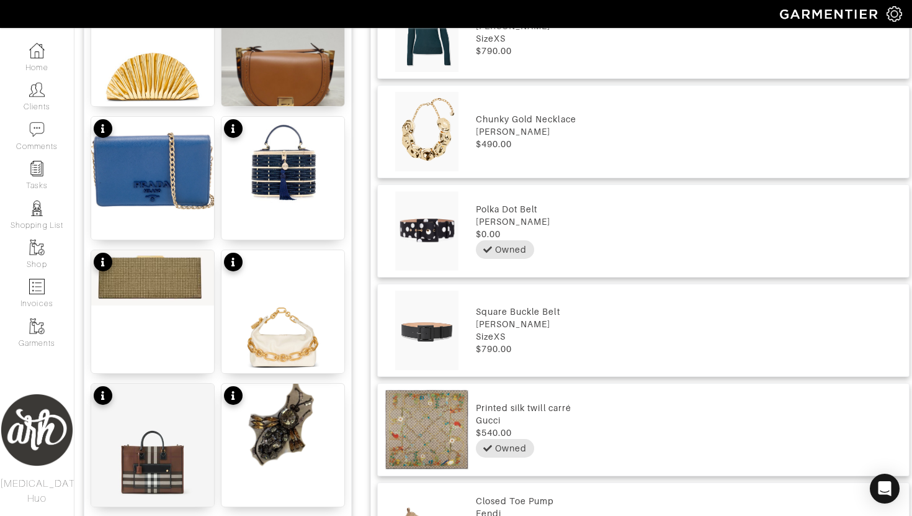
scroll to position [895, 0]
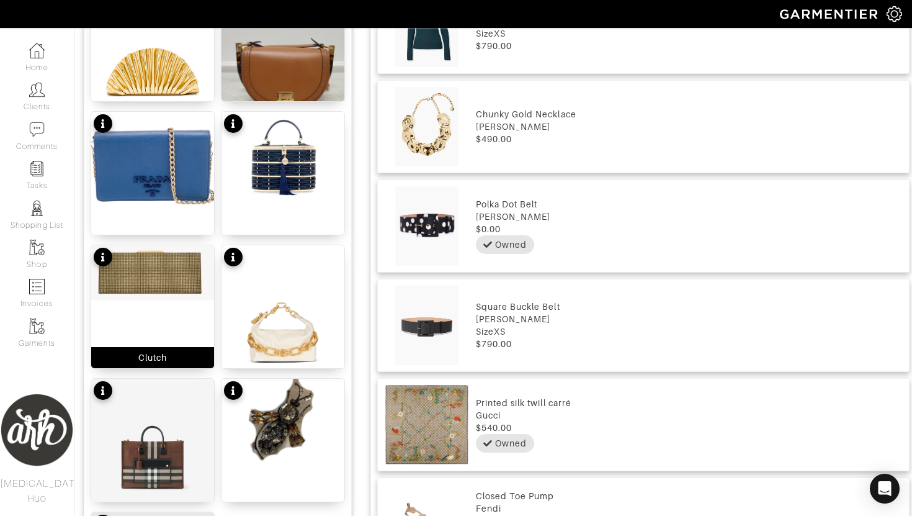
click at [183, 278] on img at bounding box center [152, 272] width 123 height 55
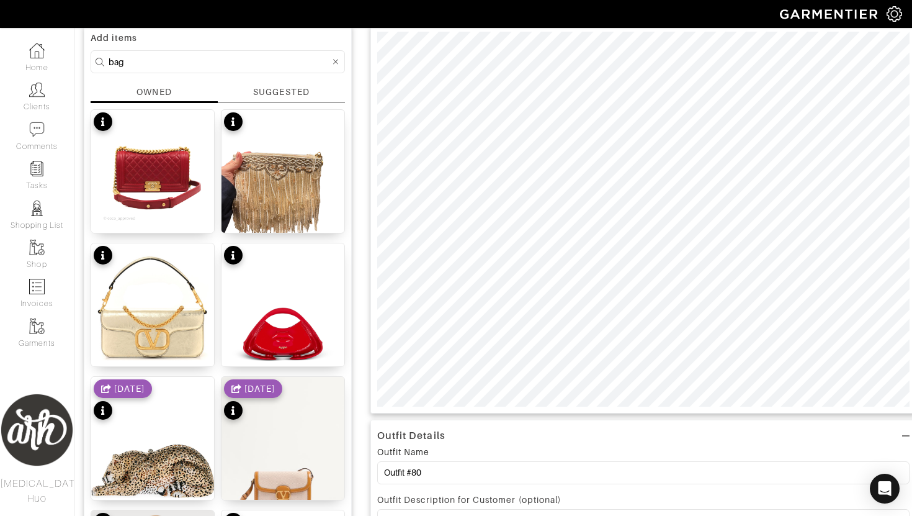
scroll to position [57, 0]
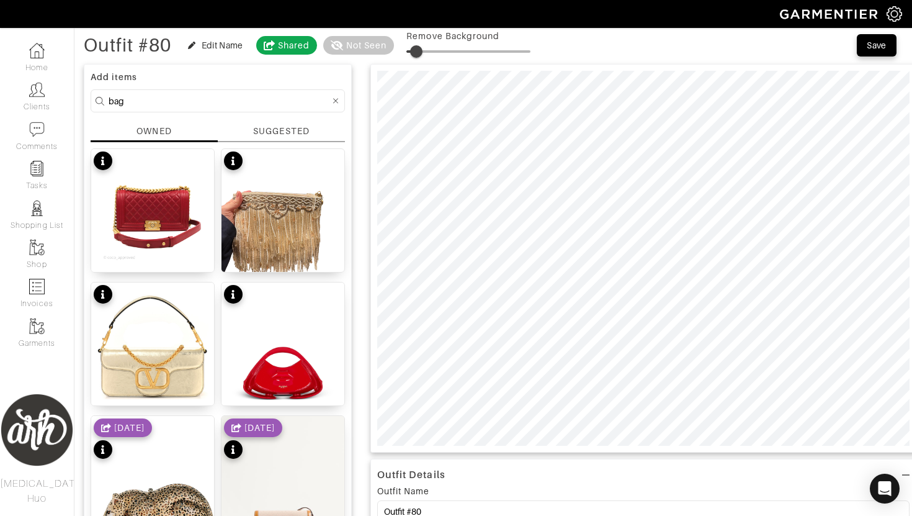
drag, startPoint x: 412, startPoint y: 54, endPoint x: 419, endPoint y: 57, distance: 7.5
click at [419, 58] on span at bounding box center [416, 51] width 12 height 12
type input "5"
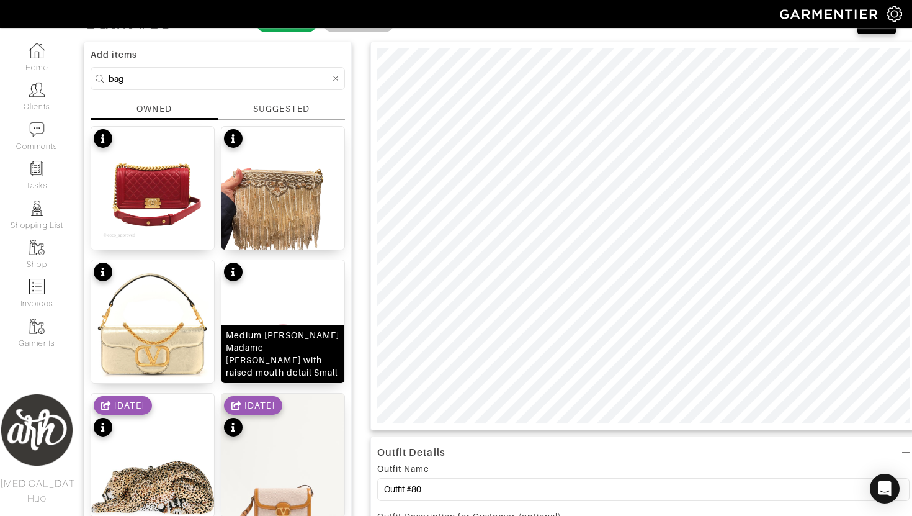
scroll to position [0, 0]
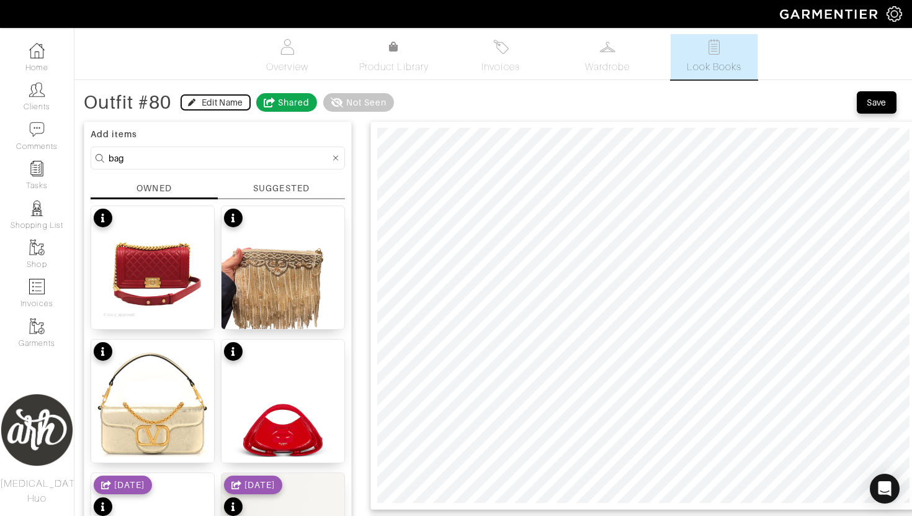
click at [221, 107] on div "Edit Name" at bounding box center [223, 102] width 42 height 12
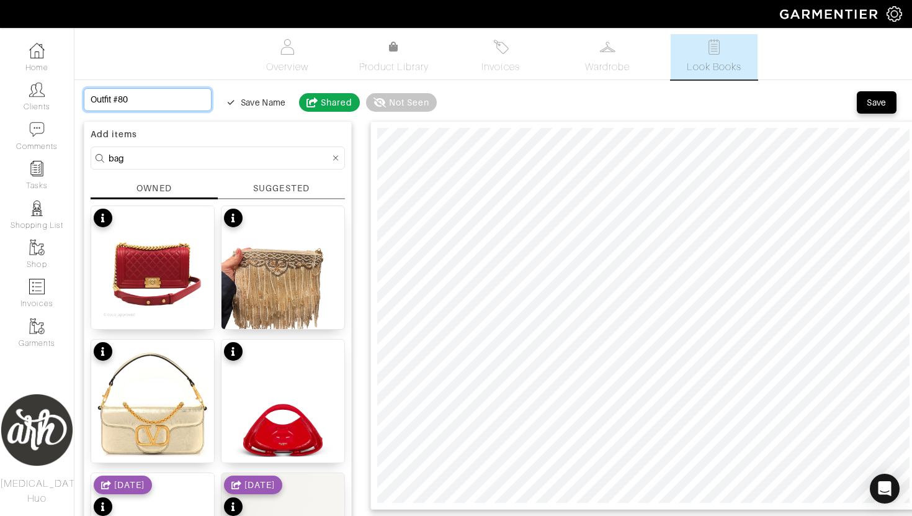
click at [164, 107] on input "Outfit #80" at bounding box center [148, 99] width 128 height 23
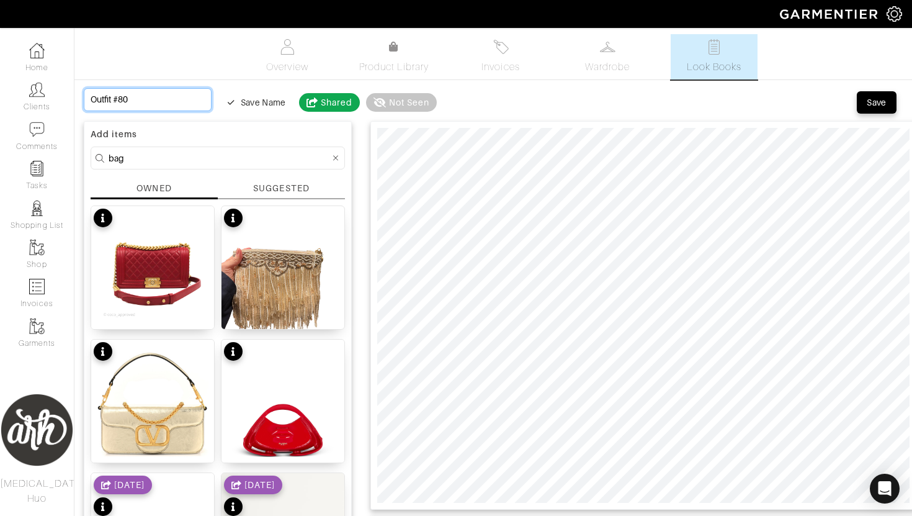
type input "G"
type input "Gr"
type input "Gre"
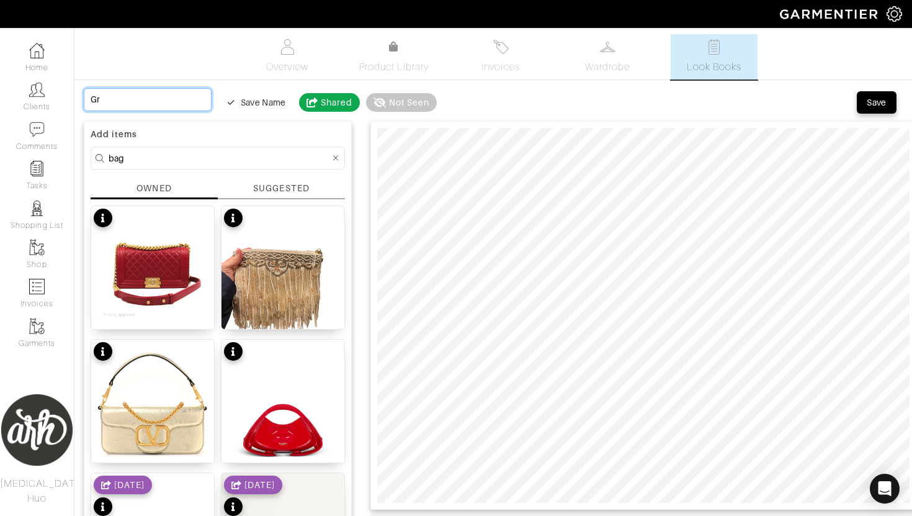
type input "Gre"
type input "Gree"
type input "Green"
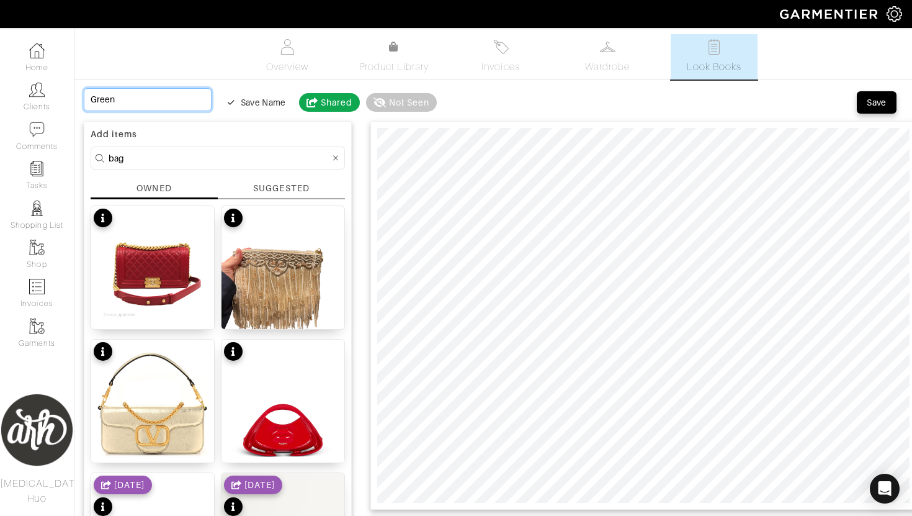
type input "Green"
type input "Green S"
type input "Green Sk"
type input "Green Ski"
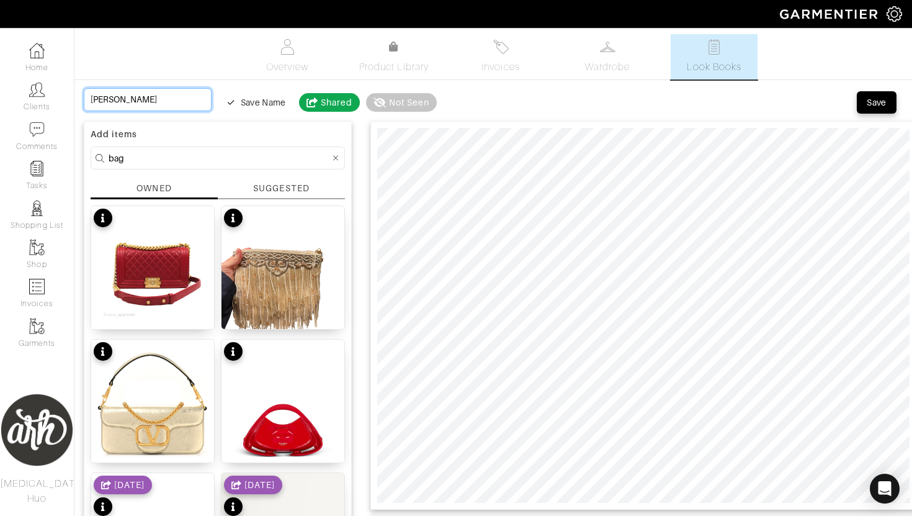
type input "Green Ski"
type input "Green Skir"
type input "Green Skirt"
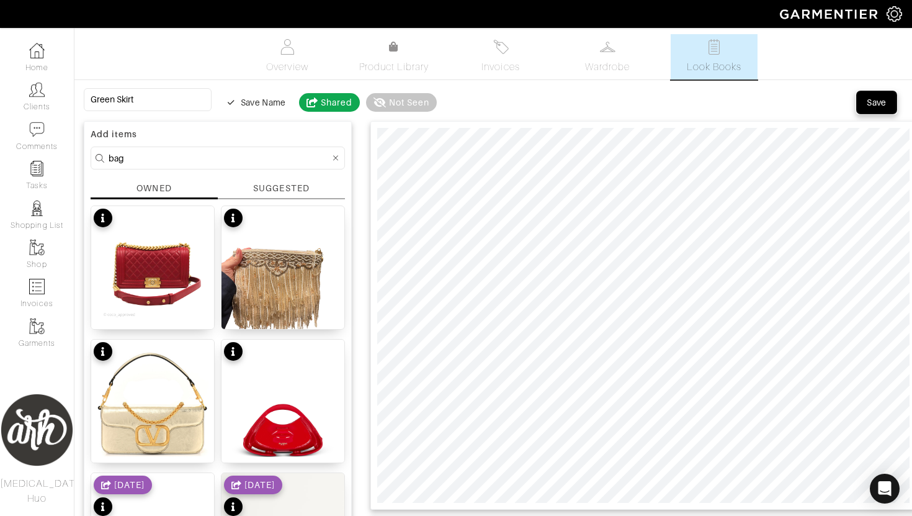
click at [878, 103] on div "Save" at bounding box center [877, 102] width 20 height 12
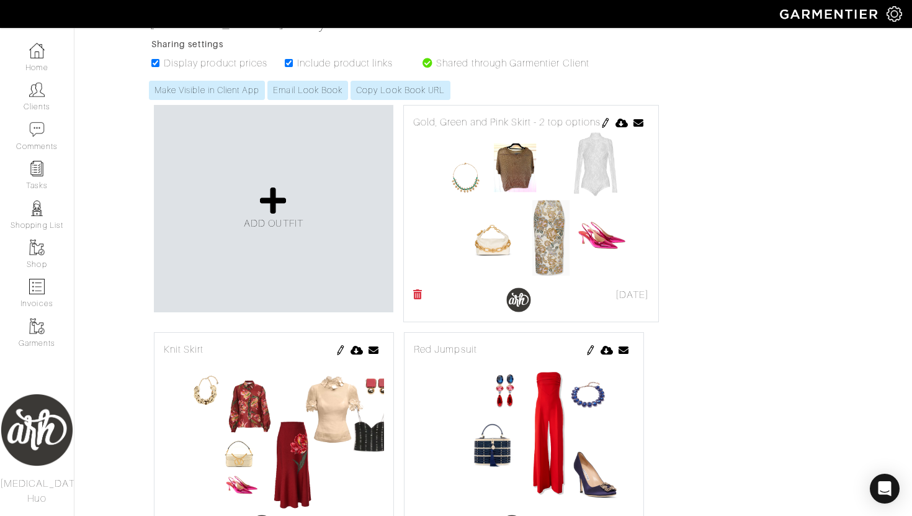
scroll to position [215, 0]
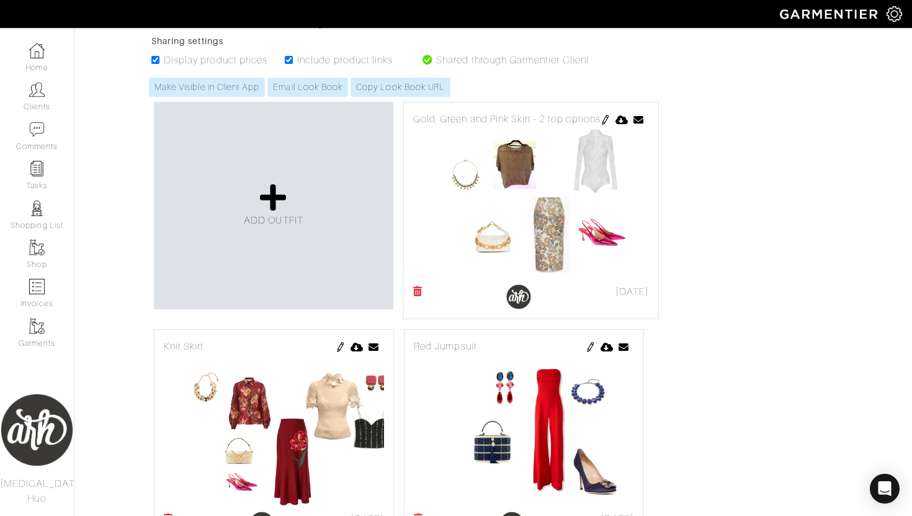
click at [604, 118] on img at bounding box center [606, 120] width 10 height 10
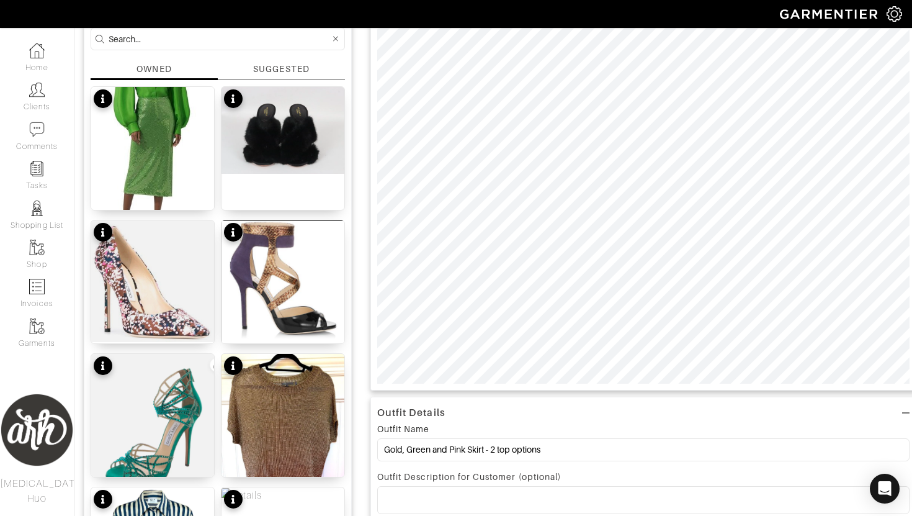
scroll to position [122, 0]
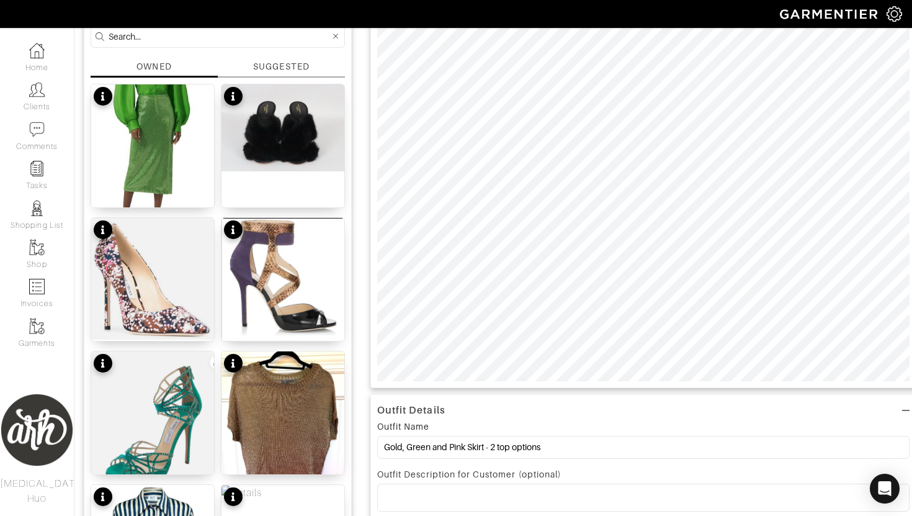
type input "4"
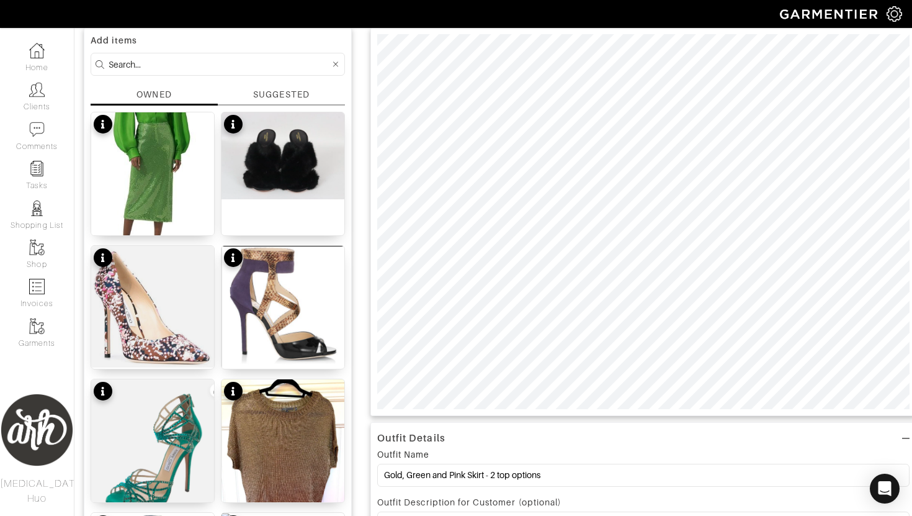
scroll to position [57, 0]
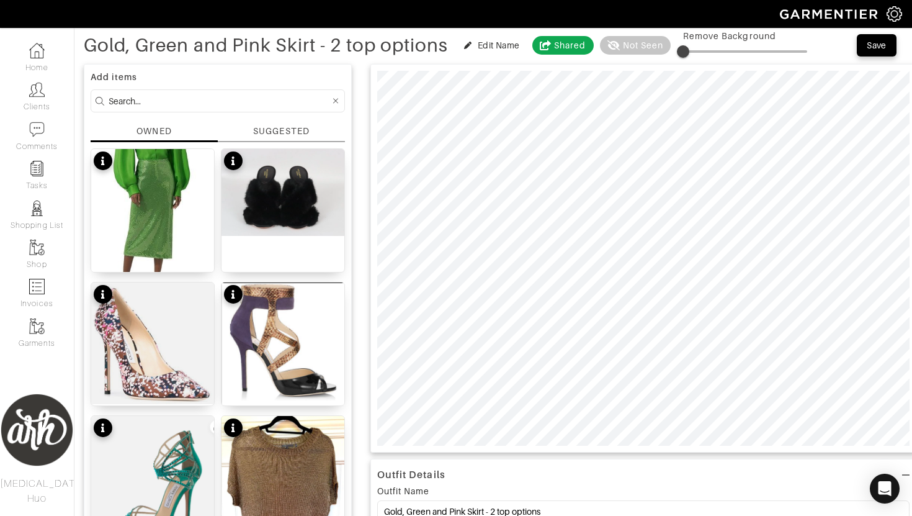
click at [284, 132] on div "SUGGESTED" at bounding box center [281, 131] width 56 height 13
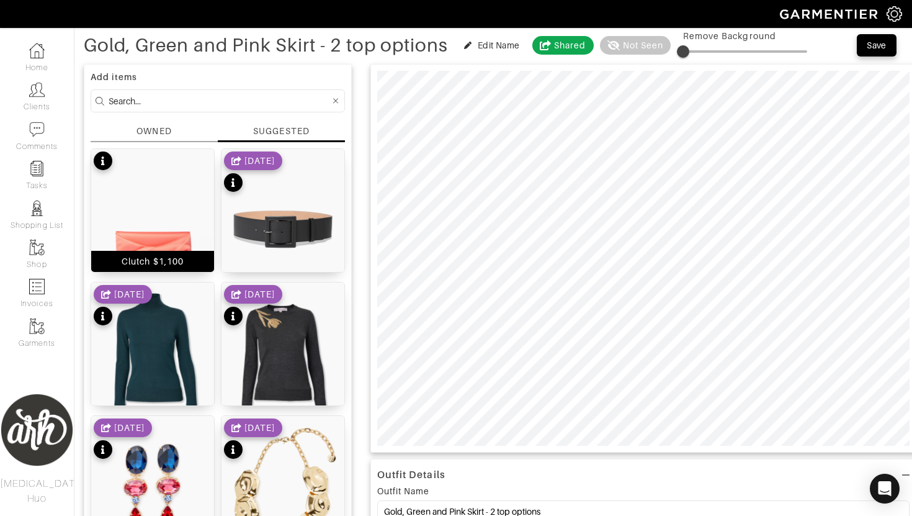
click at [181, 212] on img at bounding box center [152, 226] width 123 height 154
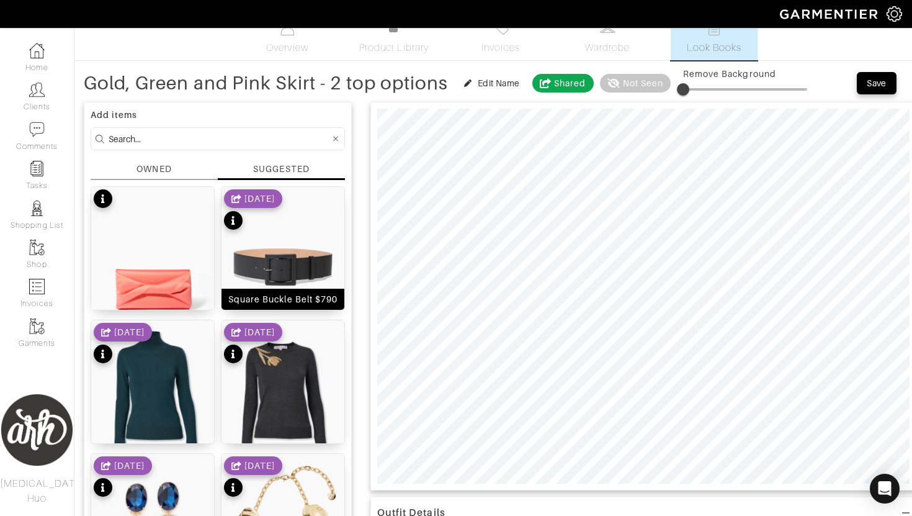
scroll to position [0, 0]
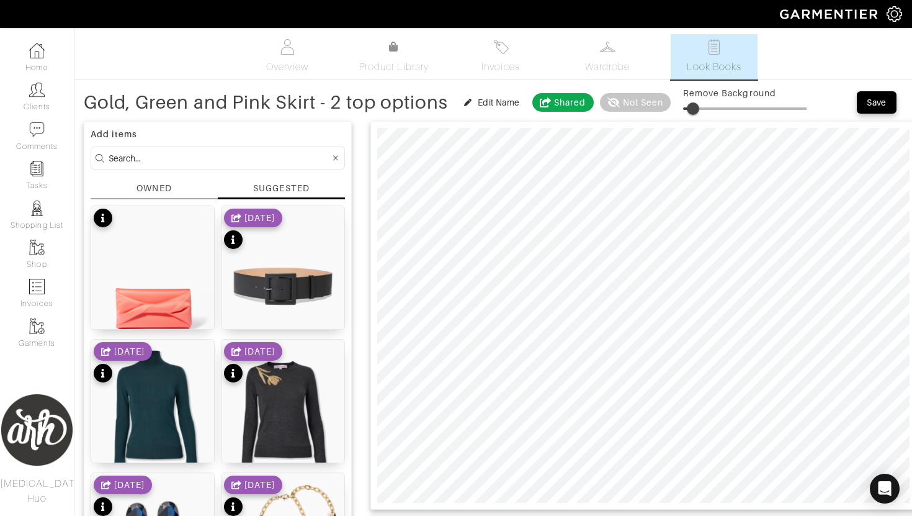
drag, startPoint x: 684, startPoint y: 110, endPoint x: 696, endPoint y: 112, distance: 12.5
click at [696, 112] on span at bounding box center [693, 108] width 12 height 12
type input "22"
type input "8"
click at [145, 164] on input at bounding box center [219, 158] width 221 height 16
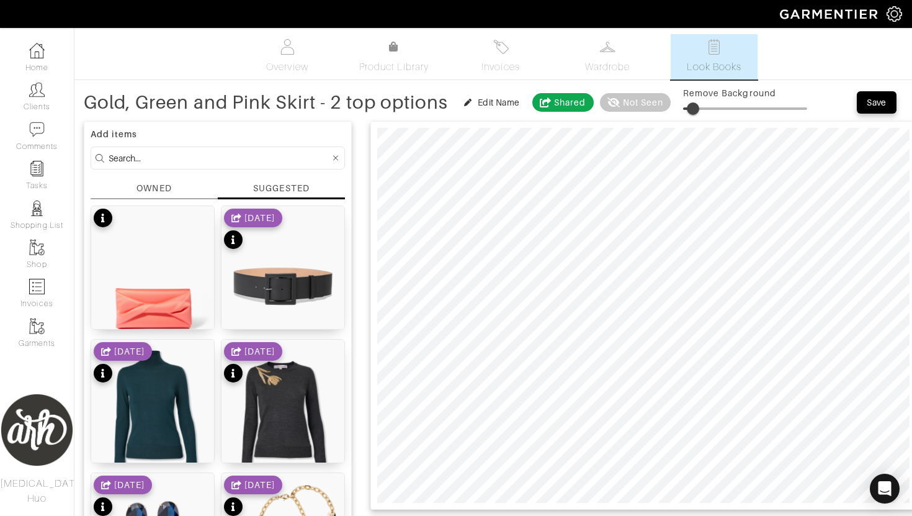
click at [141, 190] on div "OWNED" at bounding box center [153, 188] width 35 height 13
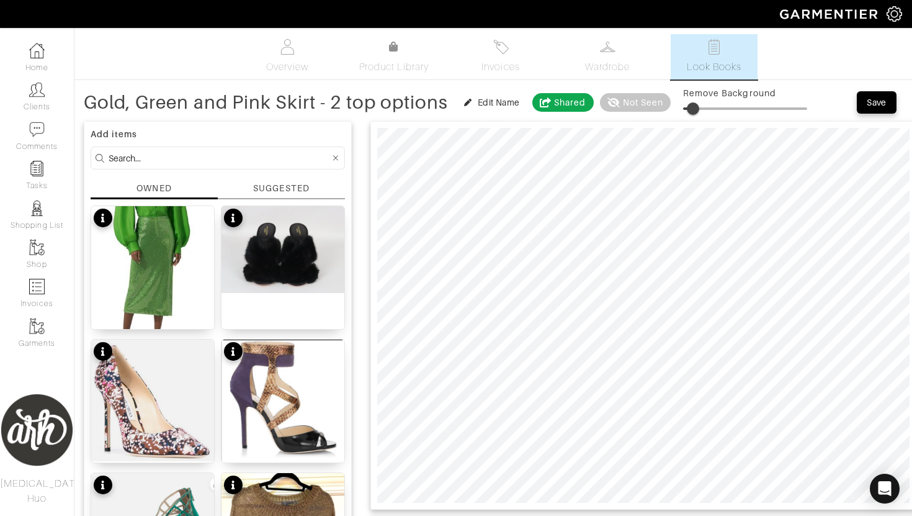
click at [179, 157] on input at bounding box center [219, 158] width 221 height 16
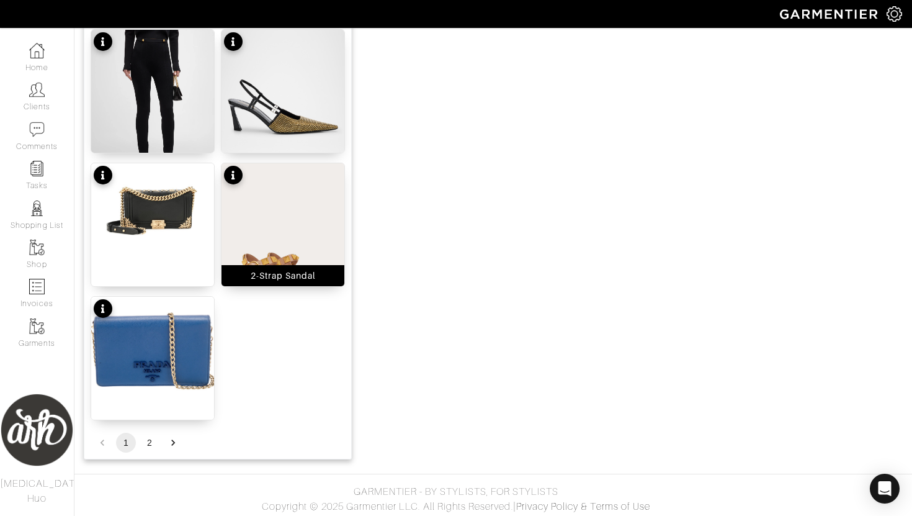
scroll to position [1513, 0]
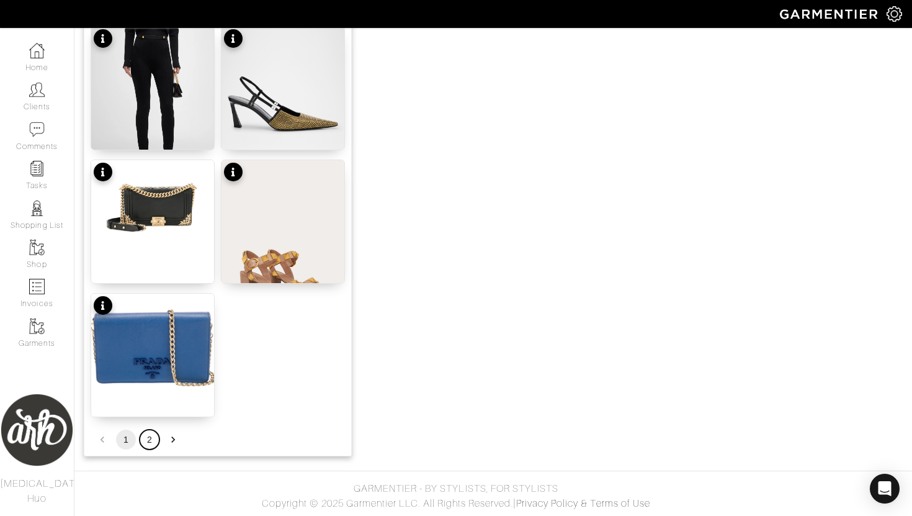
click at [148, 441] on button "2" at bounding box center [150, 439] width 20 height 20
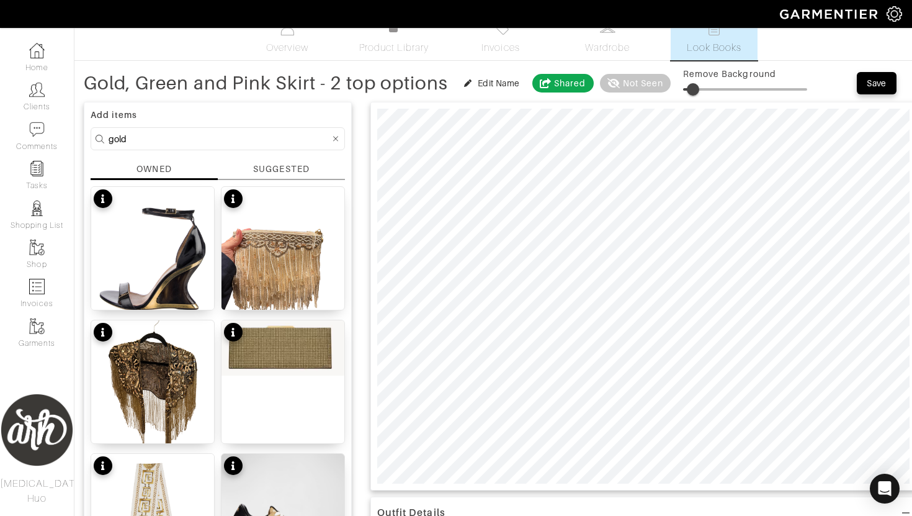
scroll to position [0, 0]
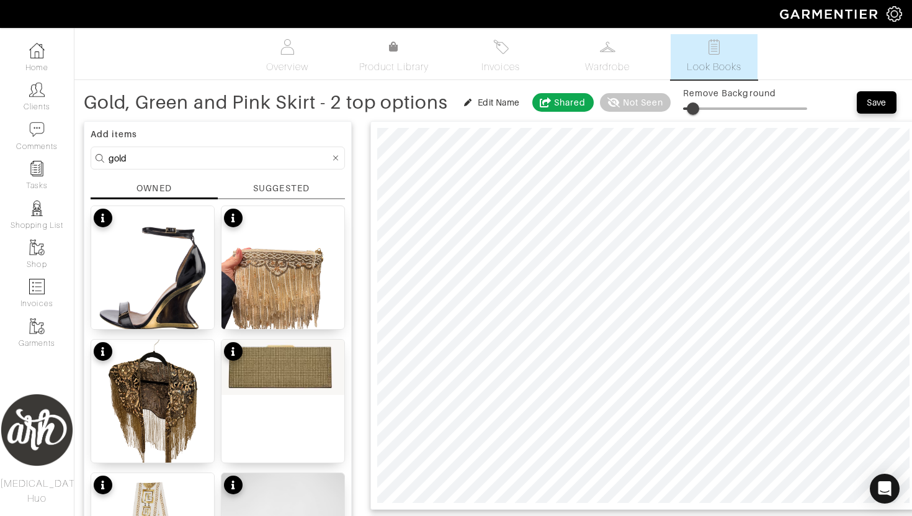
click at [208, 158] on input "gold" at bounding box center [219, 158] width 221 height 16
type input "shoe"
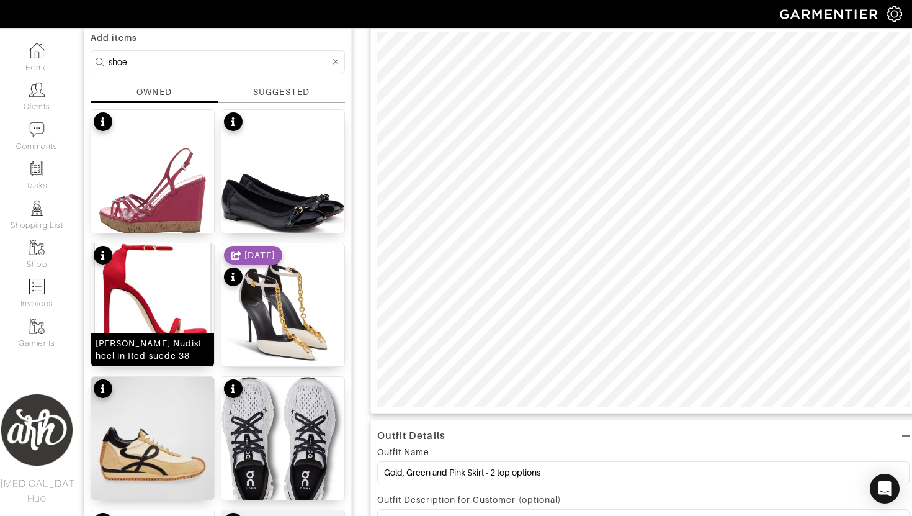
scroll to position [97, 0]
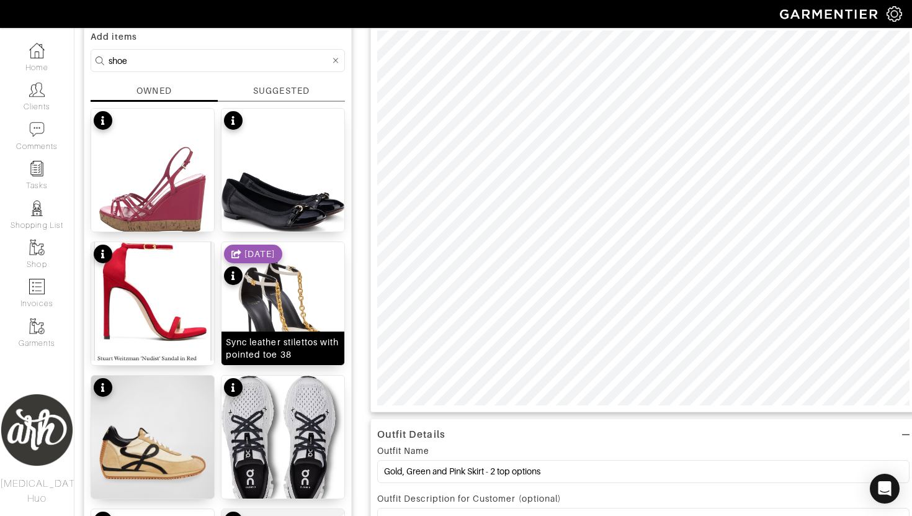
click at [309, 321] on img at bounding box center [282, 325] width 123 height 166
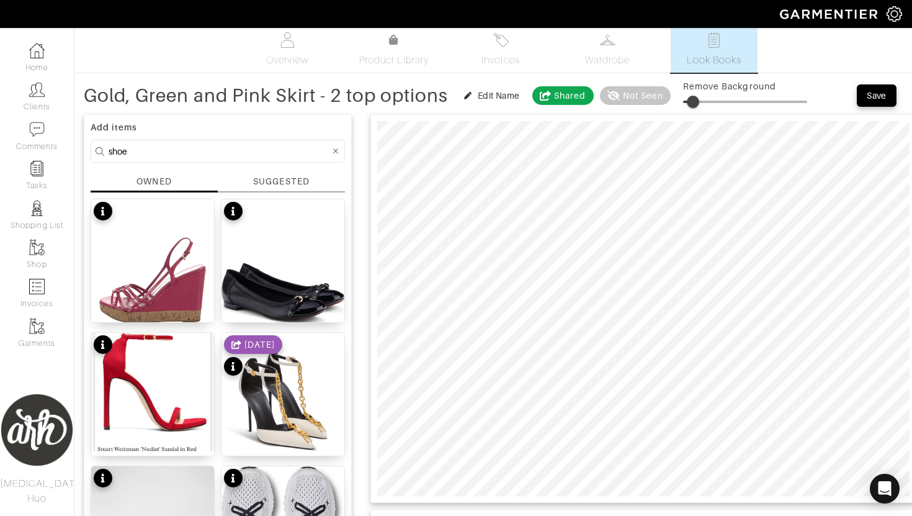
scroll to position [0, 0]
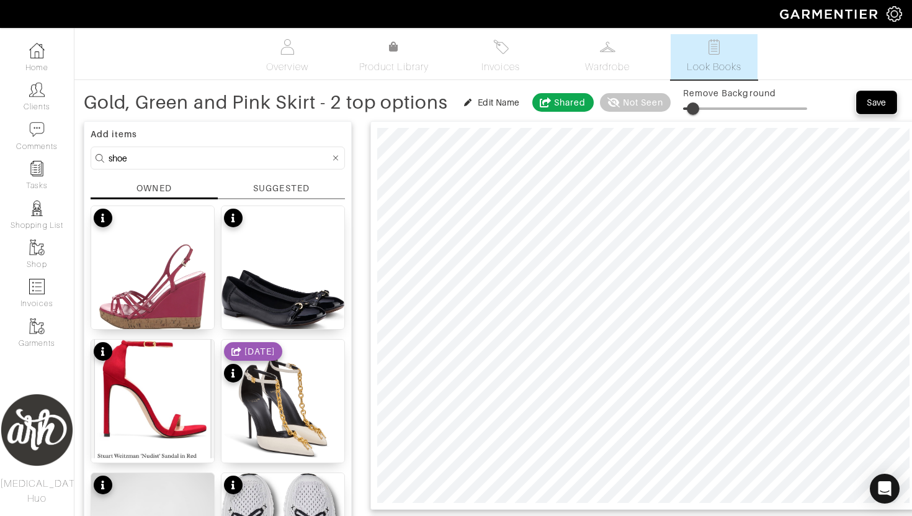
click at [880, 108] on div "Save" at bounding box center [877, 102] width 20 height 12
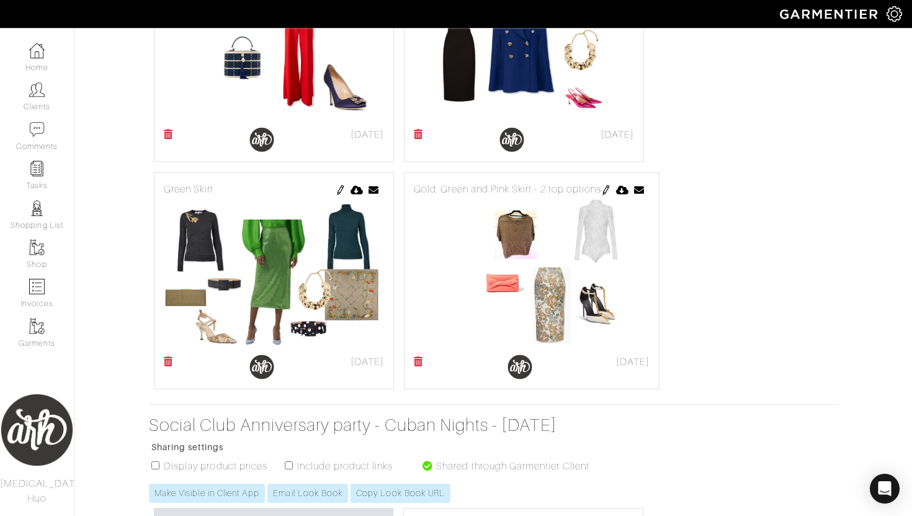
scroll to position [603, 0]
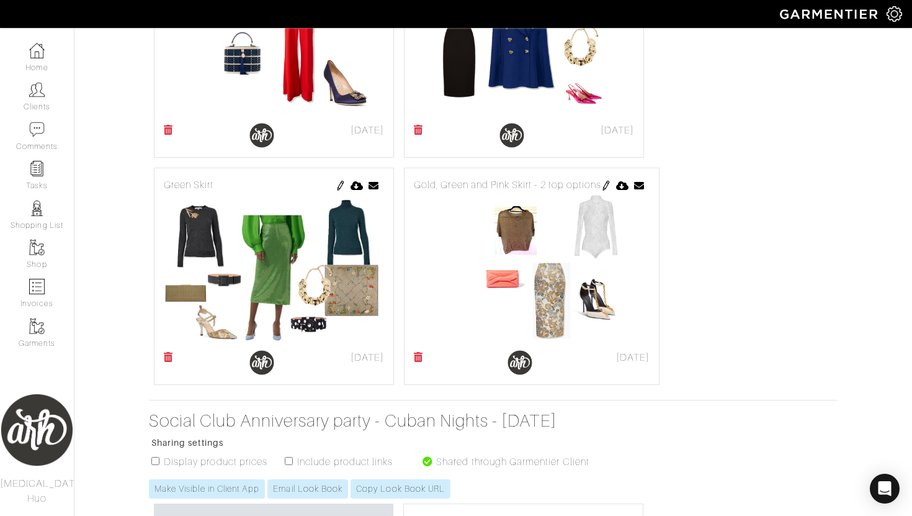
click at [342, 189] on img at bounding box center [341, 186] width 10 height 10
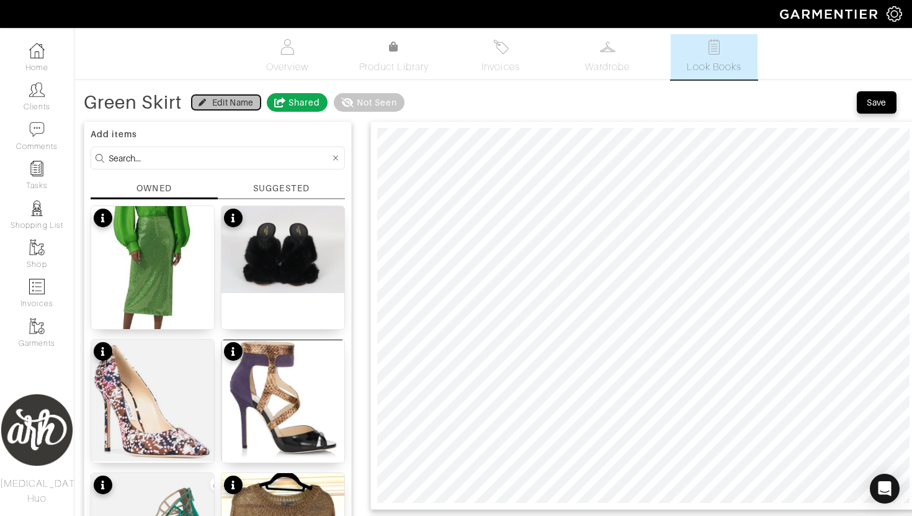
click at [227, 107] on div "Edit Name" at bounding box center [233, 102] width 42 height 12
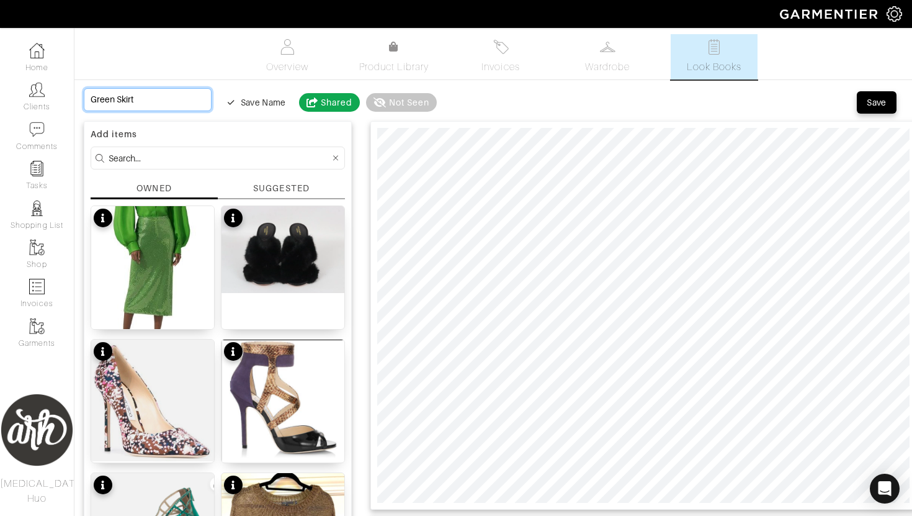
click at [169, 100] on input "Green Skirt" at bounding box center [148, 99] width 128 height 23
type input "Green Skirt"
type input "Green Skirt -"
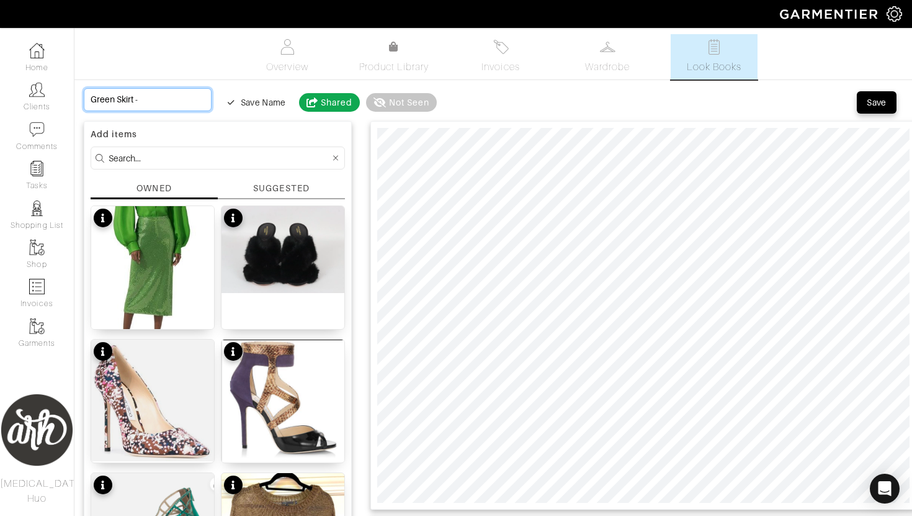
type input "Green Skirt -"
type input "Green Skirt - 2"
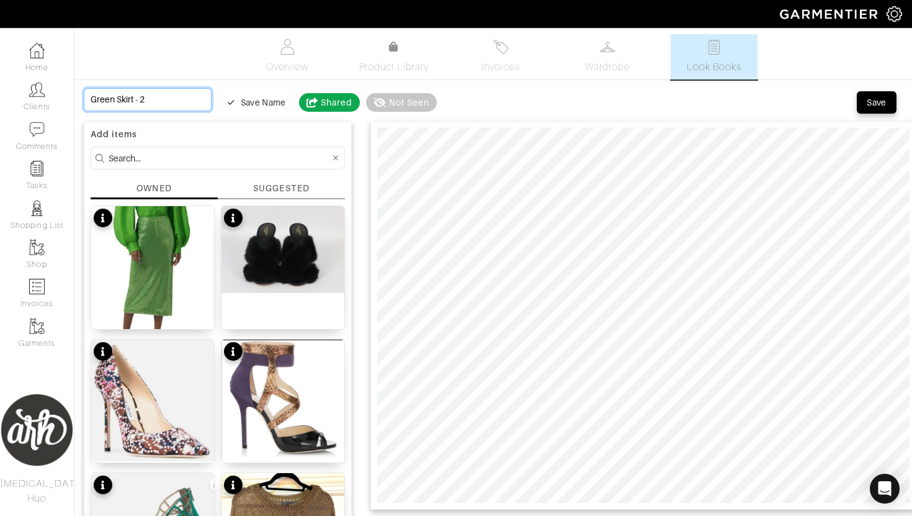
type input "Green Skirt - 2"
type input "Green Skirt - 2 o"
type input "Green Skirt - 2 op"
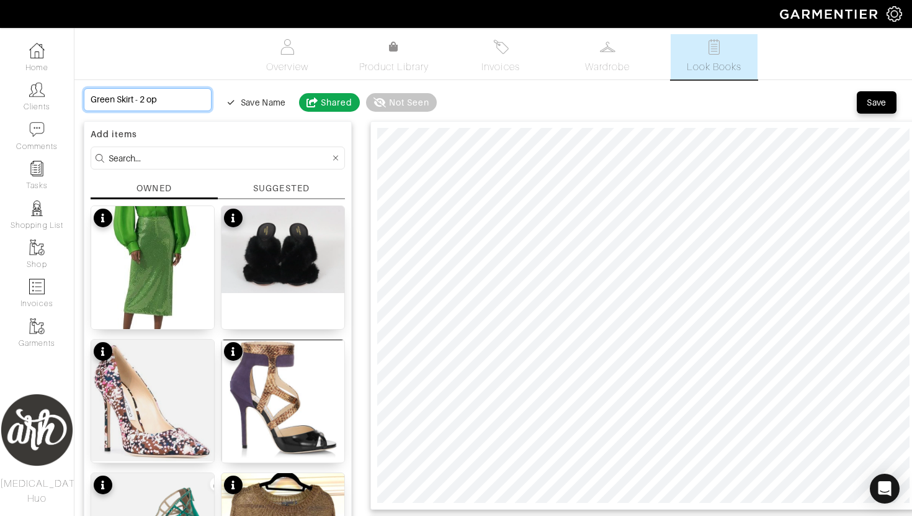
type input "Green Skirt - 2 opt"
type input "Green Skirt - 2 opti"
type input "Green Skirt - 2 optio"
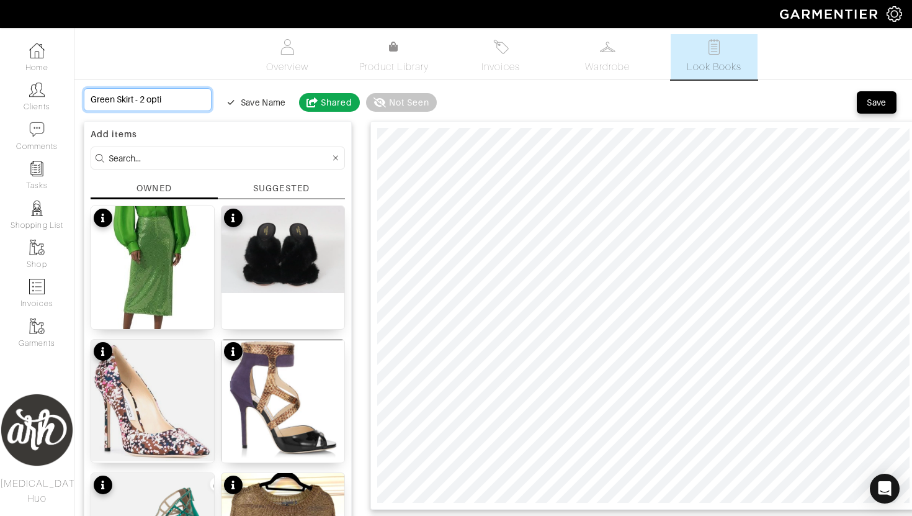
type input "Green Skirt - 2 optio"
type input "Green Skirt - 2 option"
type input "Green Skirt - 2 options"
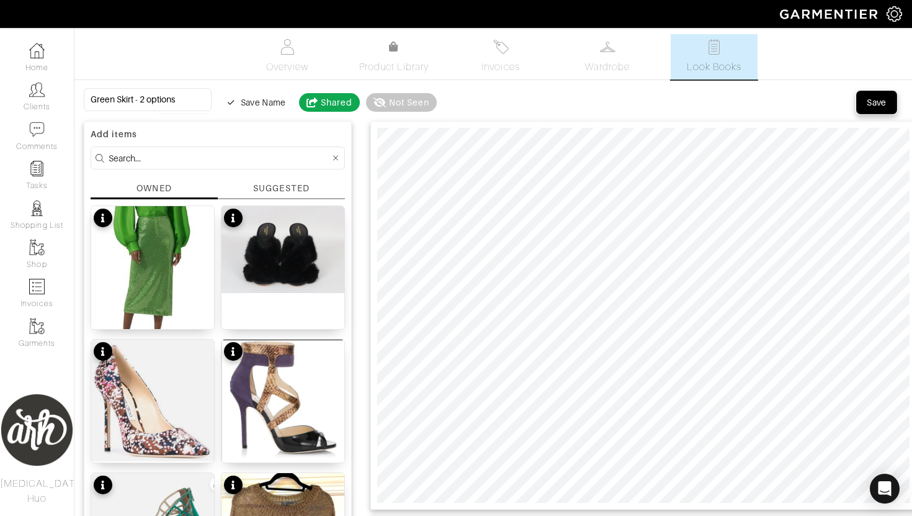
click at [885, 101] on div "Save" at bounding box center [877, 102] width 20 height 12
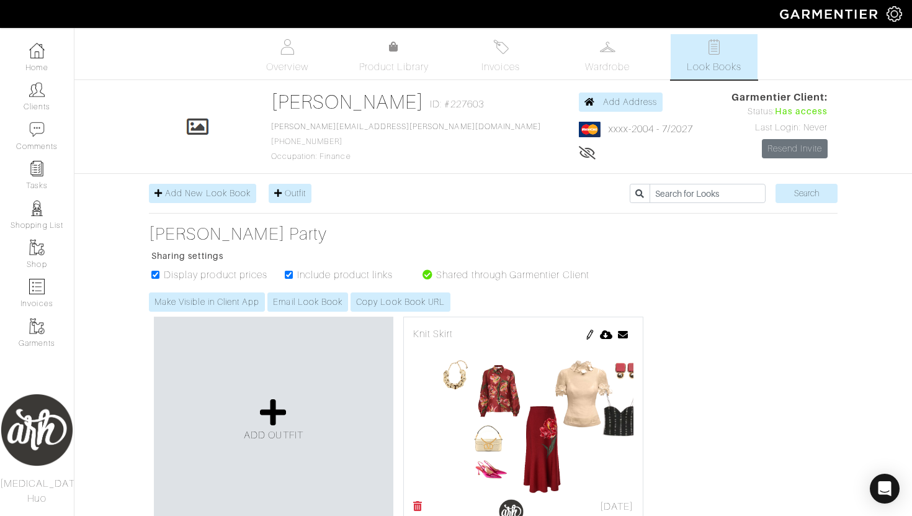
click at [589, 334] on img at bounding box center [590, 334] width 10 height 10
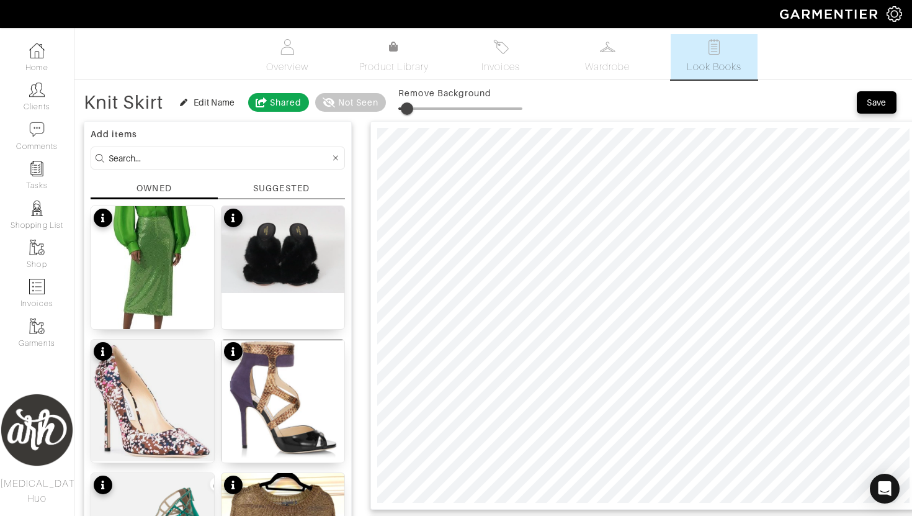
type input "17"
click at [876, 107] on div "Save" at bounding box center [877, 102] width 20 height 12
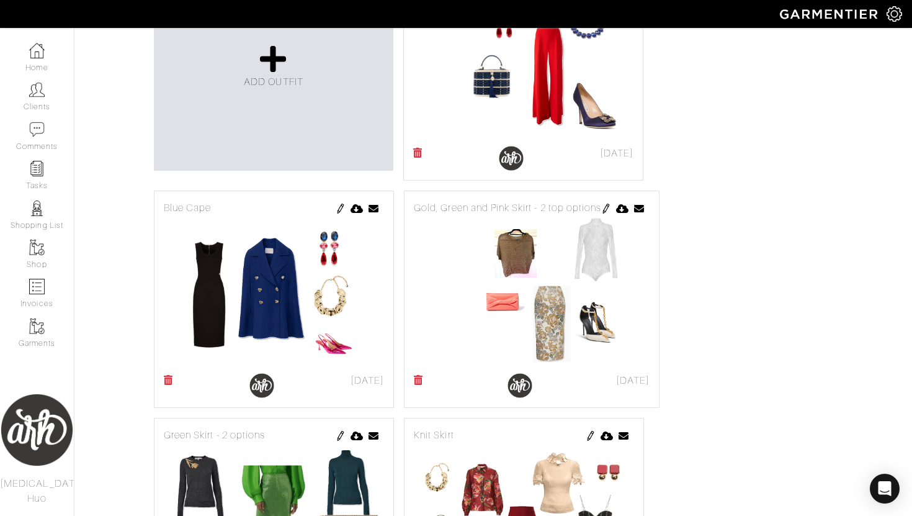
scroll to position [357, 0]
